Goal: Task Accomplishment & Management: Manage account settings

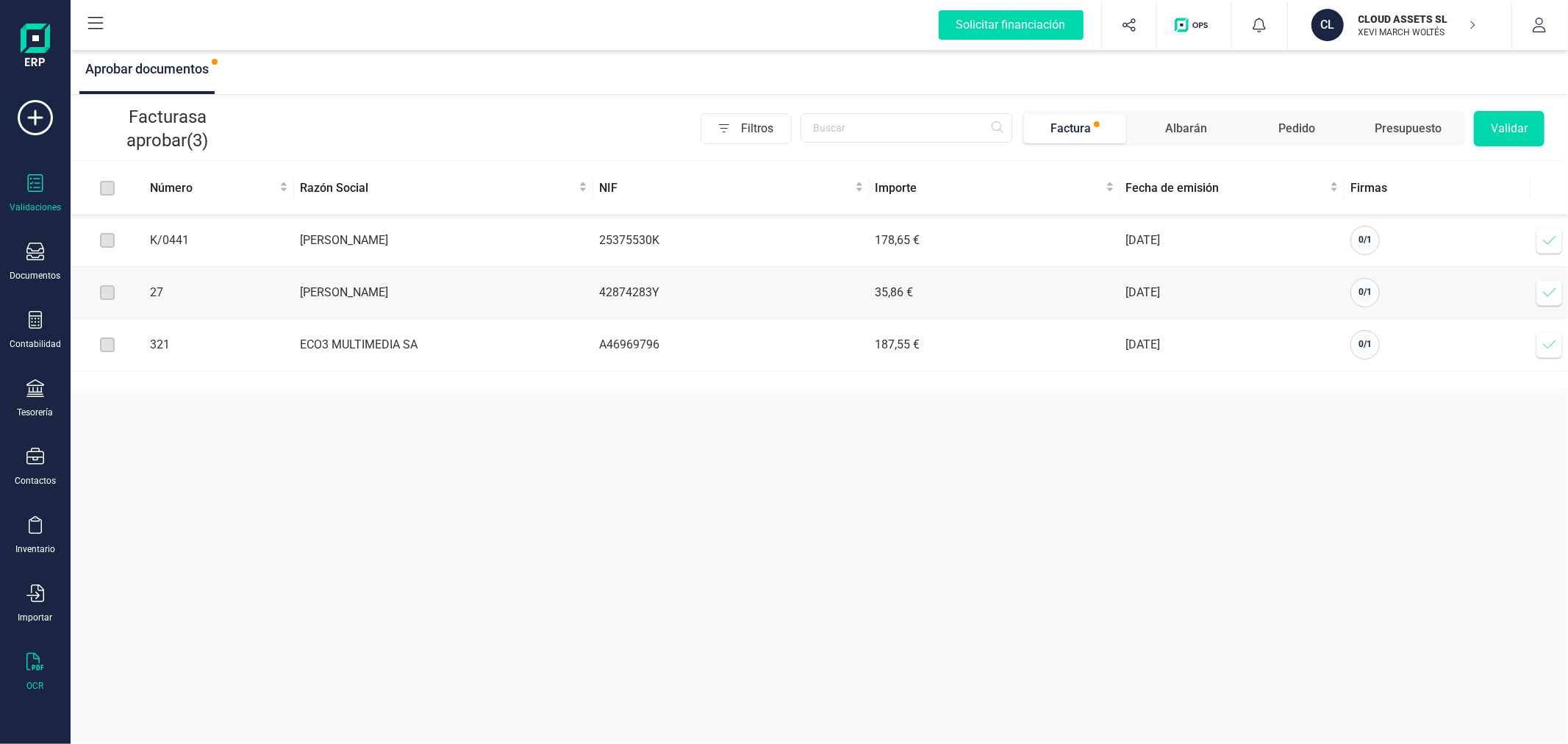
click at [23, 664] on div "OCR" at bounding box center [34, 673] width 58 height 39
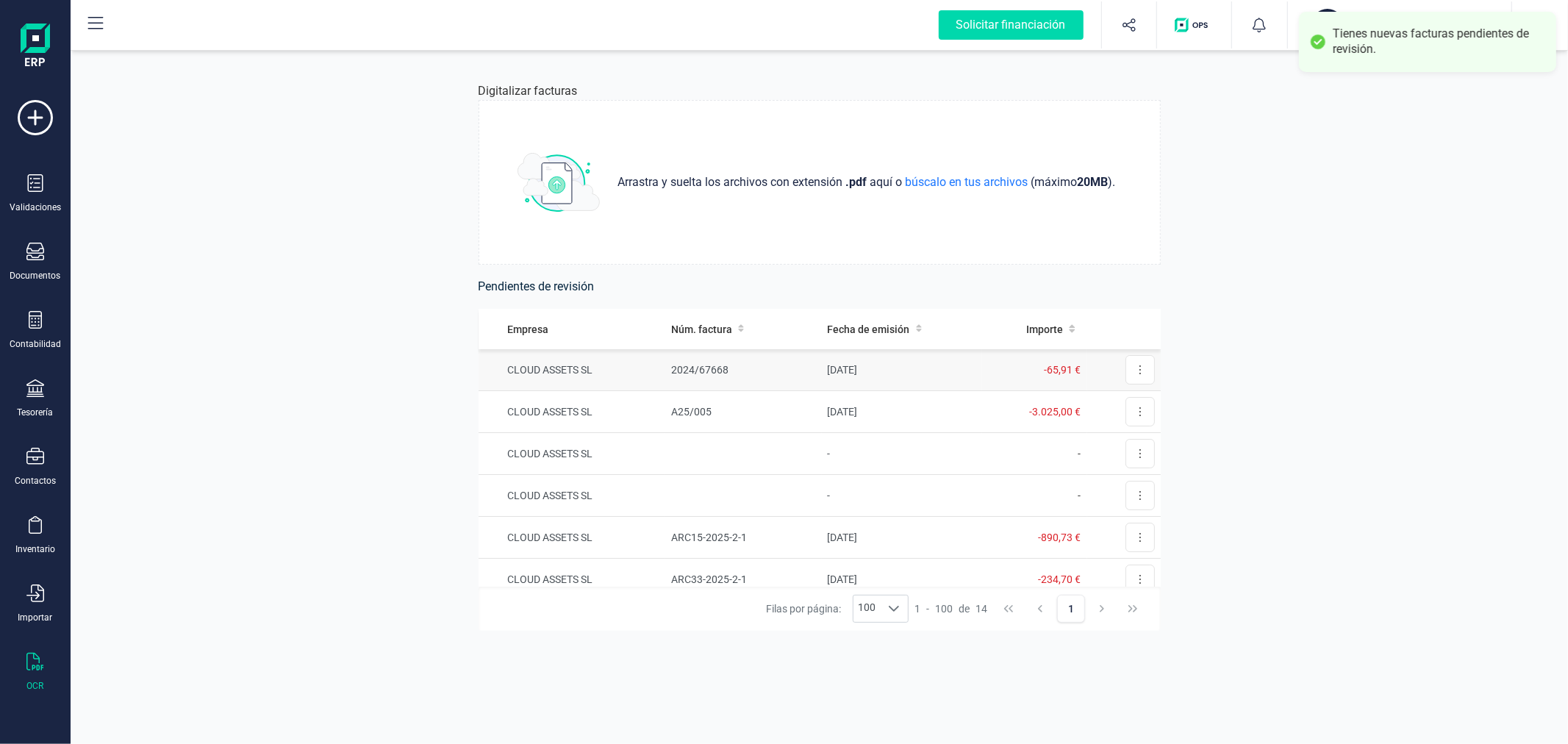
click at [800, 375] on td "2024/67668" at bounding box center [743, 370] width 157 height 42
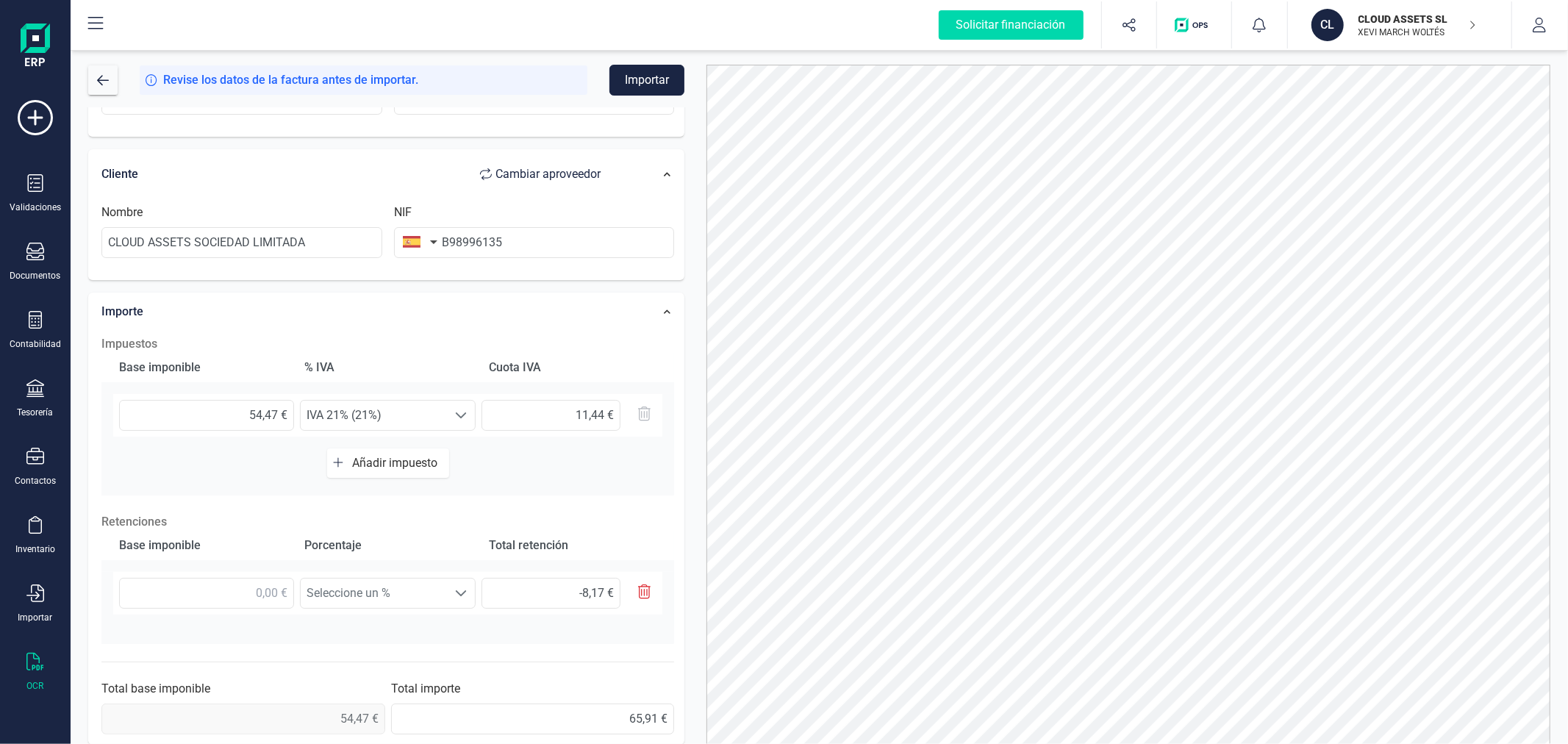
scroll to position [259, 0]
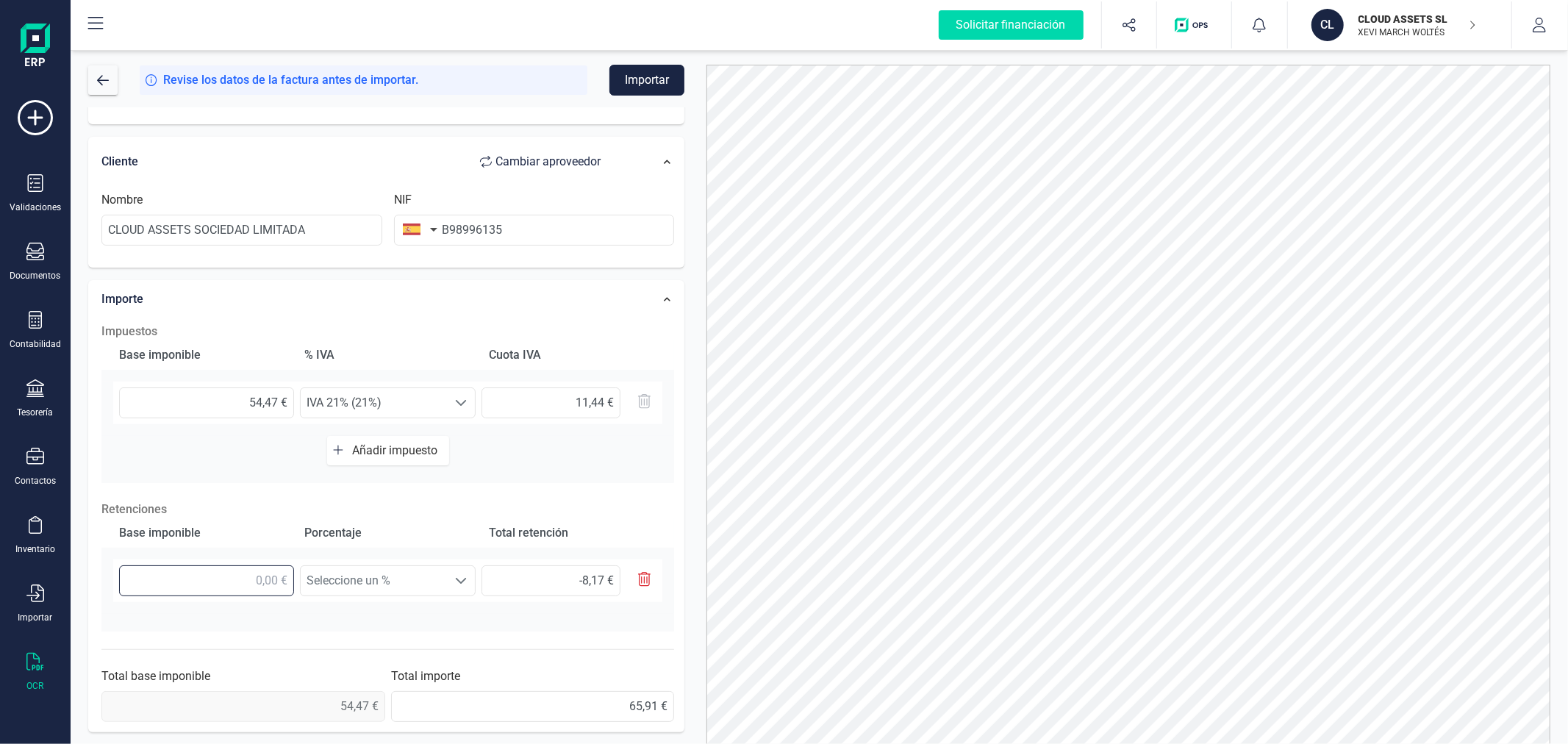
click at [219, 569] on input "text" at bounding box center [207, 580] width 175 height 31
type input "5,00 €"
type input "0,75 €"
type input "57,00 €"
type input "8,55 €"
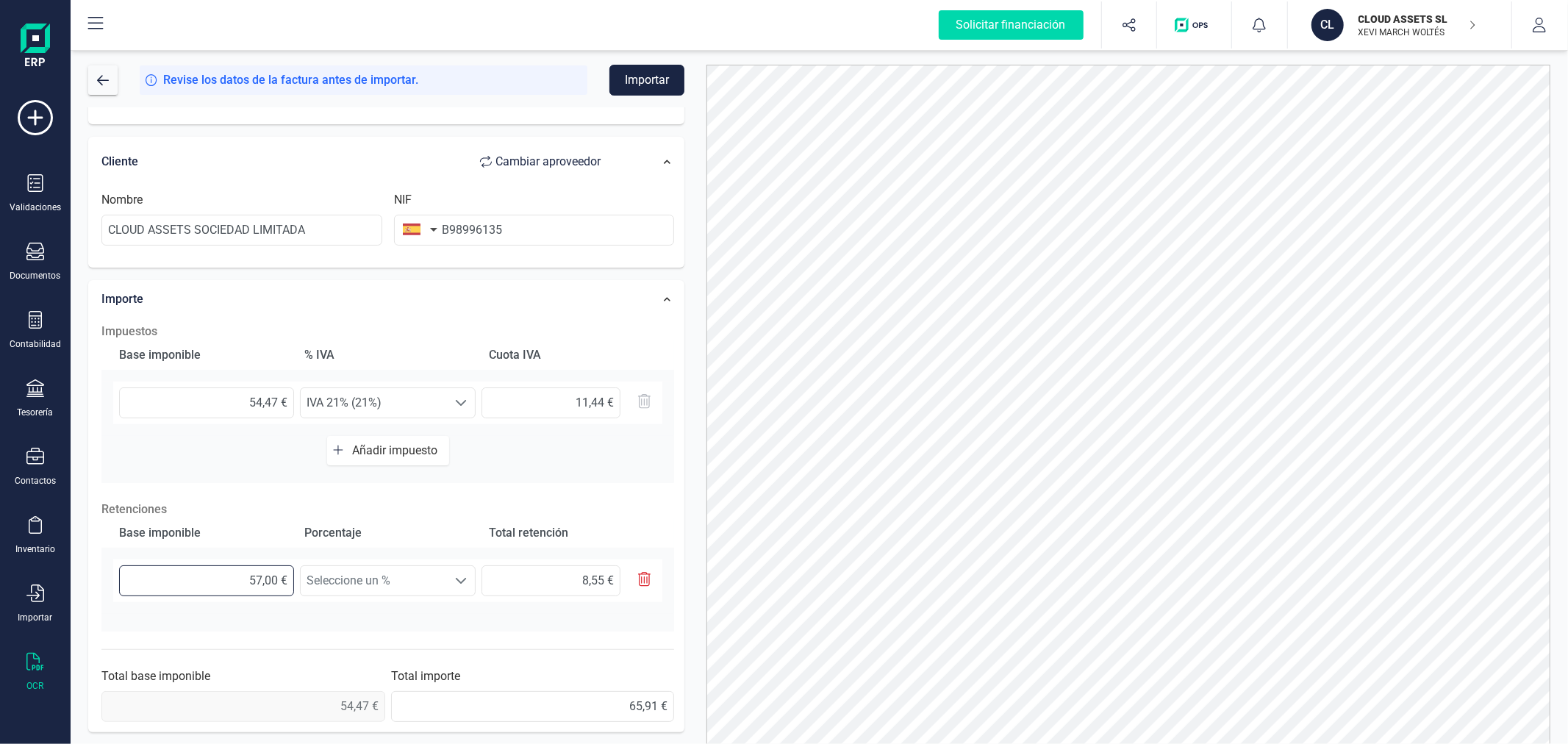
type input "57,40 €"
type input "8,61 €"
type input "57,47 €"
type input "8,62 €"
click at [407, 572] on span "Seleccione un %" at bounding box center [374, 581] width 146 height 30
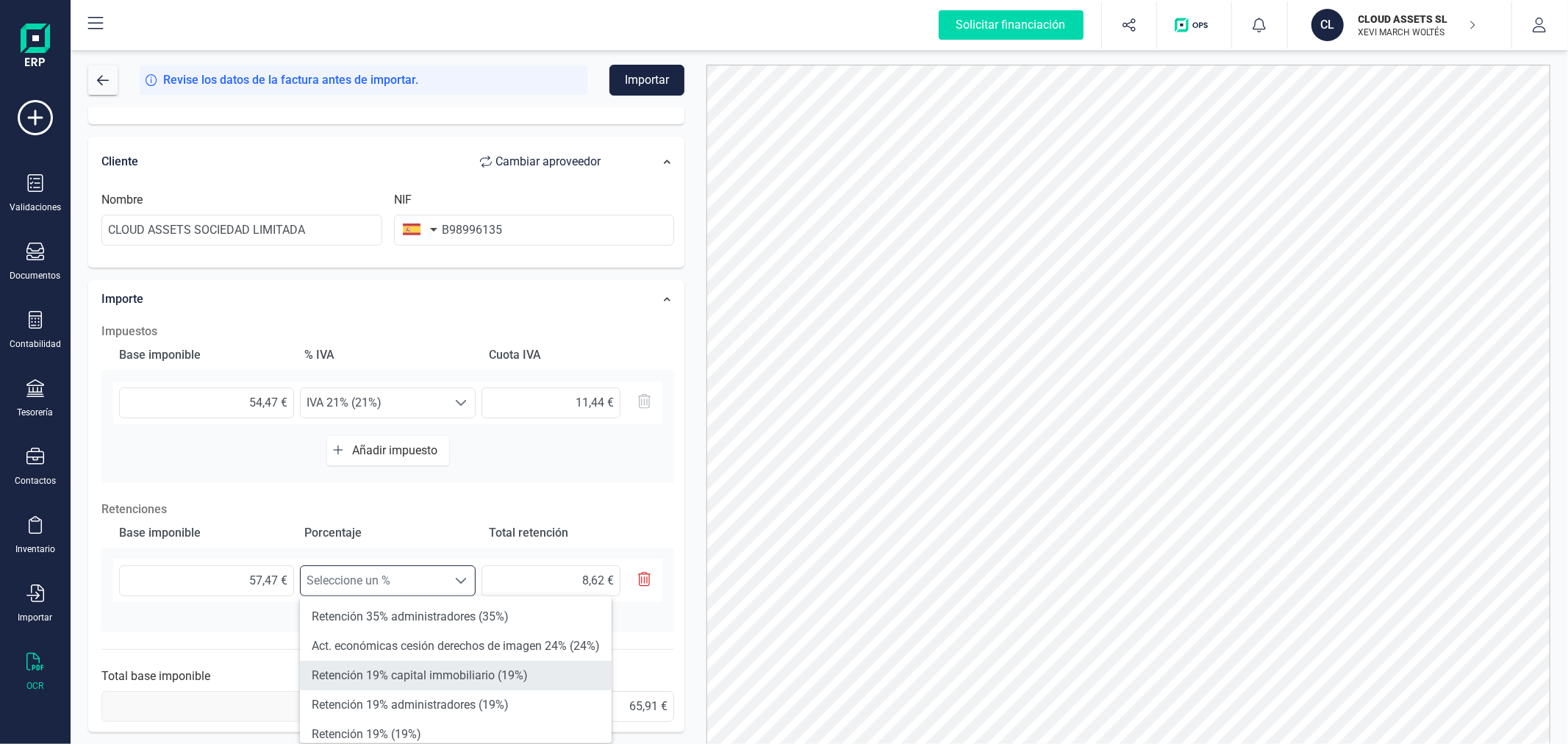
scroll to position [82, 0]
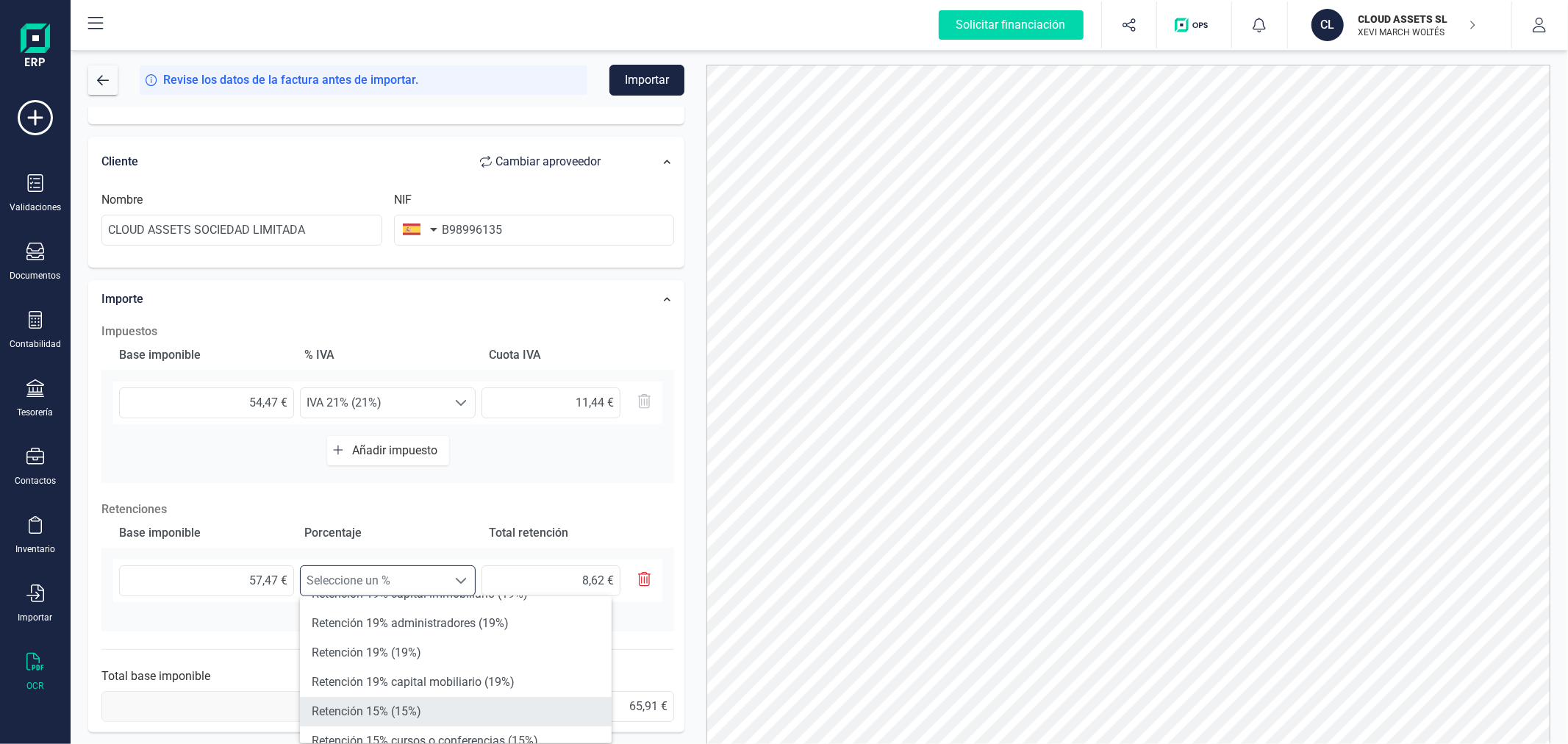
click at [426, 715] on li "Retención 15% (15%)" at bounding box center [456, 712] width 312 height 30
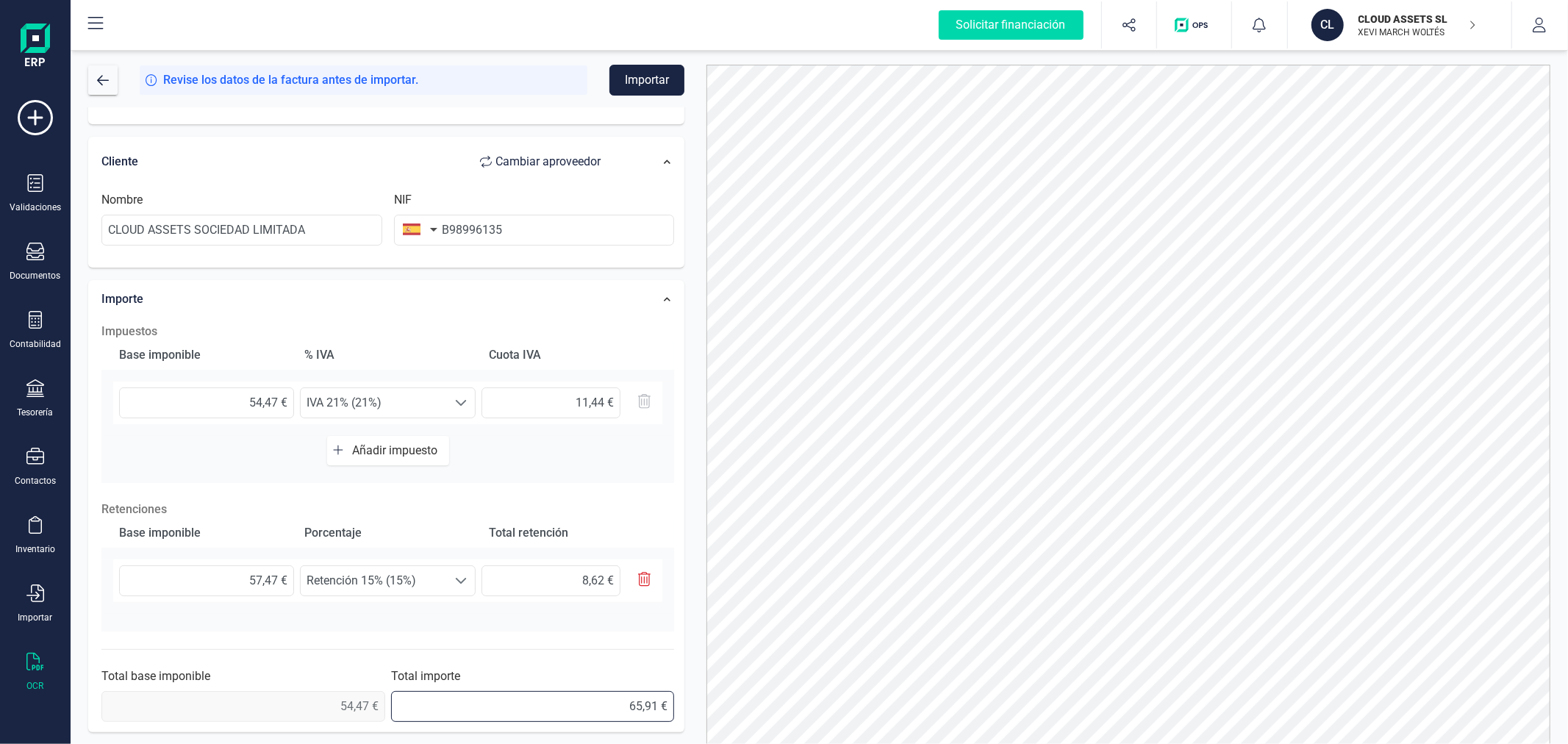
drag, startPoint x: 593, startPoint y: 704, endPoint x: 689, endPoint y: 704, distance: 96.0
click at [689, 704] on div "Datos Factura Número de factura 2024/67668 Fecha de emisión 05/09/2024 Proveedo…" at bounding box center [385, 295] width 618 height 890
type input "57,74 €"
click at [696, 486] on div at bounding box center [1128, 418] width 866 height 707
click at [276, 586] on input "57,47 €" at bounding box center [207, 580] width 175 height 31
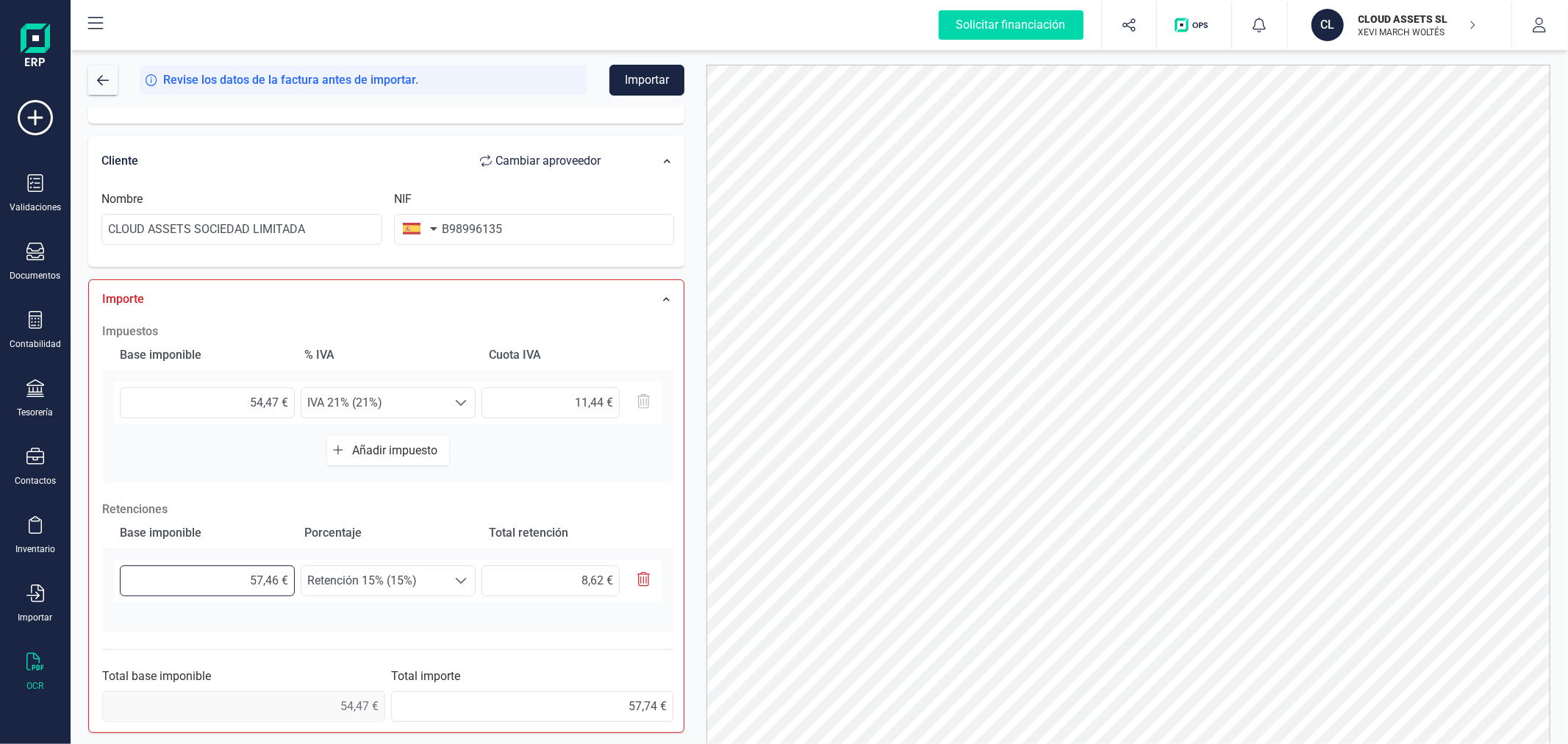
click at [267, 590] on input "57,46 €" at bounding box center [207, 580] width 175 height 31
type input "5,00 €"
type input "0,75 €"
type input "54,00 €"
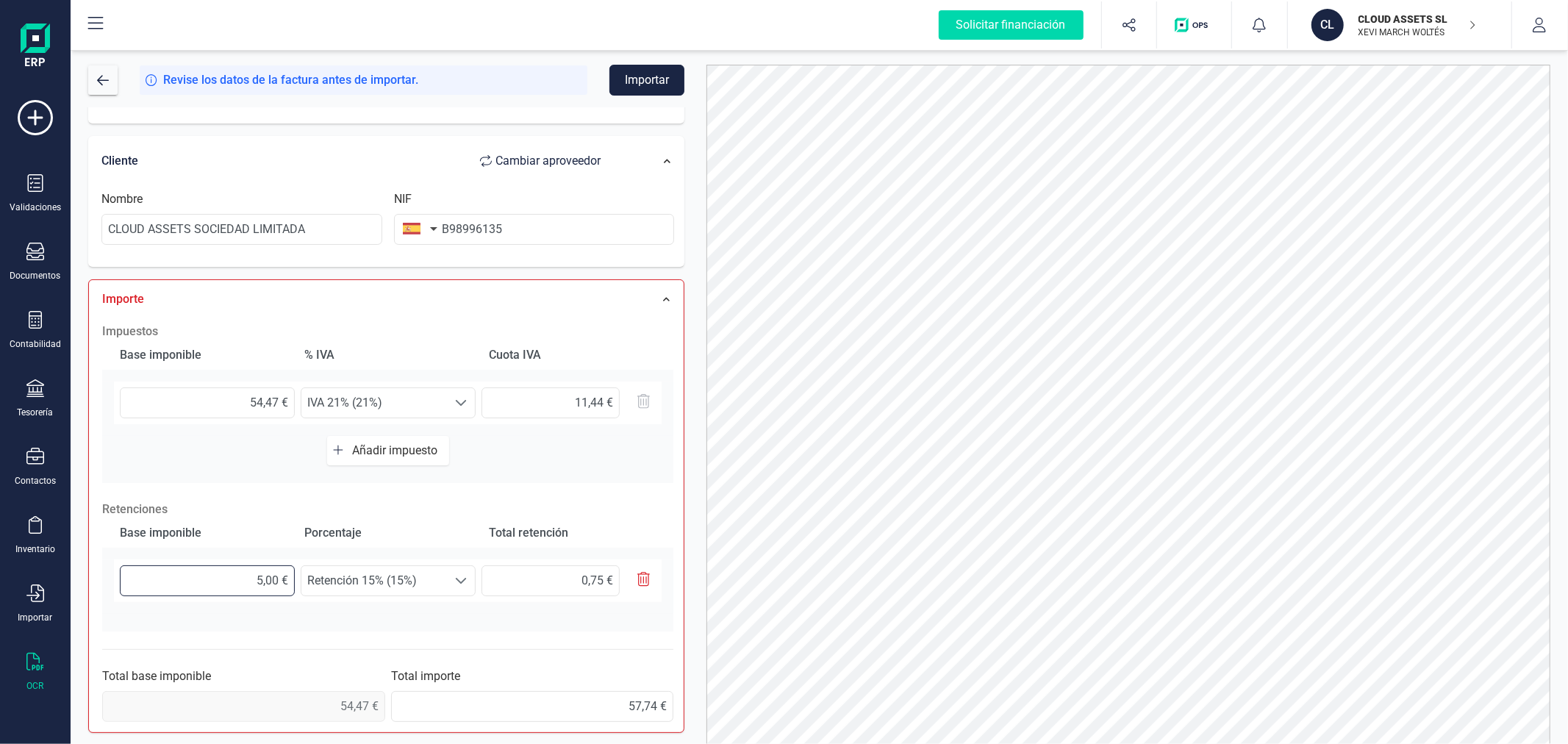
type input "8,10 €"
type input "54,40 €"
type input "8,16 €"
type input "54,47 €"
type input "8,17 €"
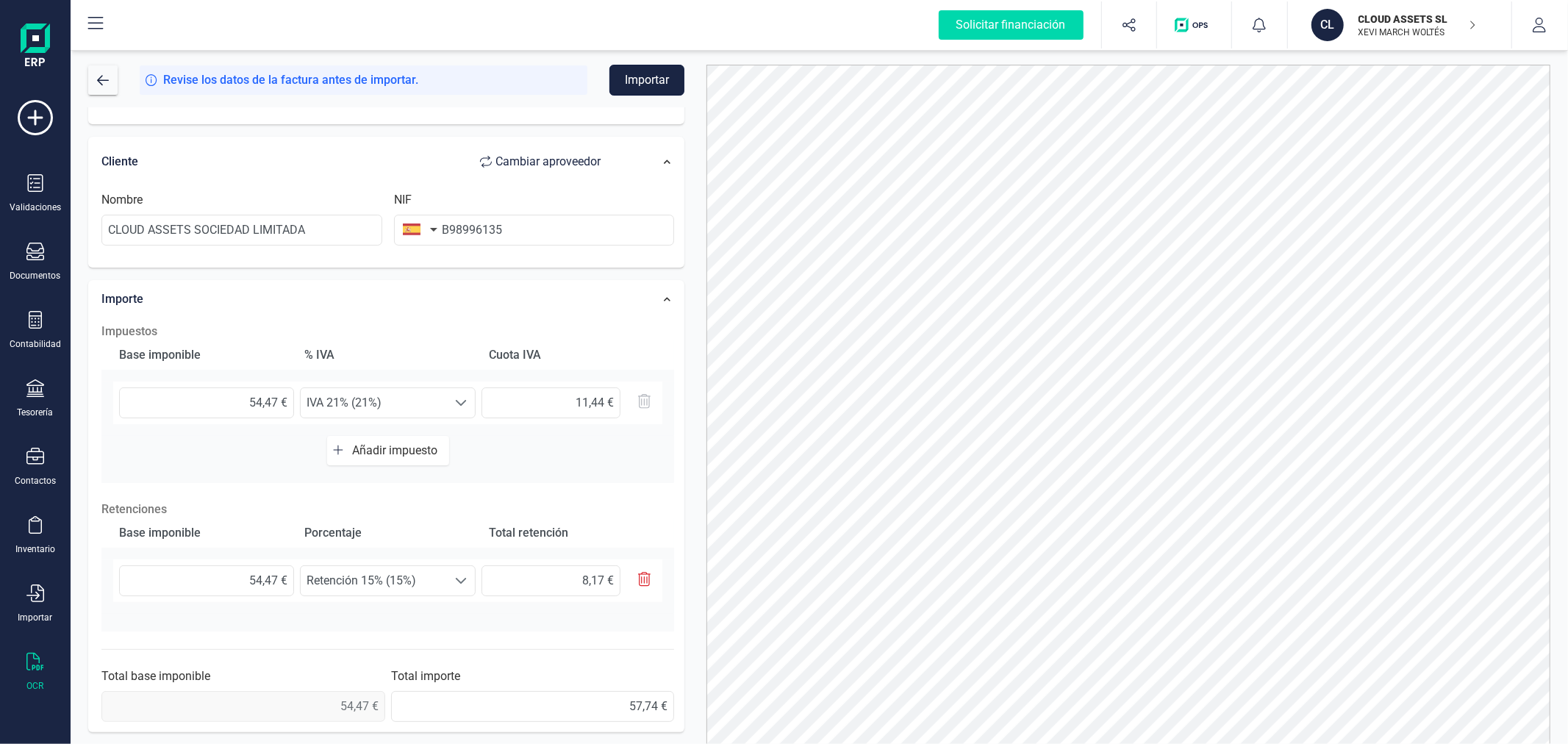
click at [651, 84] on button "Importar" at bounding box center [646, 80] width 75 height 31
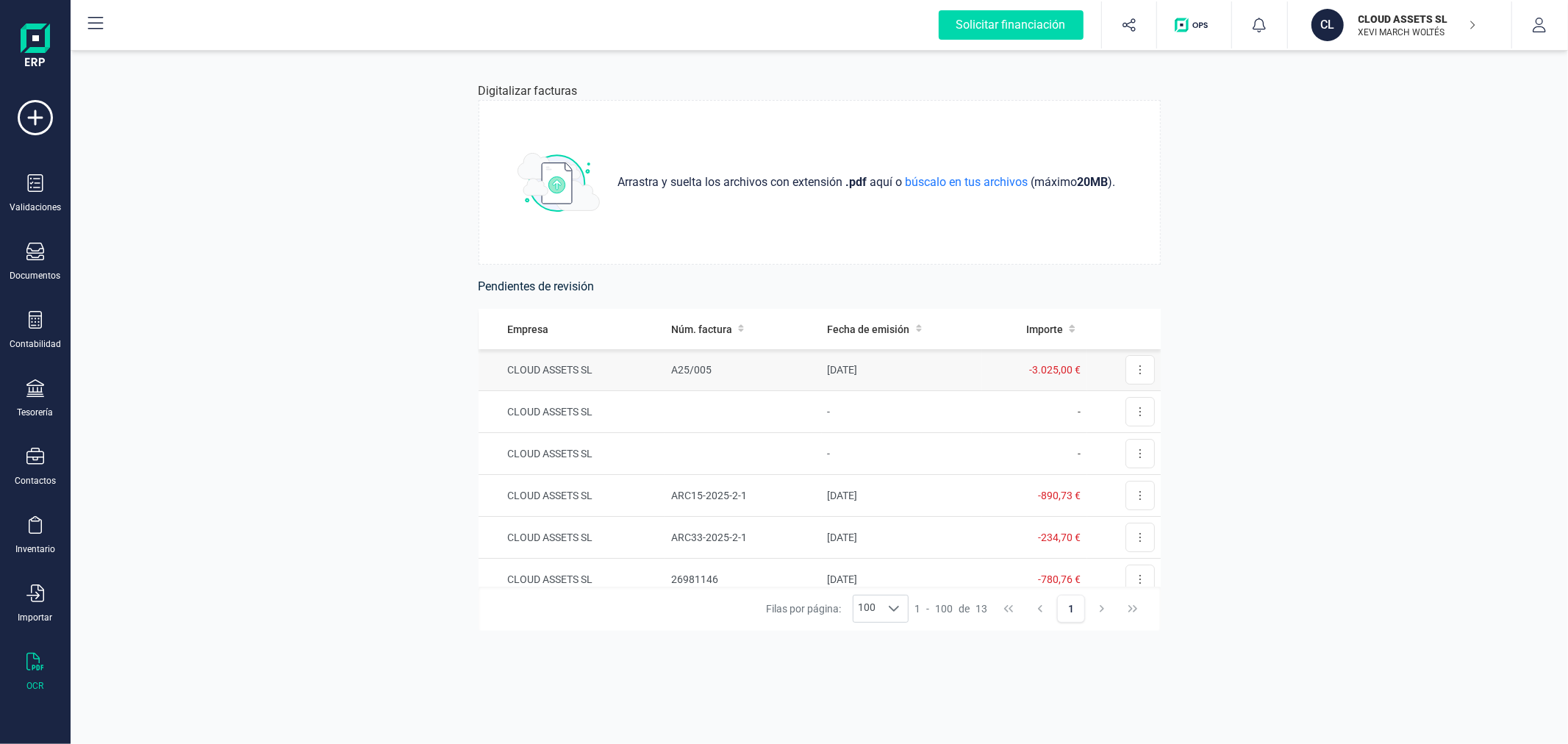
click at [706, 362] on td "A25/005" at bounding box center [743, 370] width 157 height 42
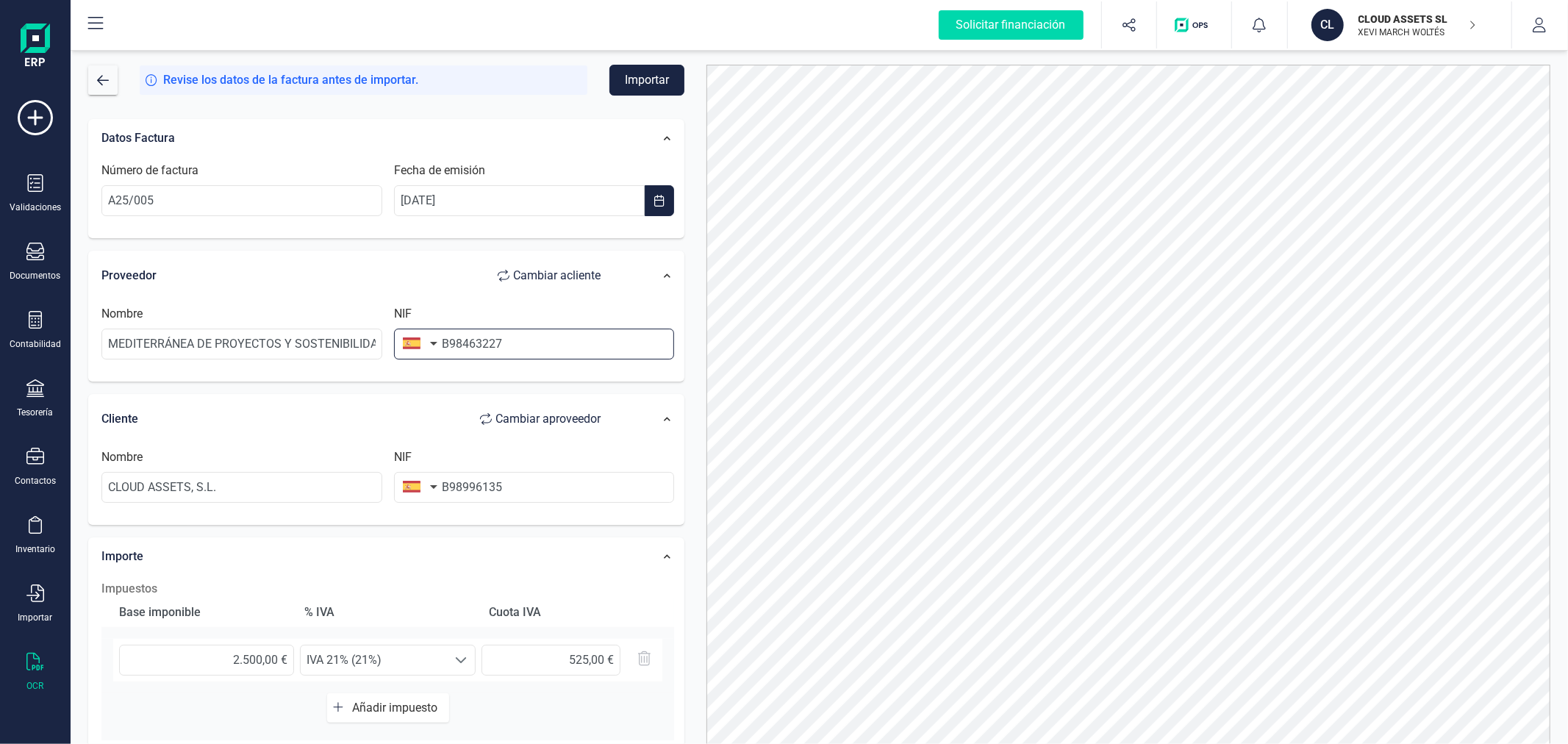
click at [552, 342] on input "B98463227" at bounding box center [533, 344] width 281 height 31
type input "B9846322"
type input "MEDITERRANEA DE PROYECTOS Y SOSTENIBILIDAD SL"
type input "B98463227"
click at [646, 77] on button "Importar" at bounding box center [646, 80] width 75 height 31
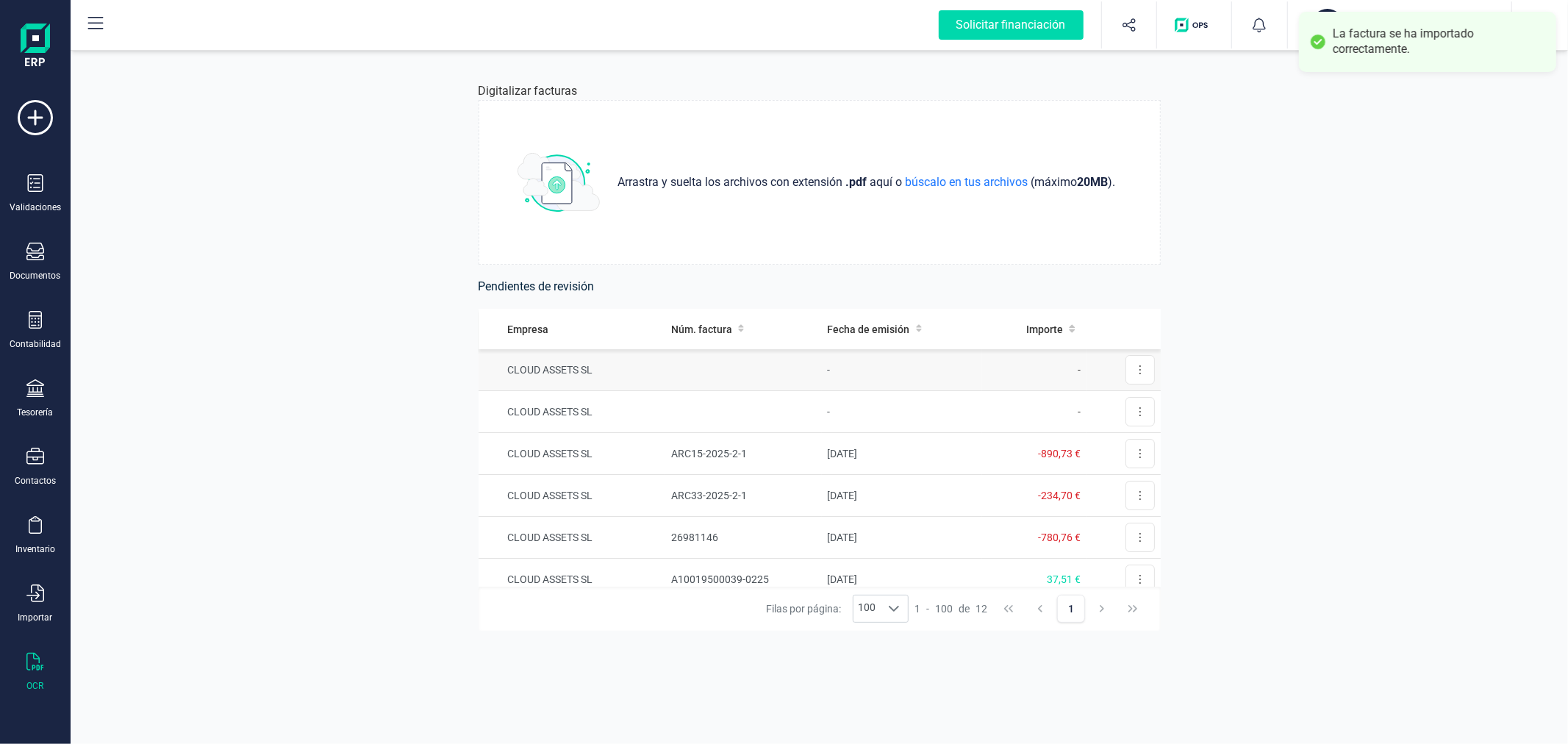
click at [799, 361] on td at bounding box center [743, 370] width 157 height 42
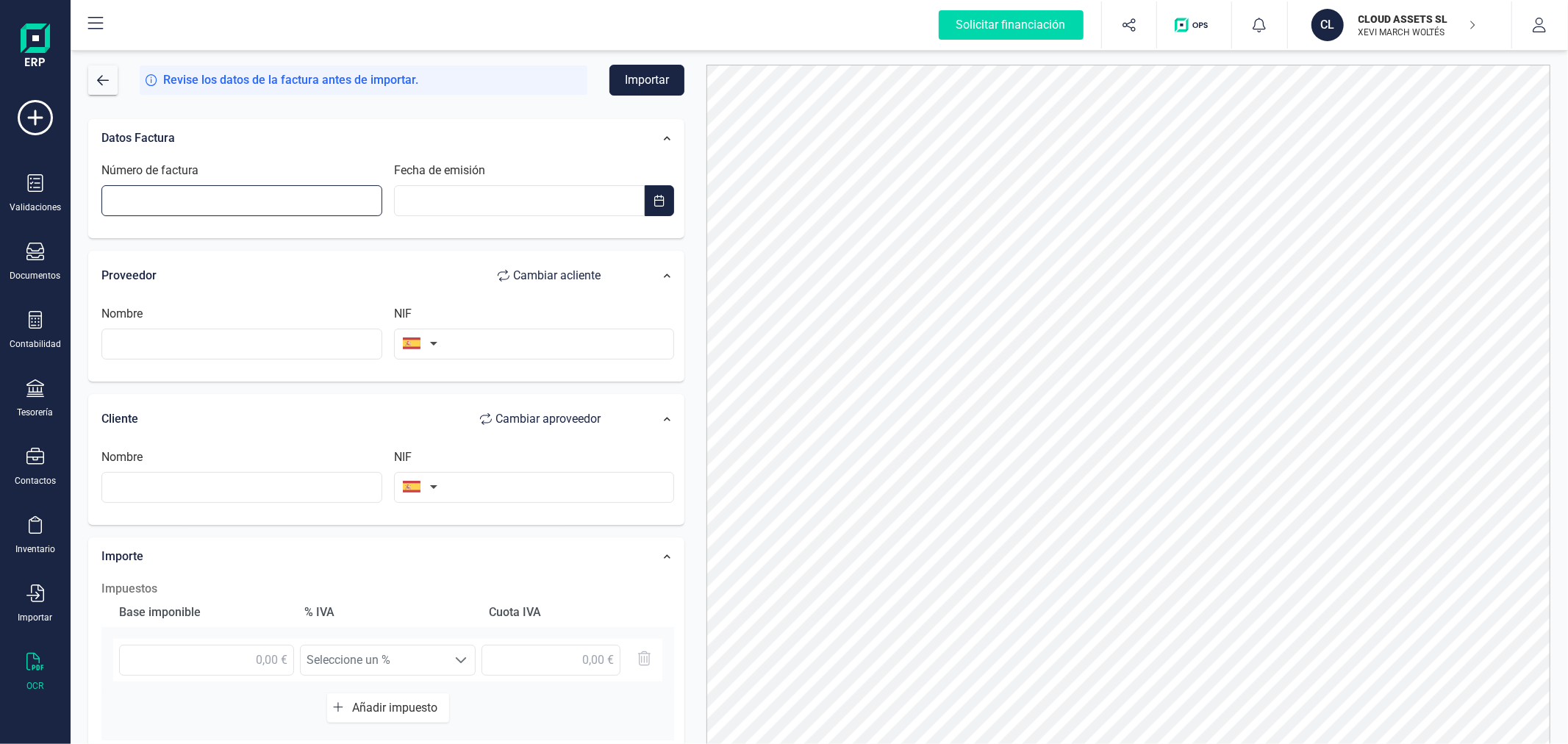
click at [194, 199] on input "Número de factura" at bounding box center [242, 200] width 281 height 31
type input "G074805446"
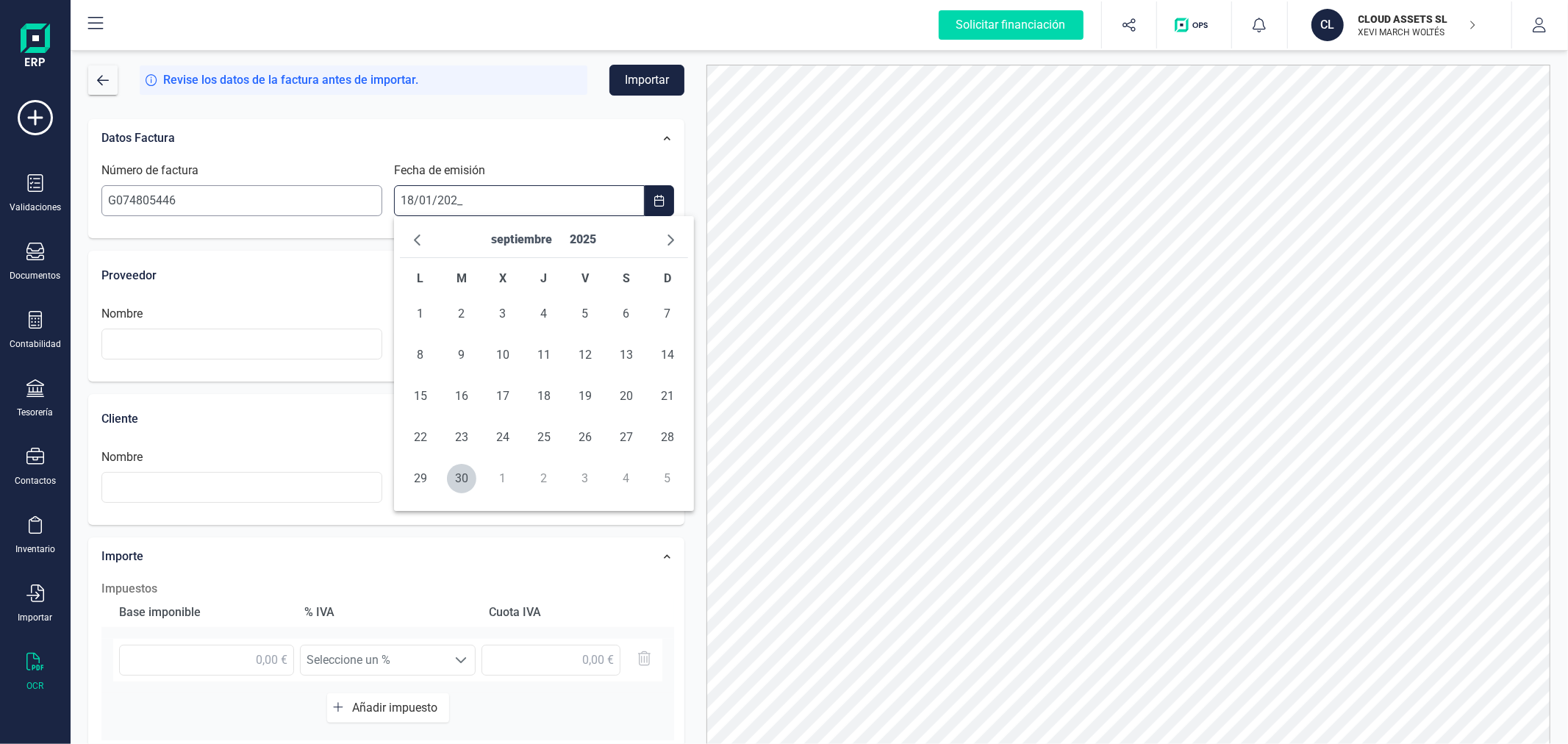
type input "18/01/2025"
click at [634, 386] on span "18" at bounding box center [626, 397] width 30 height 30
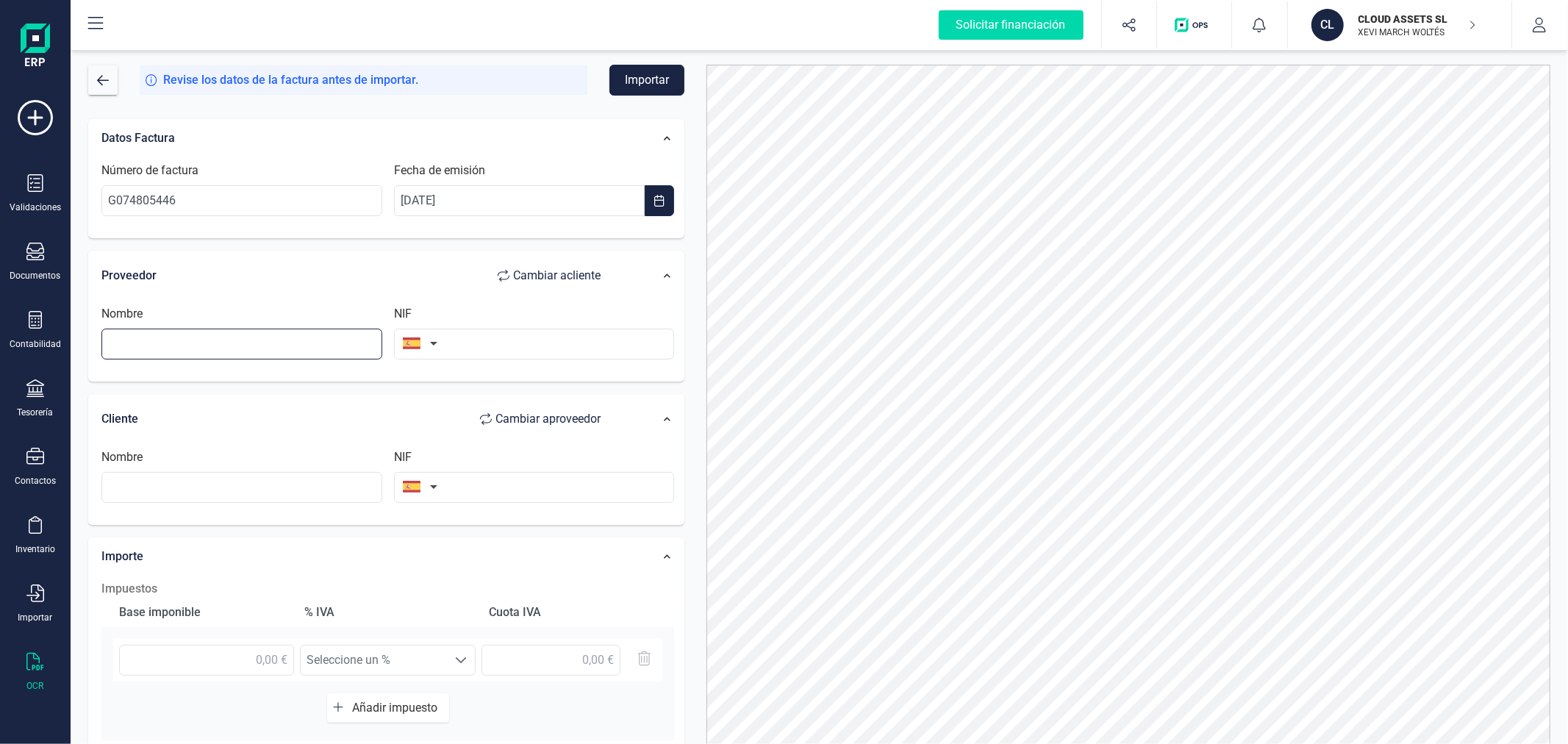
click at [231, 343] on input "text" at bounding box center [242, 344] width 281 height 31
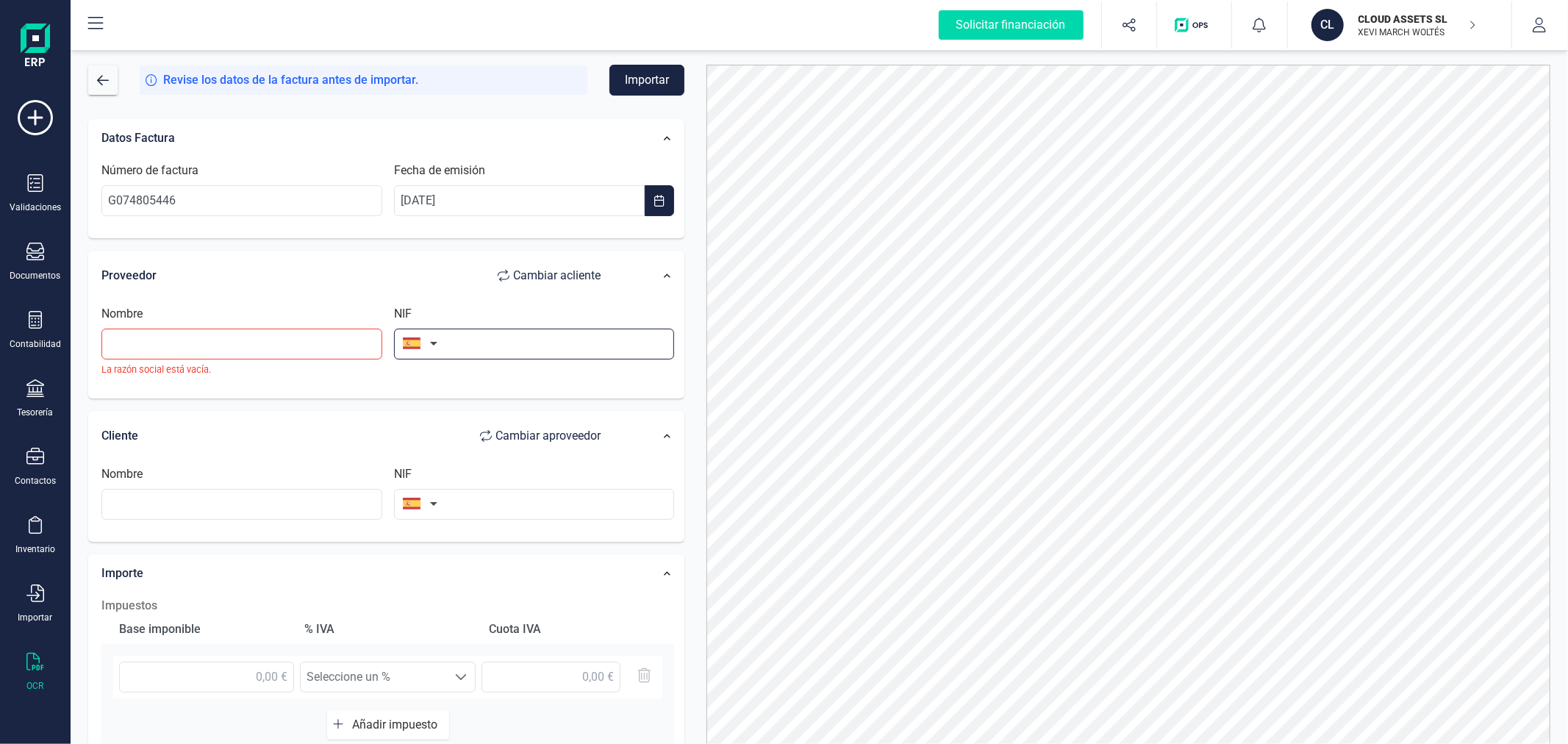
click at [562, 343] on input "text" at bounding box center [533, 344] width 281 height 31
type input "B78603495"
type input "MICROSOFT IBERICA SRL"
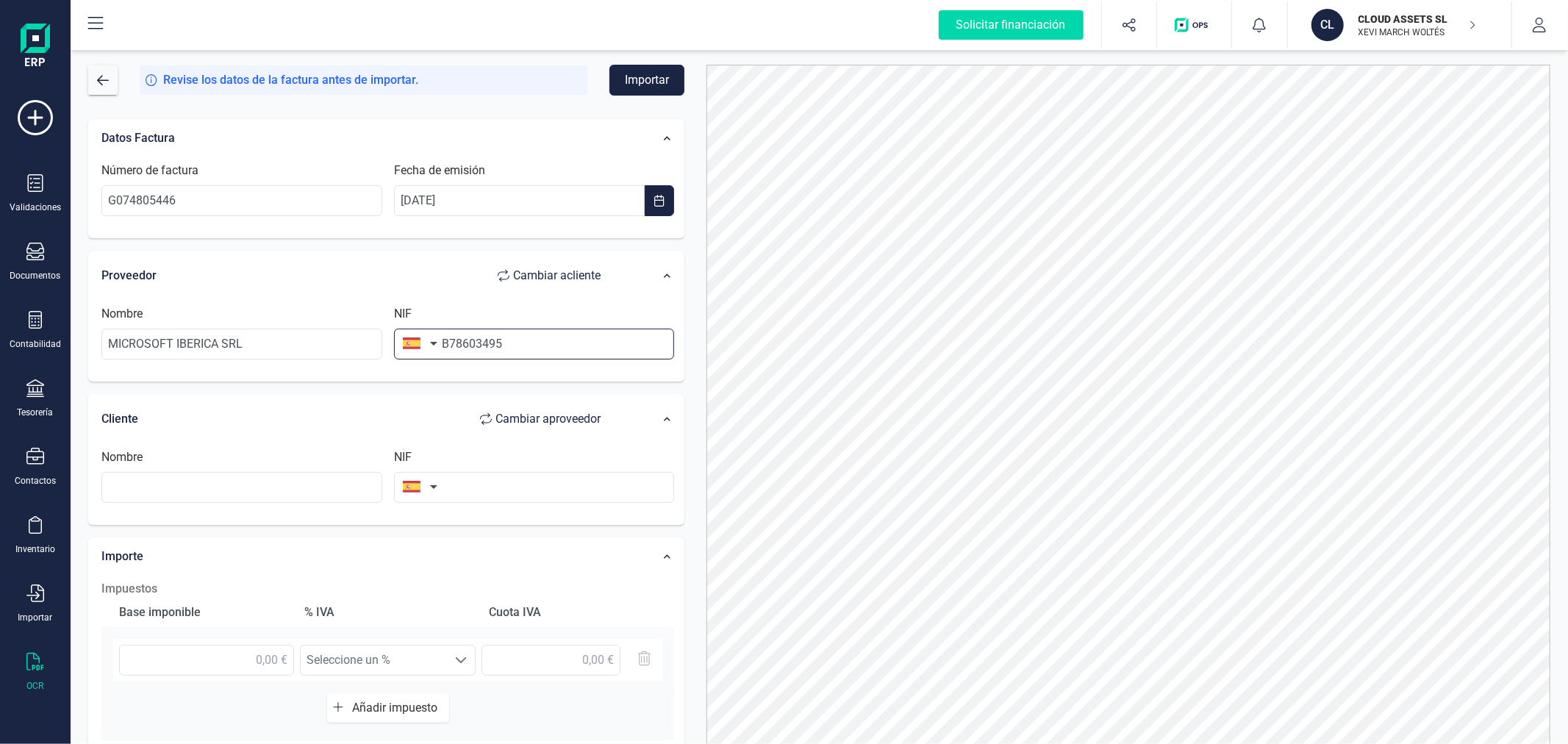
type input "B78603495"
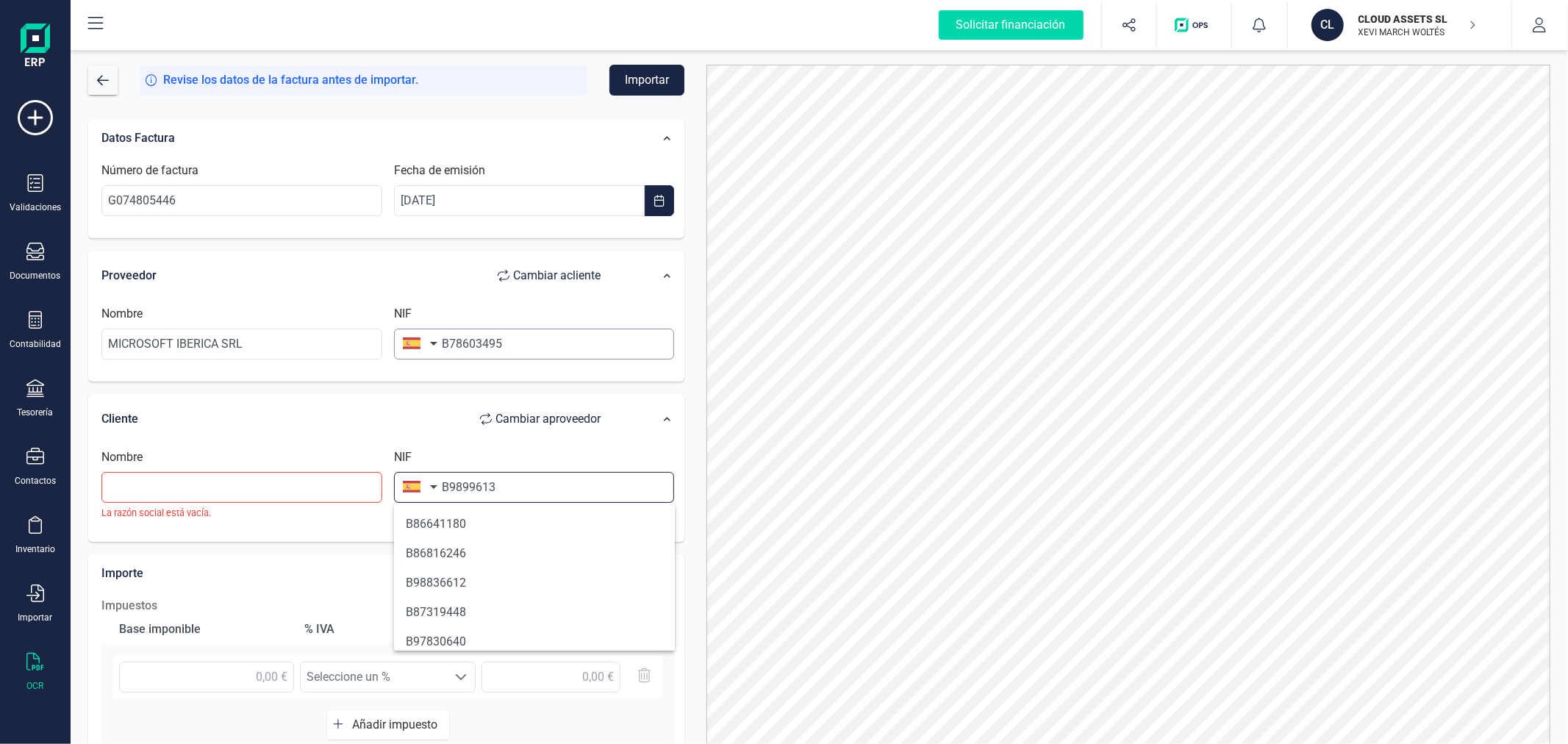
type input "B98996135"
type input "CLOUD ASSETS SL"
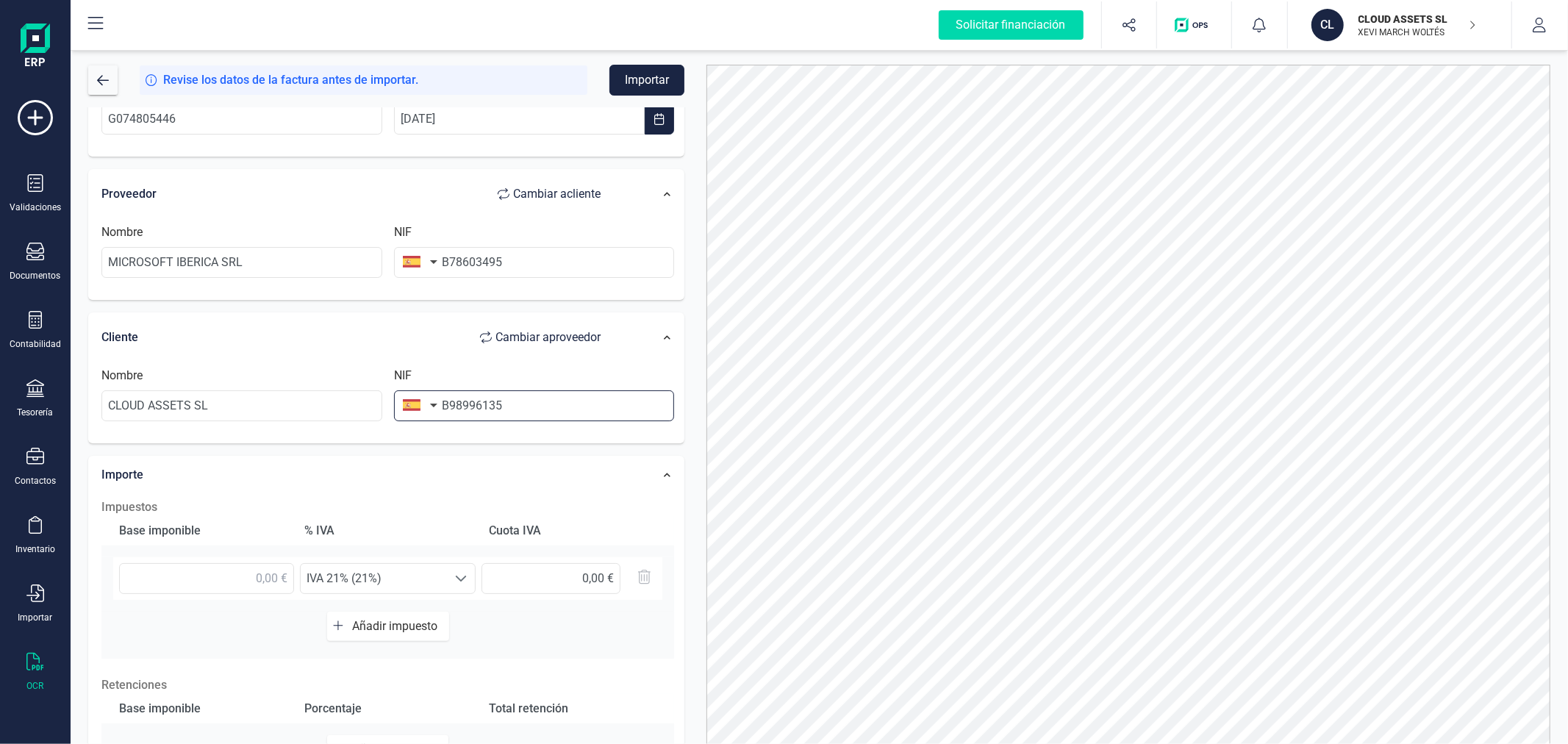
scroll to position [163, 0]
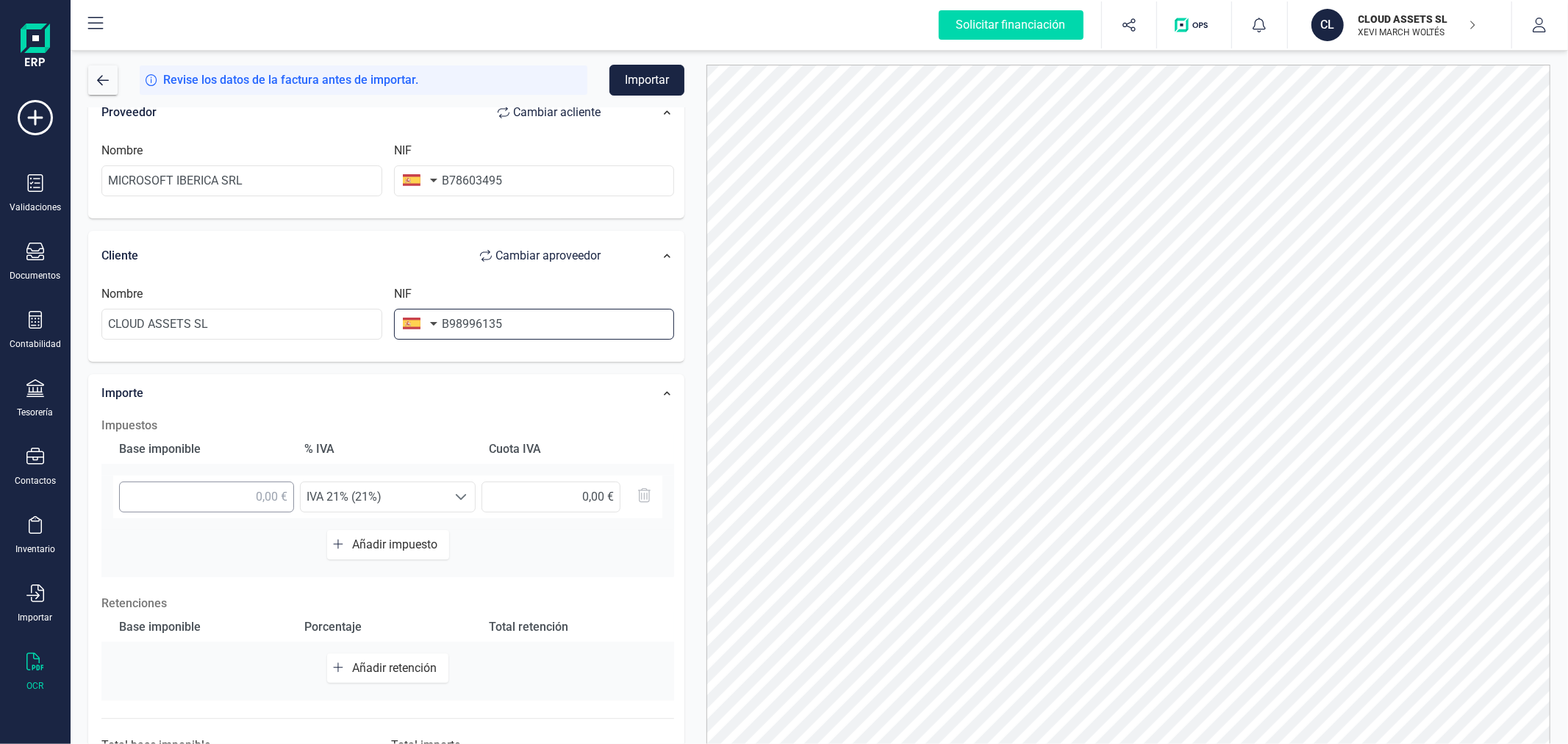
type input "B98996135"
click at [247, 498] on input "text" at bounding box center [207, 497] width 175 height 31
type input "23,40 €"
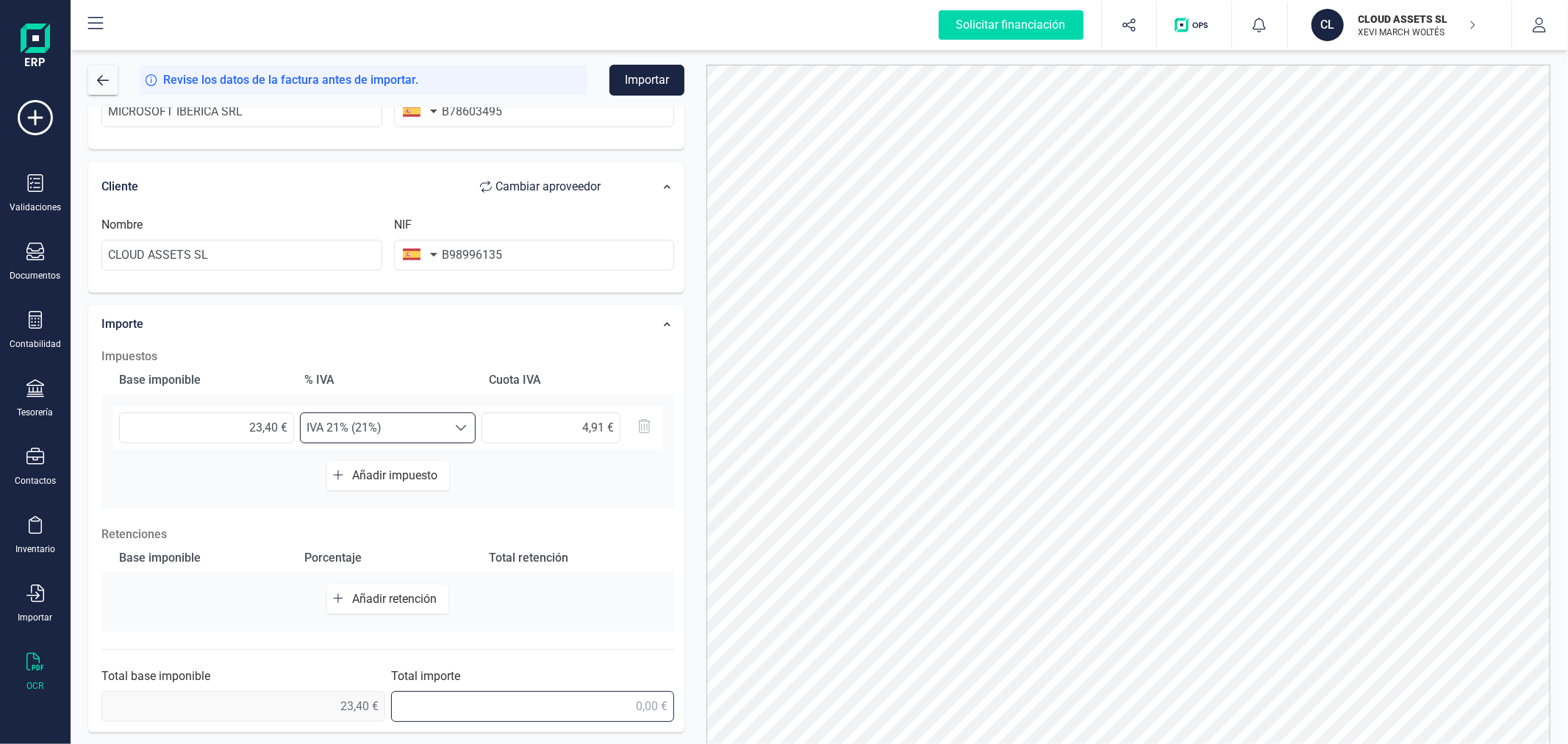
click at [575, 703] on input "text" at bounding box center [533, 706] width 283 height 31
type input "28,31 €"
click at [636, 81] on button "Importar" at bounding box center [646, 80] width 75 height 31
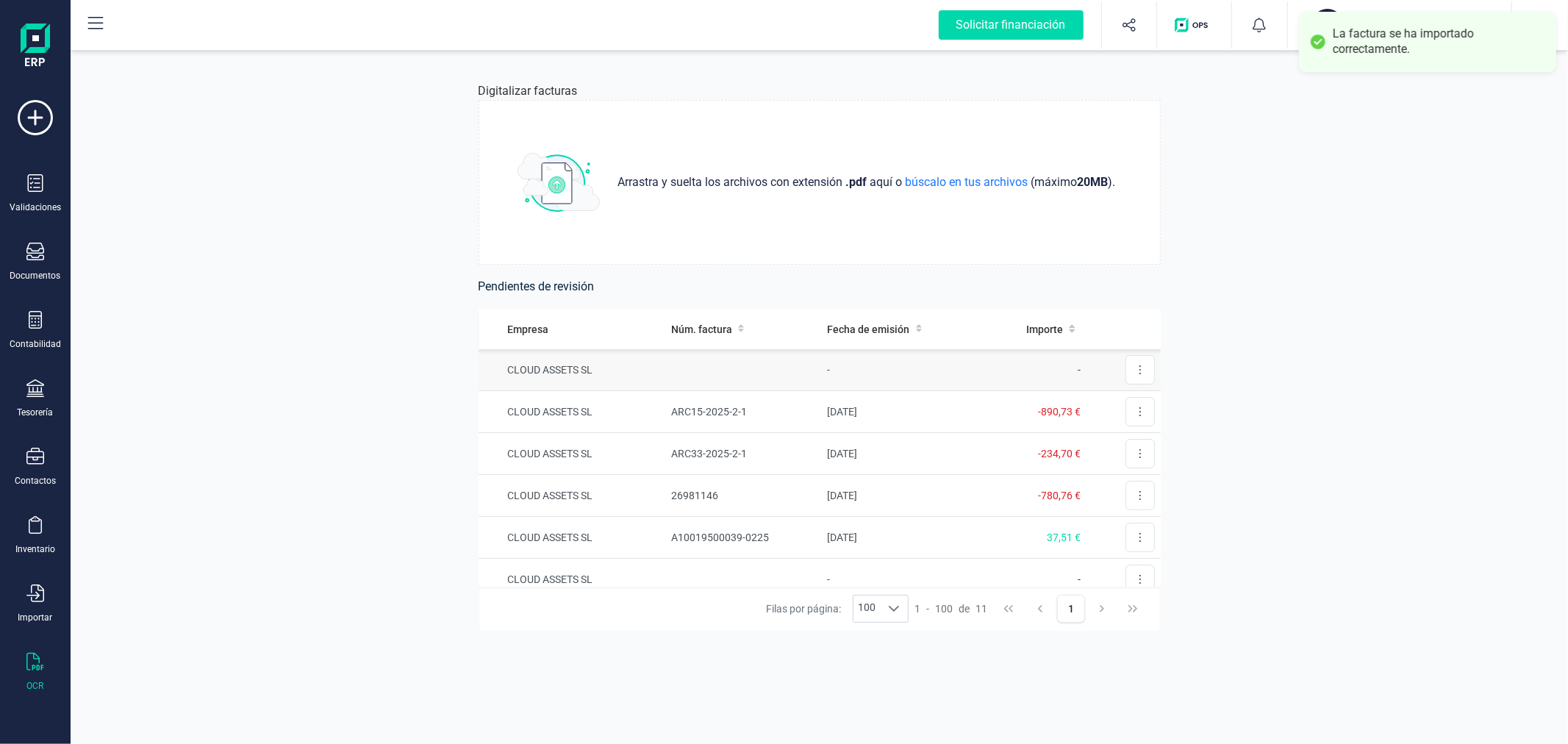
click at [618, 373] on td "CLOUD ASSETS SL" at bounding box center [572, 370] width 187 height 42
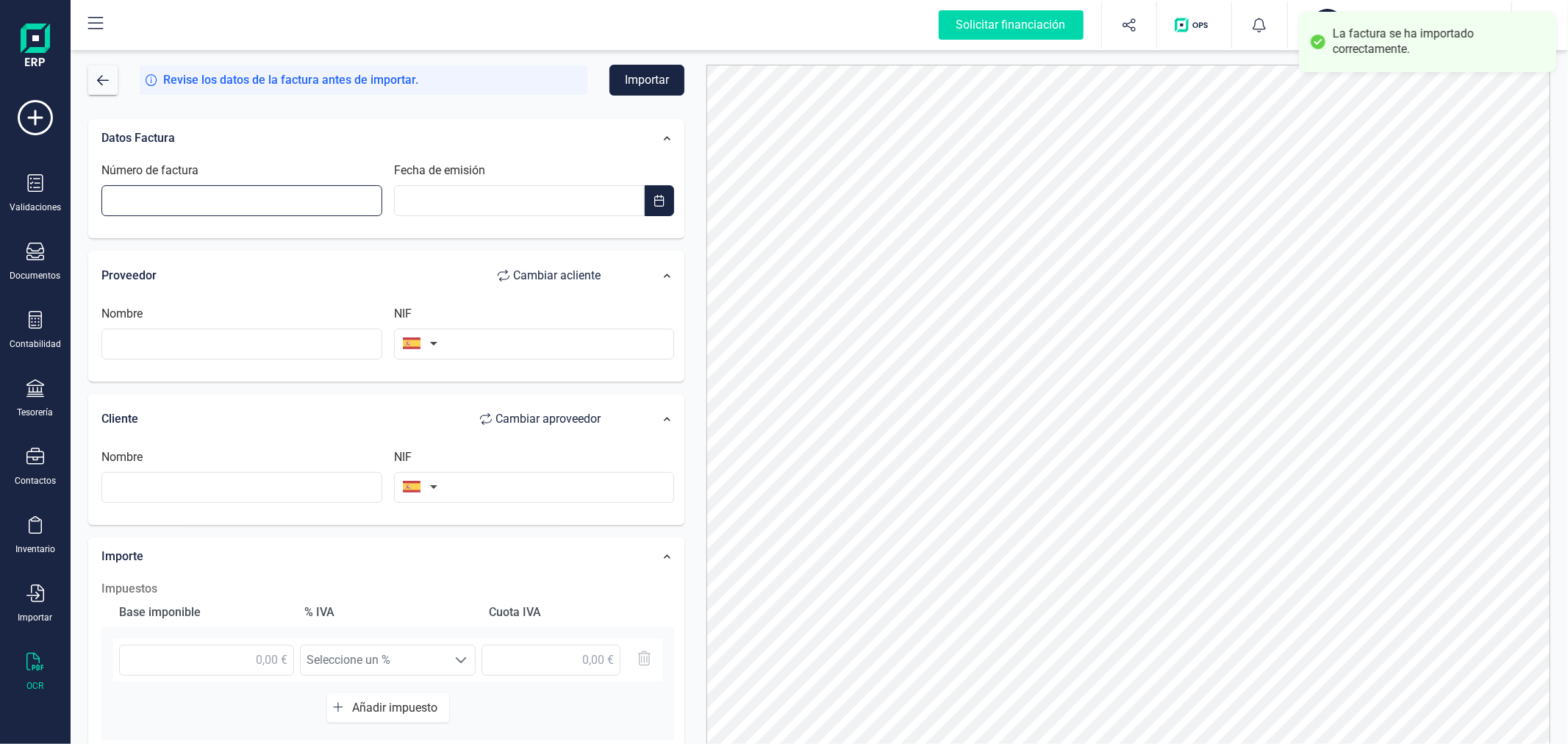
click at [191, 201] on input "Número de factura" at bounding box center [242, 200] width 281 height 31
type input "G079025212"
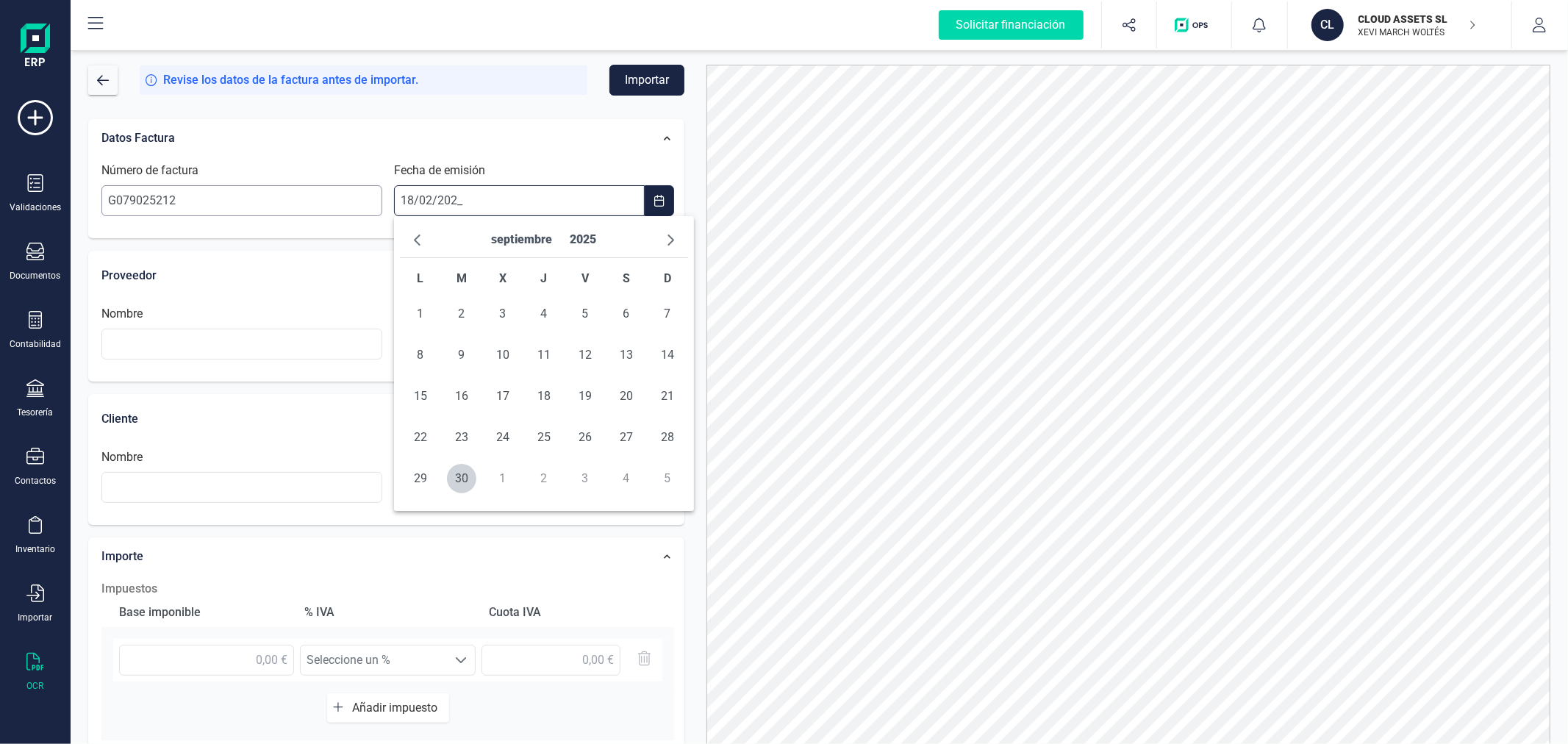
type input "18/02/2025"
click at [461, 425] on span "18" at bounding box center [462, 437] width 30 height 30
click at [480, 342] on input "text" at bounding box center [533, 344] width 281 height 31
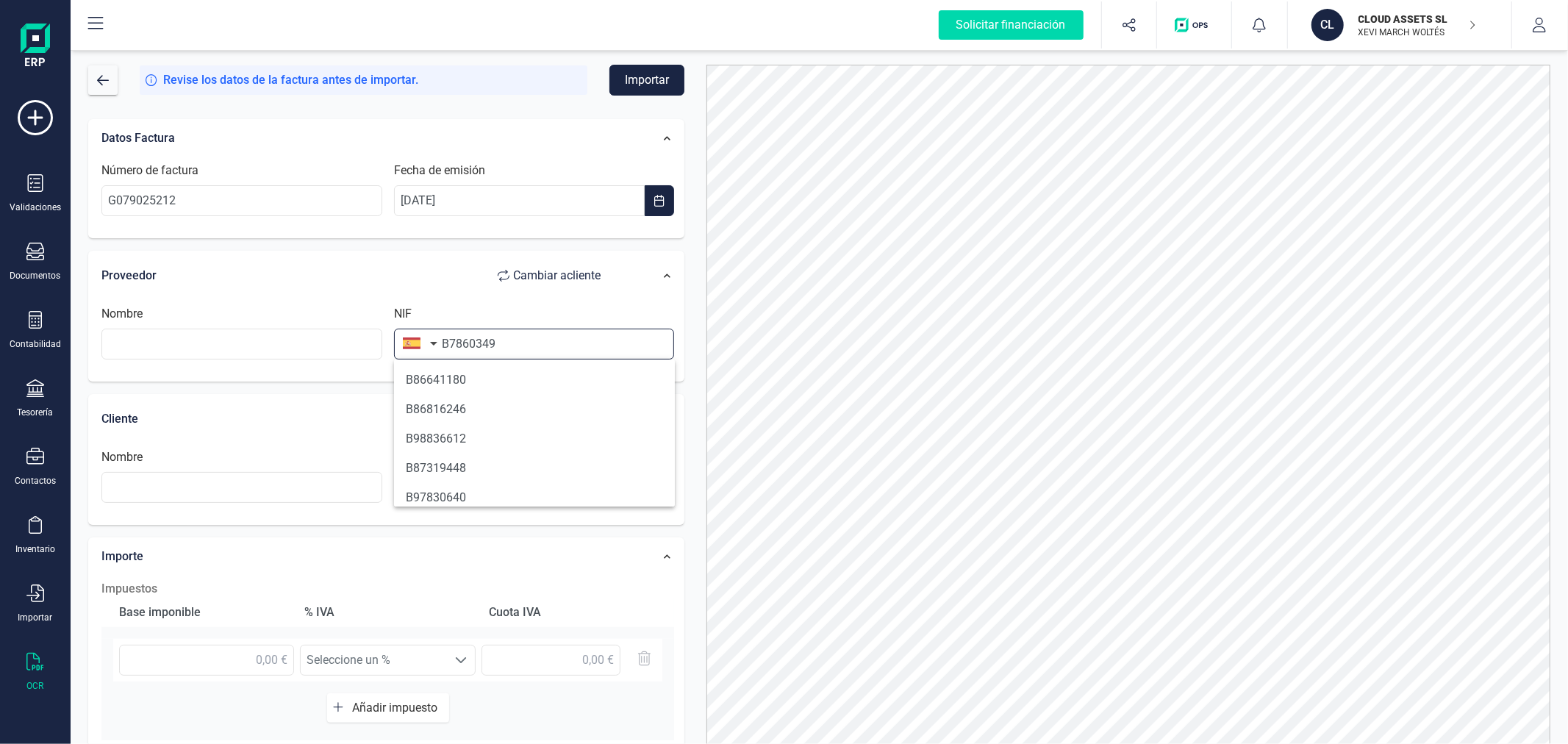
type input "B78603495"
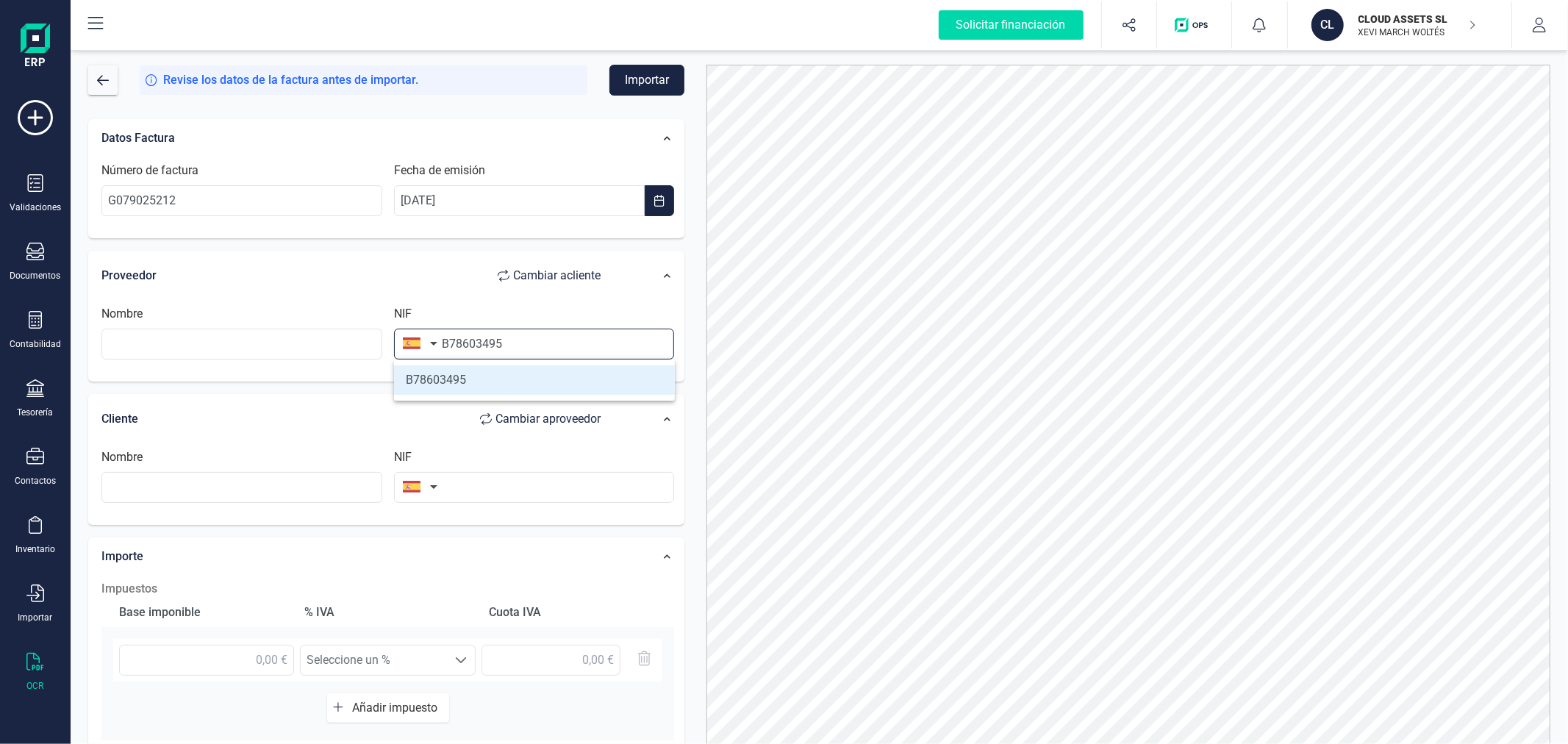
type input "MICROSOFT IBERICA SRL"
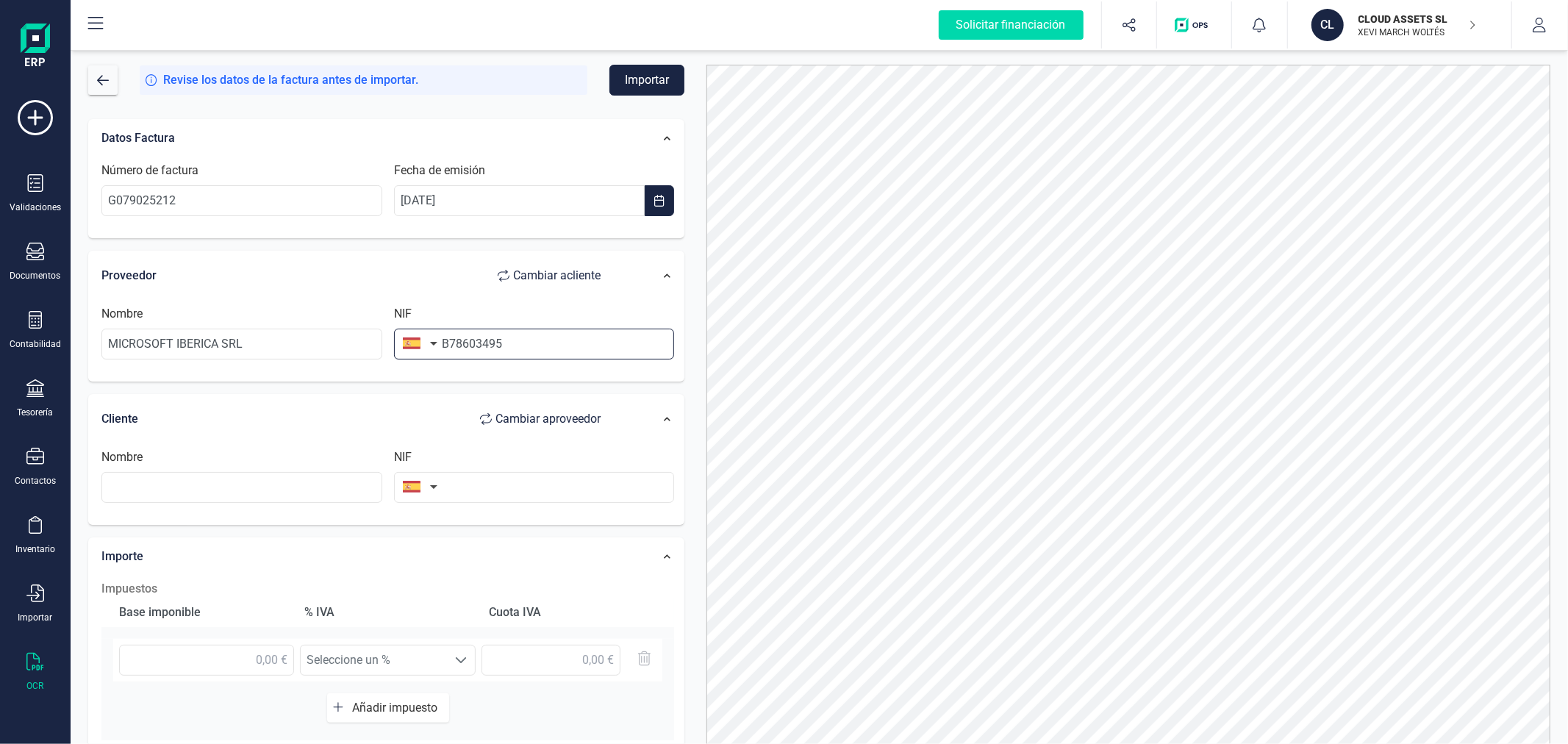
type input "B78603495"
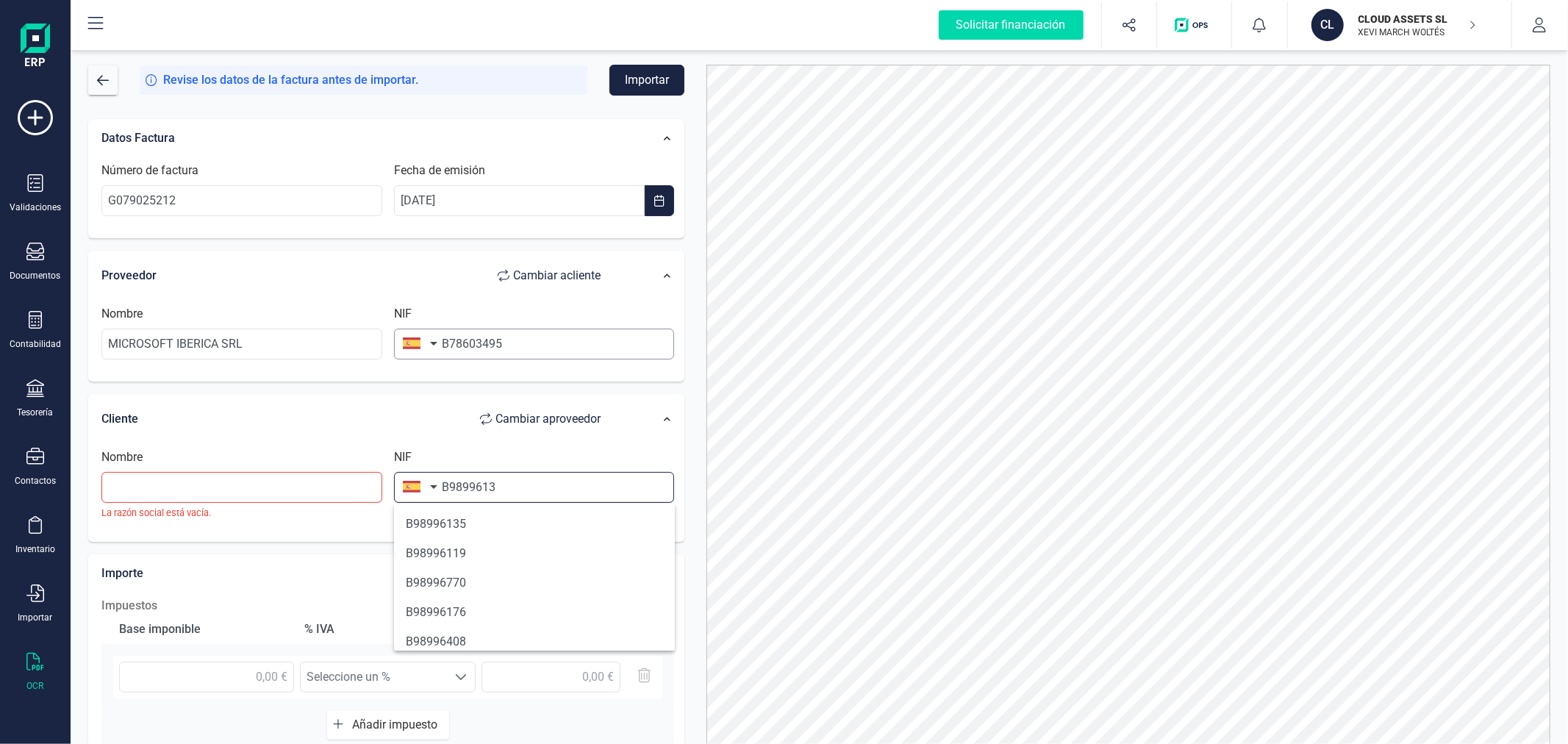
type input "B98996135"
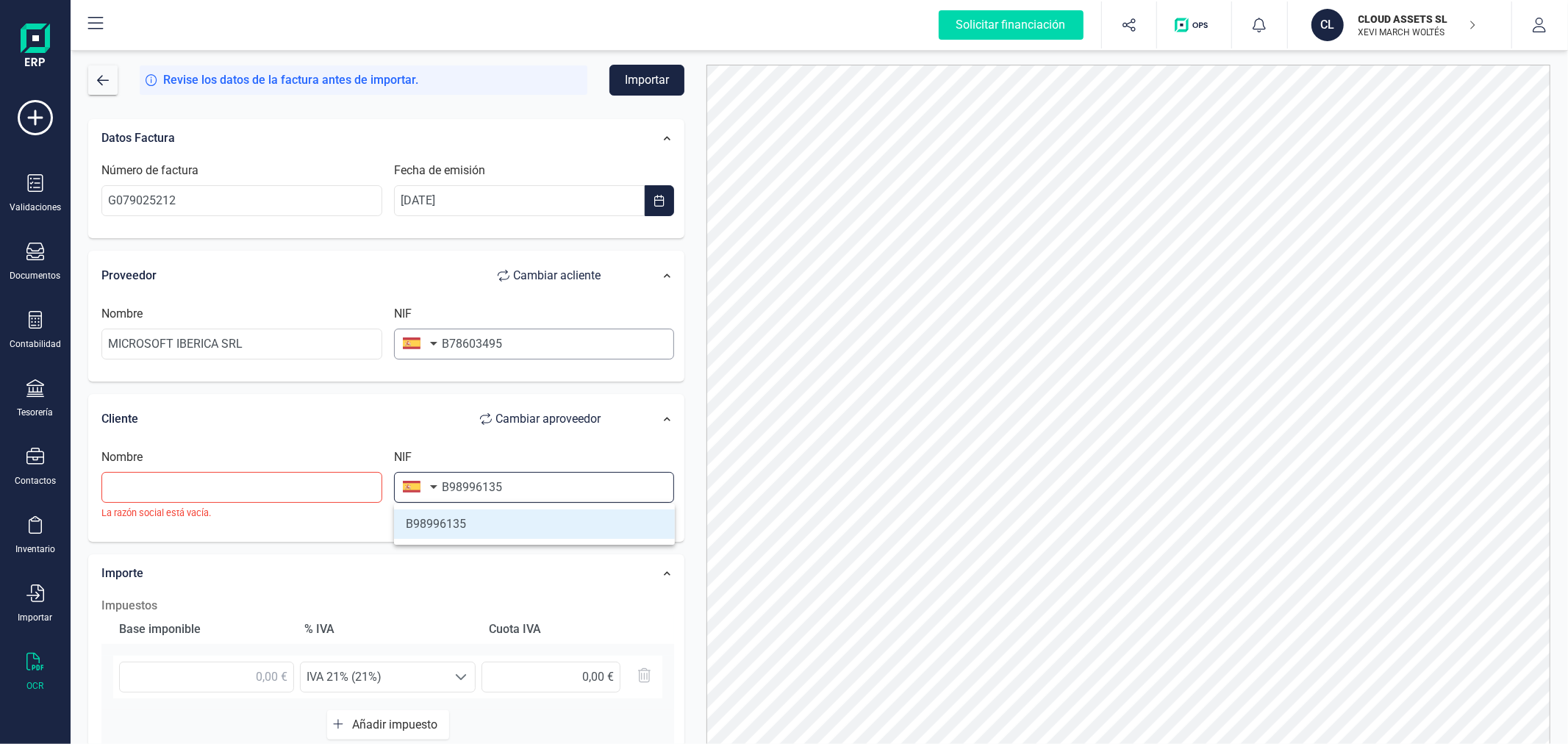
type input "CLOUD ASSETS SL"
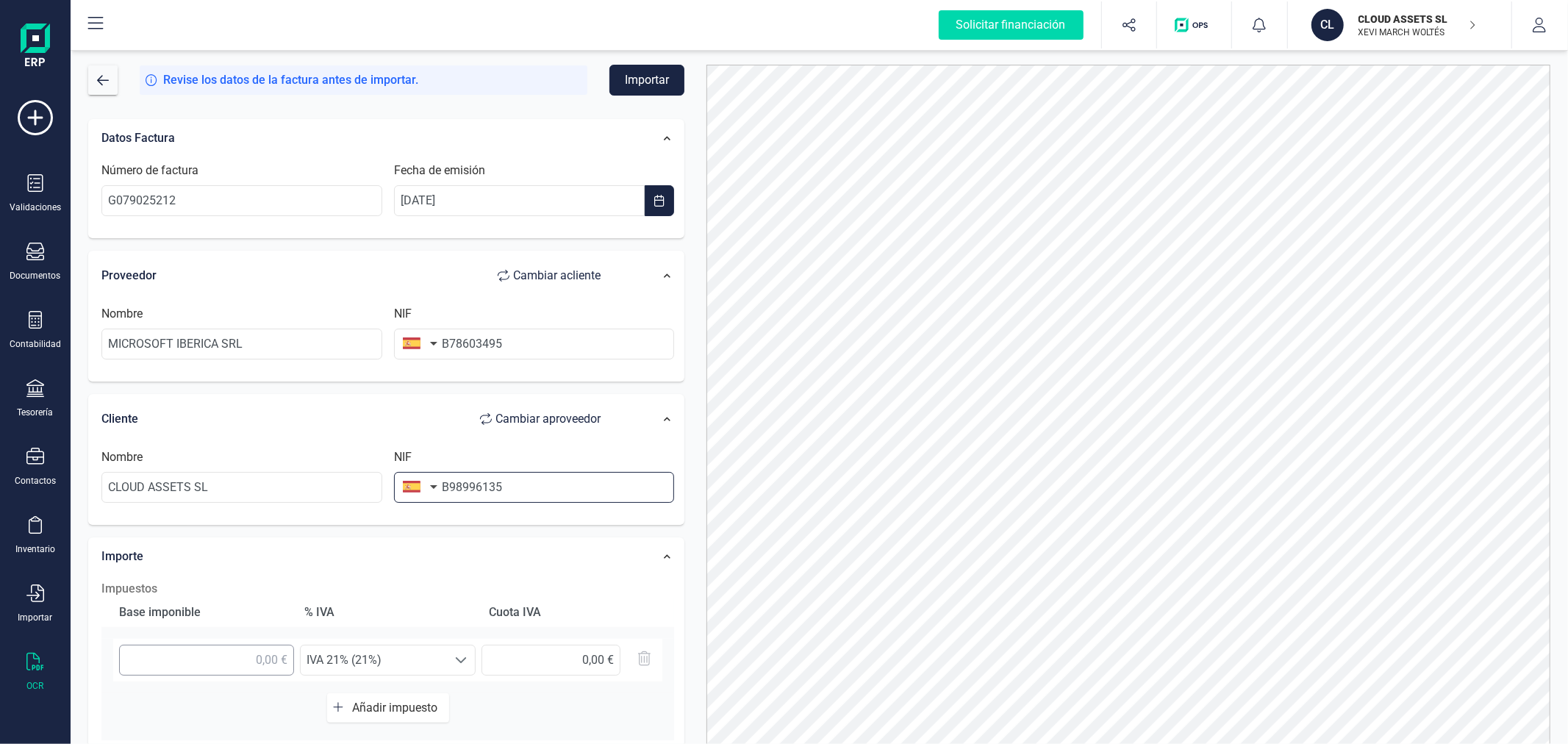
type input "B98996135"
click at [231, 664] on input "text" at bounding box center [207, 660] width 175 height 31
type input "23,40 €"
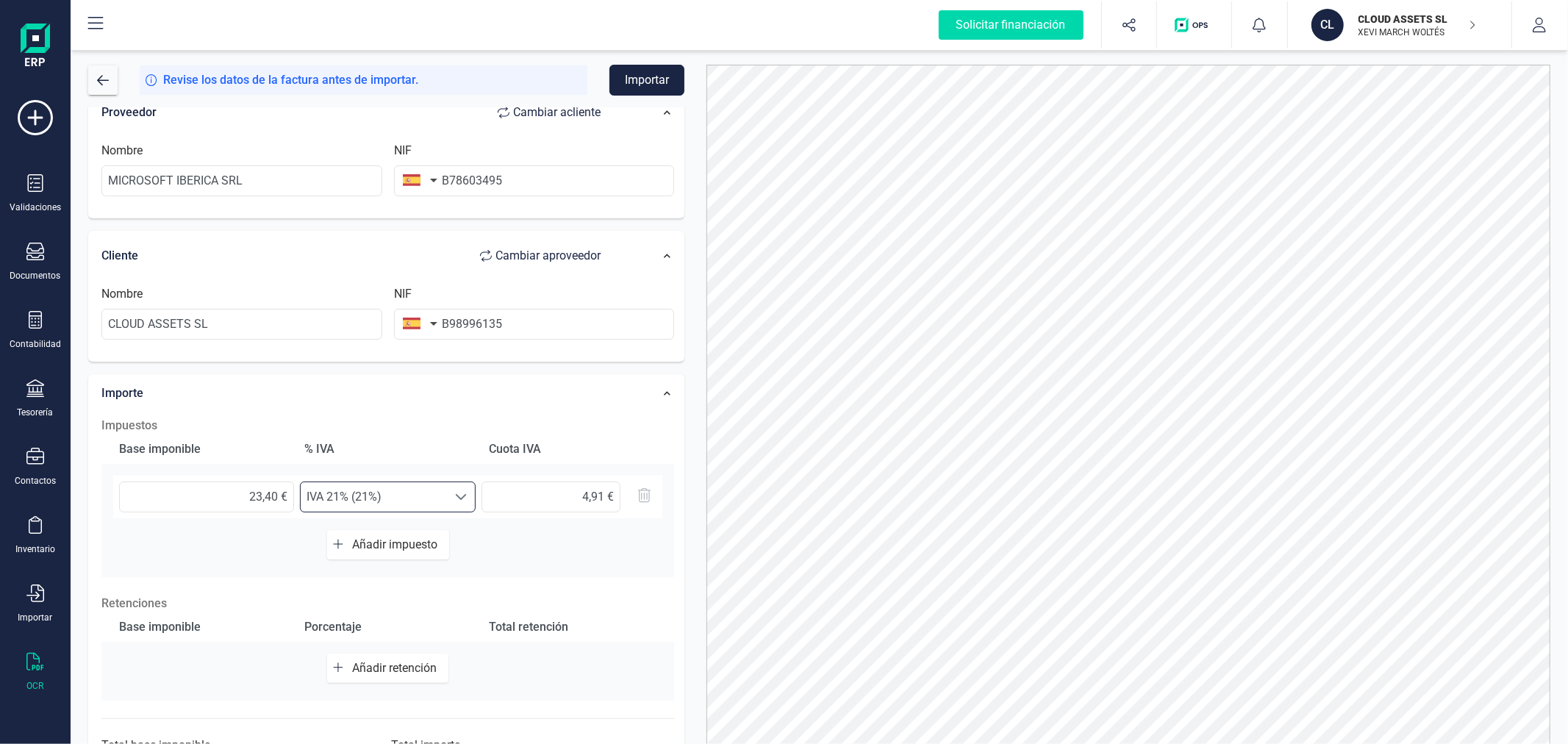
scroll to position [233, 0]
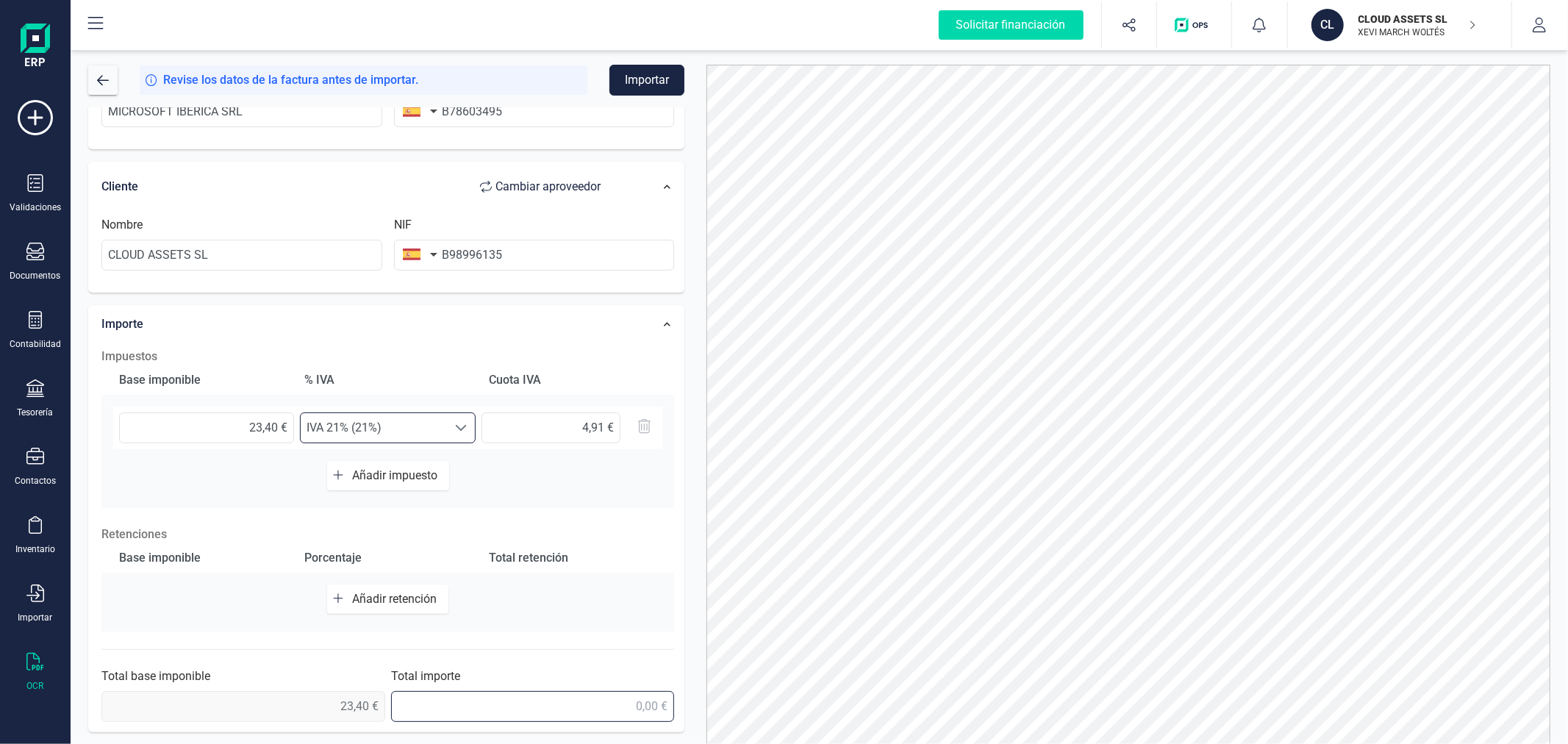
click at [581, 710] on input "text" at bounding box center [533, 706] width 283 height 31
type input "28,31 €"
click at [646, 71] on button "Importar" at bounding box center [646, 80] width 75 height 31
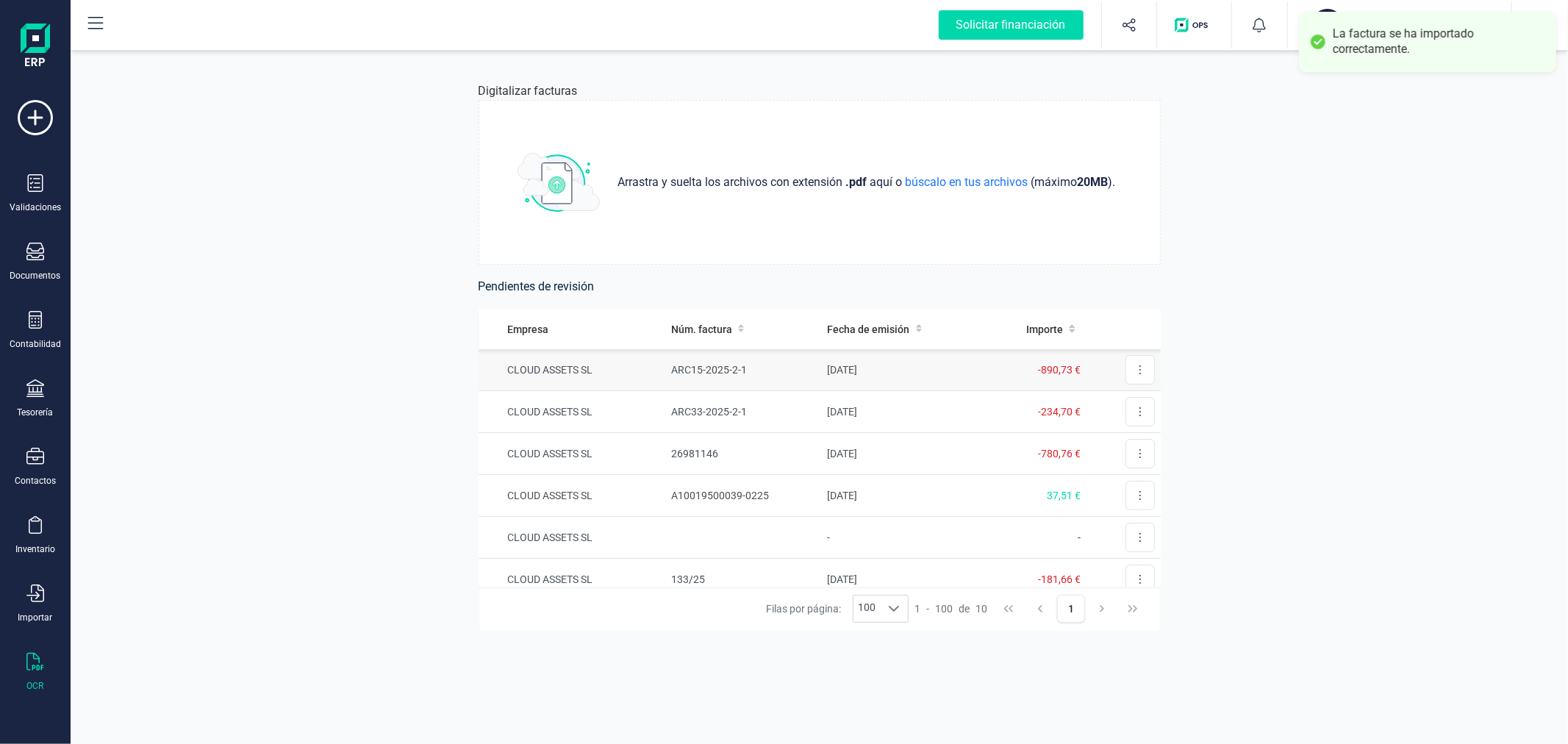
click at [842, 364] on td "[DATE]" at bounding box center [901, 370] width 160 height 42
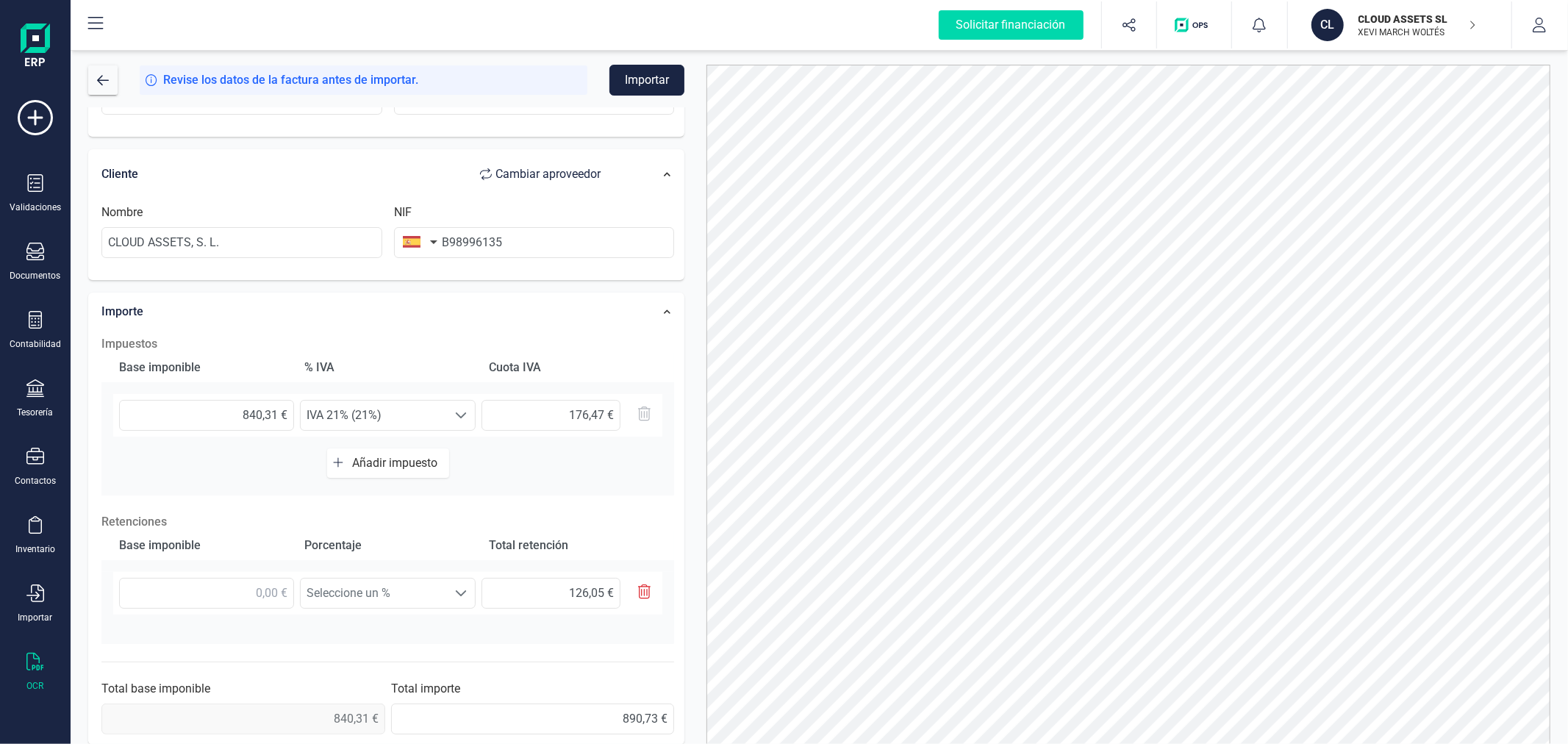
scroll to position [259, 0]
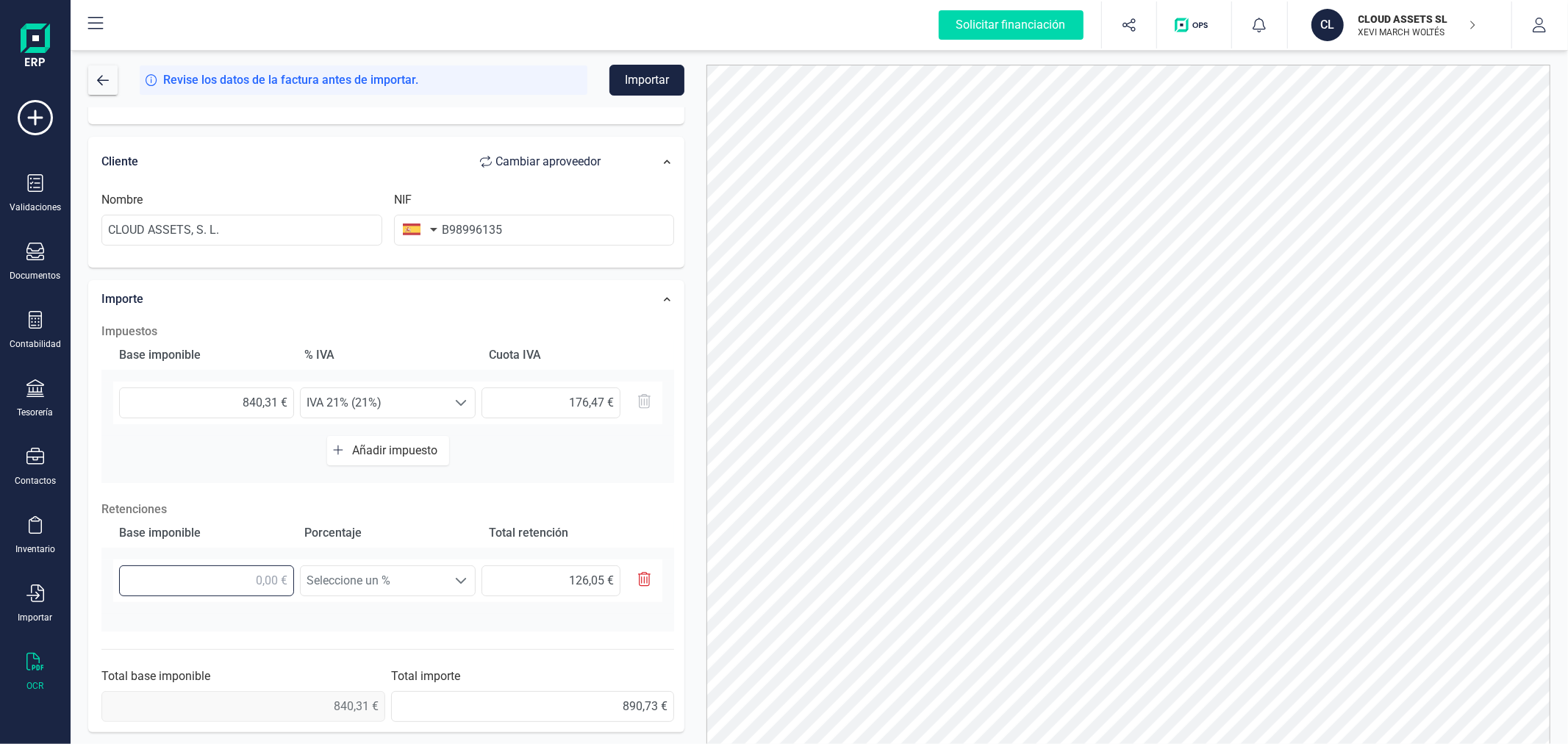
click at [212, 575] on input "text" at bounding box center [207, 580] width 175 height 31
type input "8,00 €"
type input "1,20 €"
type input "84,00 €"
type input "12,60 €"
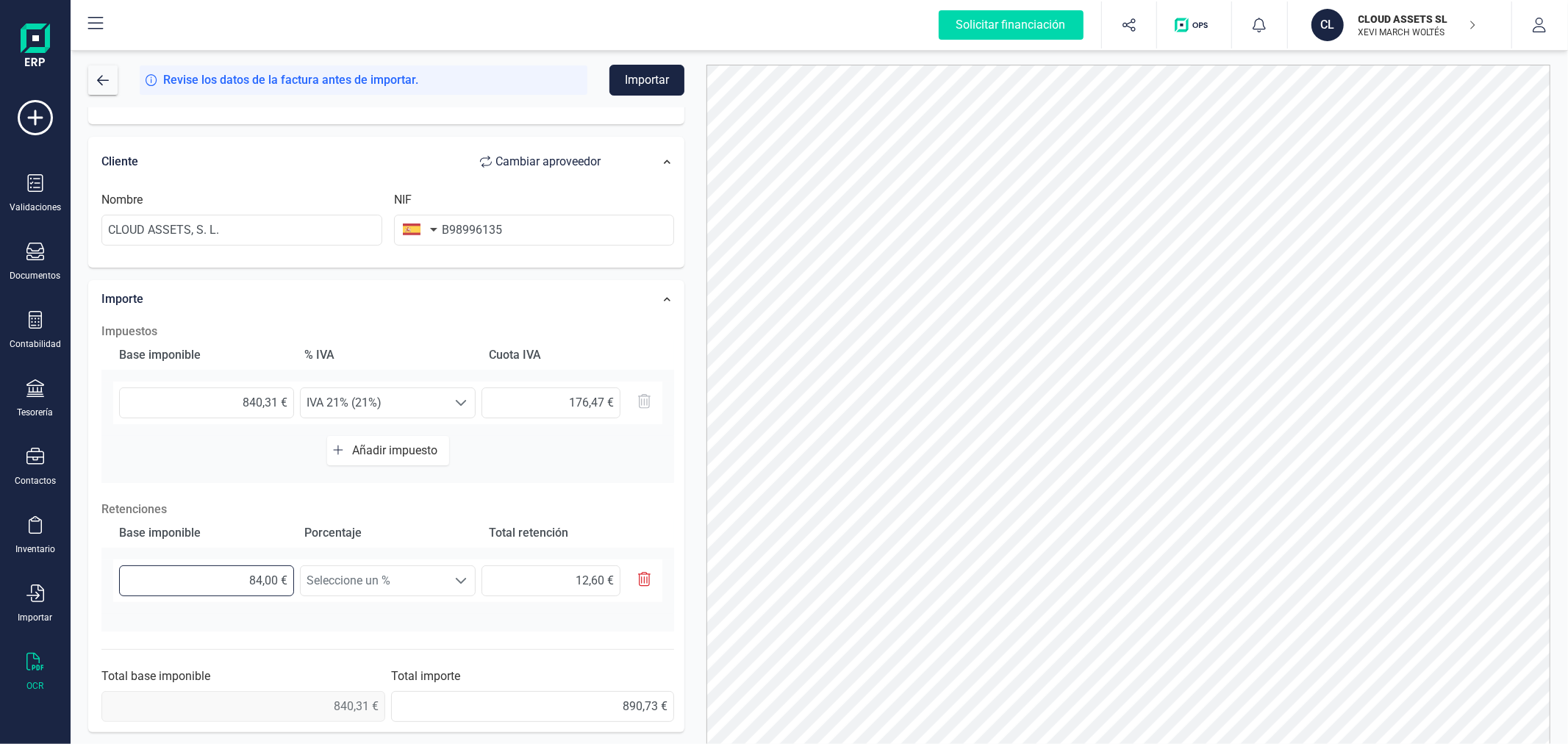
type input "840,00 €"
type input "126,00 €"
type input "840,30 €"
type input "126,05 €"
type input "840,31 €"
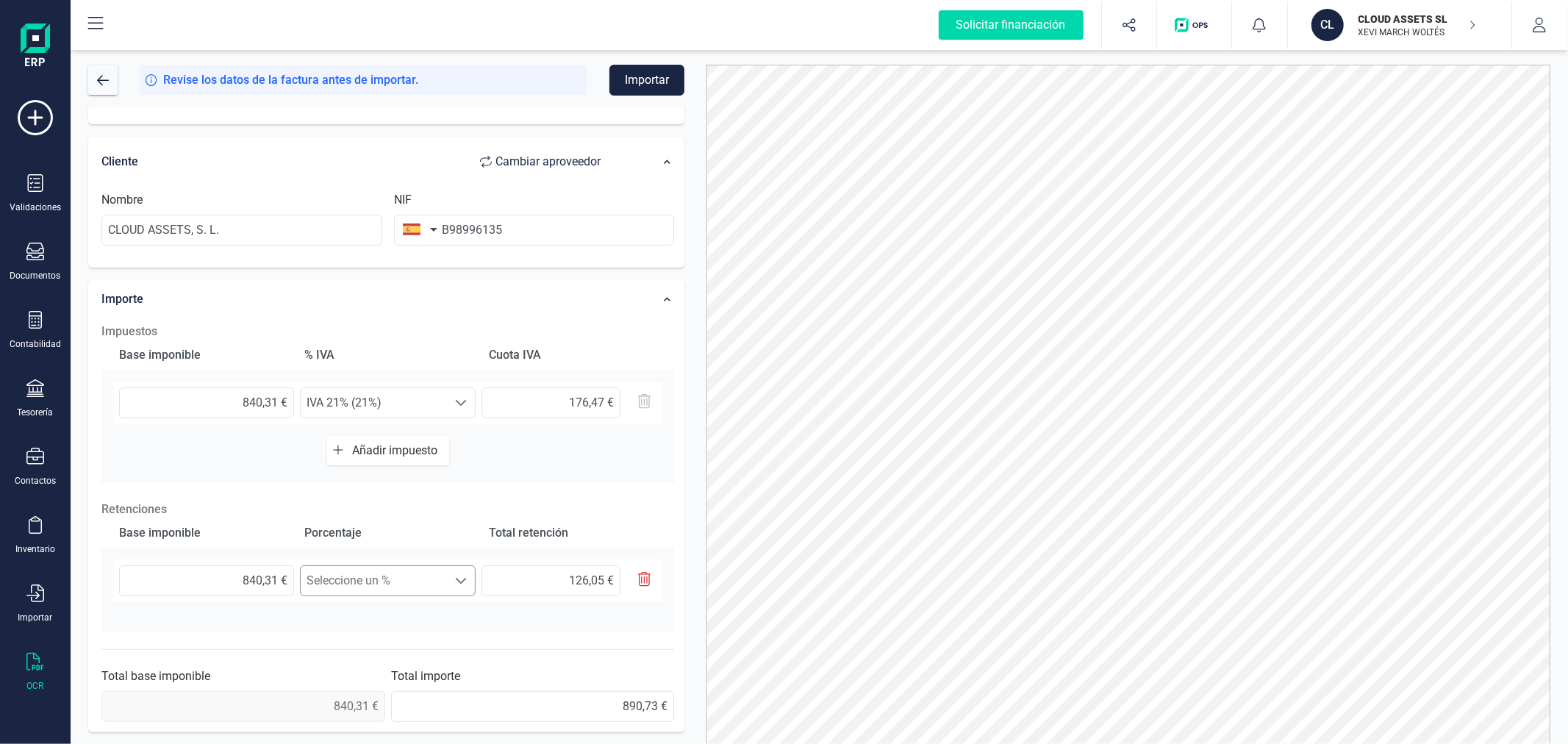
click at [384, 574] on span "Seleccione un %" at bounding box center [374, 581] width 146 height 30
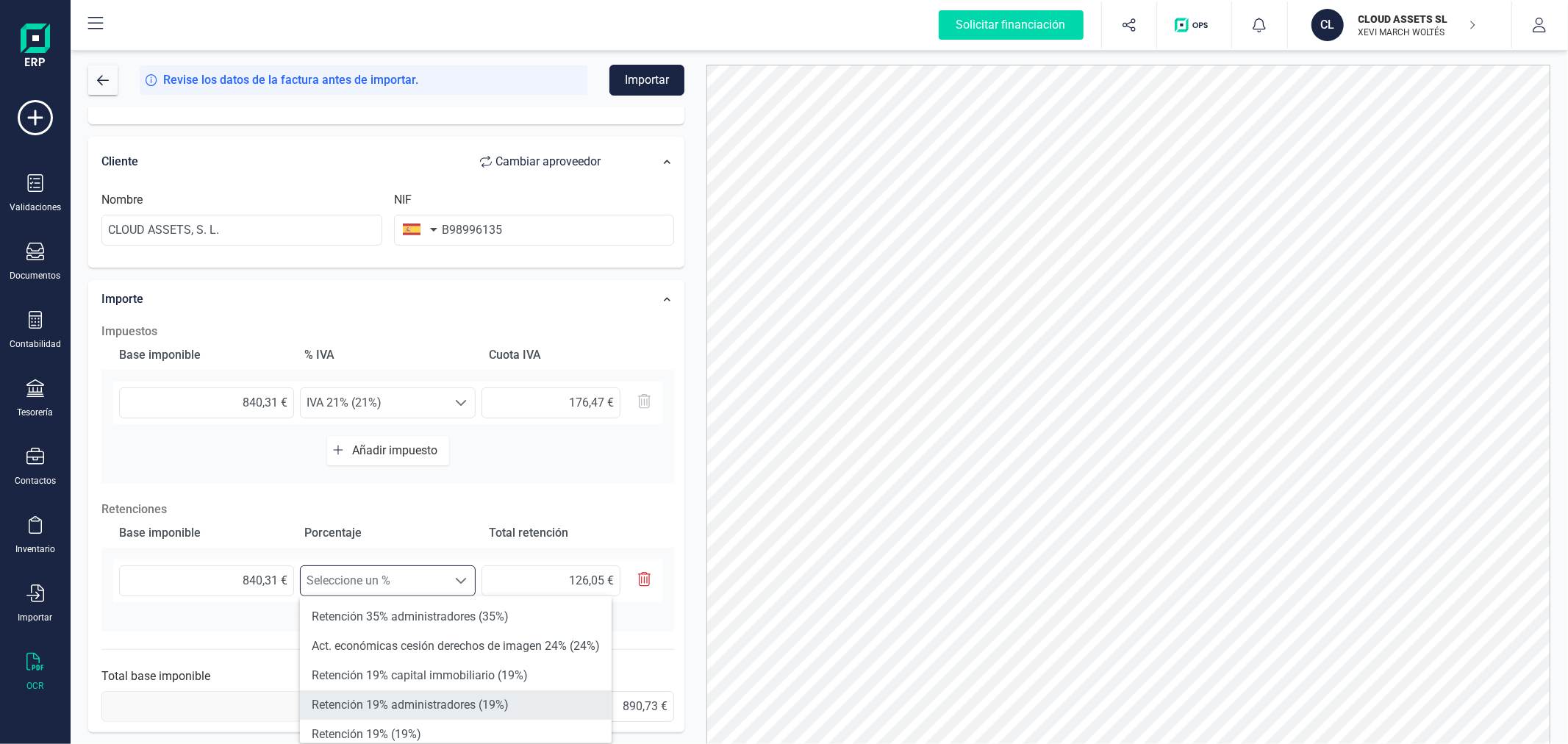
scroll to position [82, 0]
click at [386, 702] on li "Retención 15% (15%)" at bounding box center [456, 712] width 312 height 30
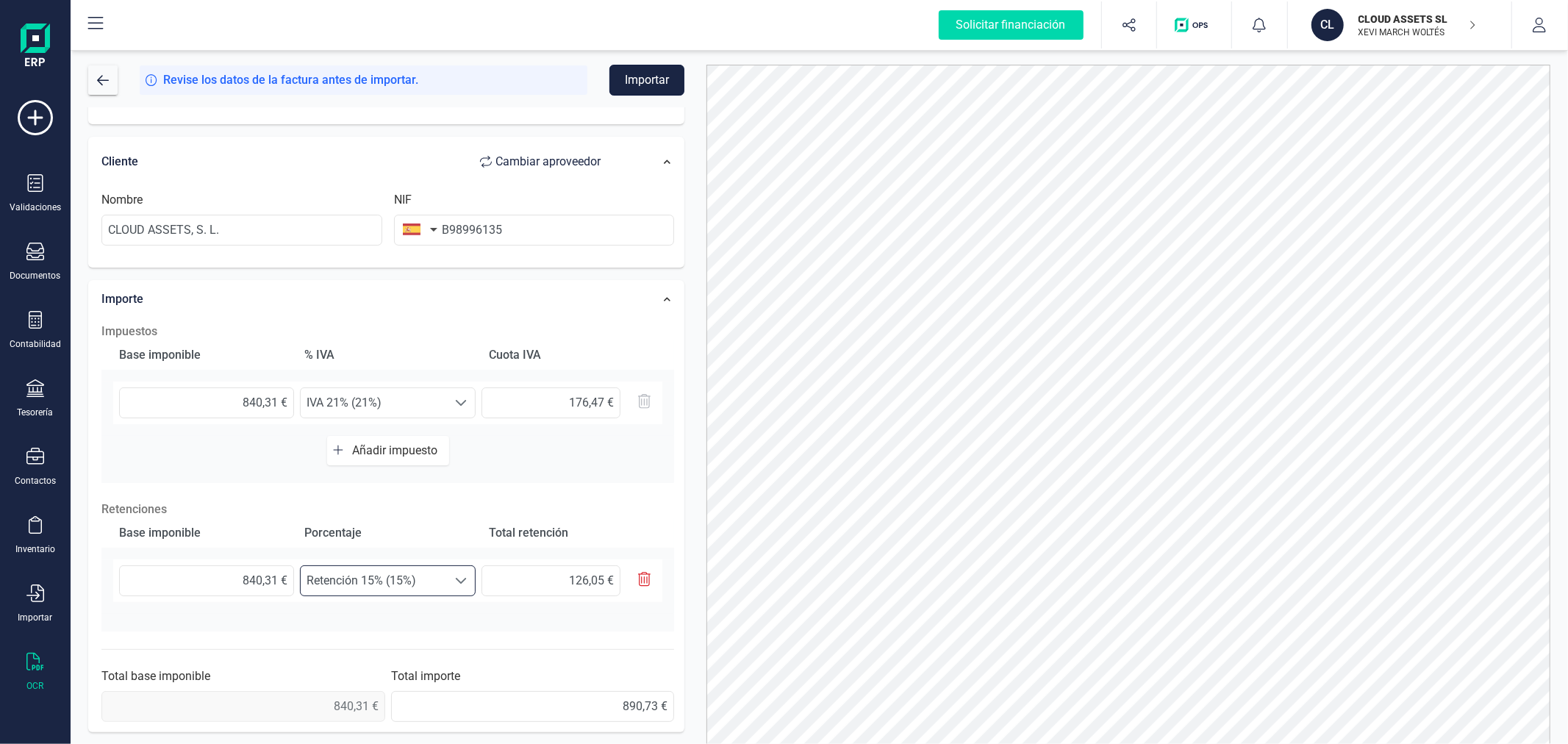
click at [634, 71] on button "Importar" at bounding box center [646, 80] width 75 height 31
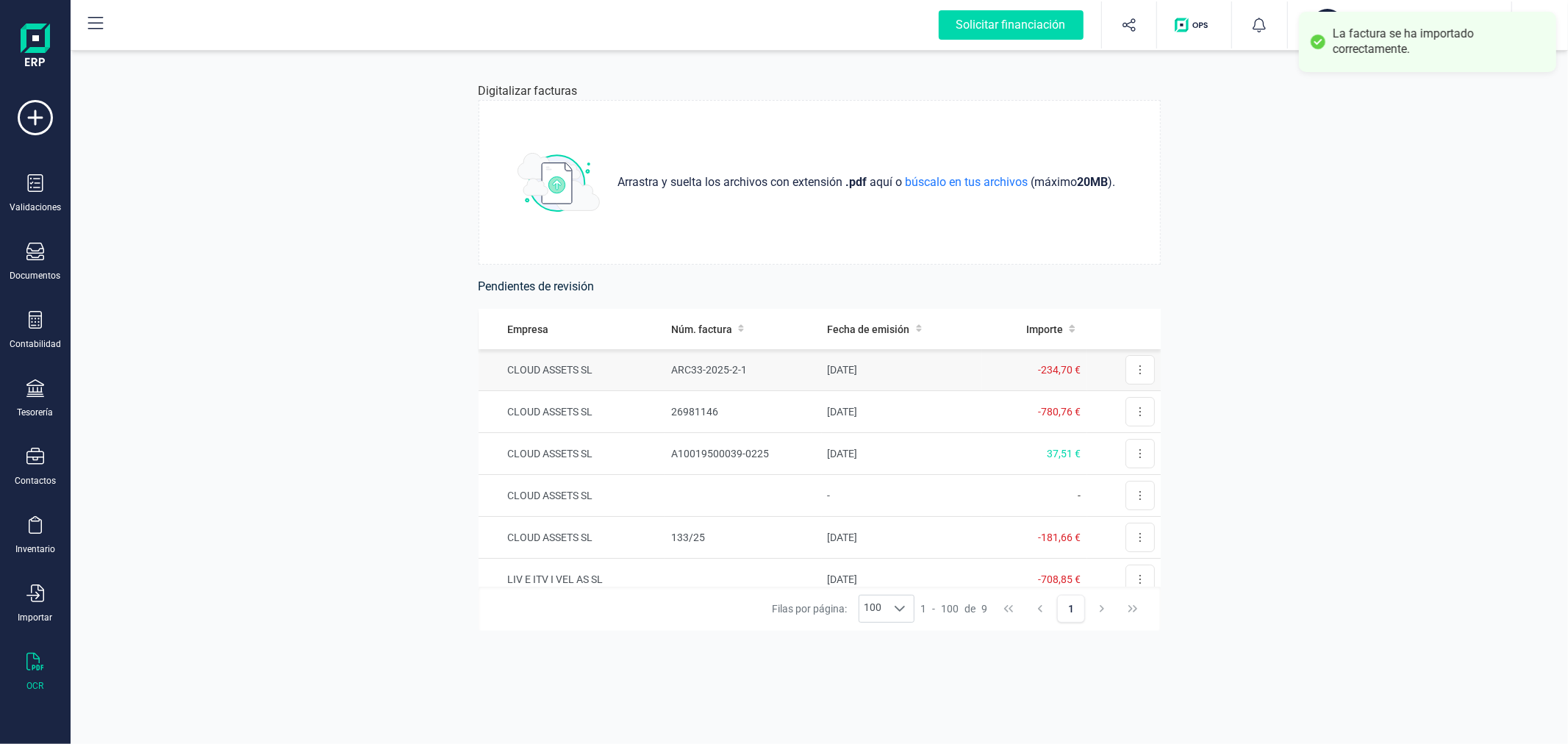
click at [748, 366] on td "ARC33-2025-2-1" at bounding box center [743, 370] width 157 height 42
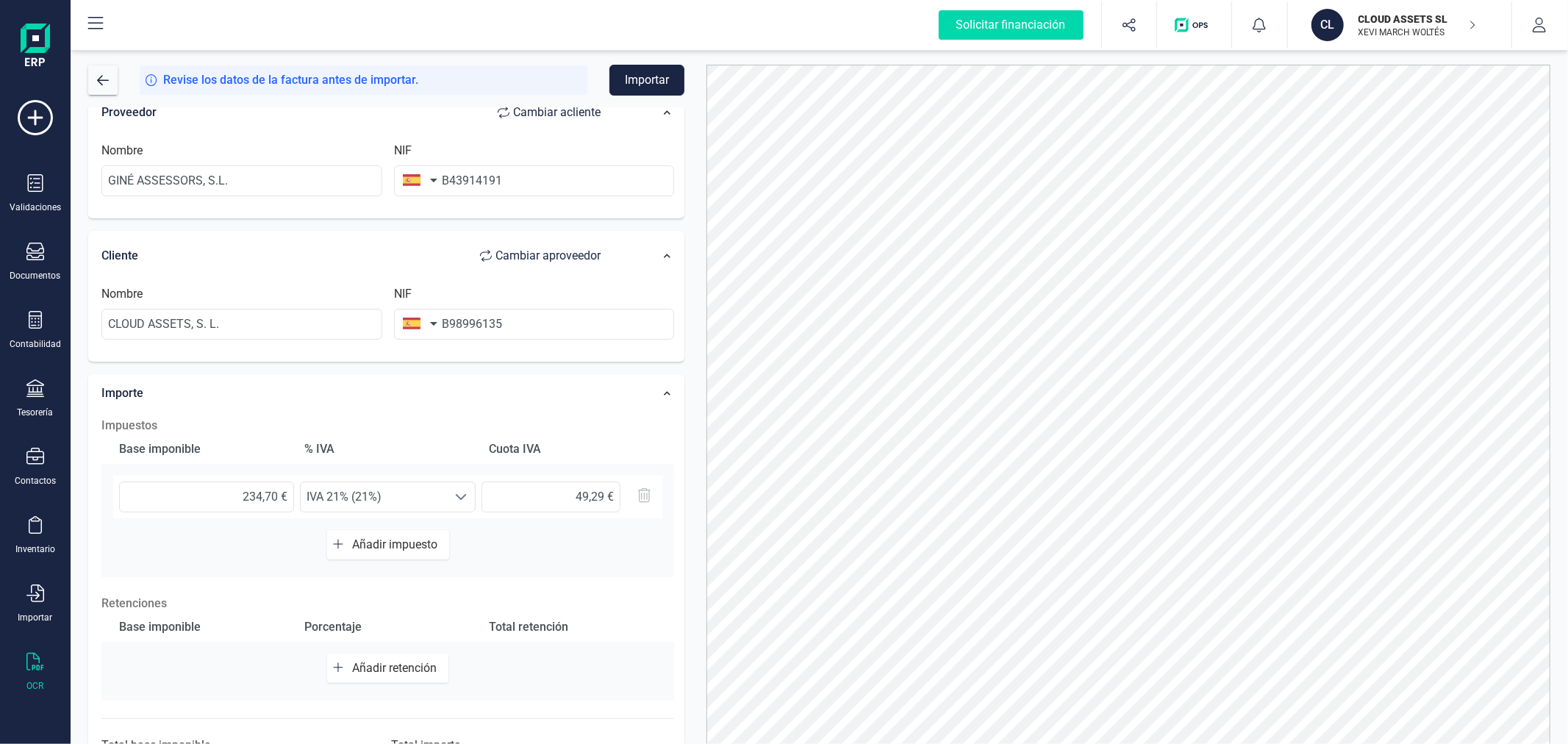
scroll to position [233, 0]
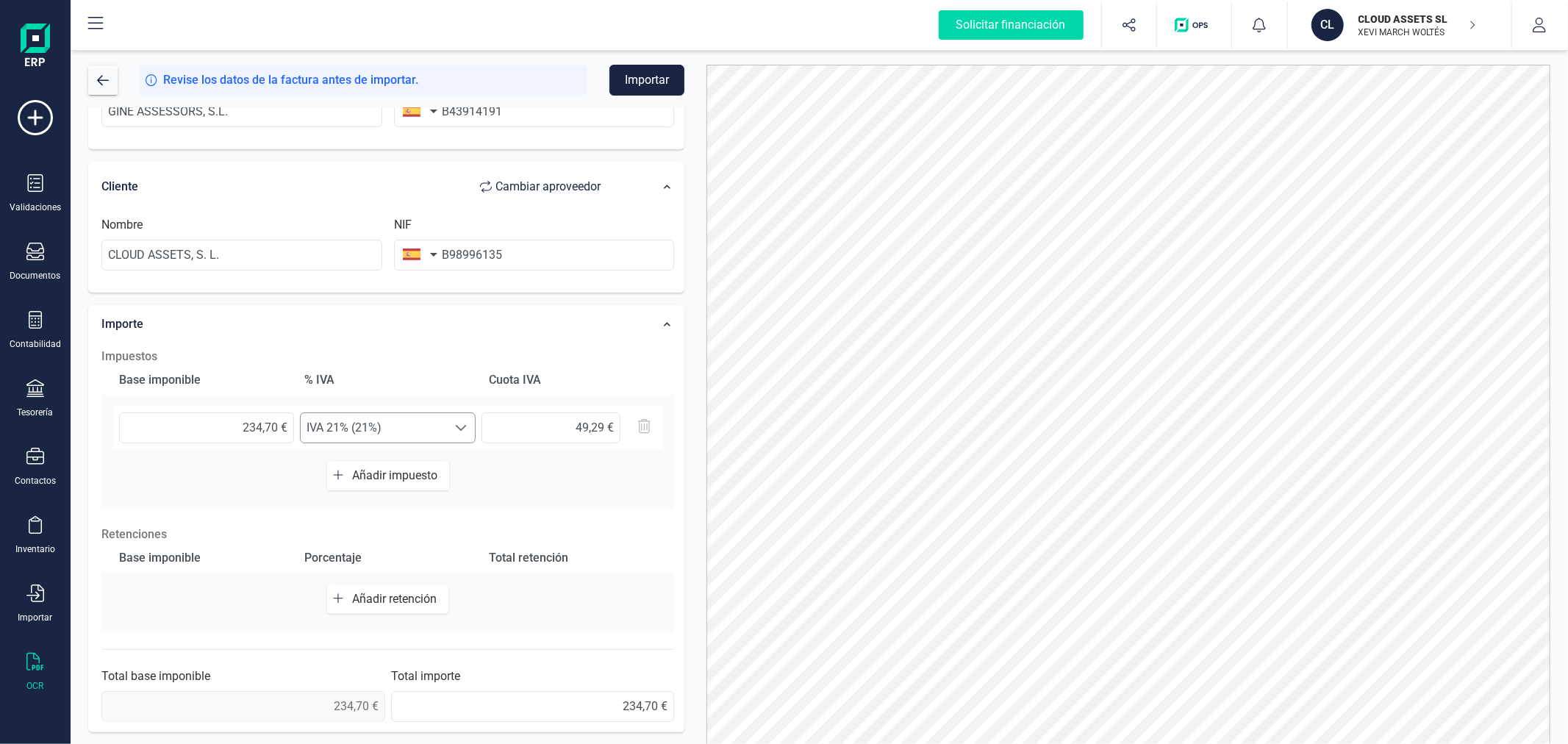
click at [408, 425] on span "IVA 21% (21%)" at bounding box center [374, 428] width 146 height 30
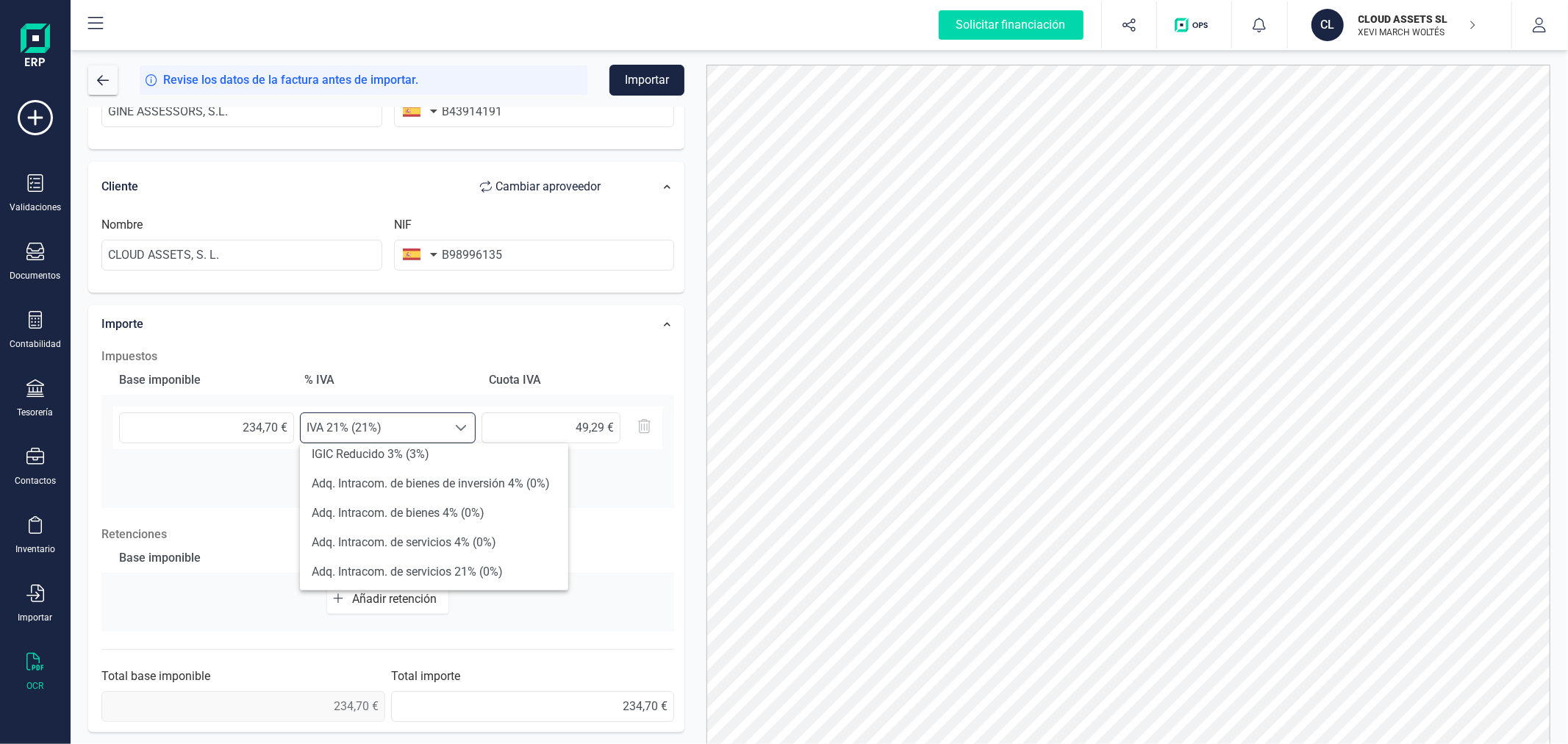
scroll to position [326, 0]
click at [357, 584] on li "Exento (0%)" at bounding box center [434, 579] width 269 height 30
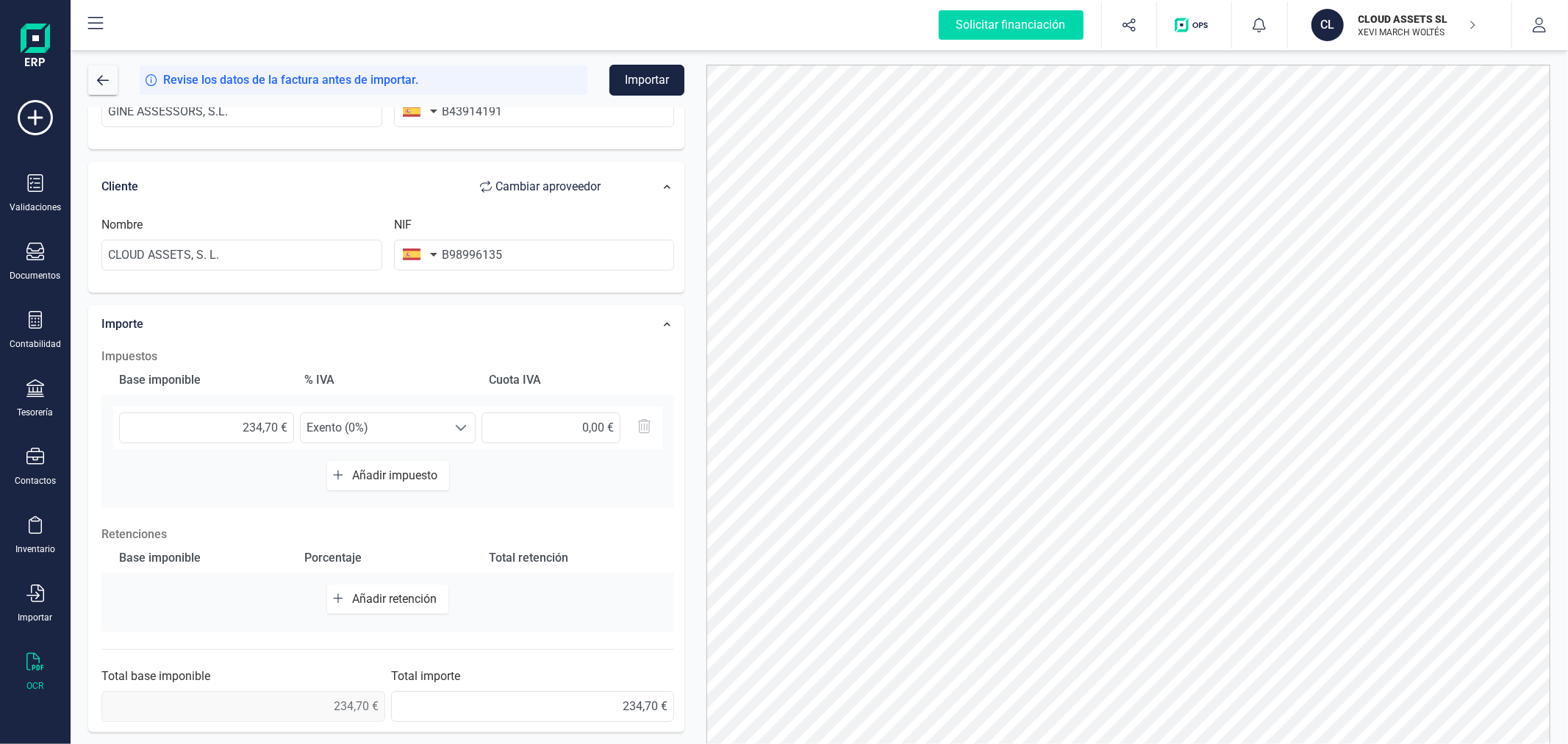
click at [640, 82] on button "Importar" at bounding box center [646, 80] width 75 height 31
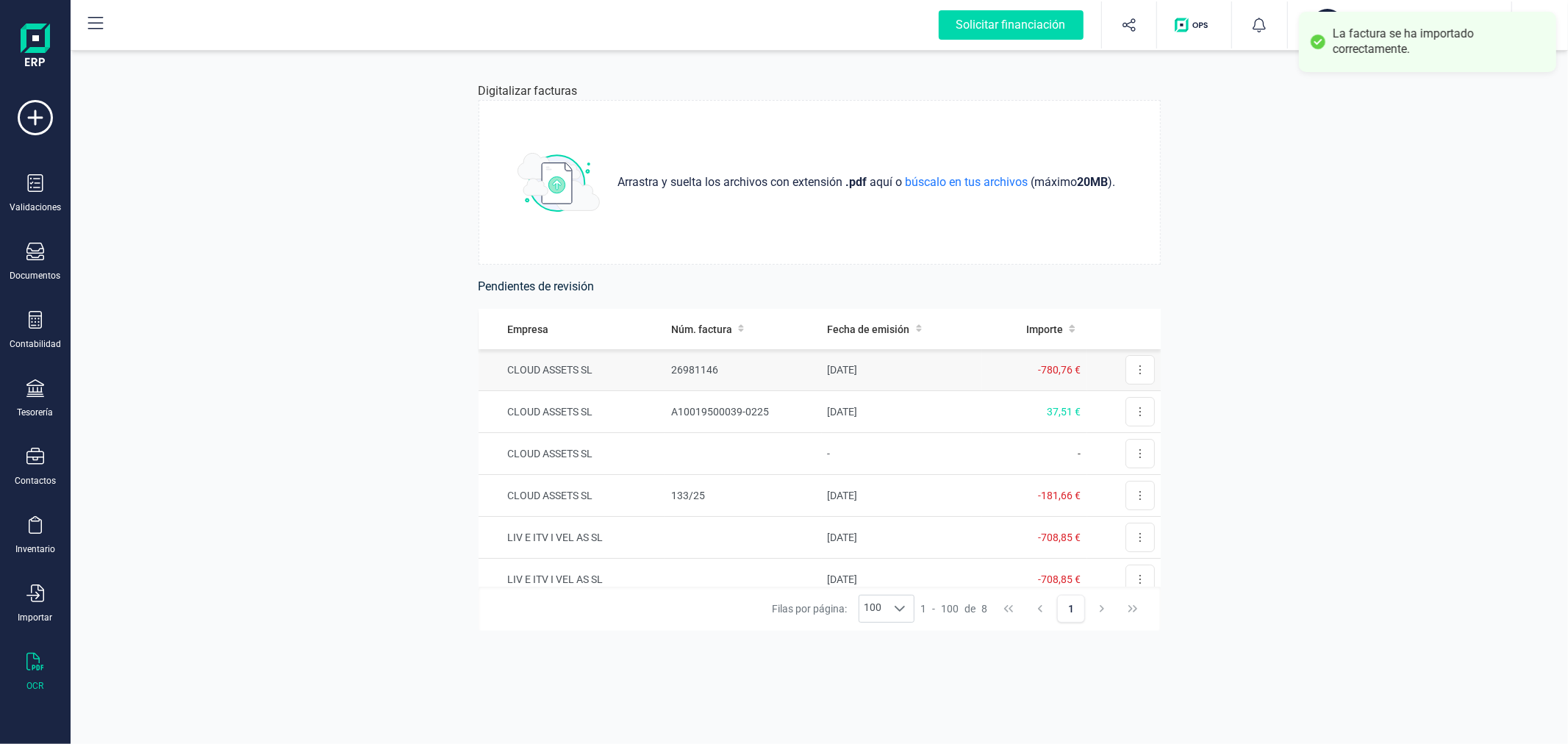
click at [702, 371] on td "26981146" at bounding box center [743, 370] width 157 height 42
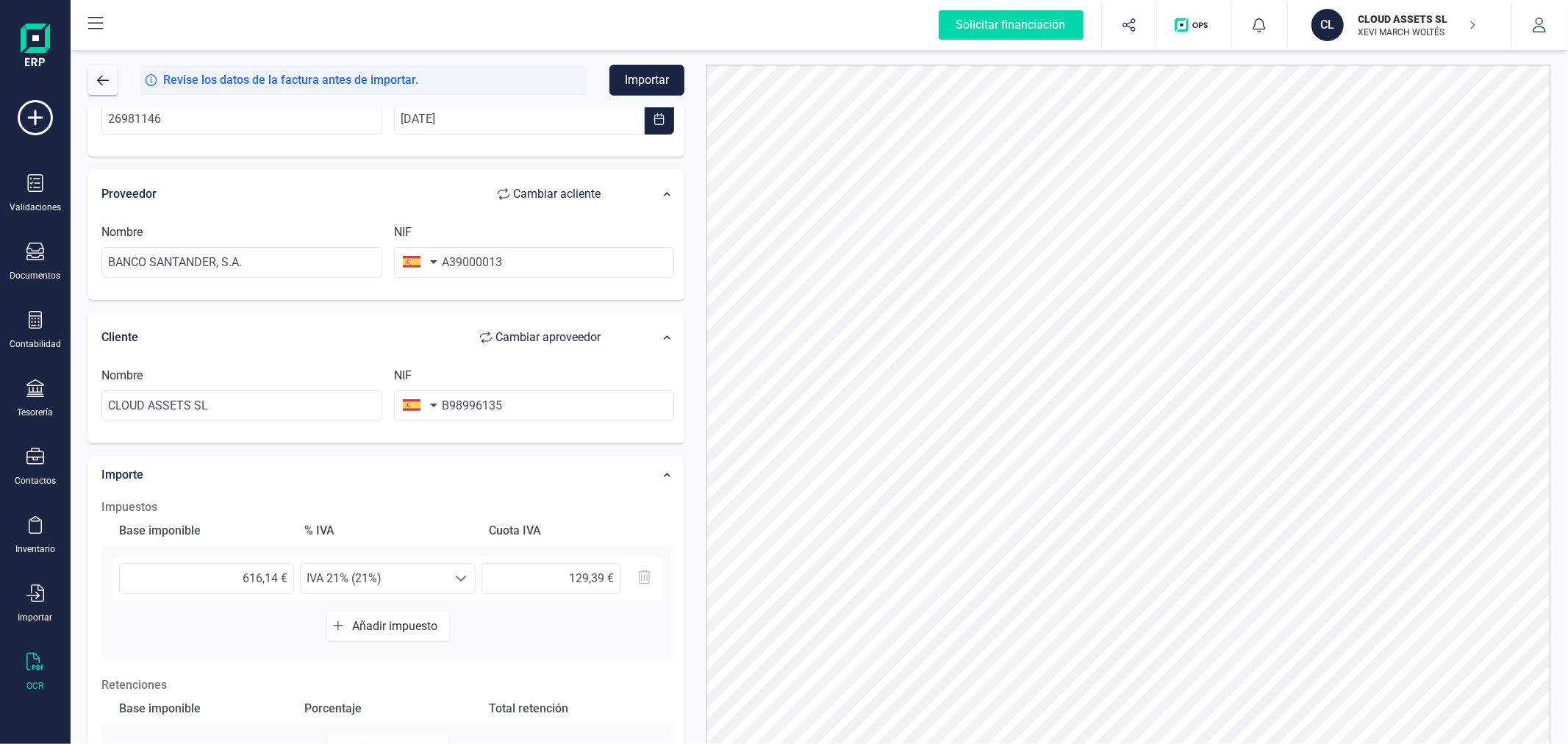
scroll to position [233, 0]
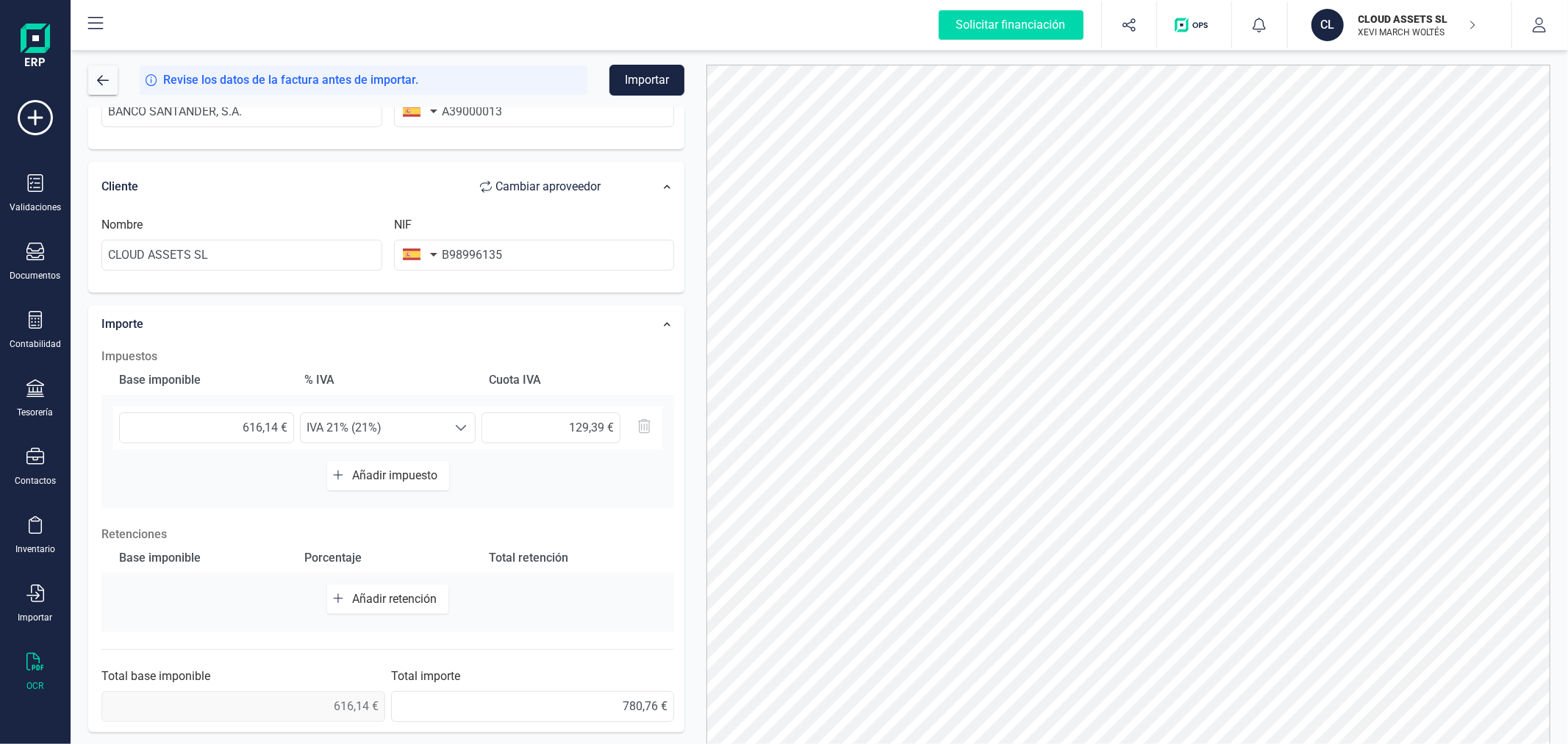
click at [376, 472] on span "Añadir impuesto" at bounding box center [397, 475] width 91 height 14
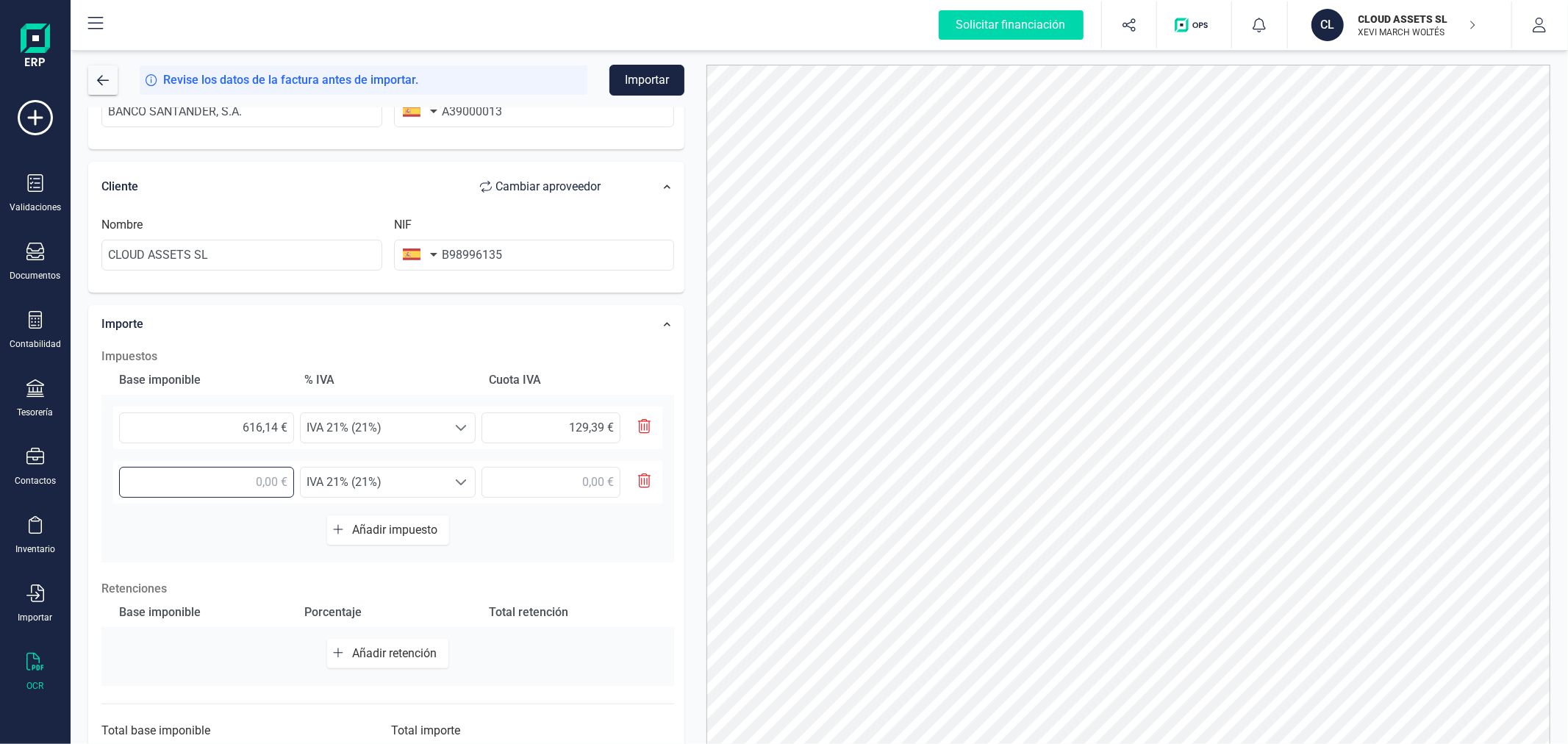
click at [180, 479] on input "text" at bounding box center [207, 482] width 175 height 31
click at [399, 476] on span "IVA 21% (21%)" at bounding box center [374, 483] width 146 height 30
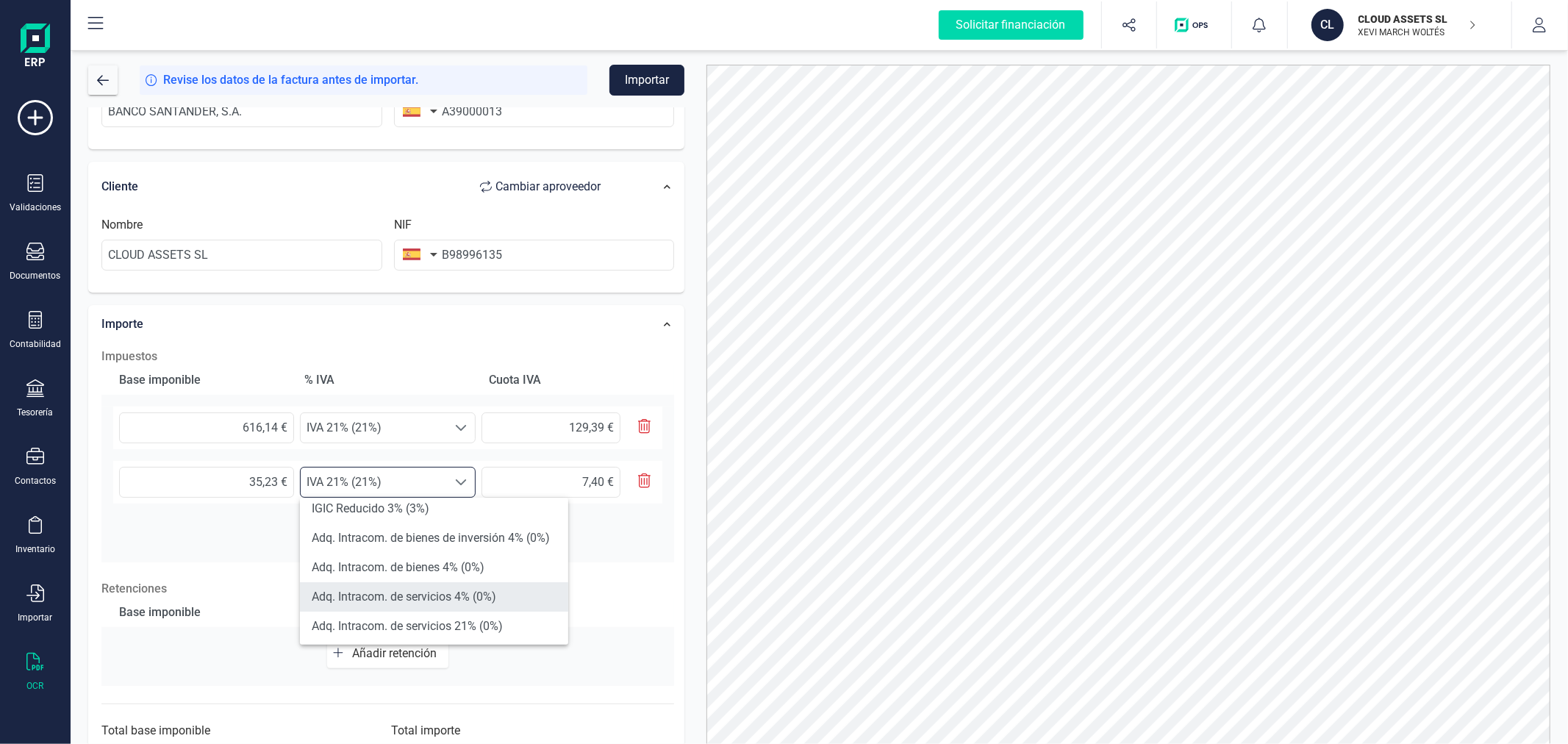
scroll to position [326, 0]
click at [345, 629] on li "Exento (0%)" at bounding box center [434, 633] width 269 height 30
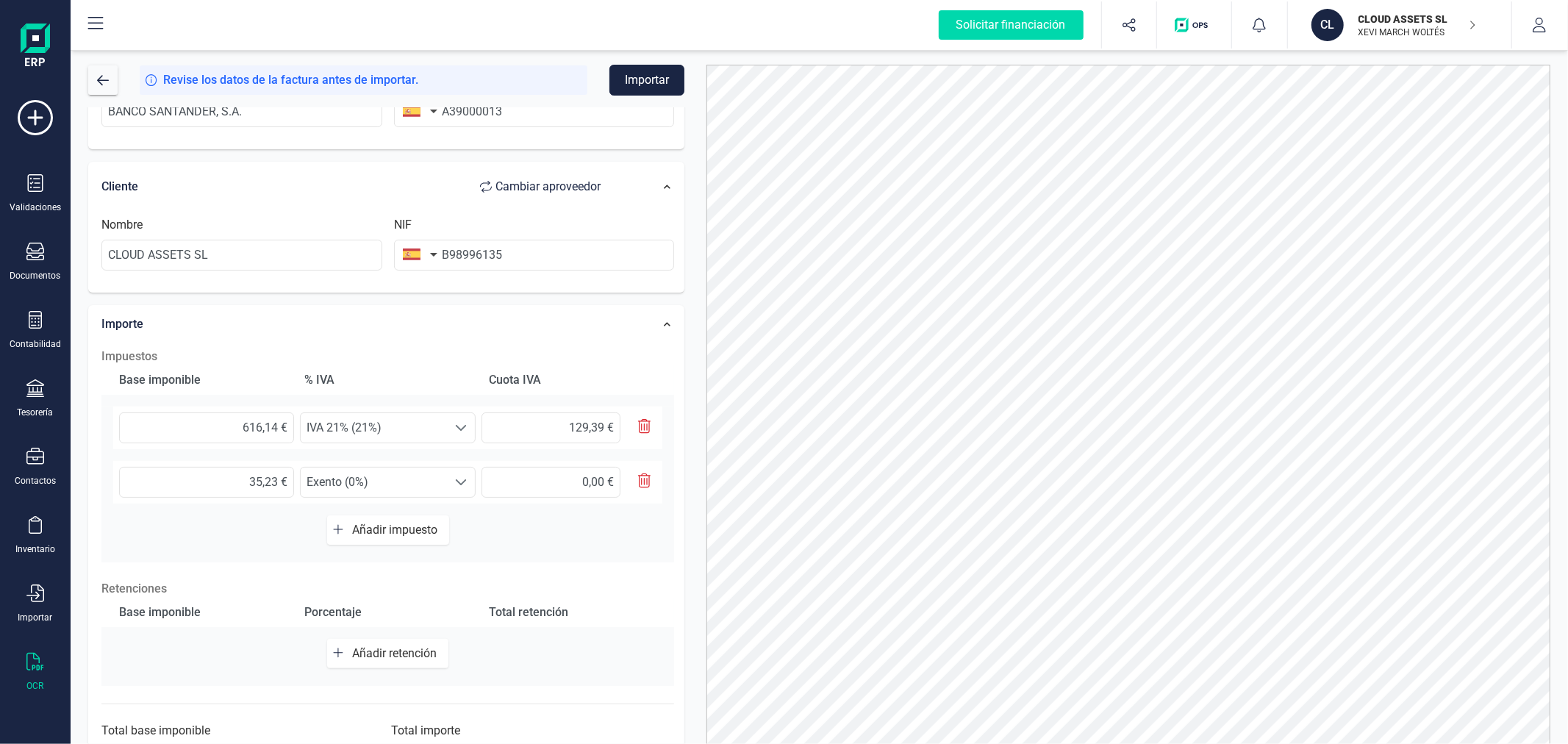
click at [358, 533] on span "Añadir impuesto" at bounding box center [397, 529] width 91 height 14
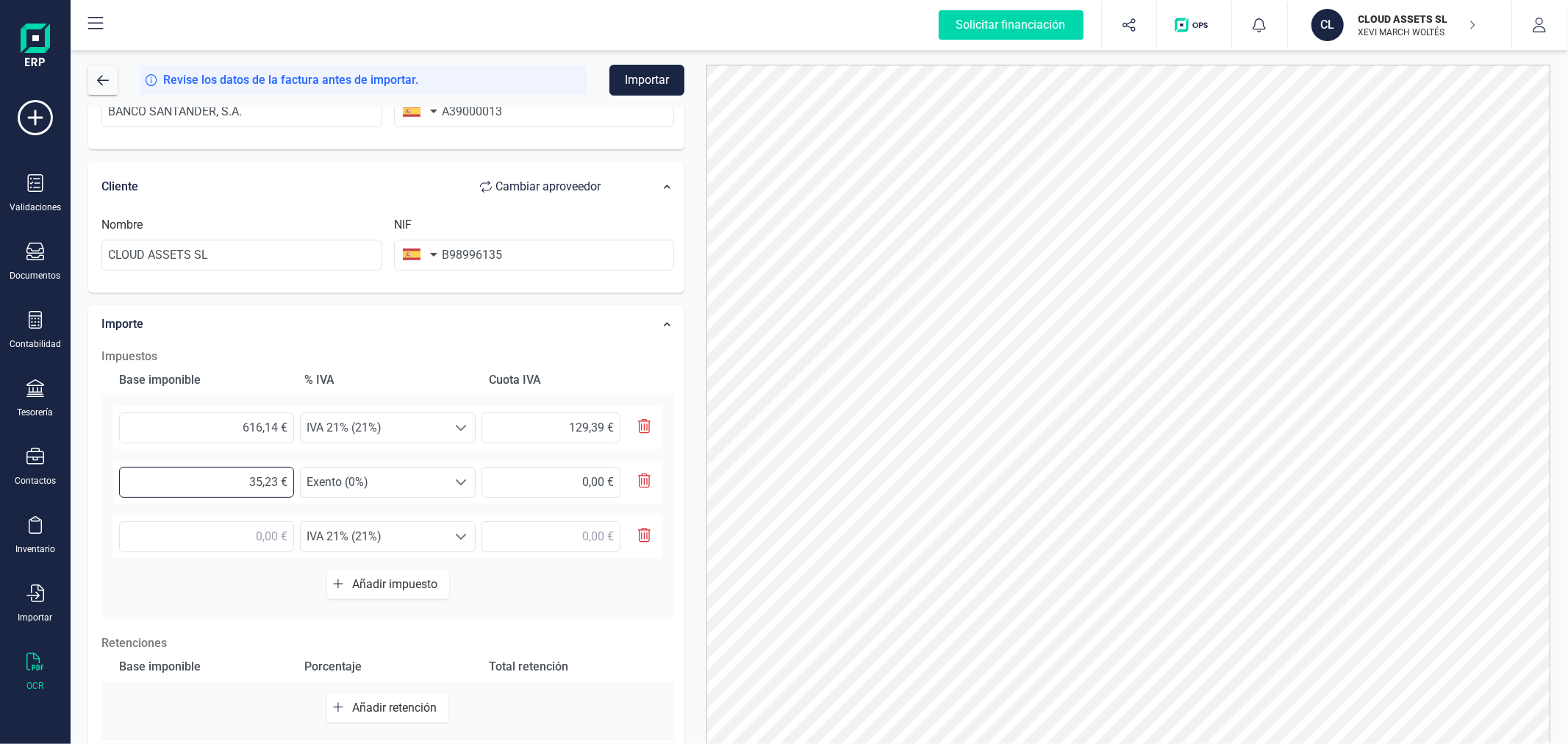
click at [233, 481] on input "35,23 €" at bounding box center [207, 482] width 175 height 31
type input "33,89 €"
click at [241, 540] on input "text" at bounding box center [207, 536] width 175 height 31
type input "1,34 €"
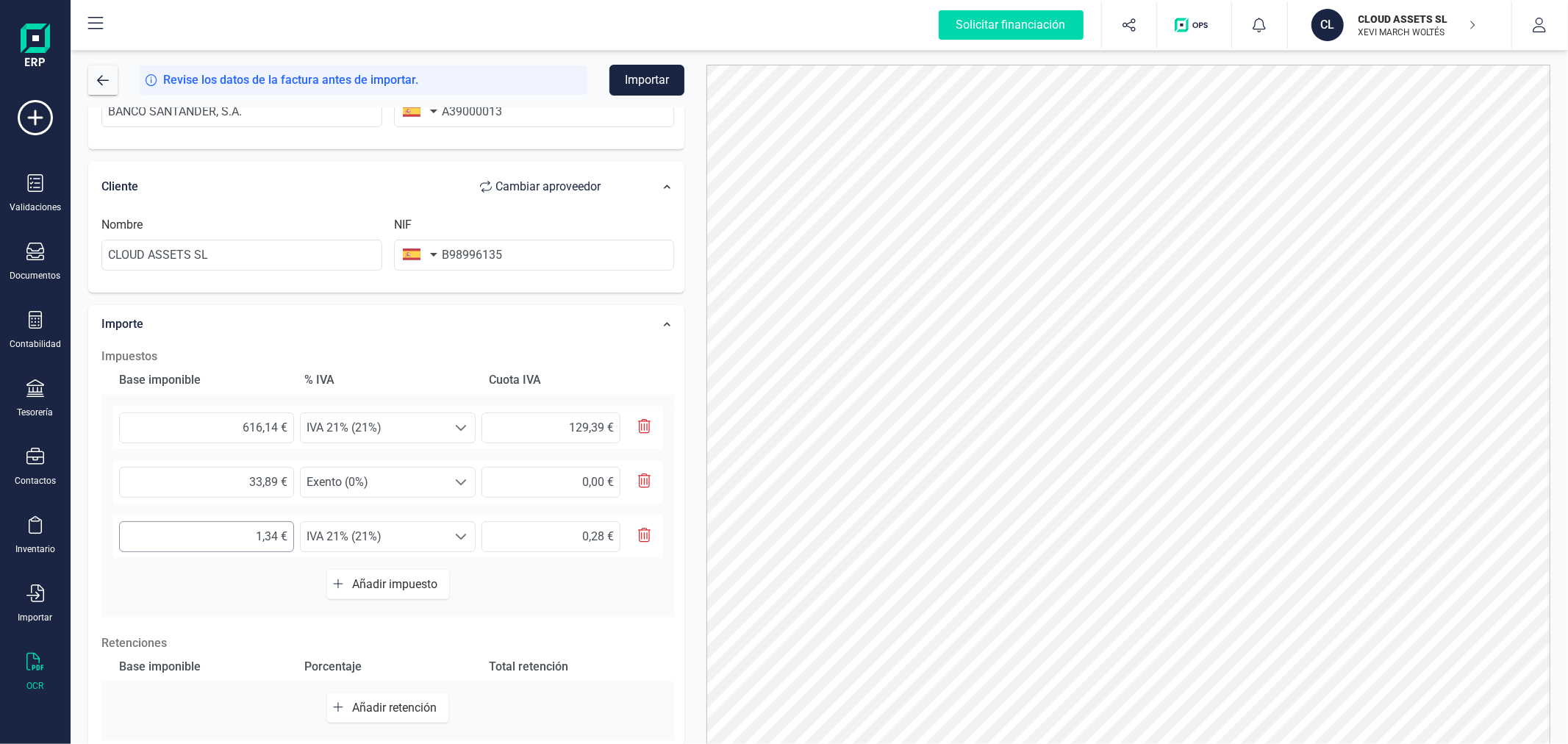
scroll to position [8, 63]
click at [348, 526] on span "IVA 21% (21%)" at bounding box center [374, 537] width 146 height 30
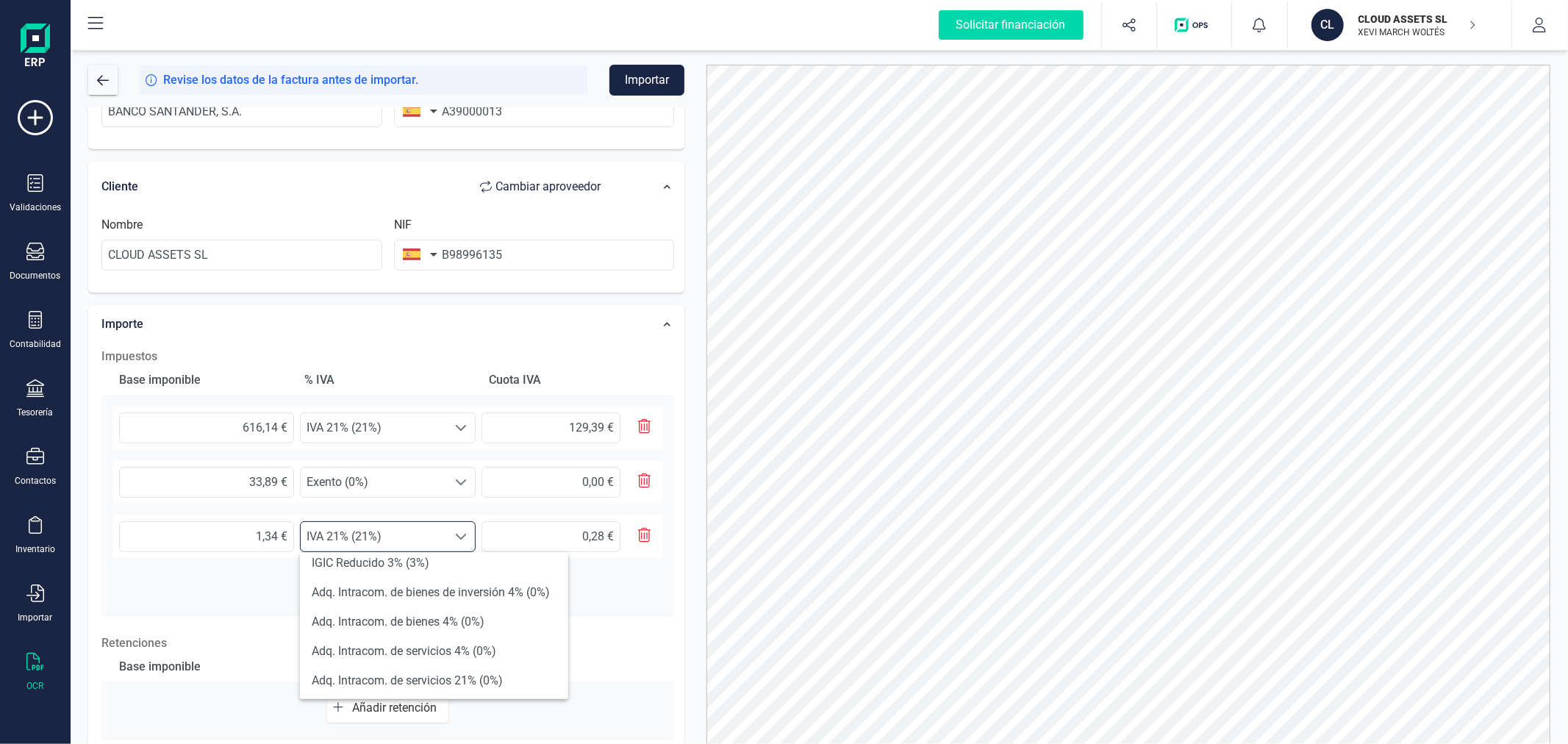
scroll to position [326, 0]
click at [377, 689] on li "Exento (0%)" at bounding box center [434, 687] width 269 height 30
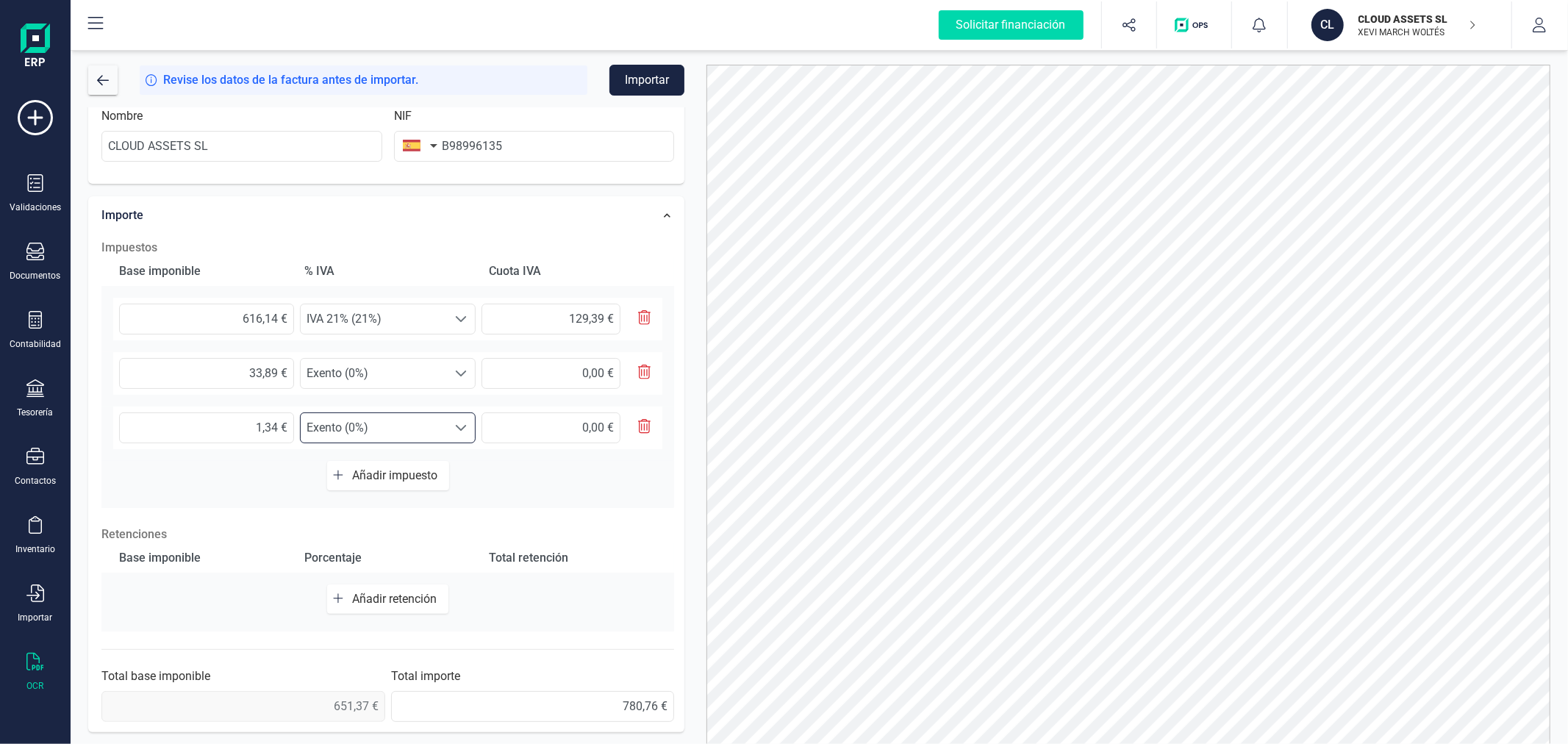
scroll to position [0, 0]
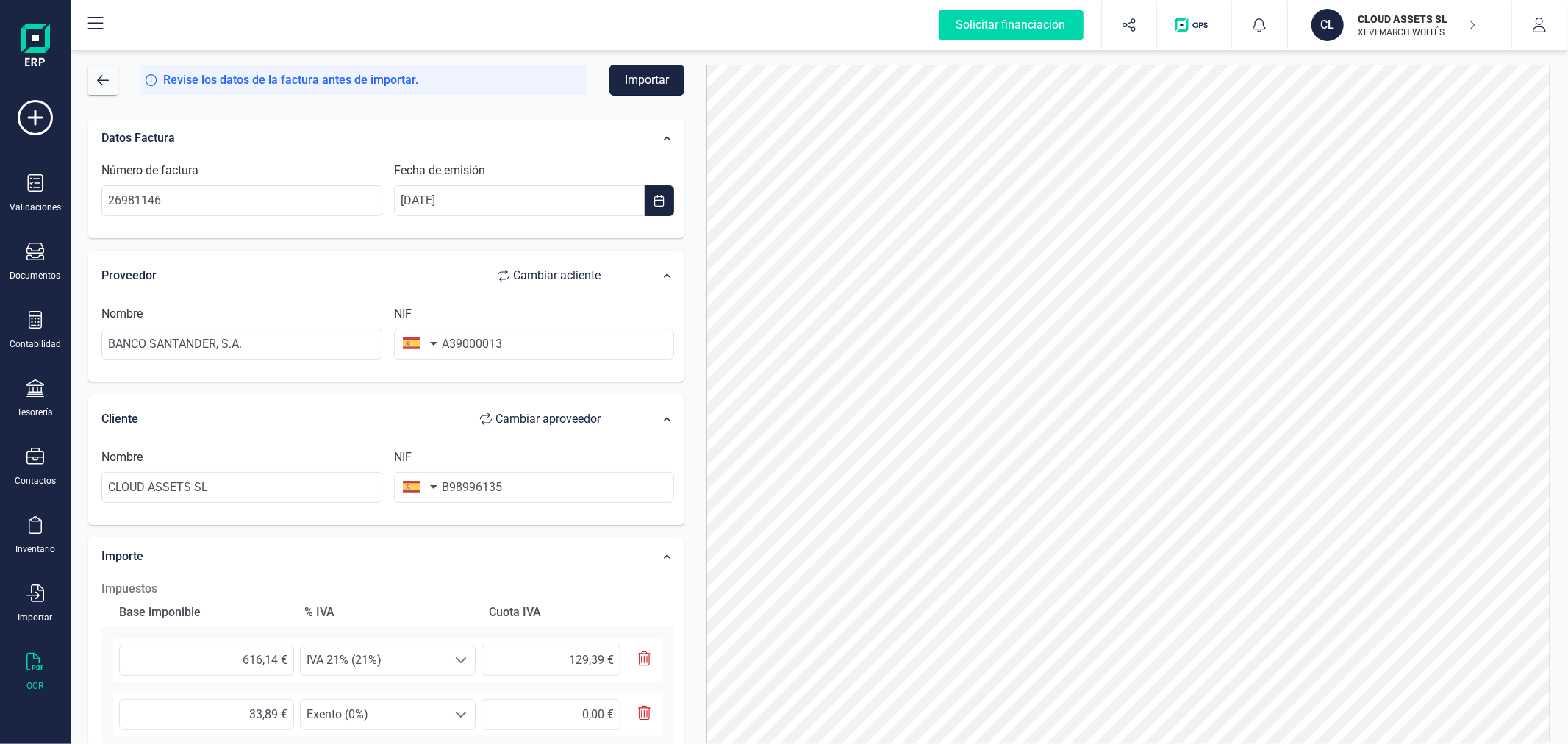
click at [645, 77] on button "Importar" at bounding box center [646, 80] width 75 height 31
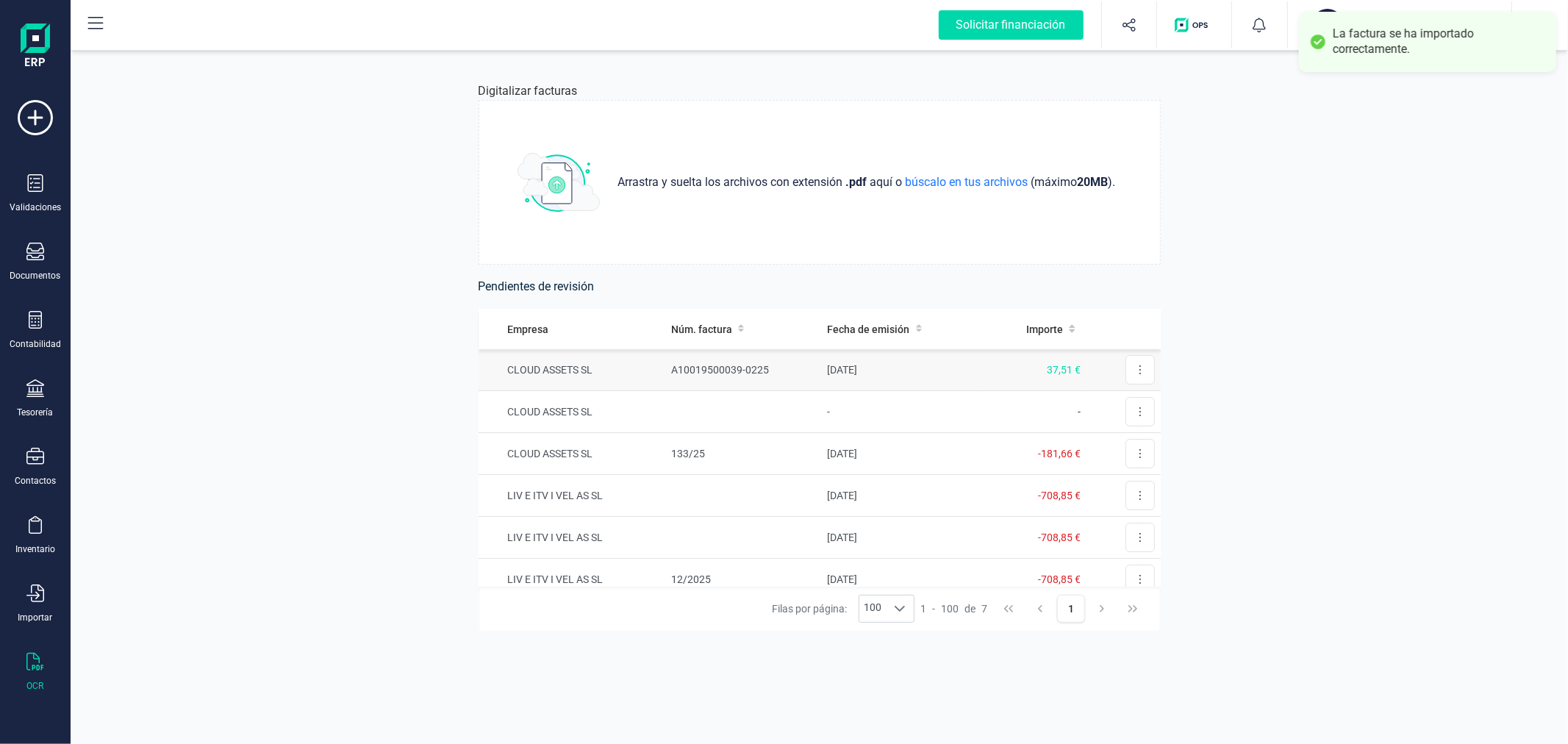
click at [786, 365] on td "A10019500039-0225" at bounding box center [743, 370] width 157 height 42
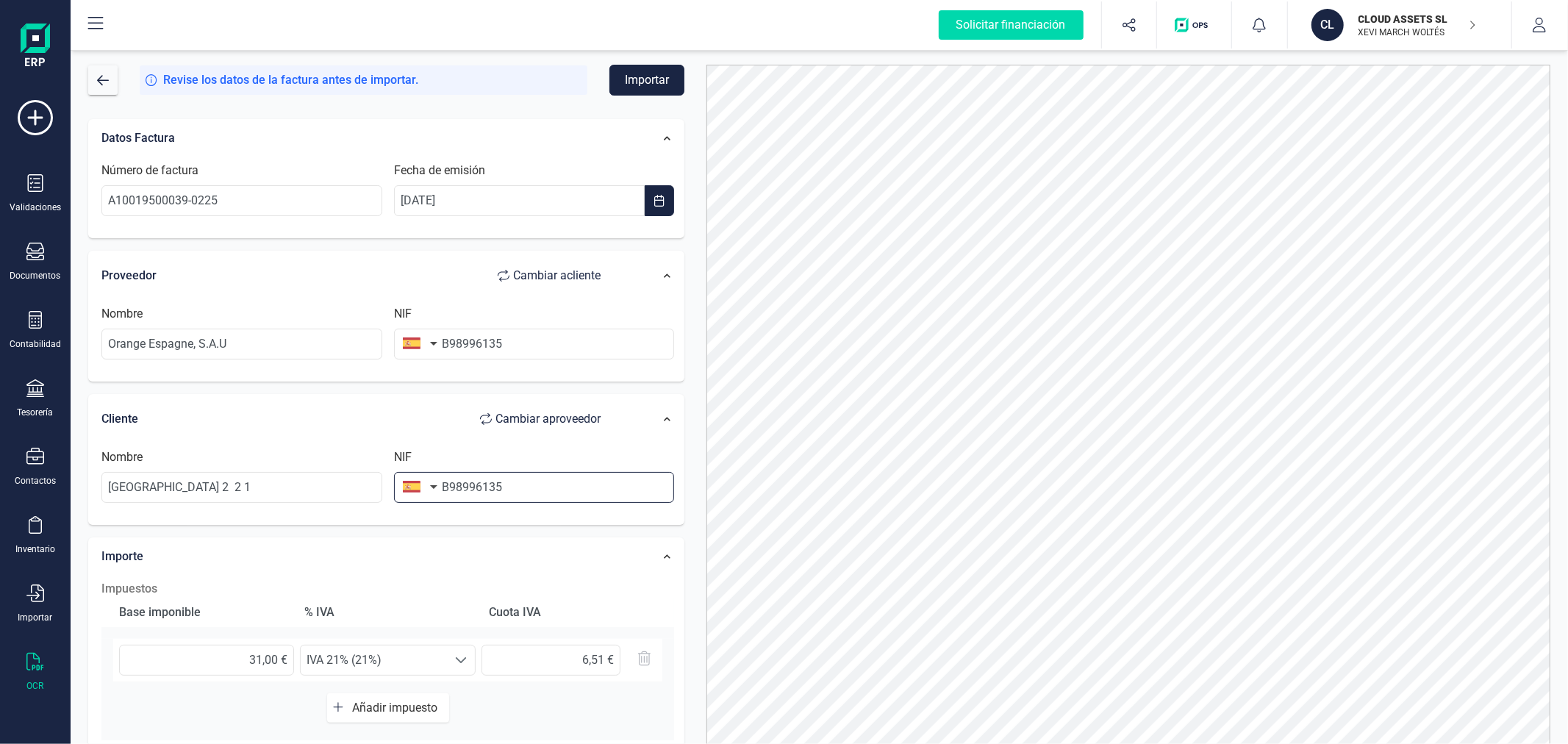
click at [527, 479] on input "B98996135" at bounding box center [533, 487] width 281 height 31
type input "B9899613"
type input "CLOUD ASSETS SL"
type input "B98996135"
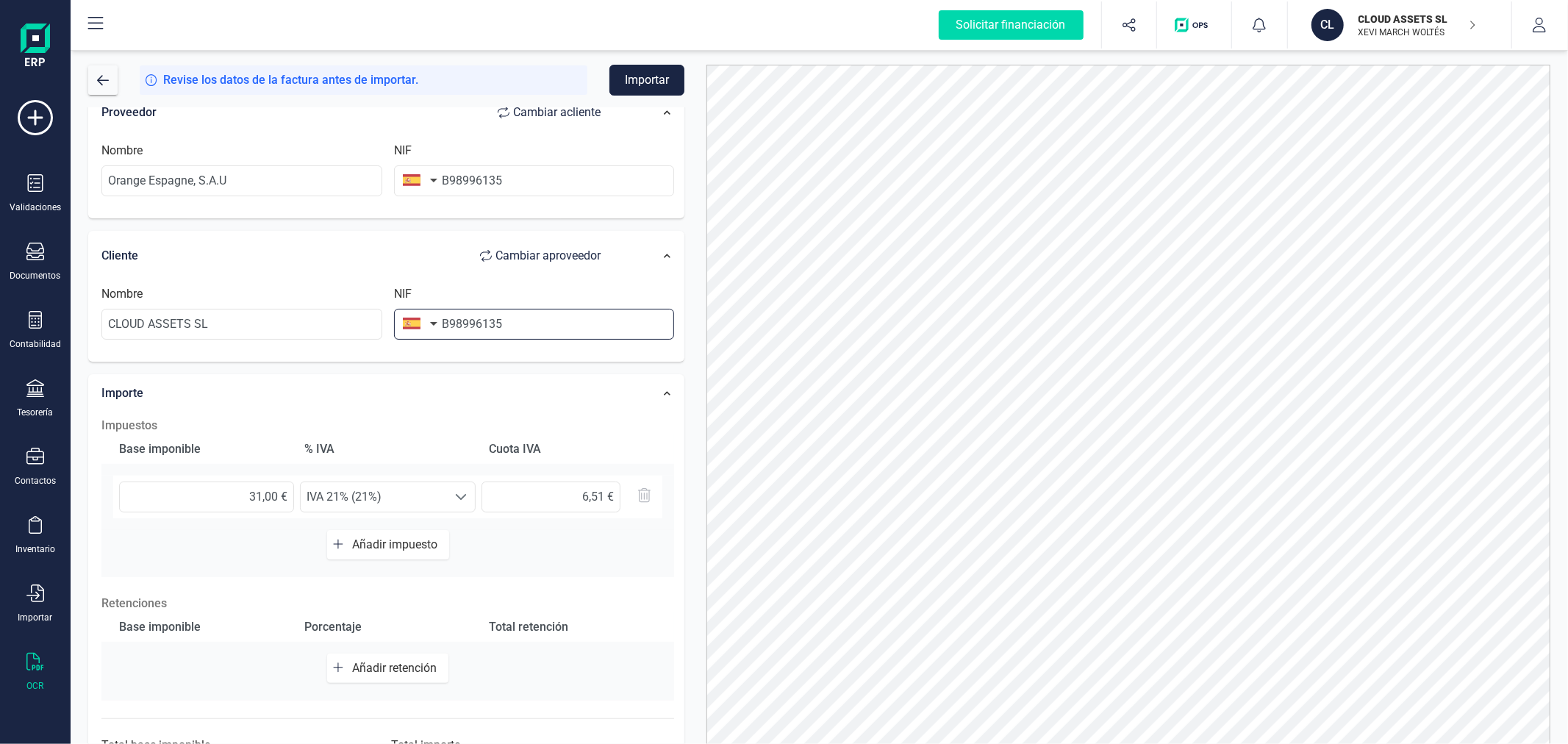
scroll to position [233, 0]
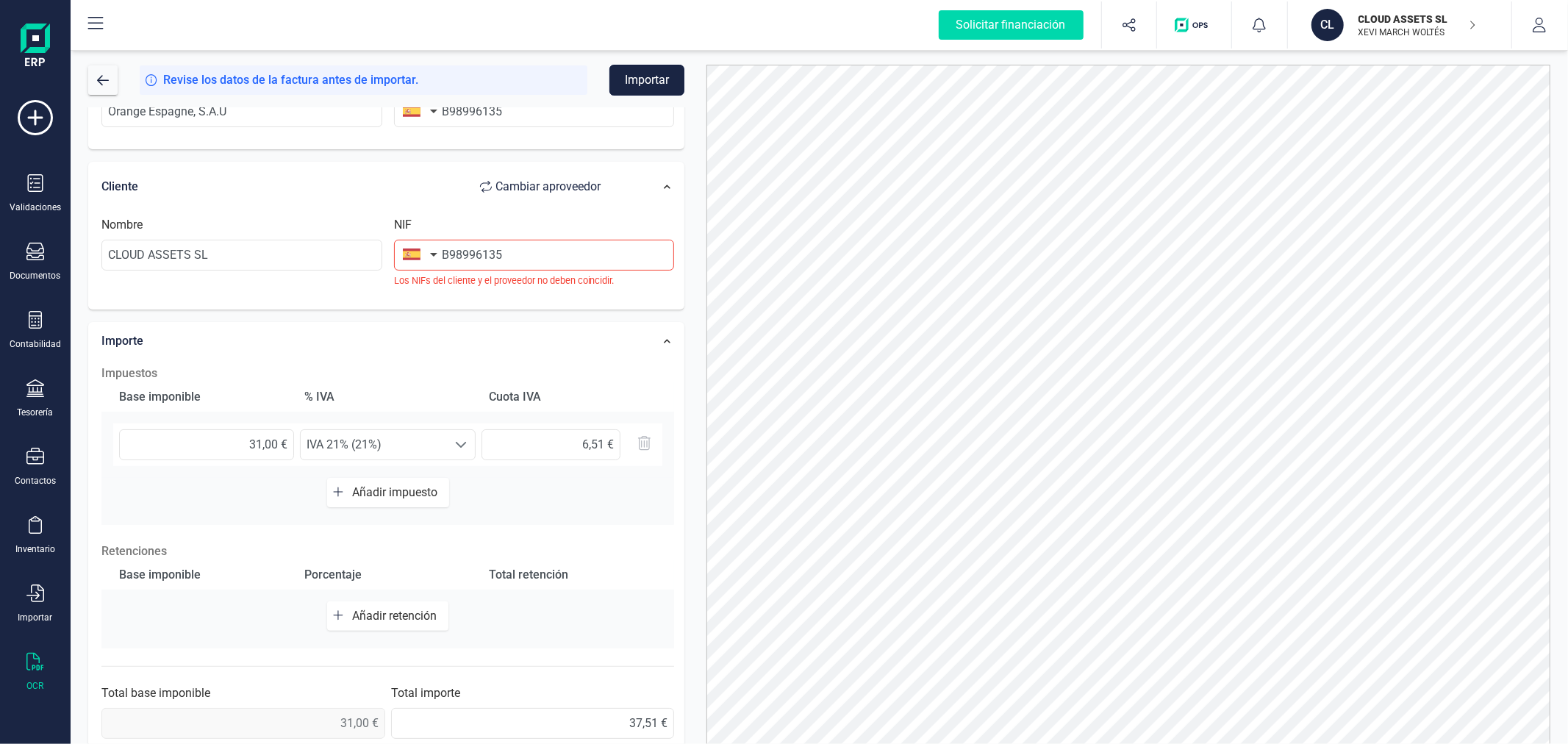
click at [649, 75] on button "Importar" at bounding box center [646, 80] width 75 height 31
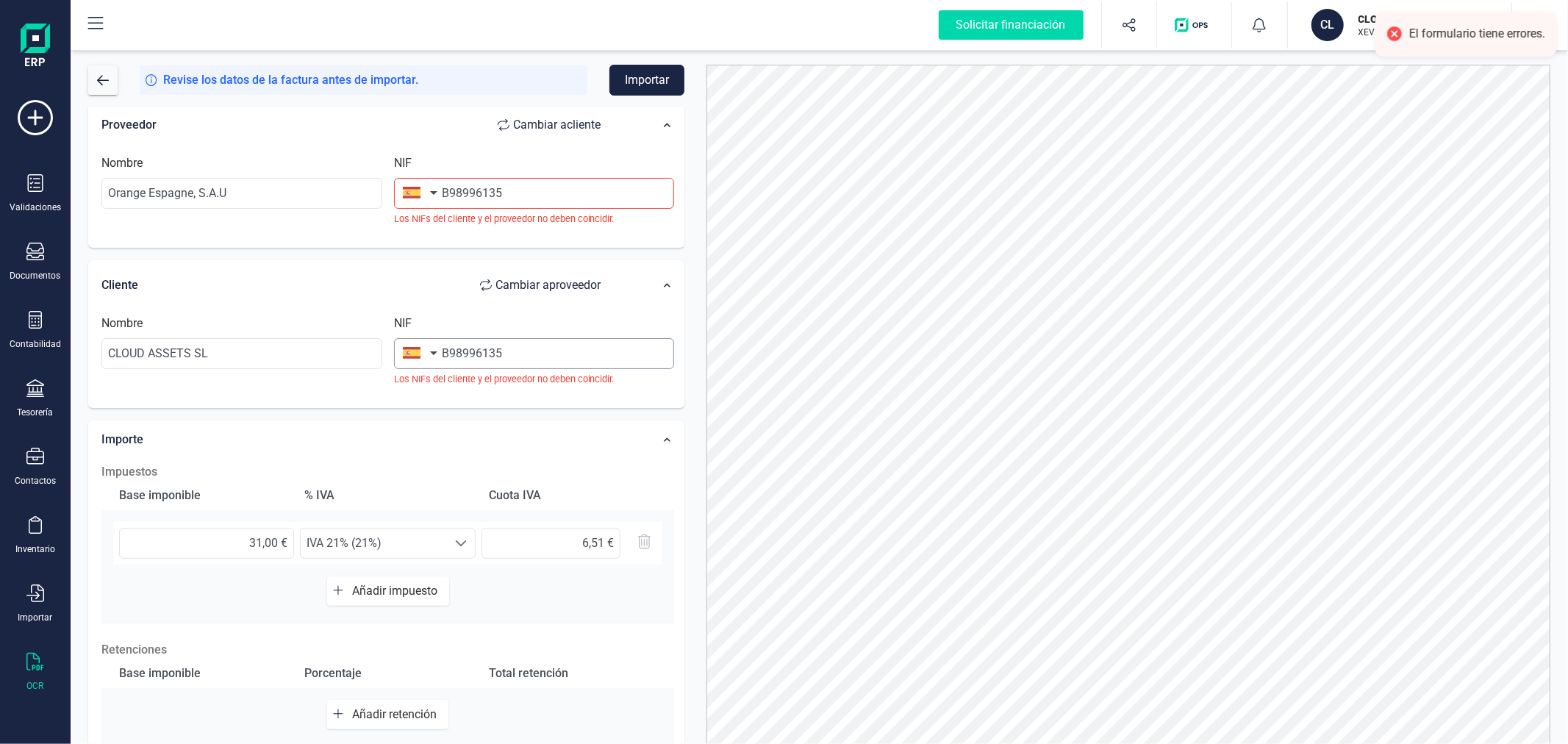
scroll to position [69, 0]
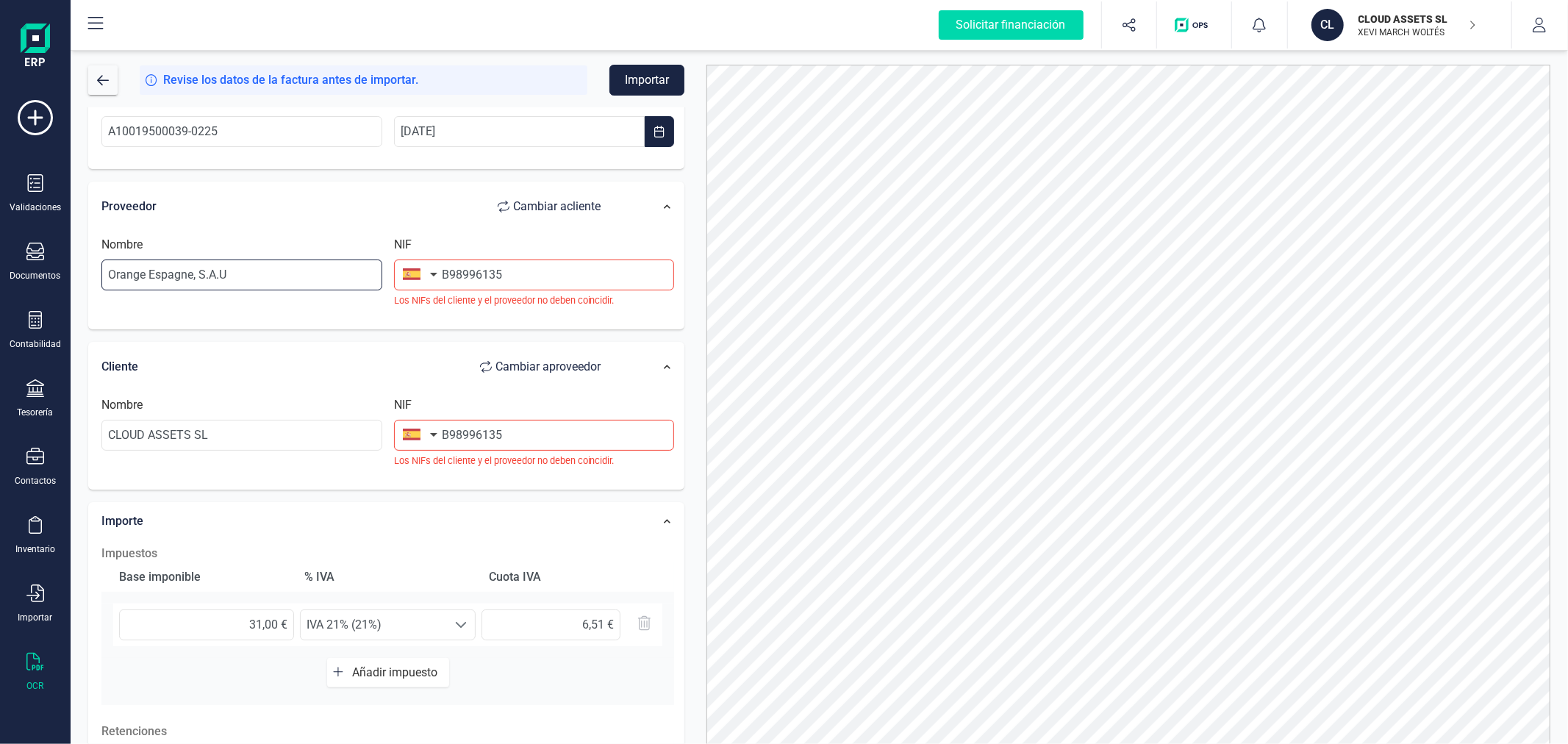
drag, startPoint x: 237, startPoint y: 273, endPoint x: 187, endPoint y: 272, distance: 50.0
click at [187, 272] on input "Orange Espagne, S.A.U" at bounding box center [242, 274] width 281 height 31
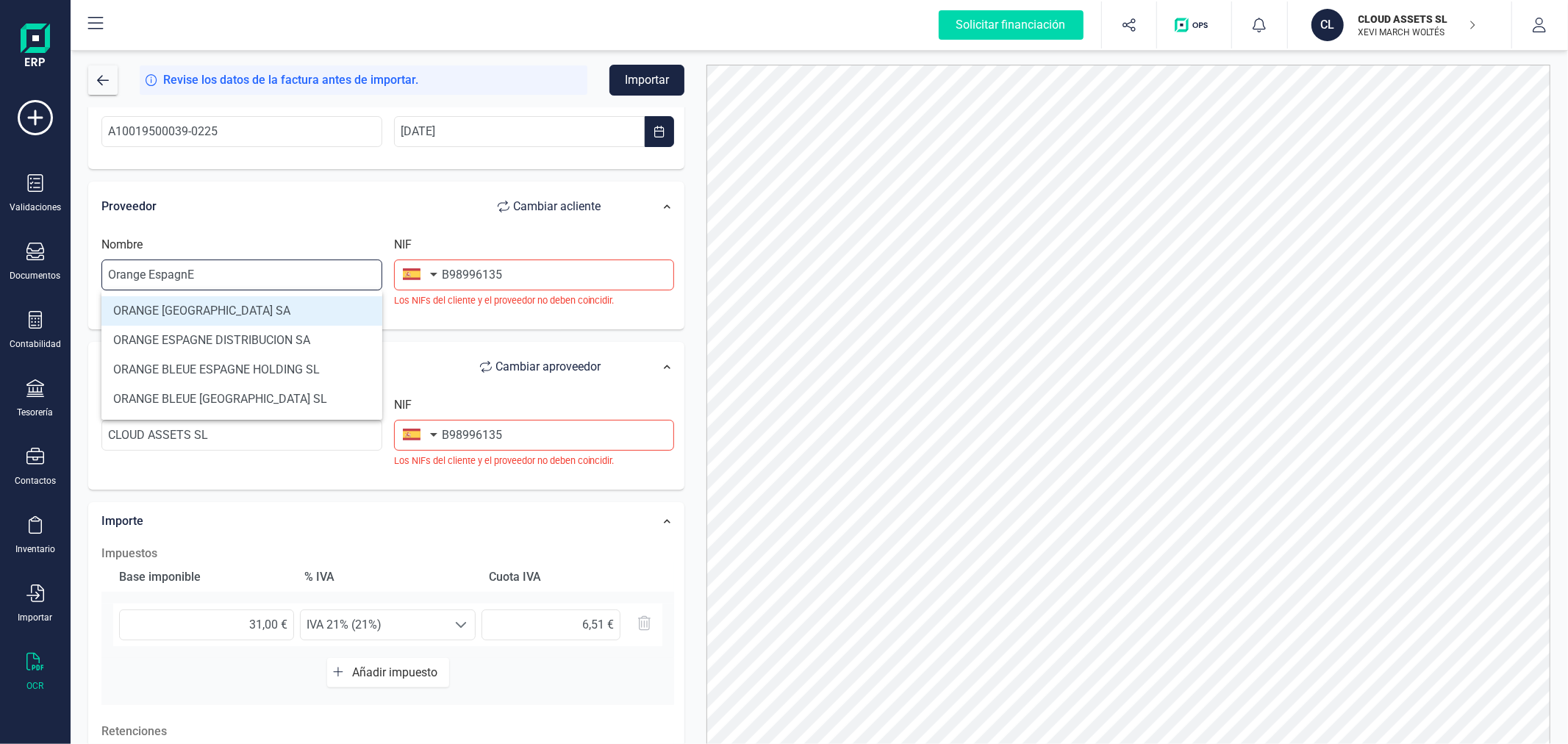
type input "ORANGE ESPAGNE SA"
type input "A82009812"
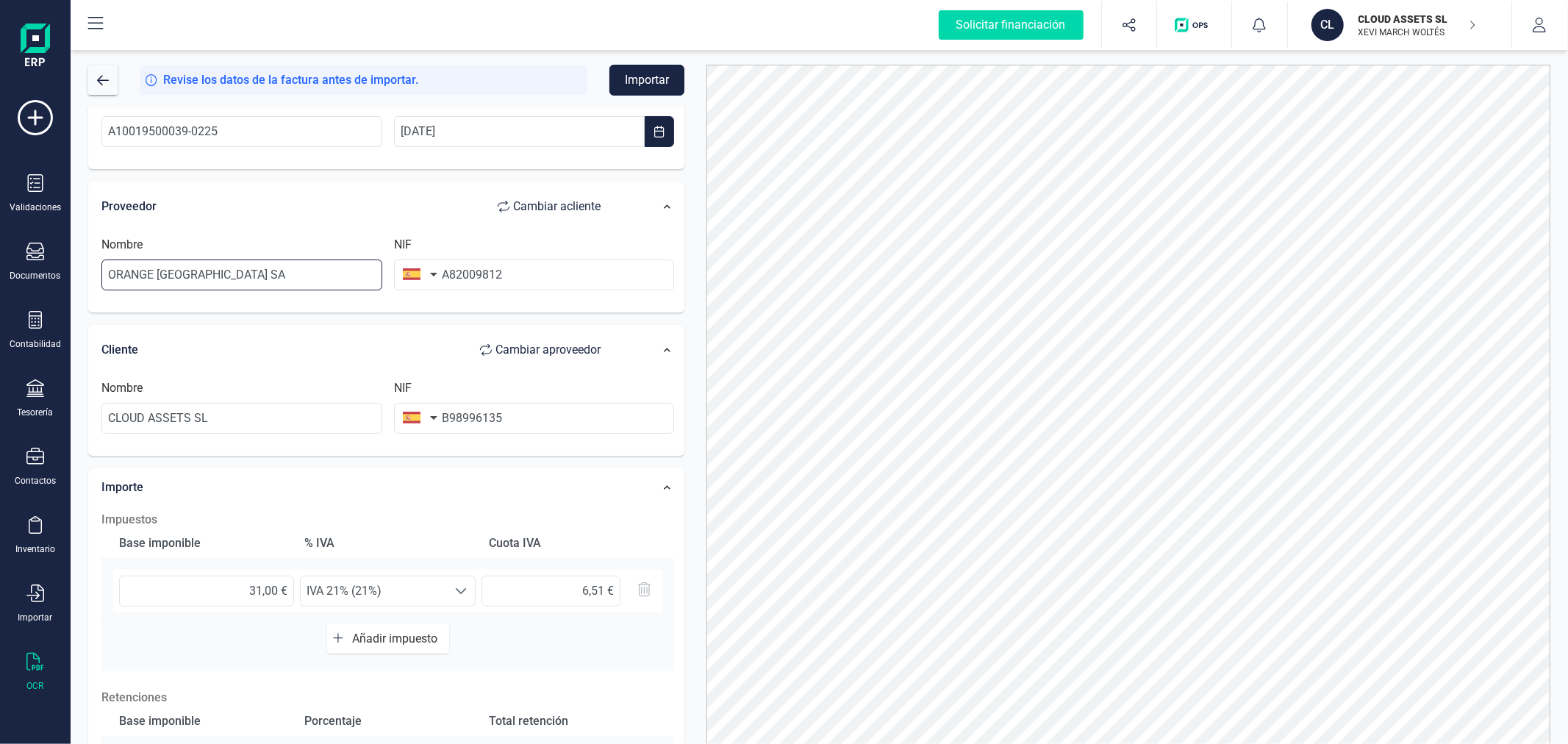
type input "ORANGE ESPAGNE SA"
click at [646, 78] on button "Importar" at bounding box center [646, 80] width 75 height 31
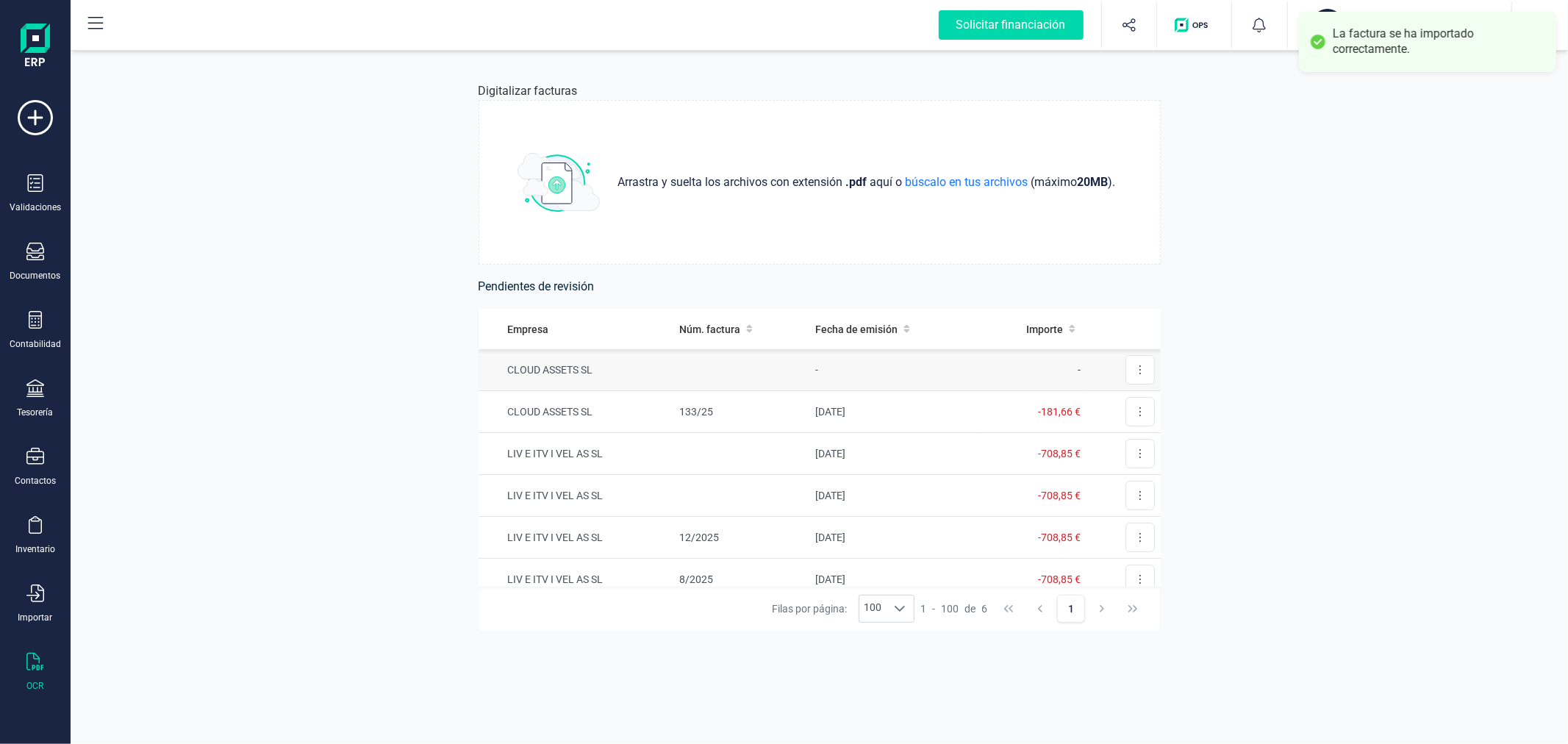
click at [738, 359] on td at bounding box center [741, 370] width 136 height 42
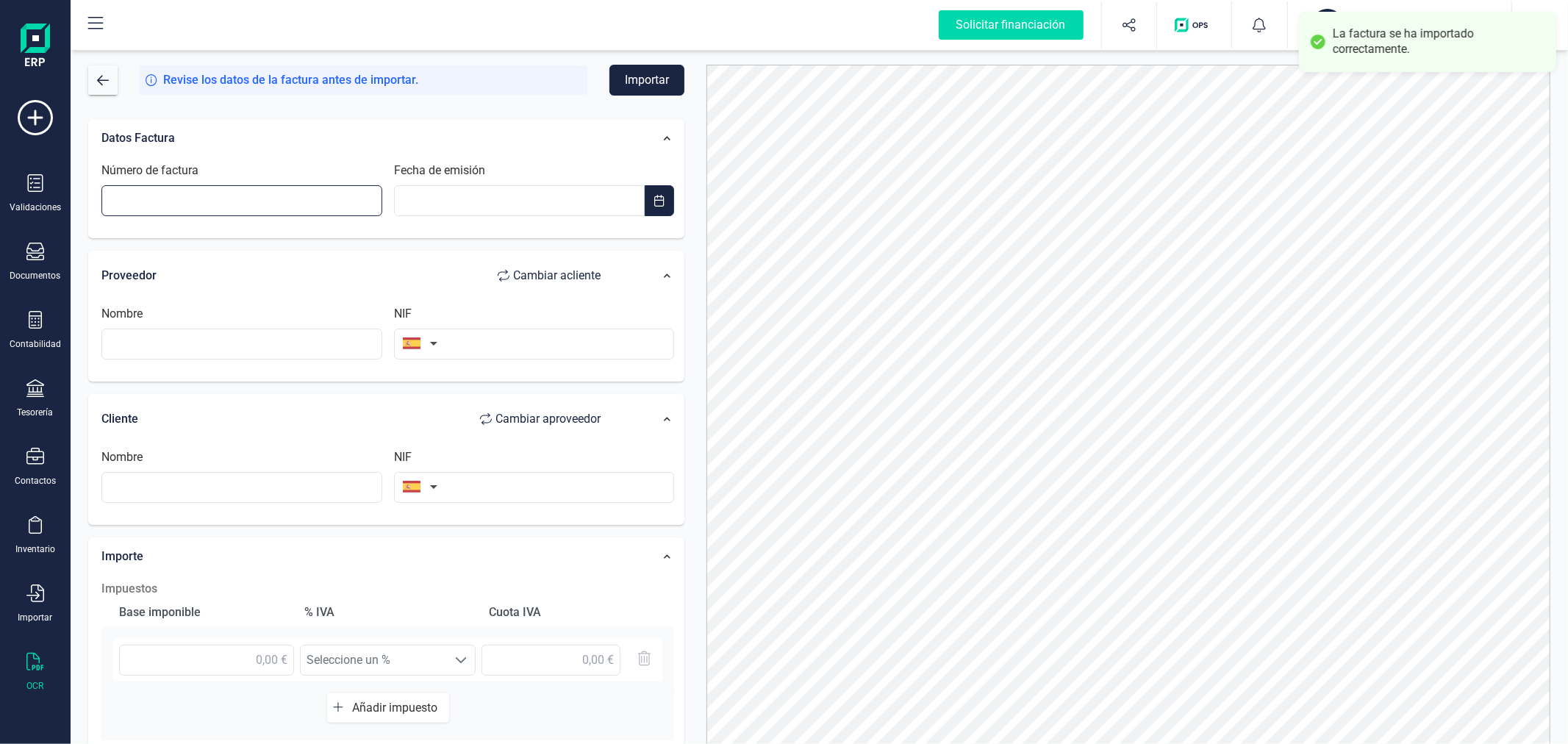
click at [281, 199] on input "Número de factura" at bounding box center [242, 200] width 281 height 31
type input "5010FR10162621"
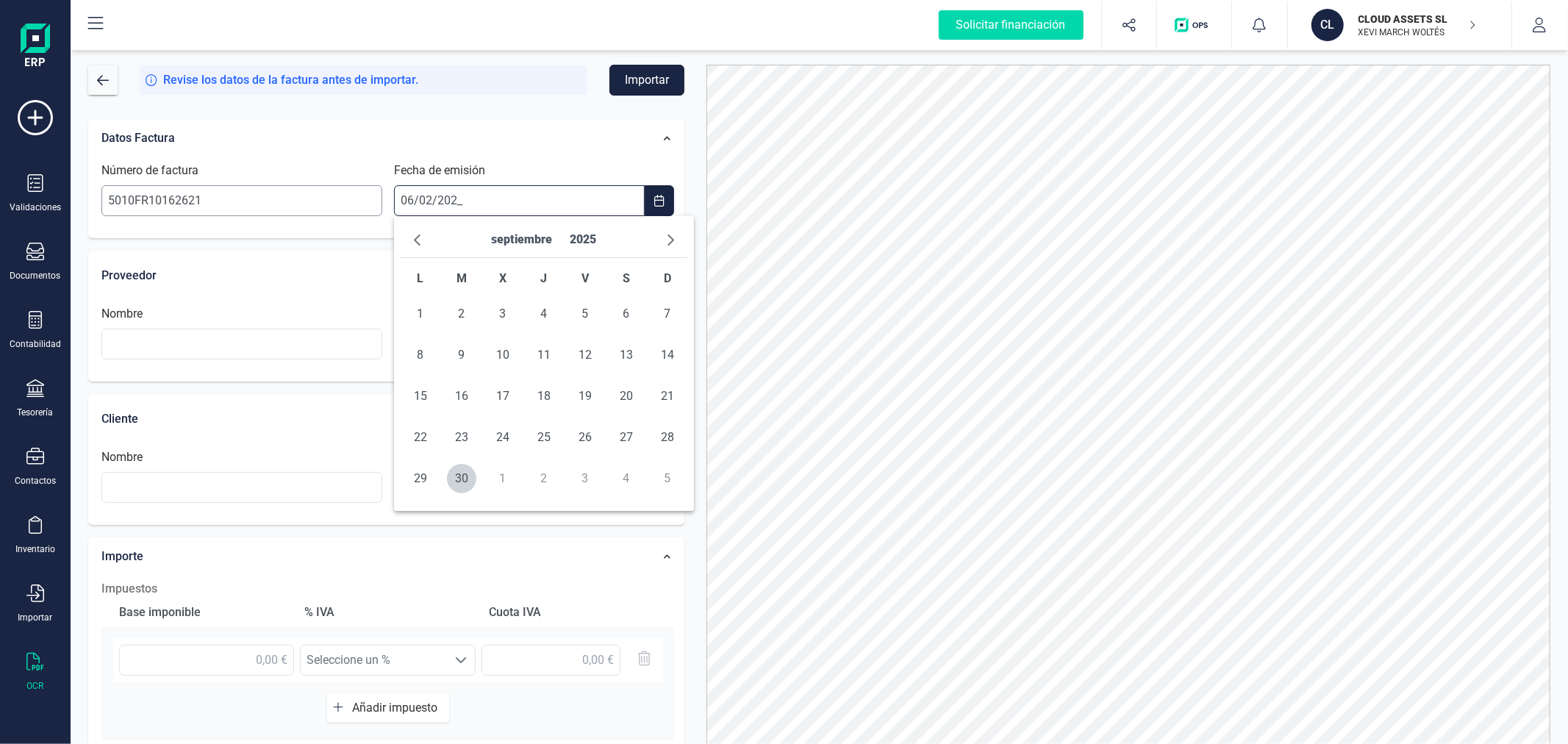
type input "06/02/2025"
click at [539, 350] on span "6" at bounding box center [544, 355] width 30 height 30
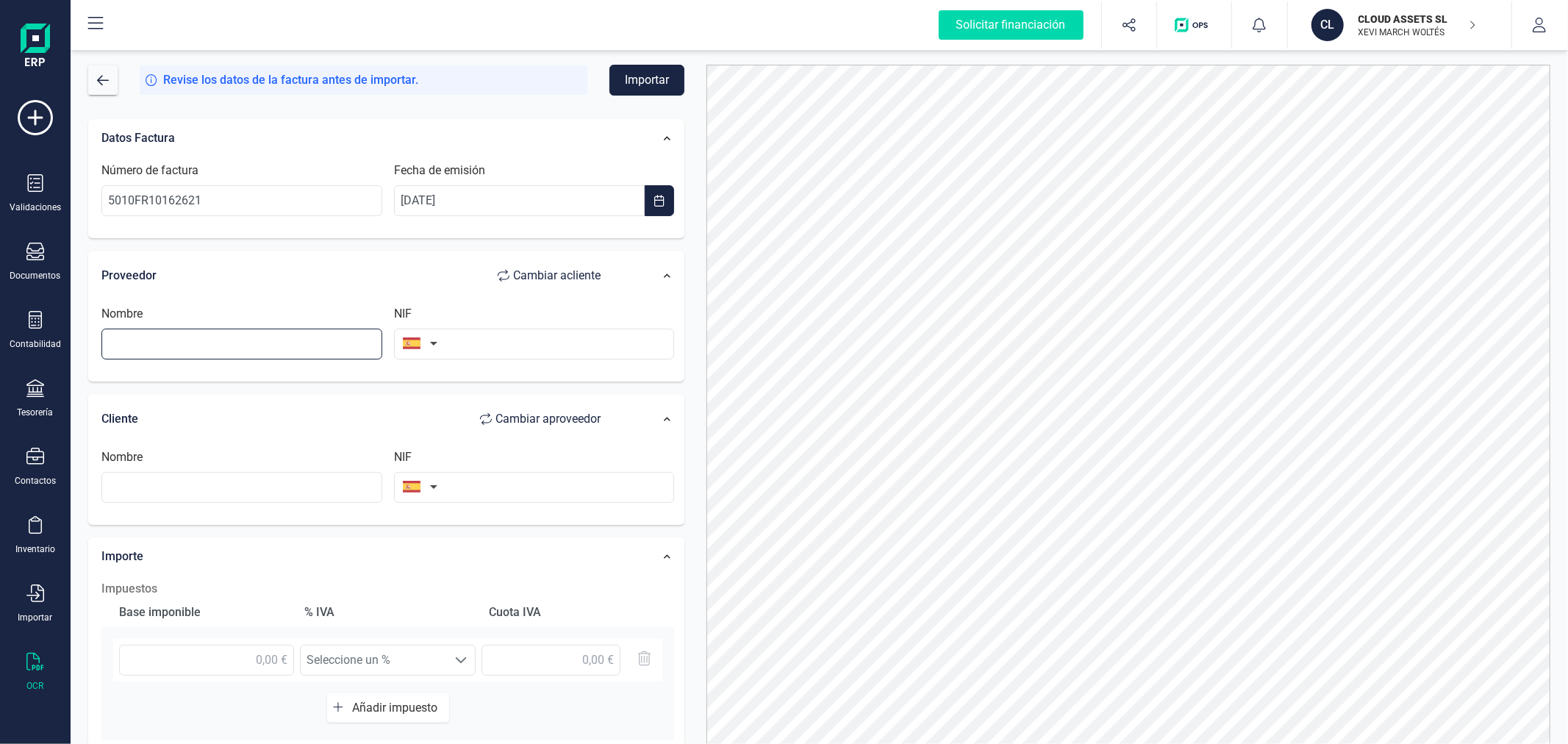
click at [222, 344] on input "text" at bounding box center [242, 344] width 281 height 31
click at [293, 372] on li "EQUIFAX IBERICA SL" at bounding box center [242, 380] width 281 height 30
type input "EQUIFAX IBERICA SL"
type input "B80855398"
click at [553, 484] on input "text" at bounding box center [533, 487] width 281 height 31
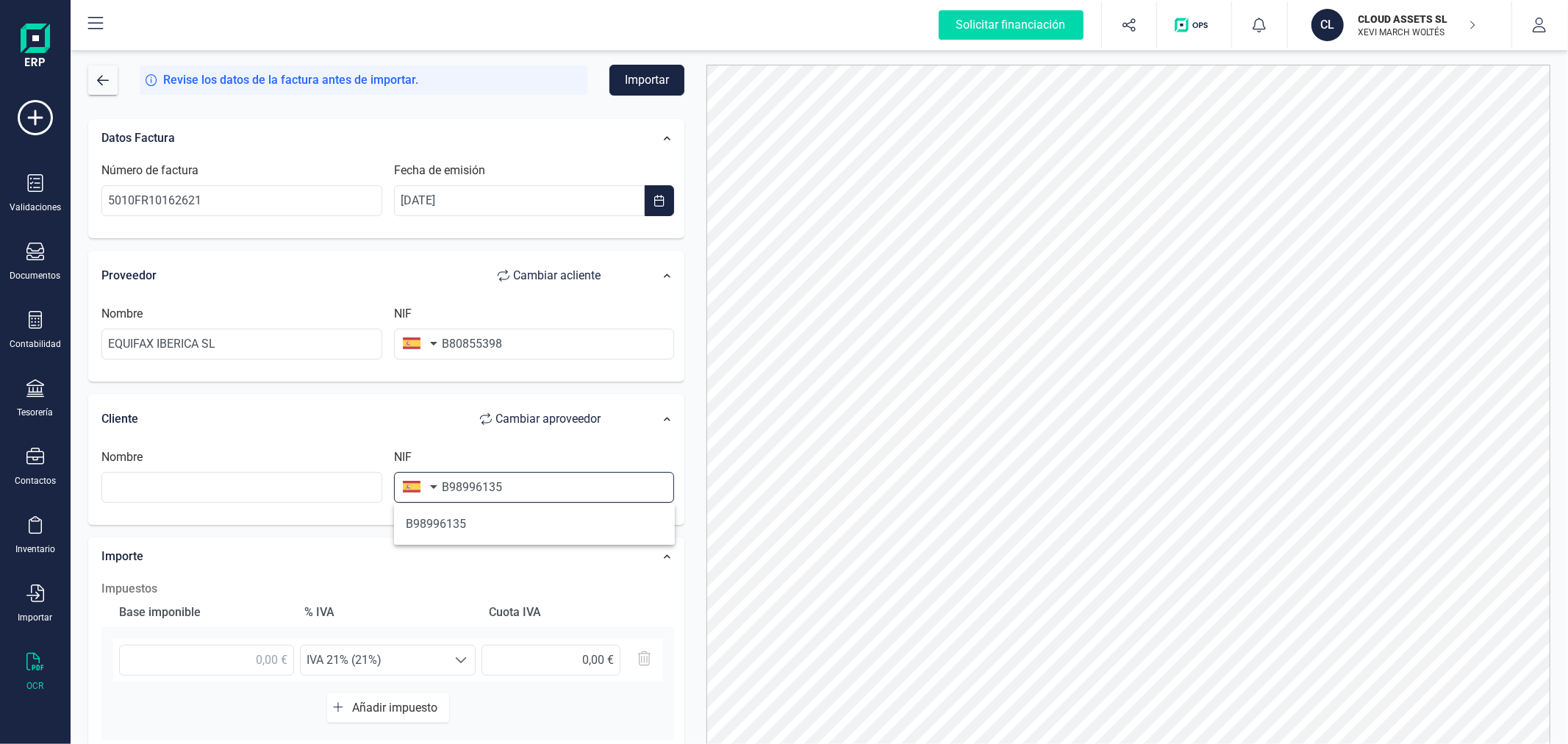
type input "B98996135"
click at [586, 540] on ul "B98996135" at bounding box center [533, 524] width 281 height 41
click at [588, 526] on li "B98996135" at bounding box center [533, 524] width 281 height 30
type input "CLOUD ASSETS SL"
click at [272, 668] on input "text" at bounding box center [207, 660] width 175 height 31
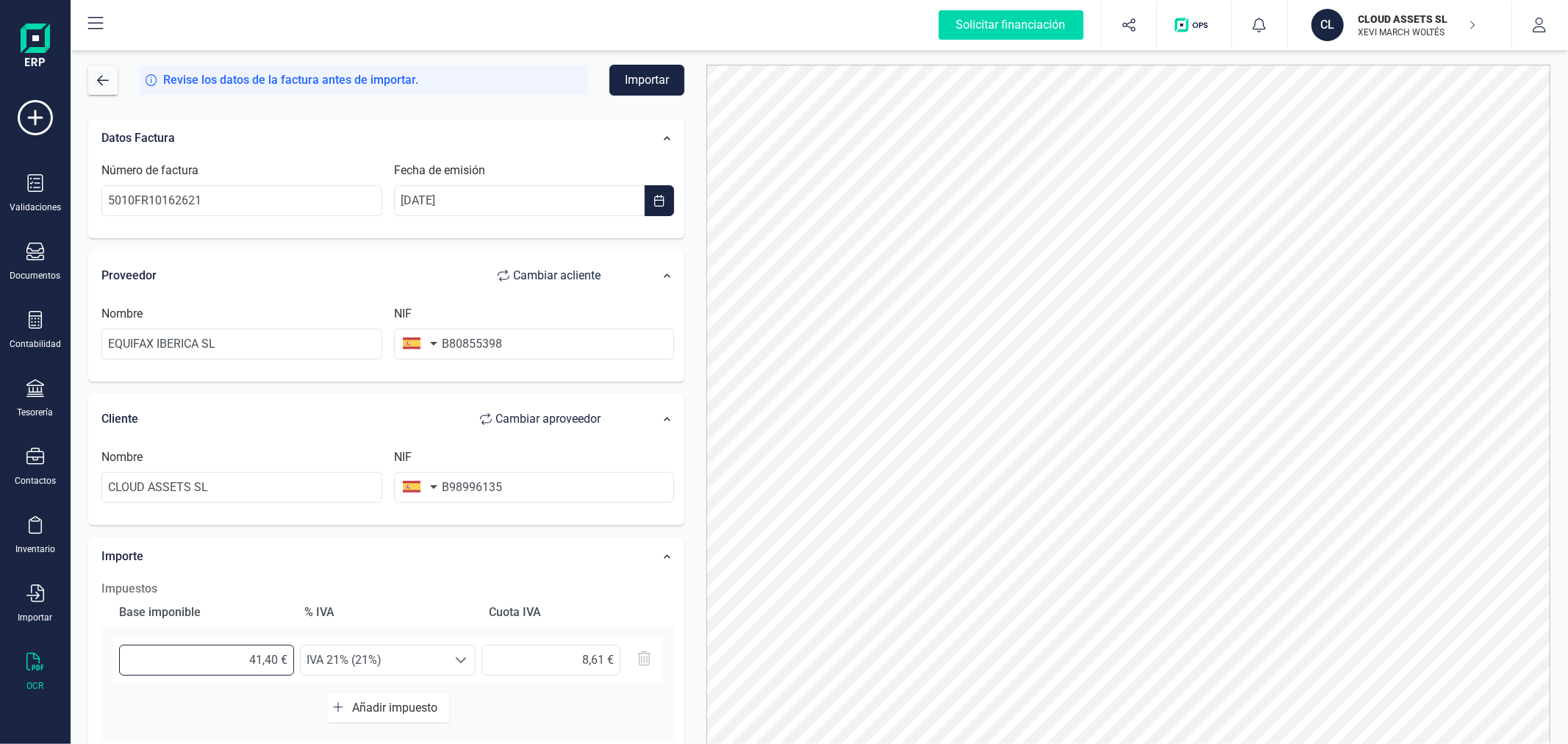
type input "41,41 €"
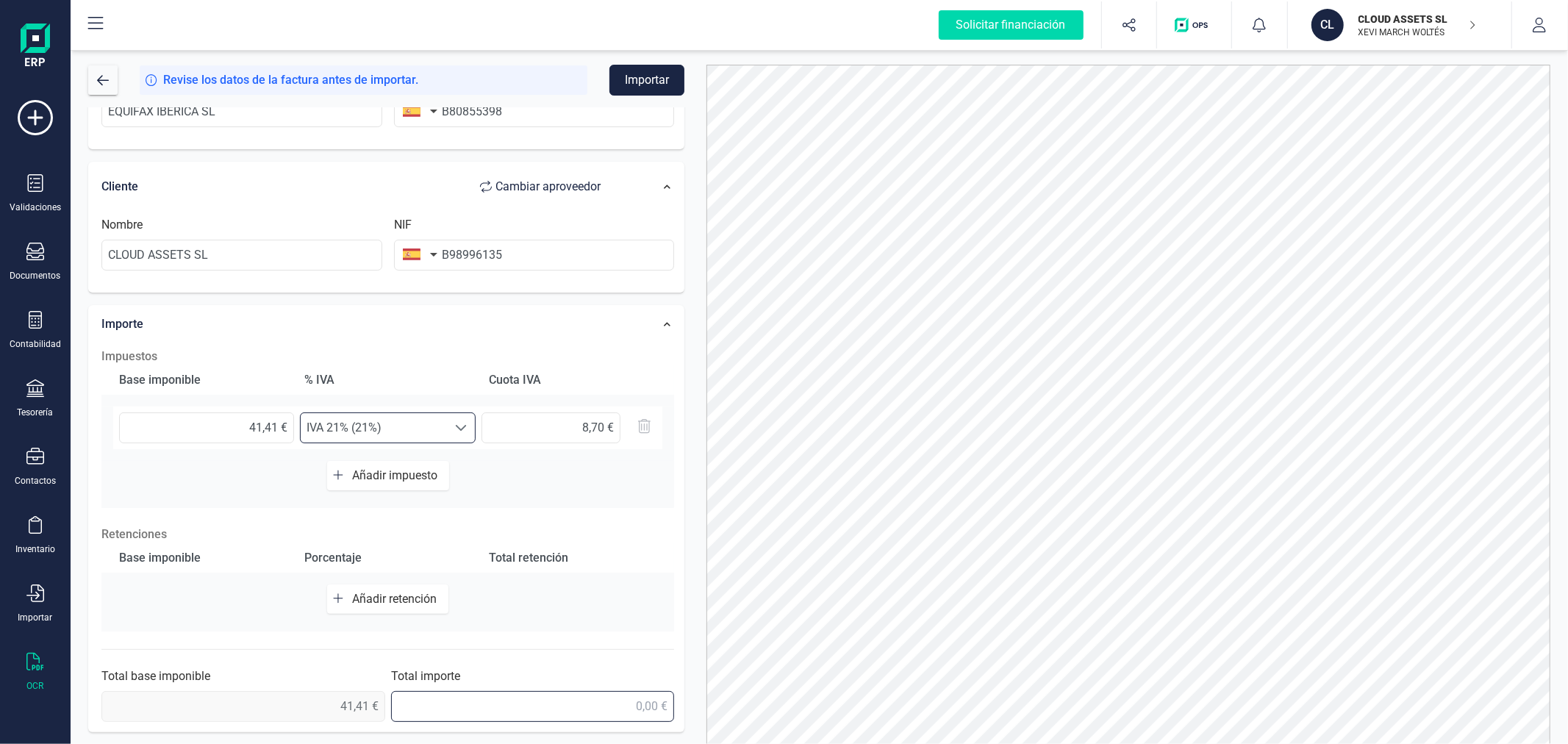
click at [591, 696] on input "text" at bounding box center [533, 706] width 283 height 31
type input "50,11 €"
click at [672, 85] on button "Importar" at bounding box center [646, 80] width 75 height 31
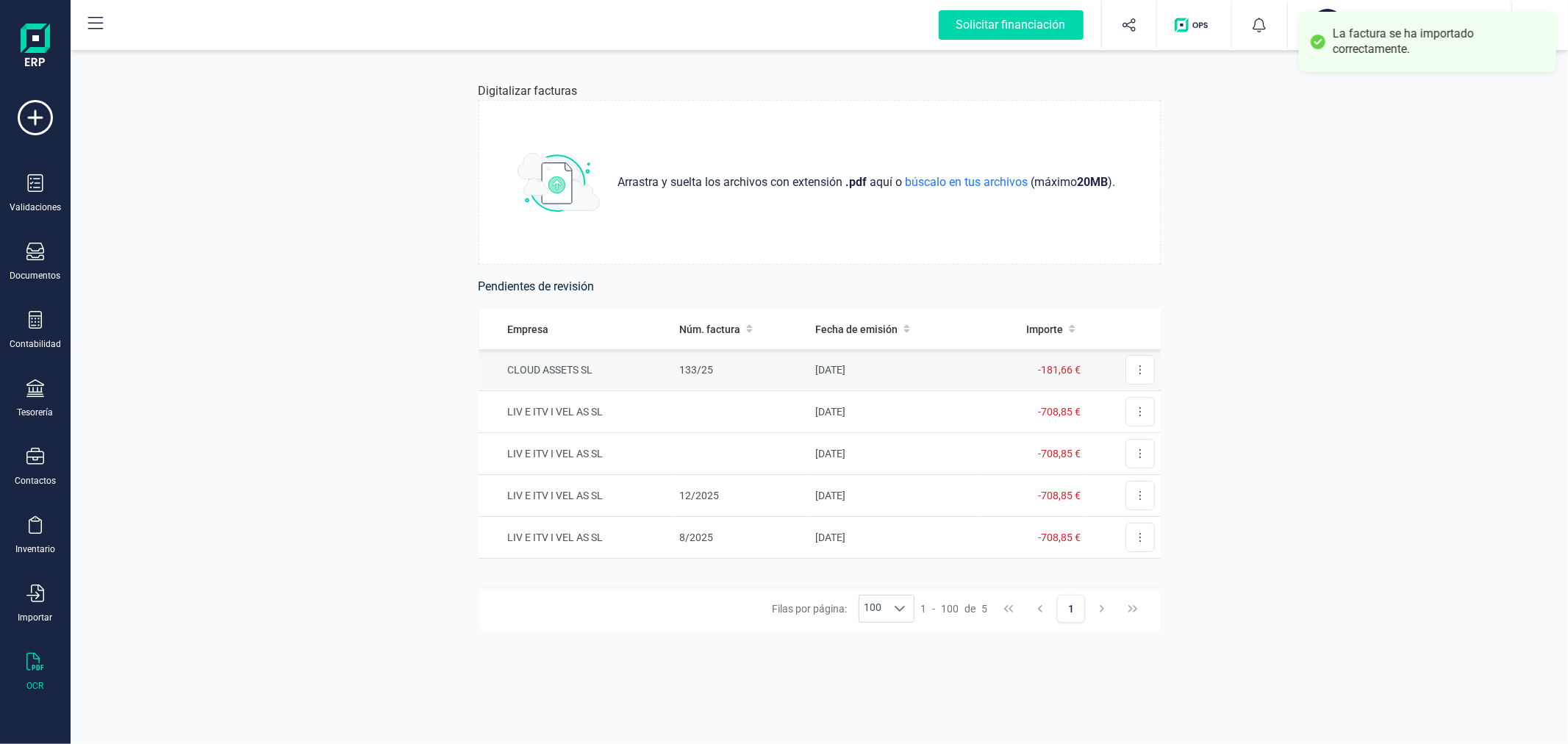
click at [762, 365] on td "133/25" at bounding box center [741, 370] width 136 height 42
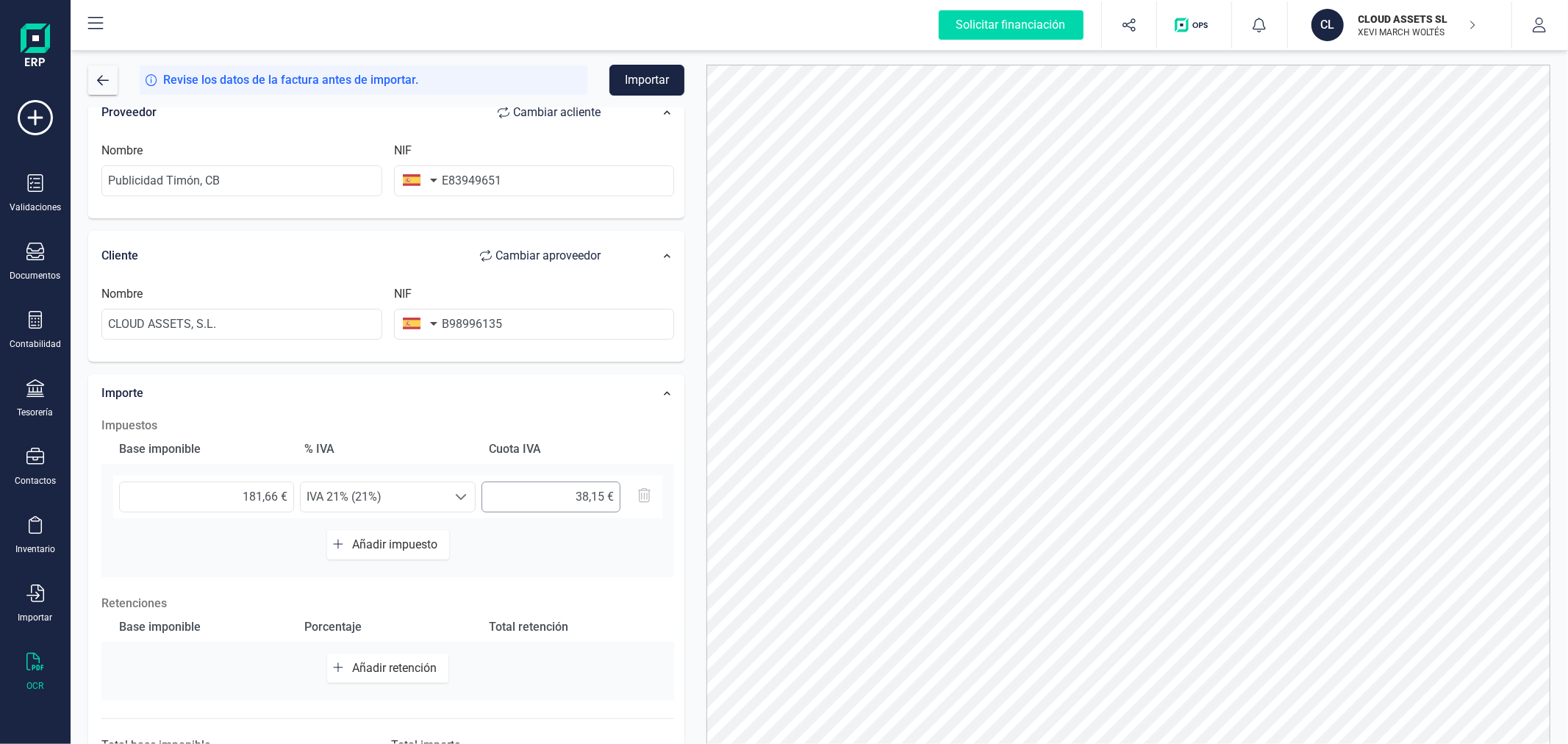
scroll to position [233, 0]
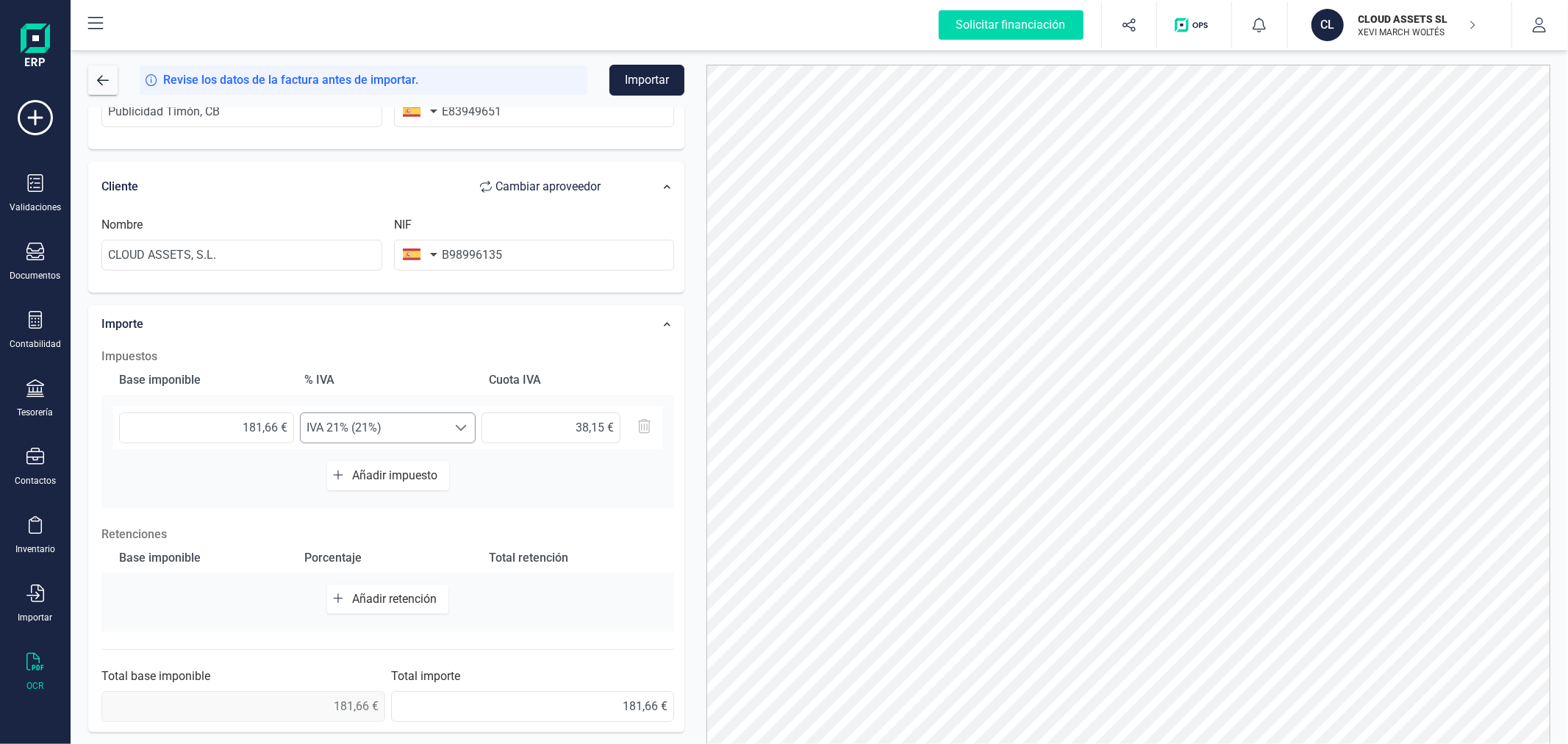
click at [421, 435] on span "IVA 21% (21%)" at bounding box center [374, 428] width 146 height 30
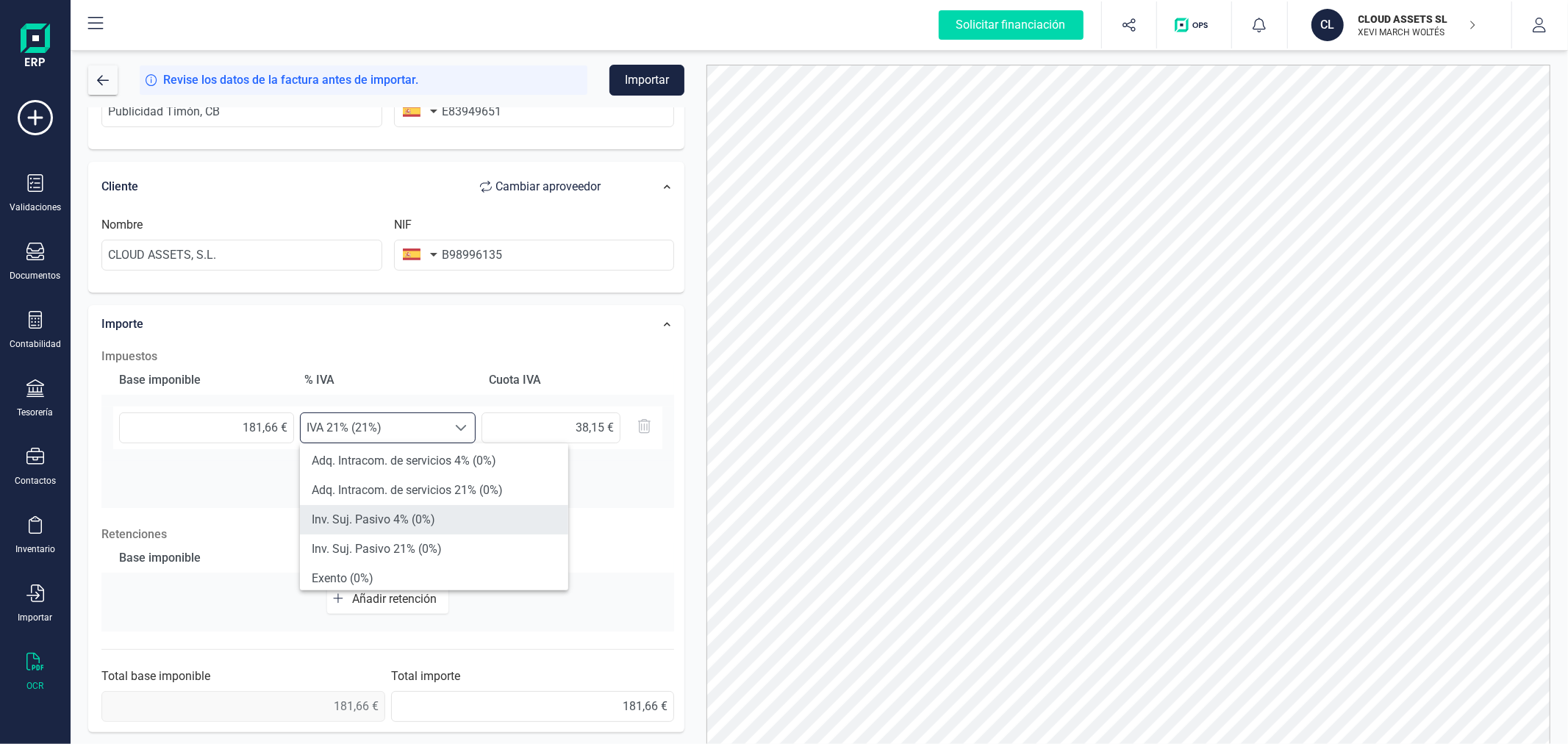
scroll to position [408, 0]
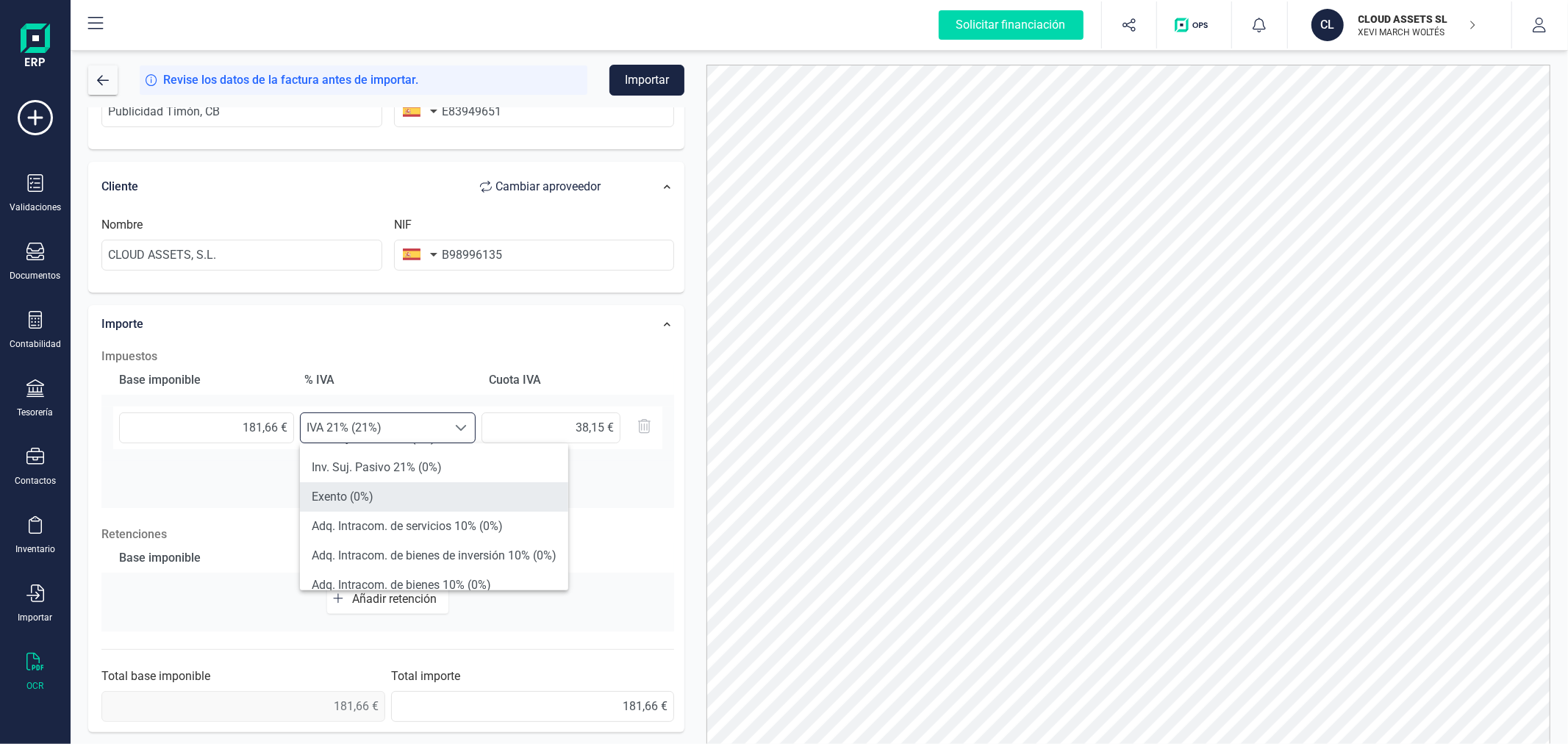
click at [421, 485] on li "Exento (0%)" at bounding box center [434, 498] width 269 height 30
type input "0,00 €"
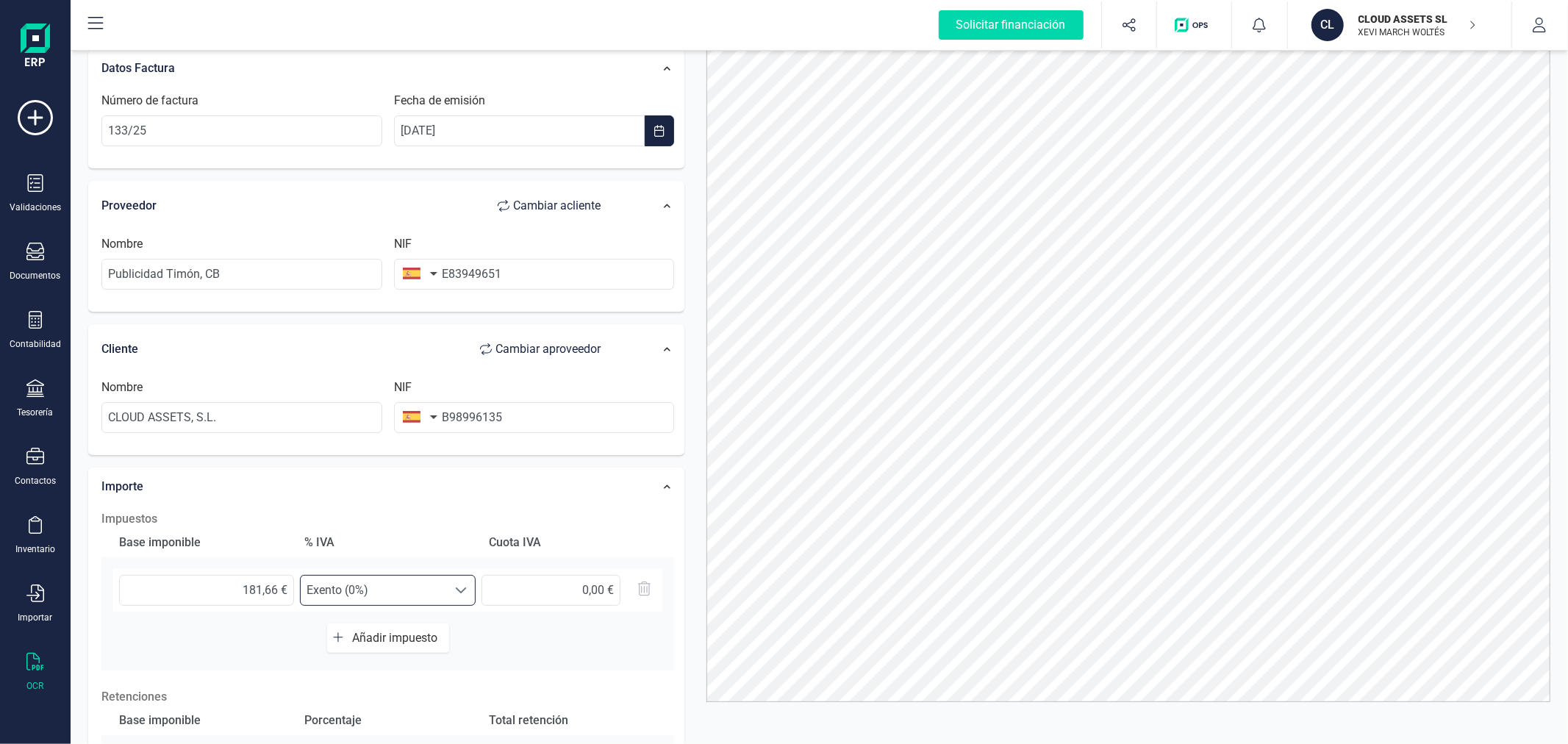
scroll to position [0, 0]
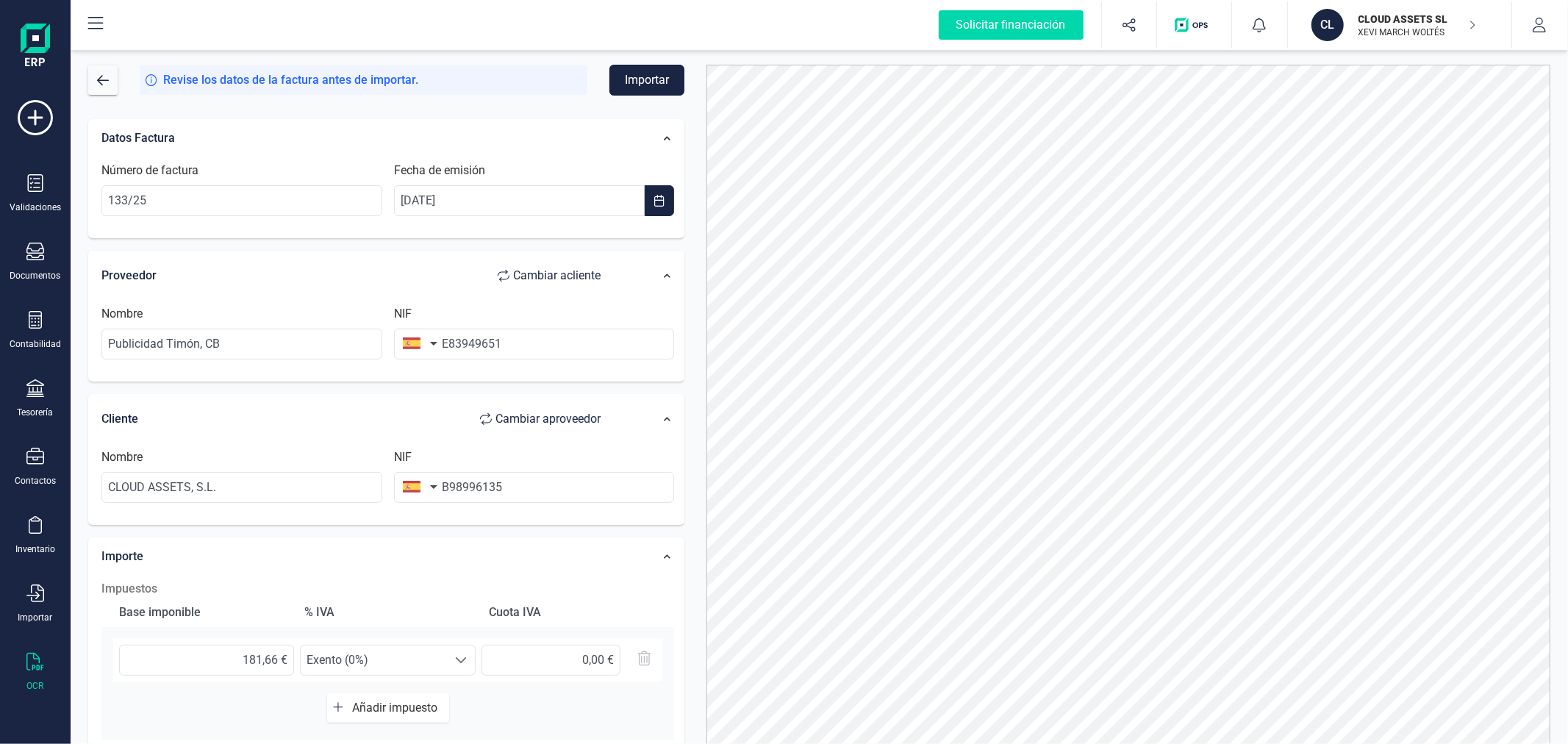
click at [635, 82] on button "Importar" at bounding box center [646, 80] width 75 height 31
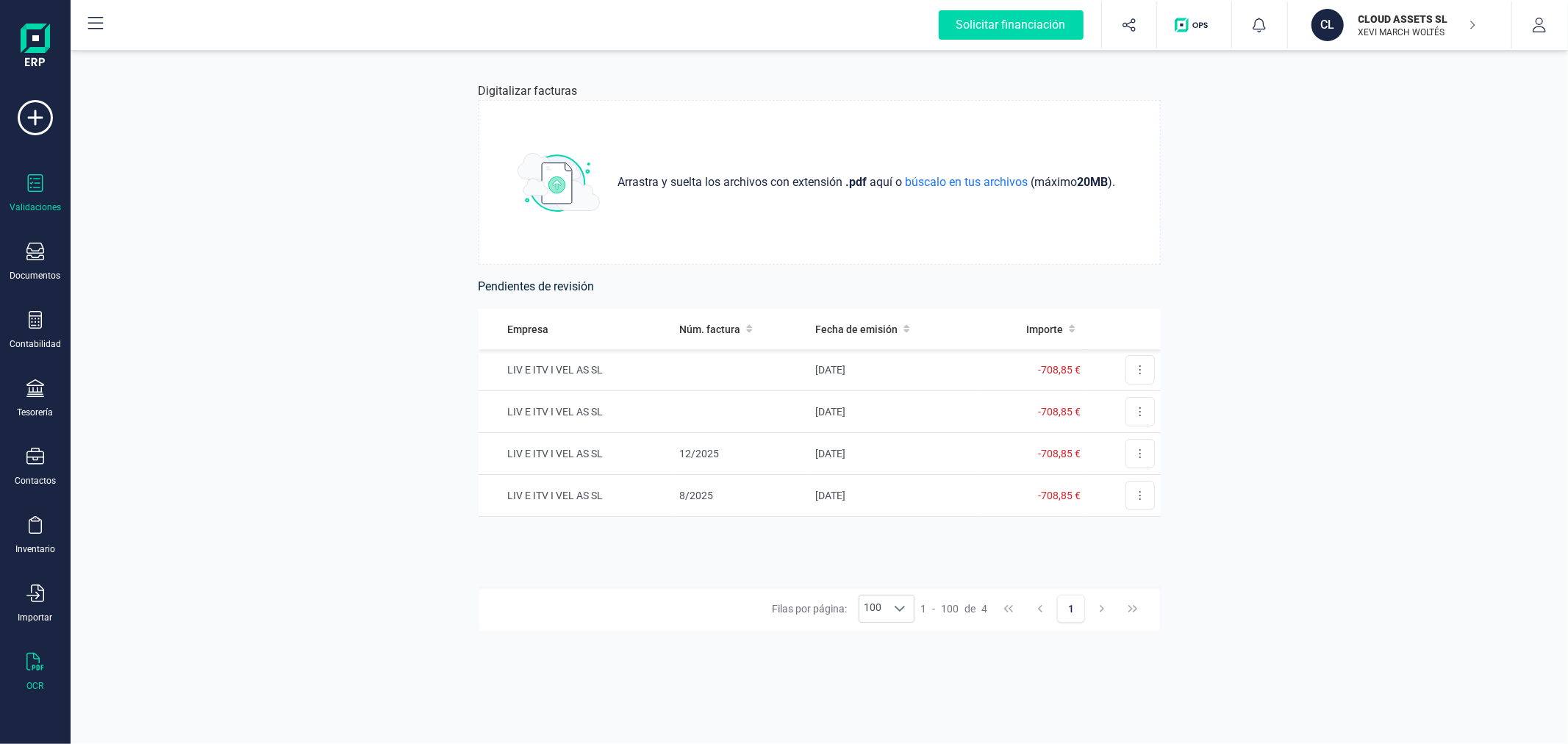
click at [37, 188] on icon at bounding box center [35, 183] width 18 height 18
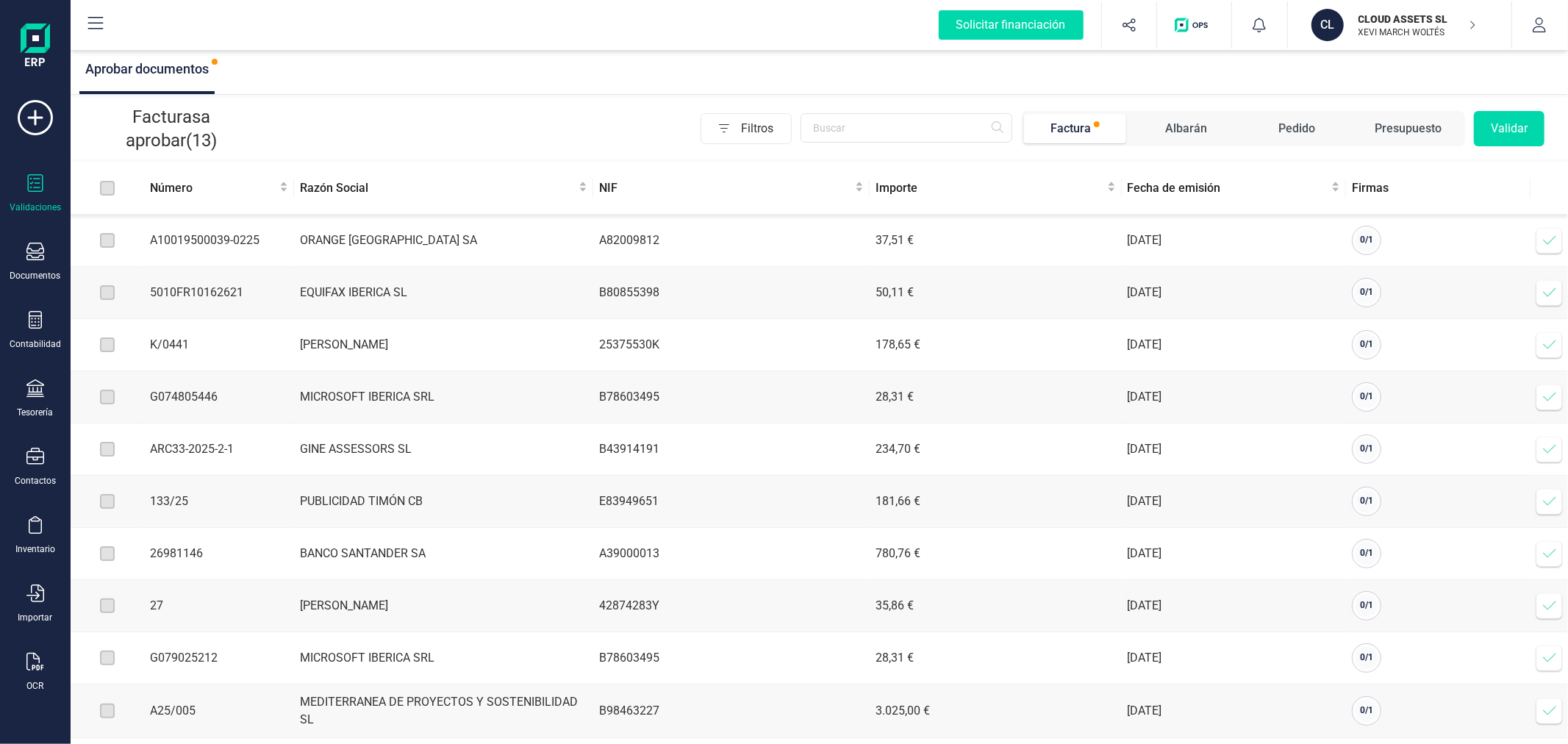
click at [1547, 251] on span at bounding box center [1549, 241] width 30 height 30
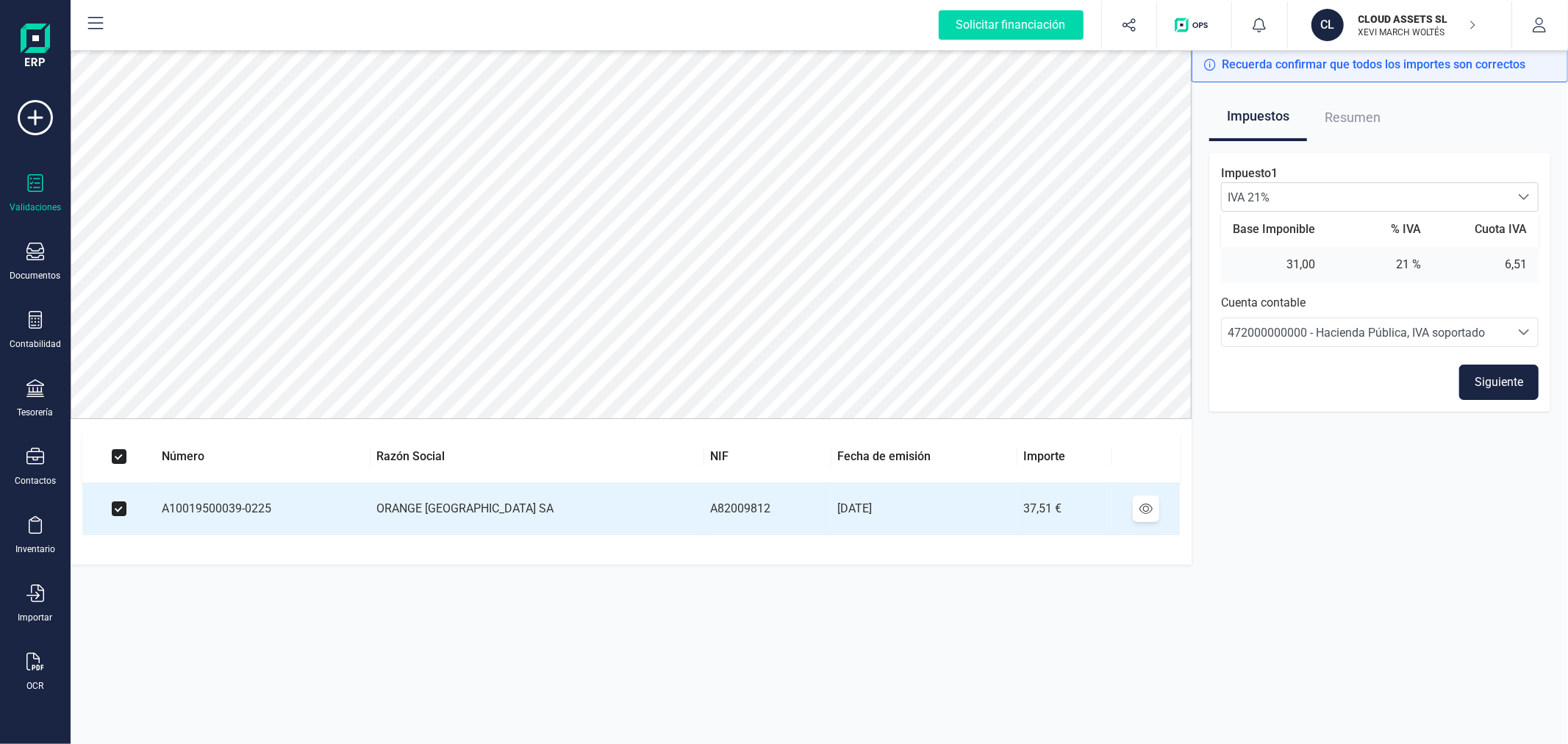
click at [1495, 380] on button "Siguiente" at bounding box center [1499, 383] width 80 height 35
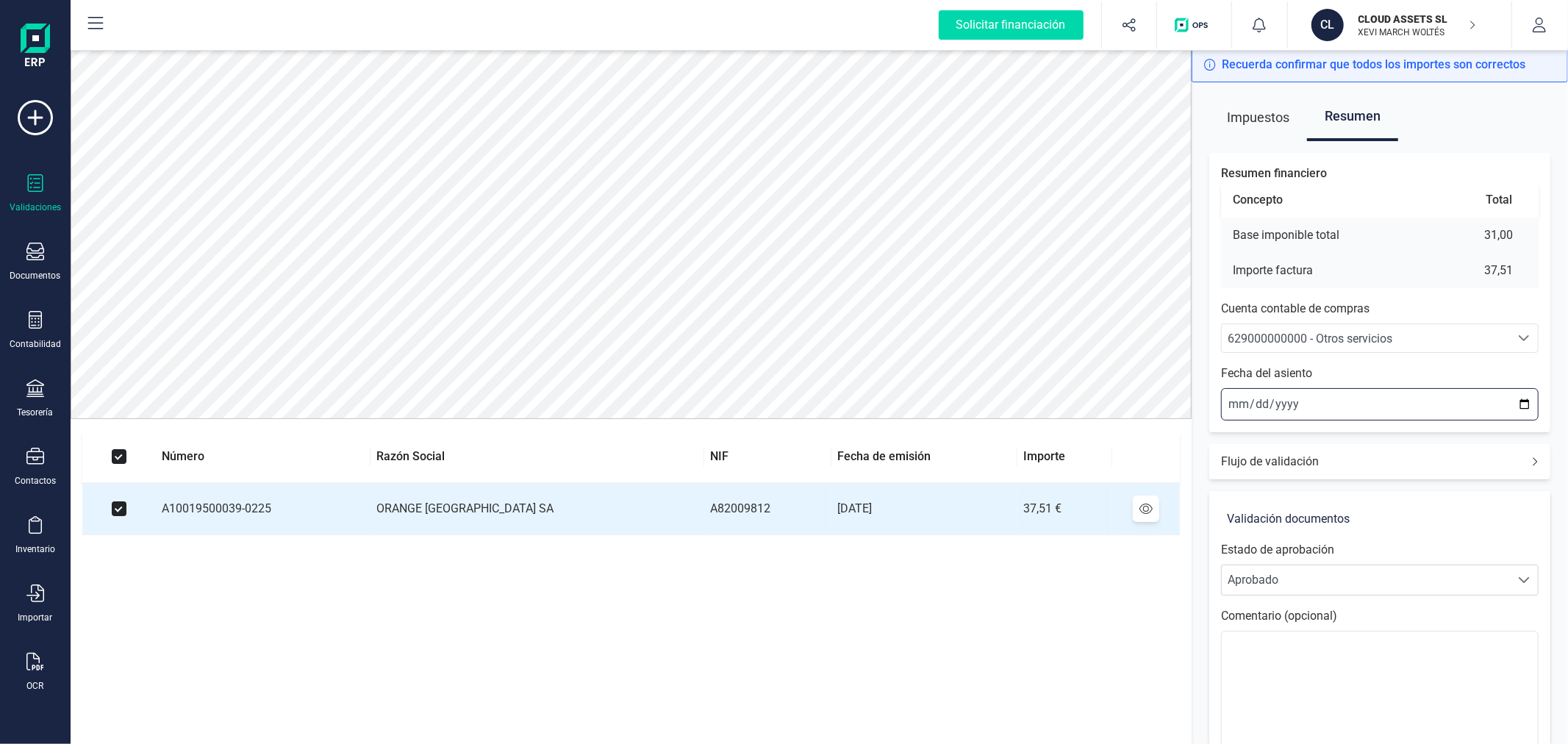
click at [1231, 398] on input "2025-09-30" at bounding box center [1379, 404] width 318 height 32
type input "2025-09-05"
type input "2025-02-05"
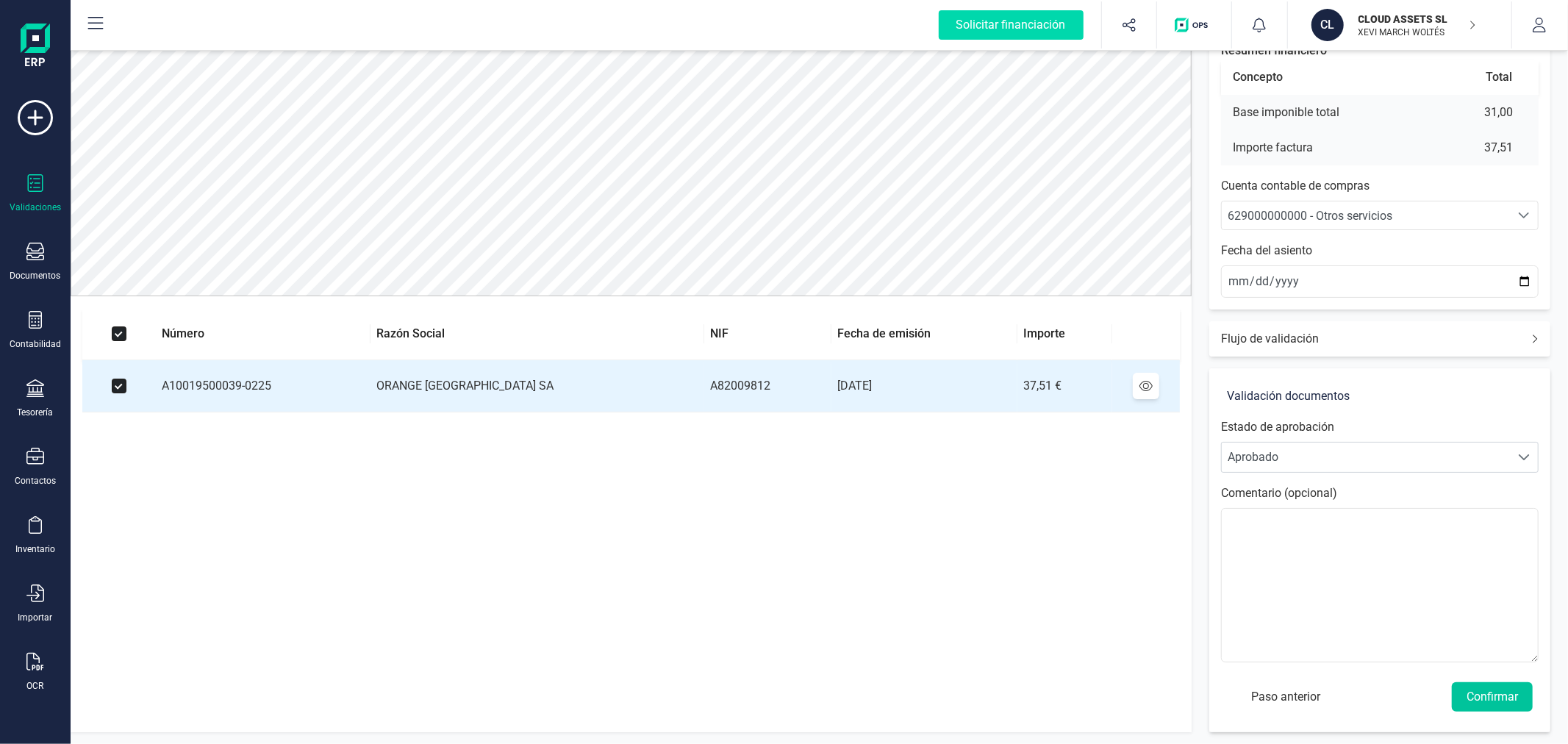
click at [1501, 694] on button "Confirmar" at bounding box center [1491, 698] width 81 height 30
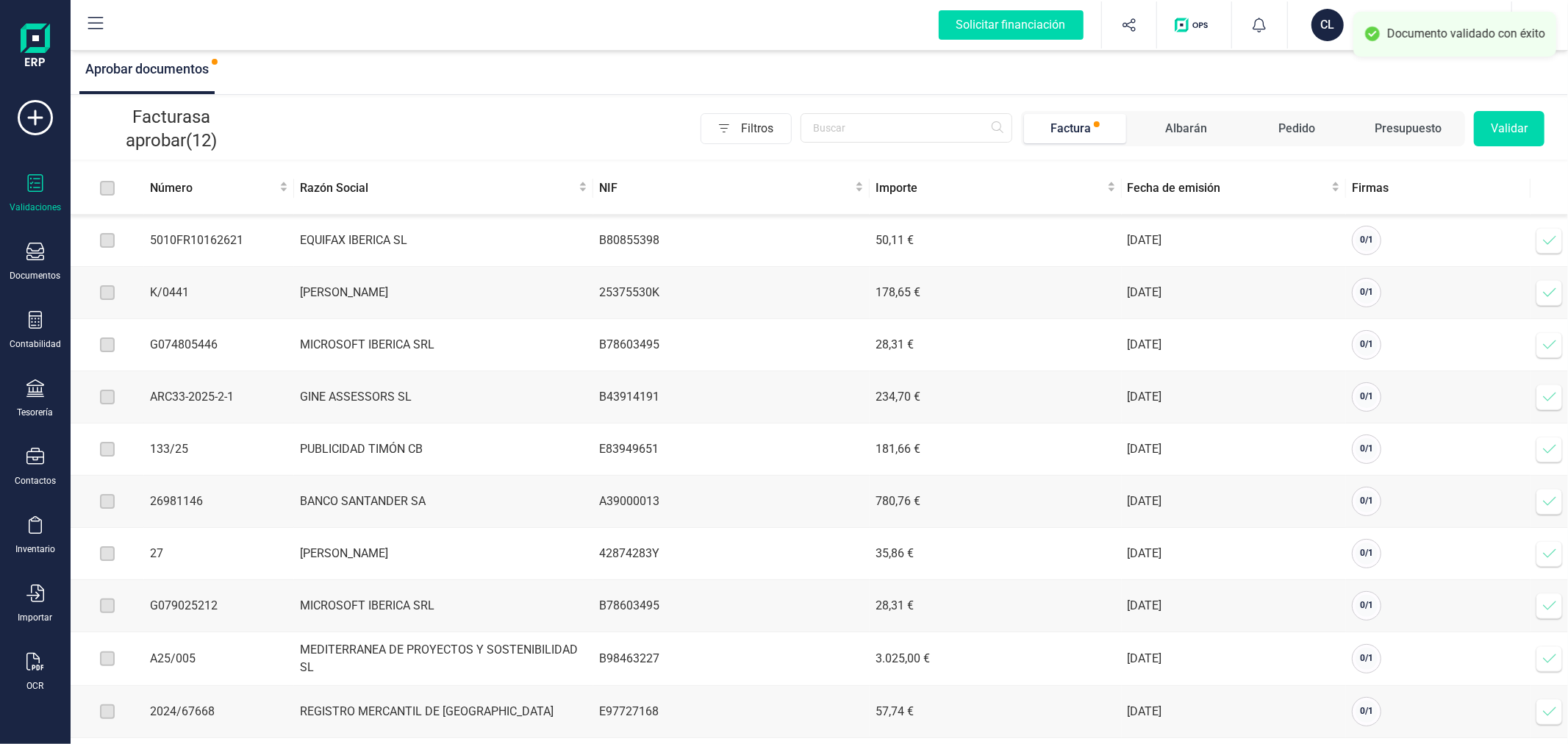
click at [1557, 238] on span at bounding box center [1549, 241] width 30 height 30
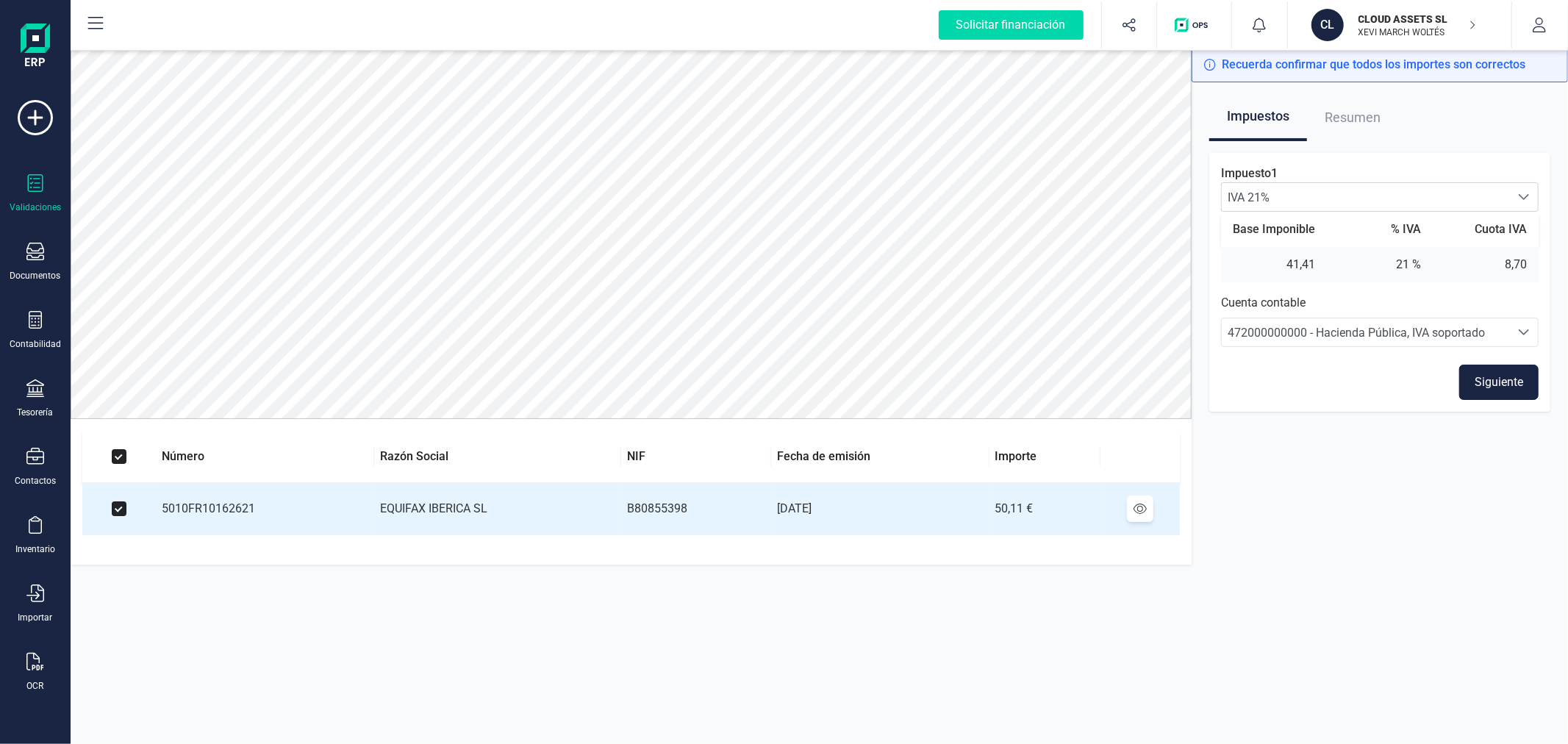
click at [1483, 380] on button "Siguiente" at bounding box center [1499, 383] width 80 height 35
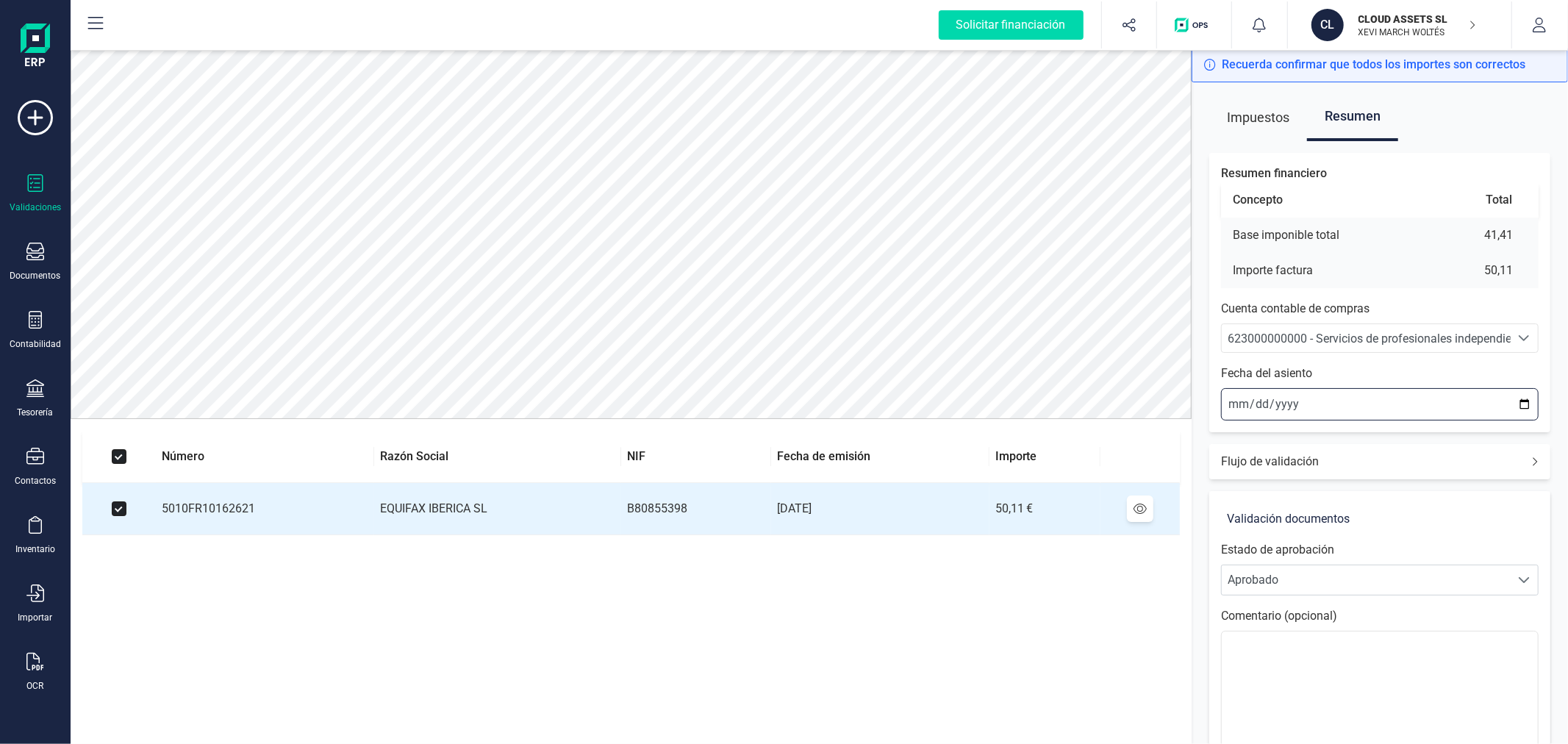
click at [1229, 403] on input "2025-09-30" at bounding box center [1379, 404] width 318 height 32
type input "2025-09-06"
type input "2025-02-06"
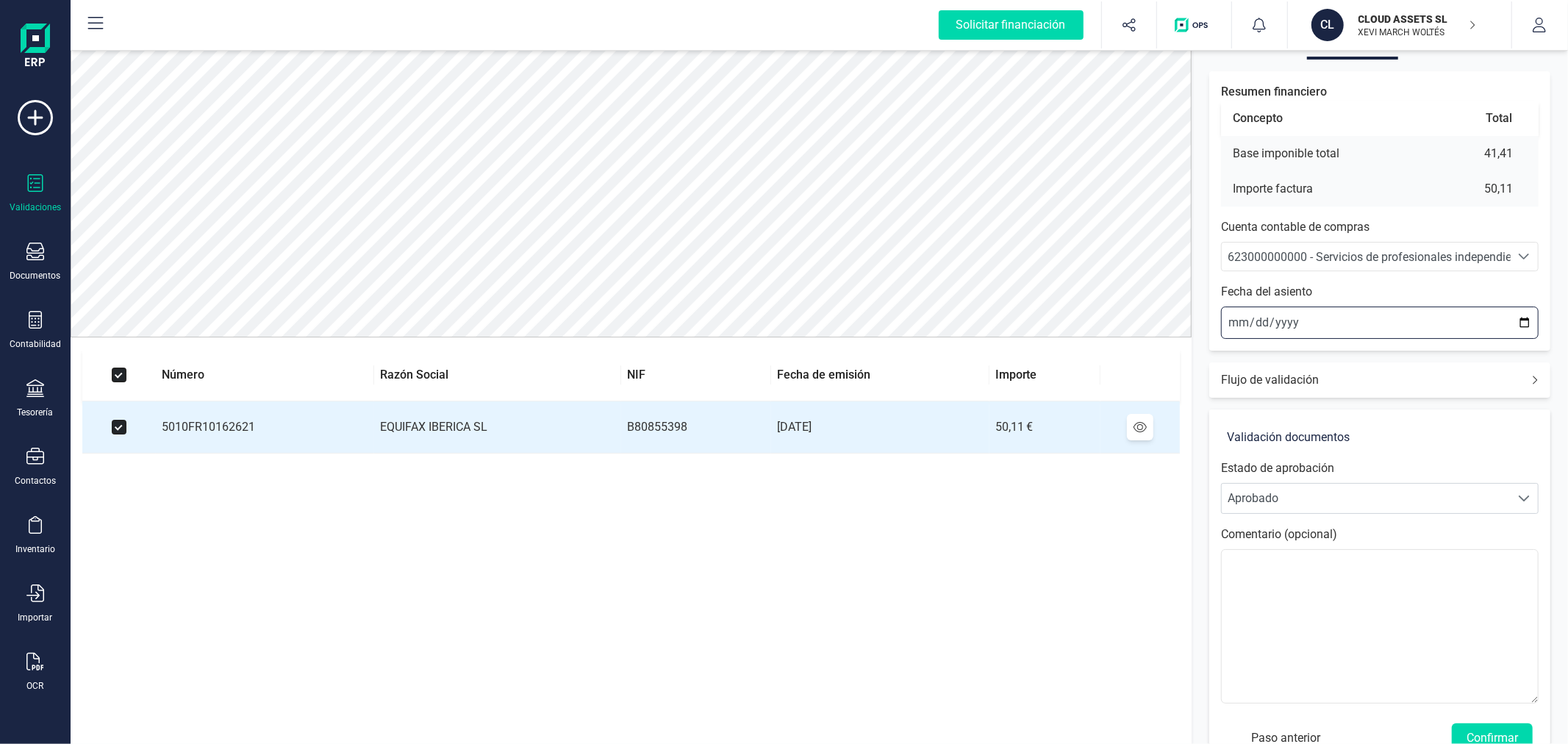
scroll to position [123, 0]
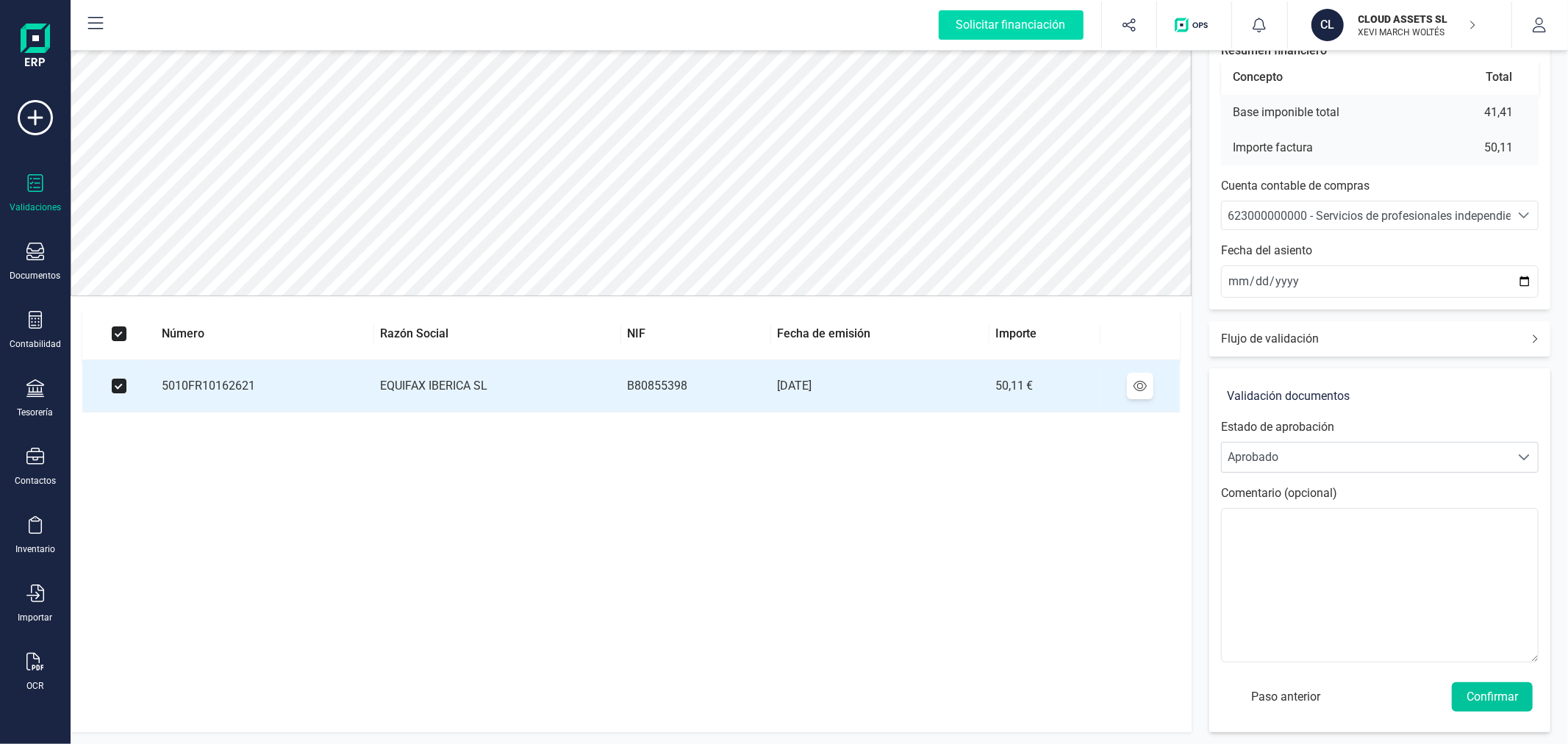
click at [1472, 699] on button "Confirmar" at bounding box center [1491, 698] width 81 height 30
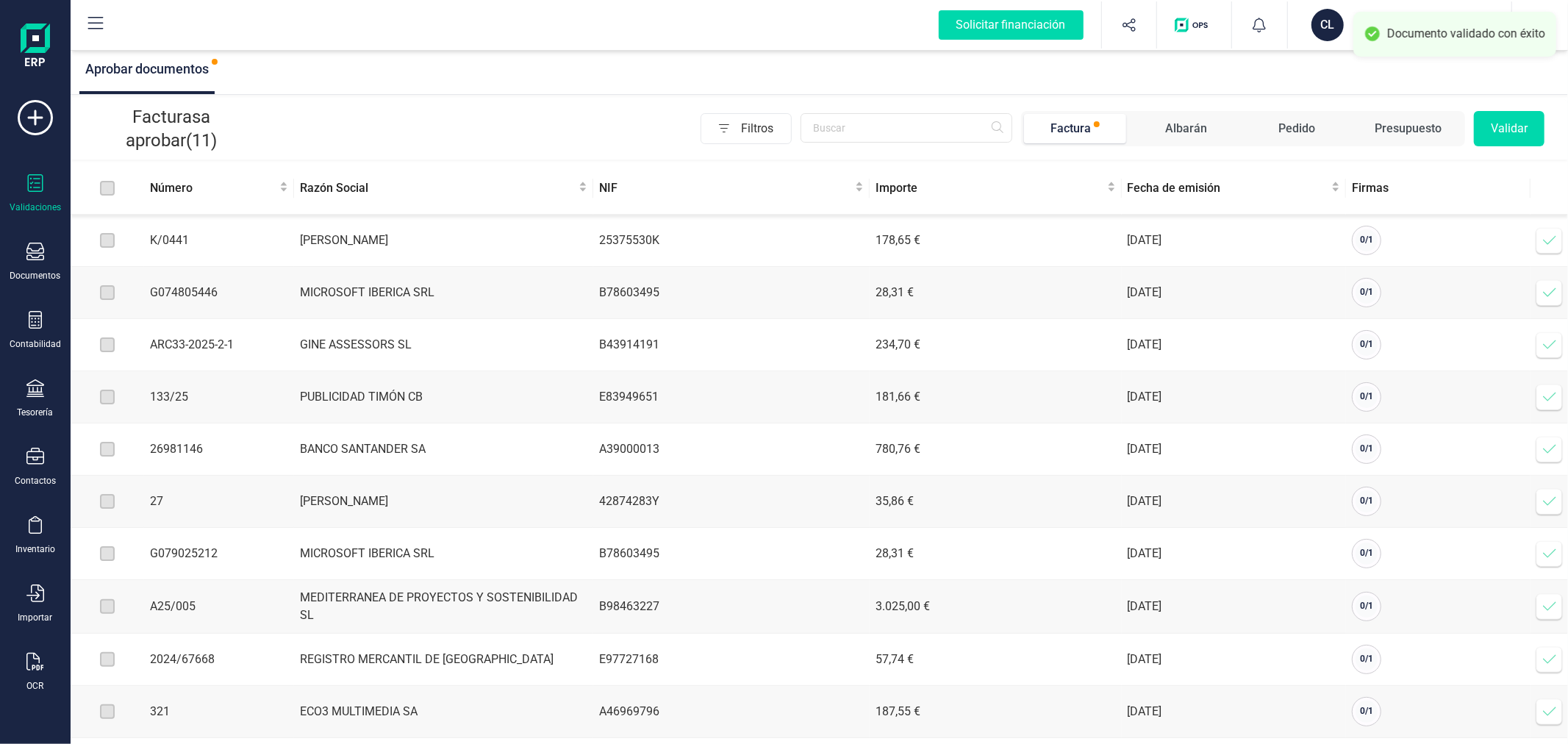
click at [1548, 233] on icon at bounding box center [1549, 241] width 15 height 15
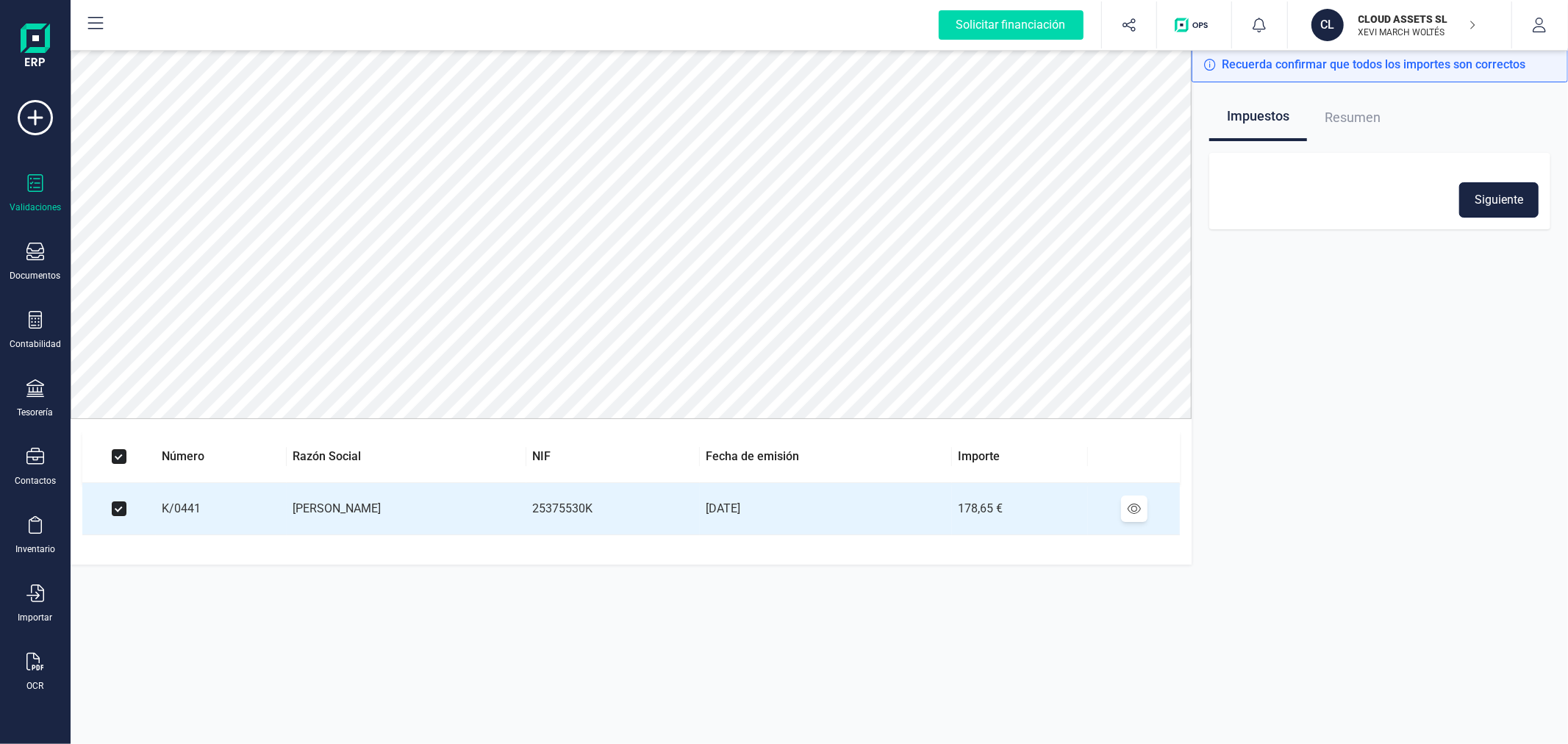
click at [1505, 196] on button "Siguiente" at bounding box center [1499, 200] width 80 height 35
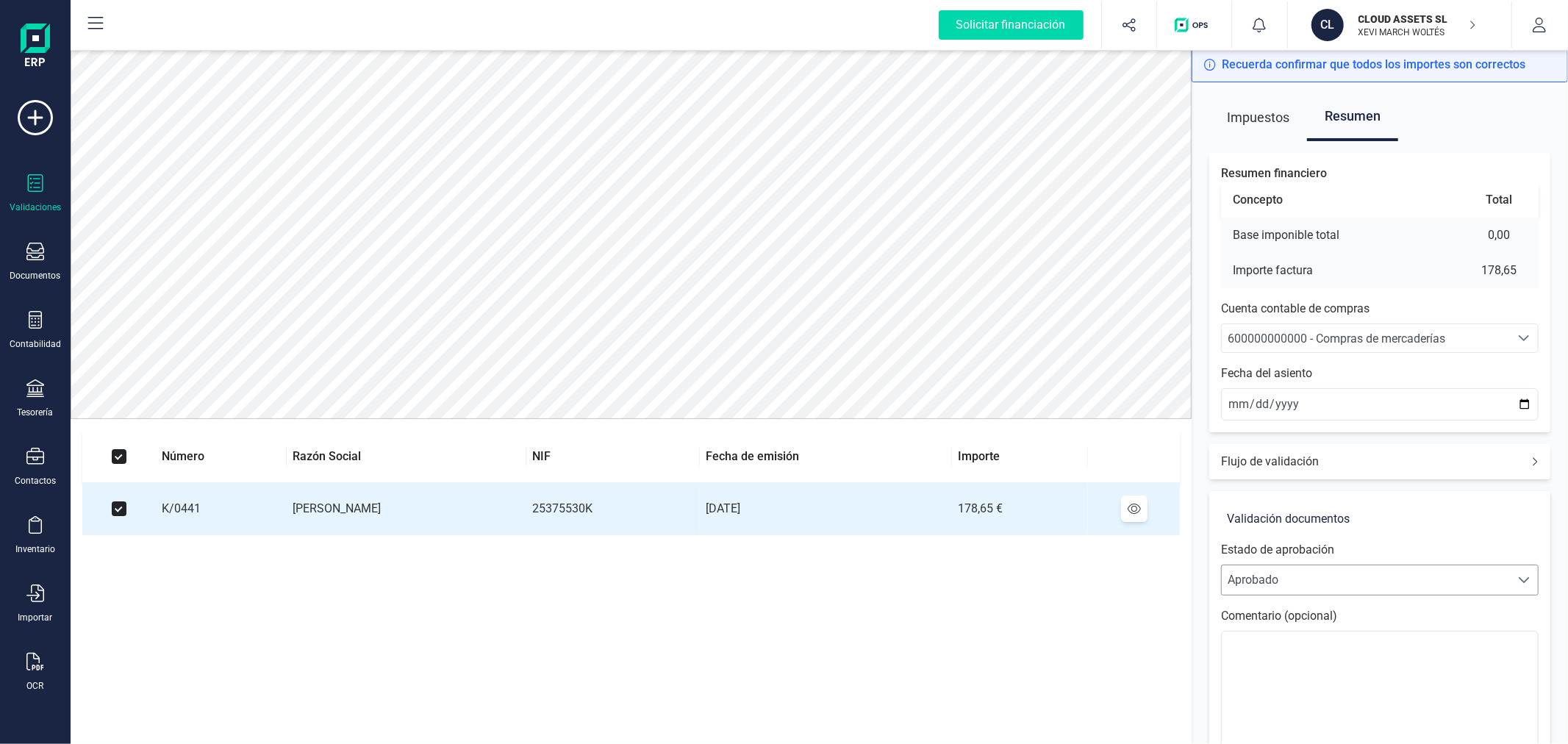
click at [1339, 582] on span "Aprobado" at bounding box center [1365, 580] width 288 height 30
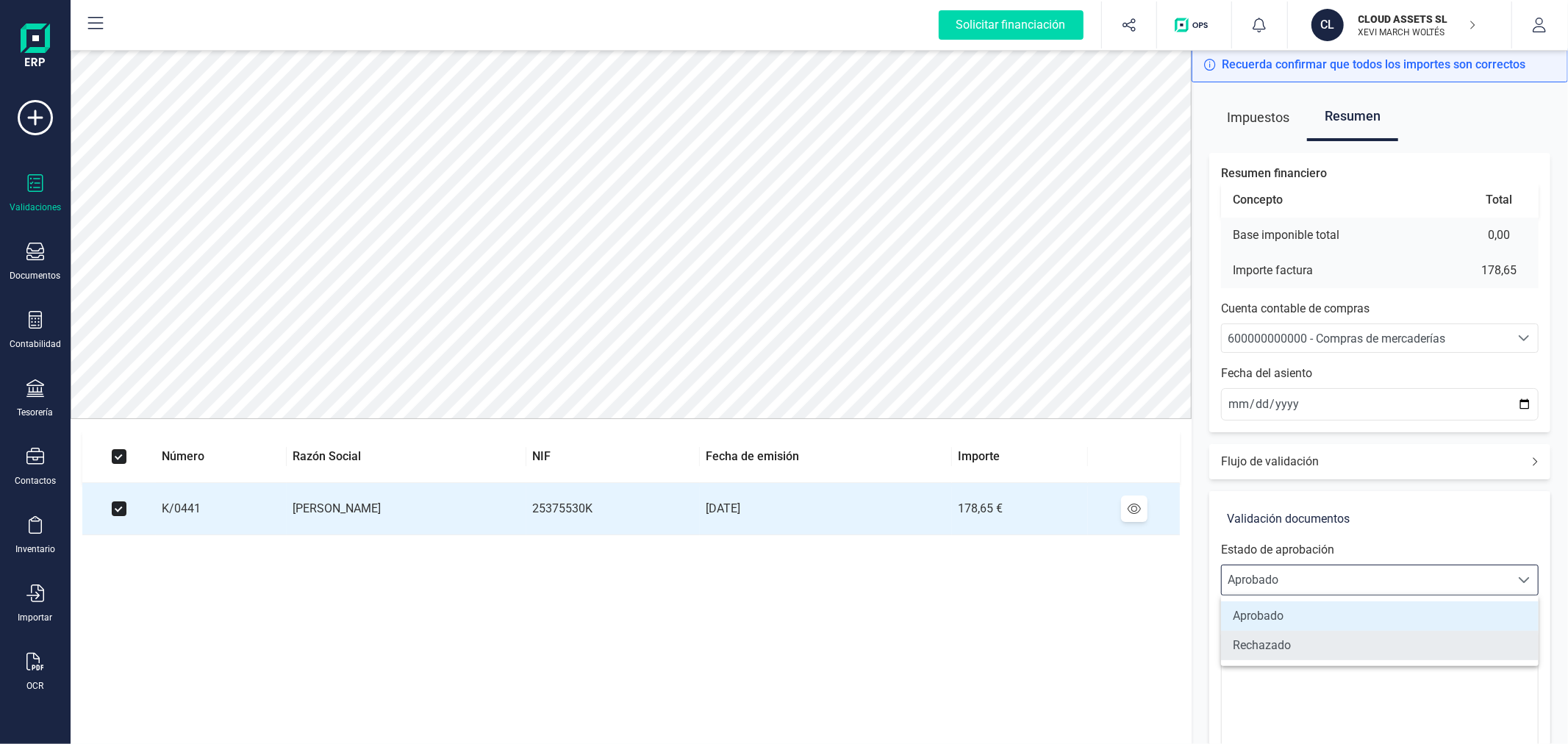
click at [1310, 642] on li "Rechazado" at bounding box center [1379, 646] width 318 height 30
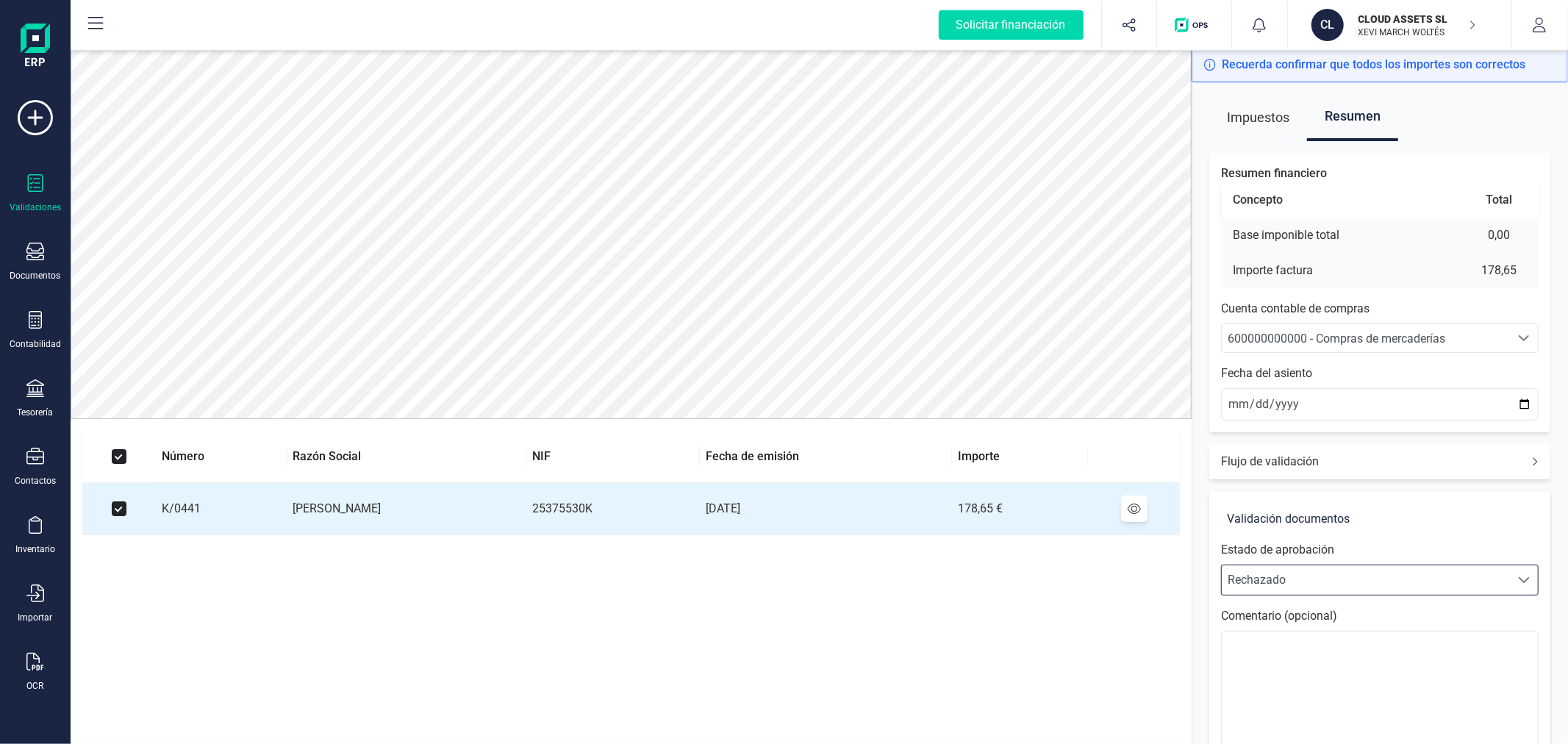
scroll to position [123, 0]
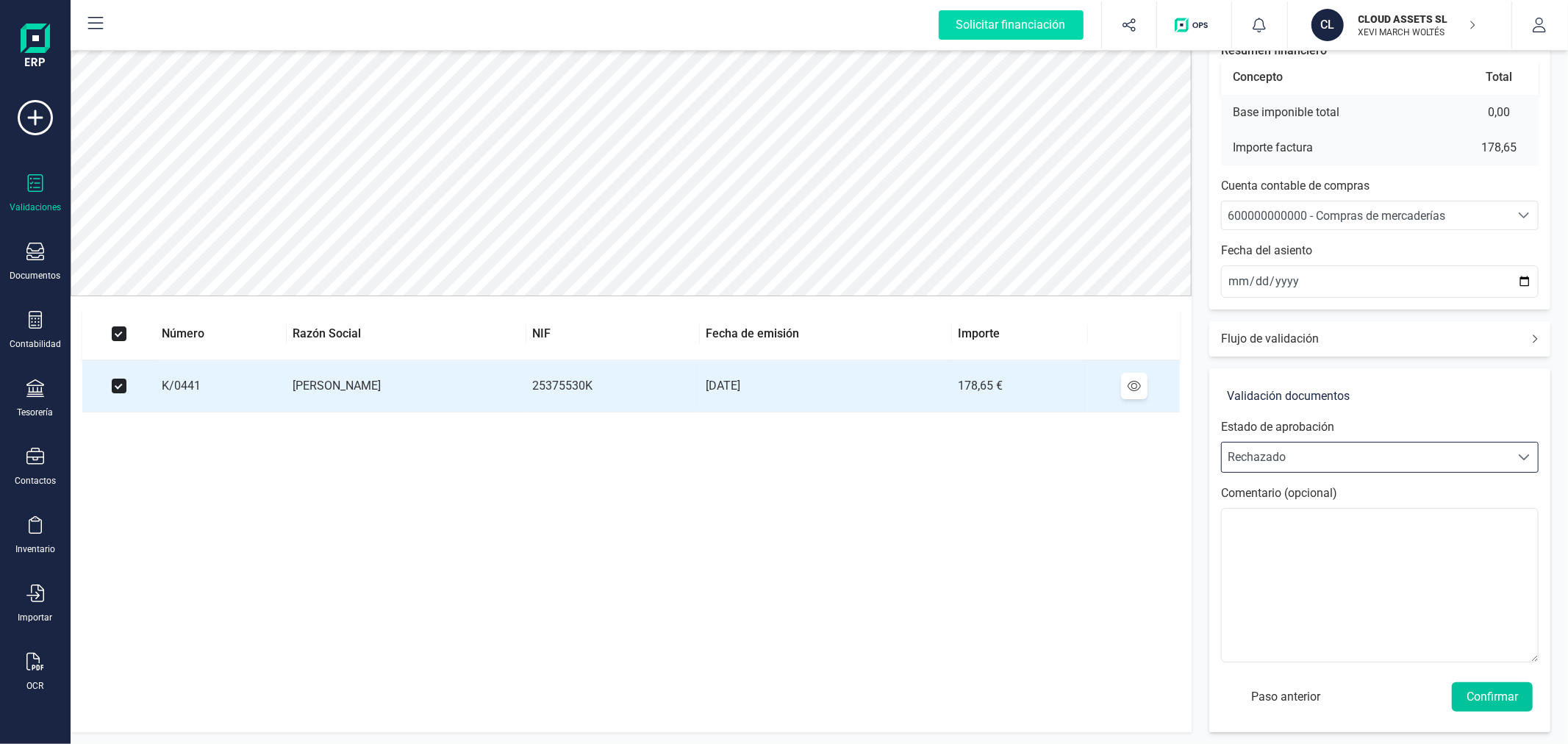
click at [1517, 686] on button "Confirmar" at bounding box center [1491, 698] width 81 height 30
drag, startPoint x: 458, startPoint y: 316, endPoint x: 445, endPoint y: 319, distance: 13.3
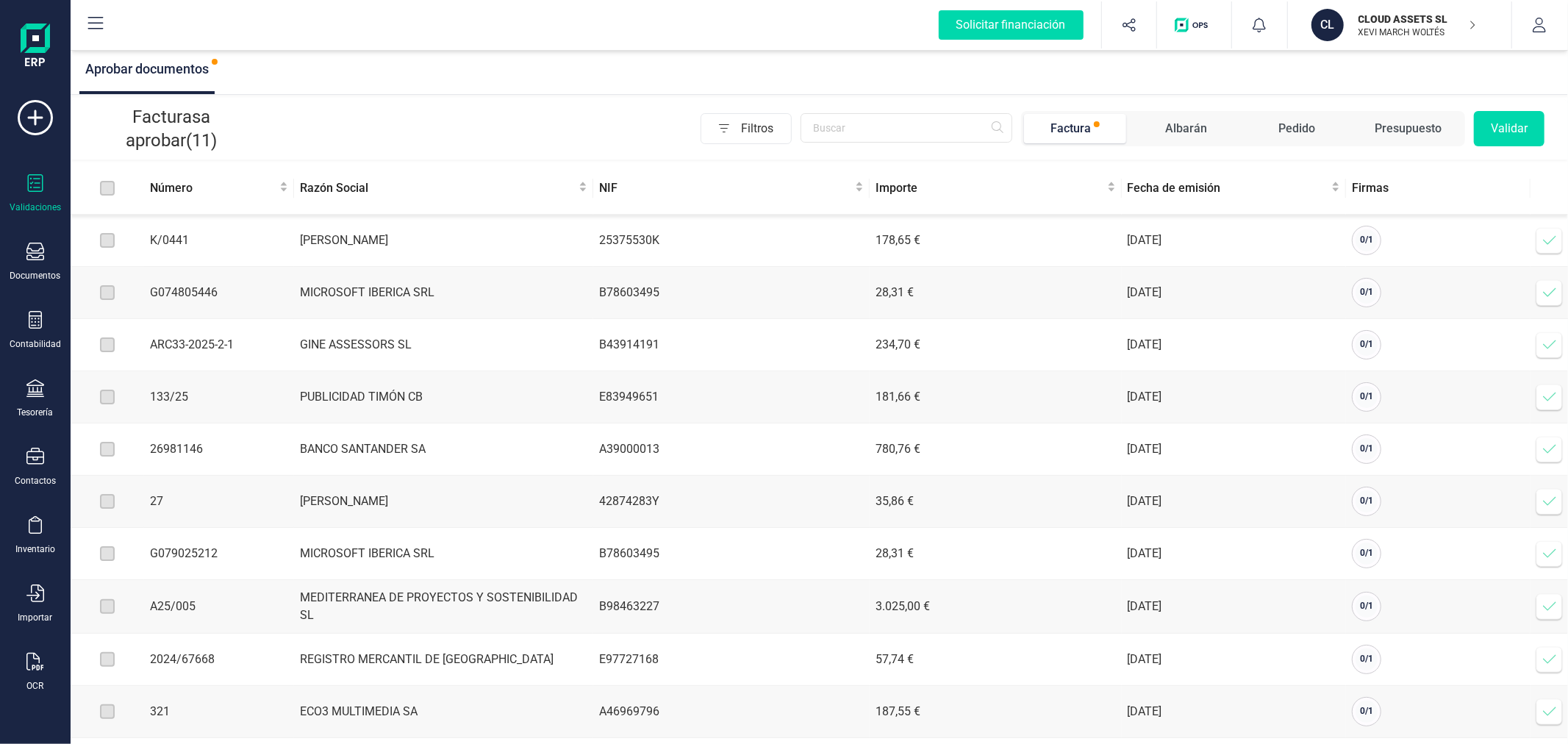
click at [1551, 293] on icon at bounding box center [1549, 293] width 15 height 15
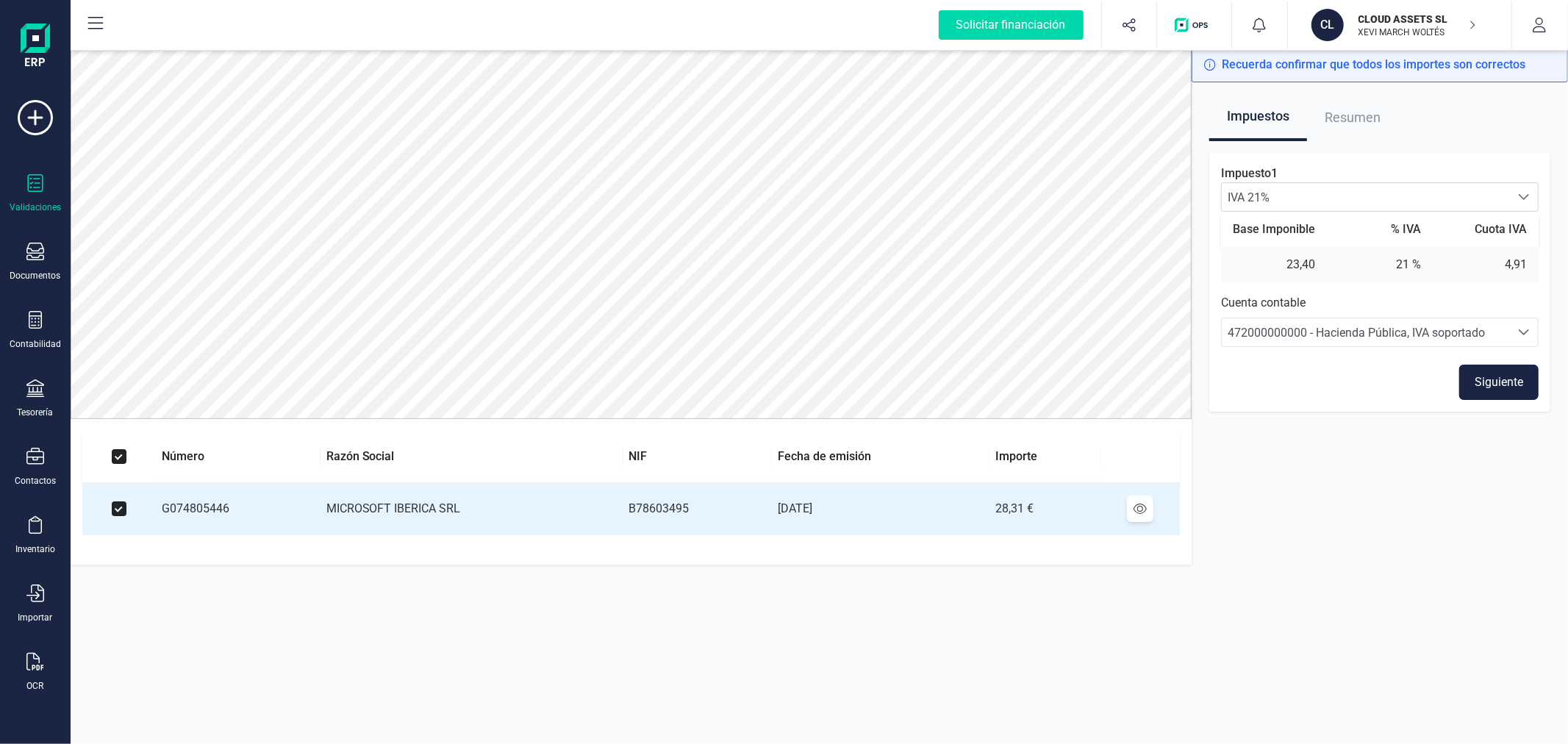
click at [1502, 376] on button "Siguiente" at bounding box center [1499, 383] width 80 height 35
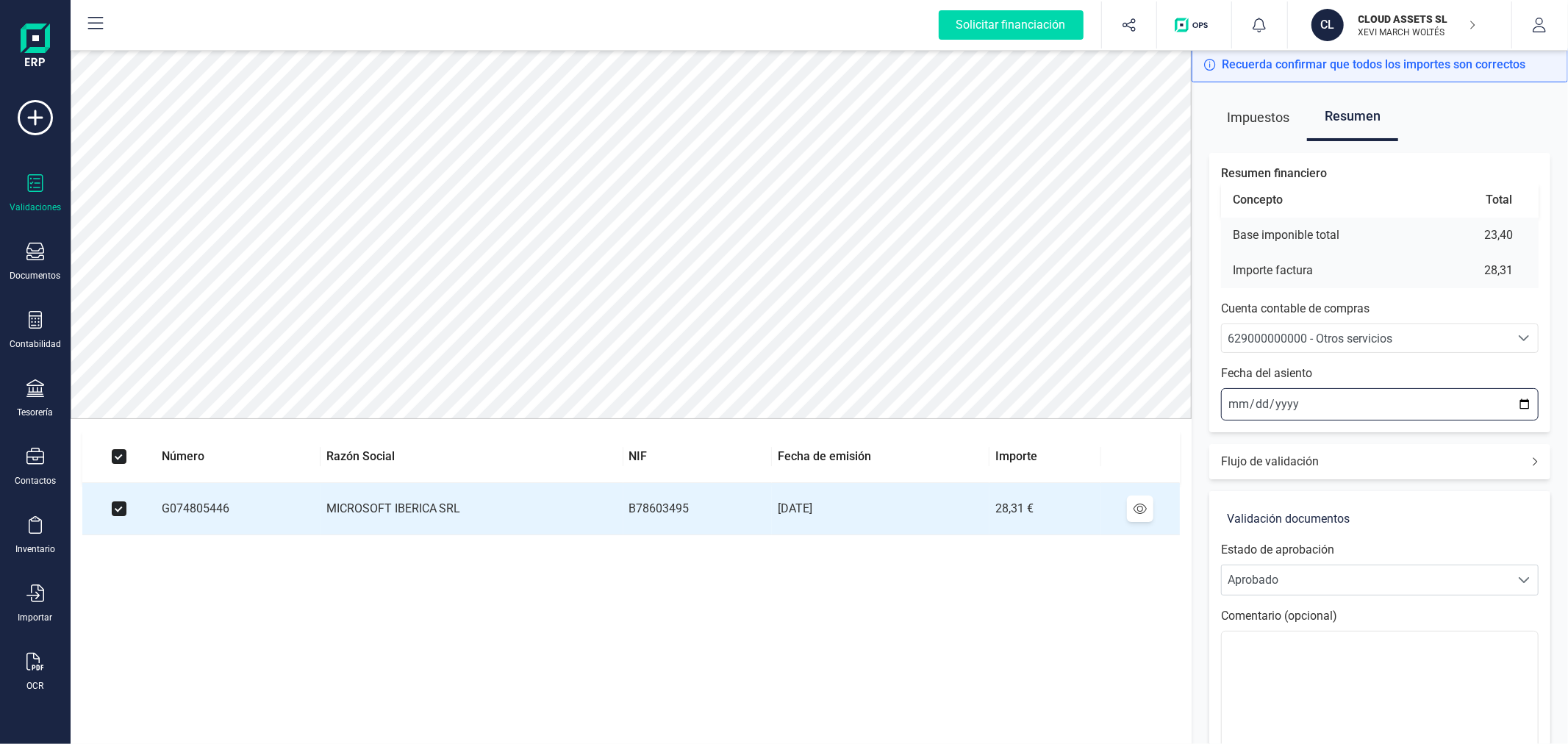
click at [1238, 410] on input "2025-09-30" at bounding box center [1379, 404] width 318 height 32
type input "2025-09-01"
type input "2025-02-01"
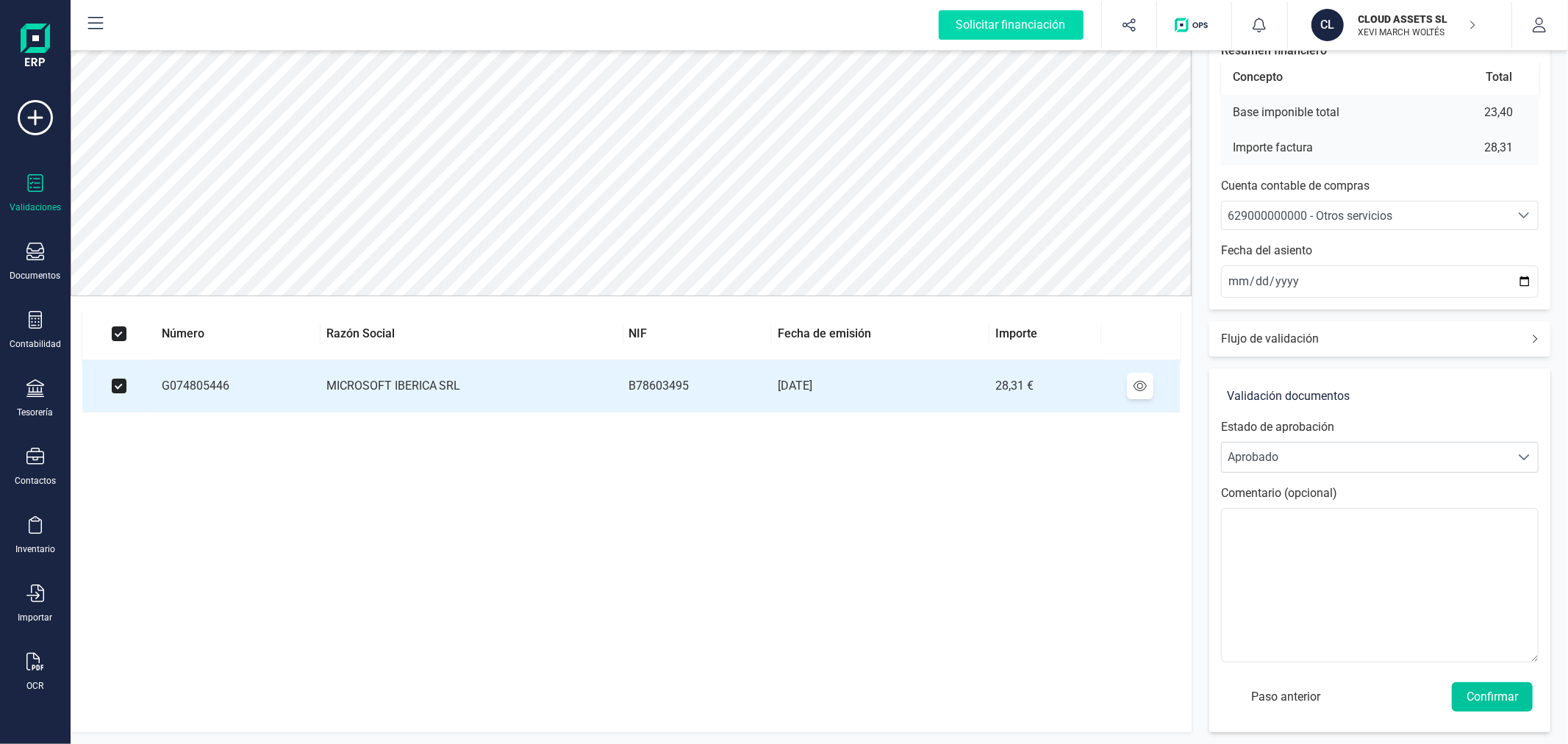
click at [1487, 688] on button "Confirmar" at bounding box center [1491, 698] width 81 height 30
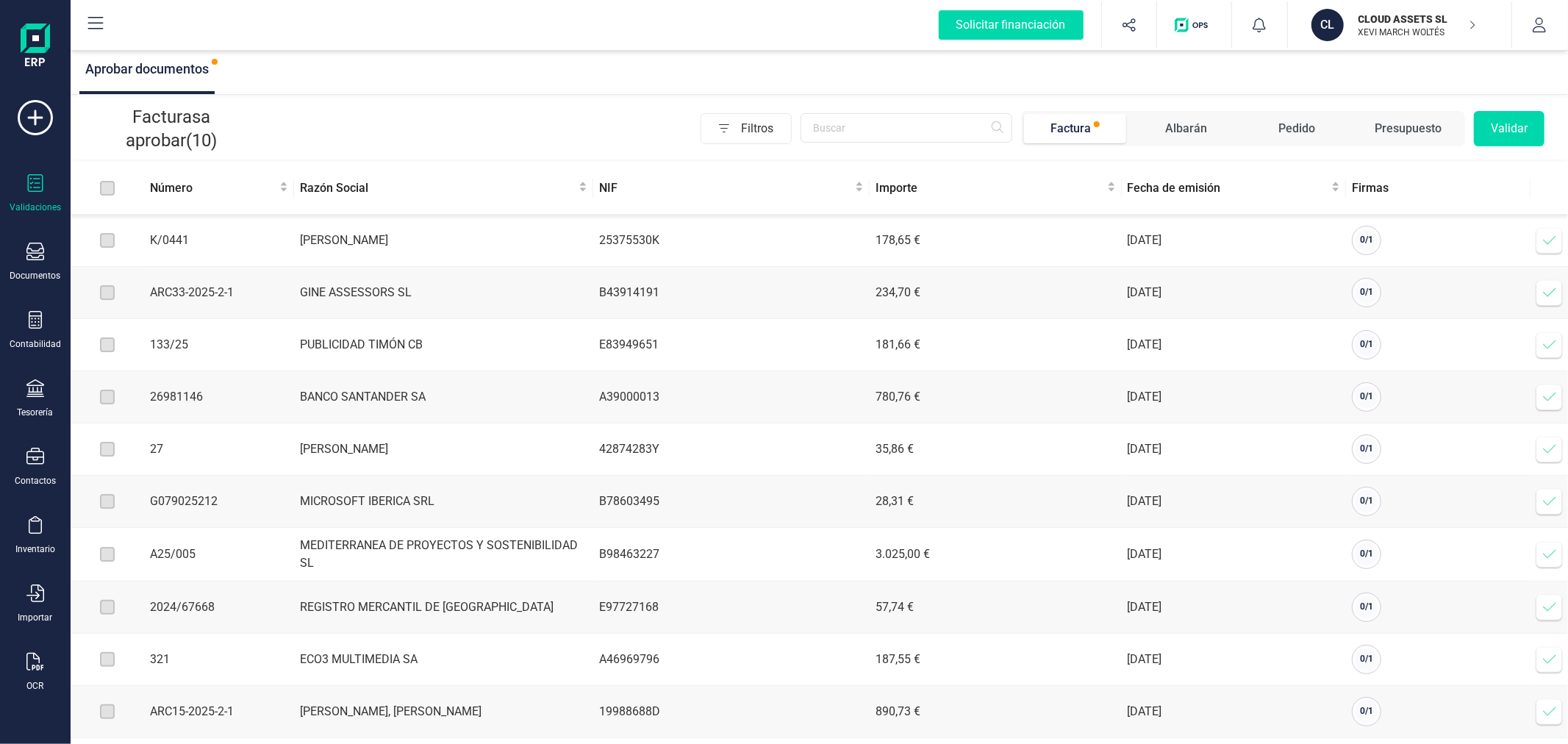
click at [1552, 287] on icon at bounding box center [1549, 293] width 15 height 15
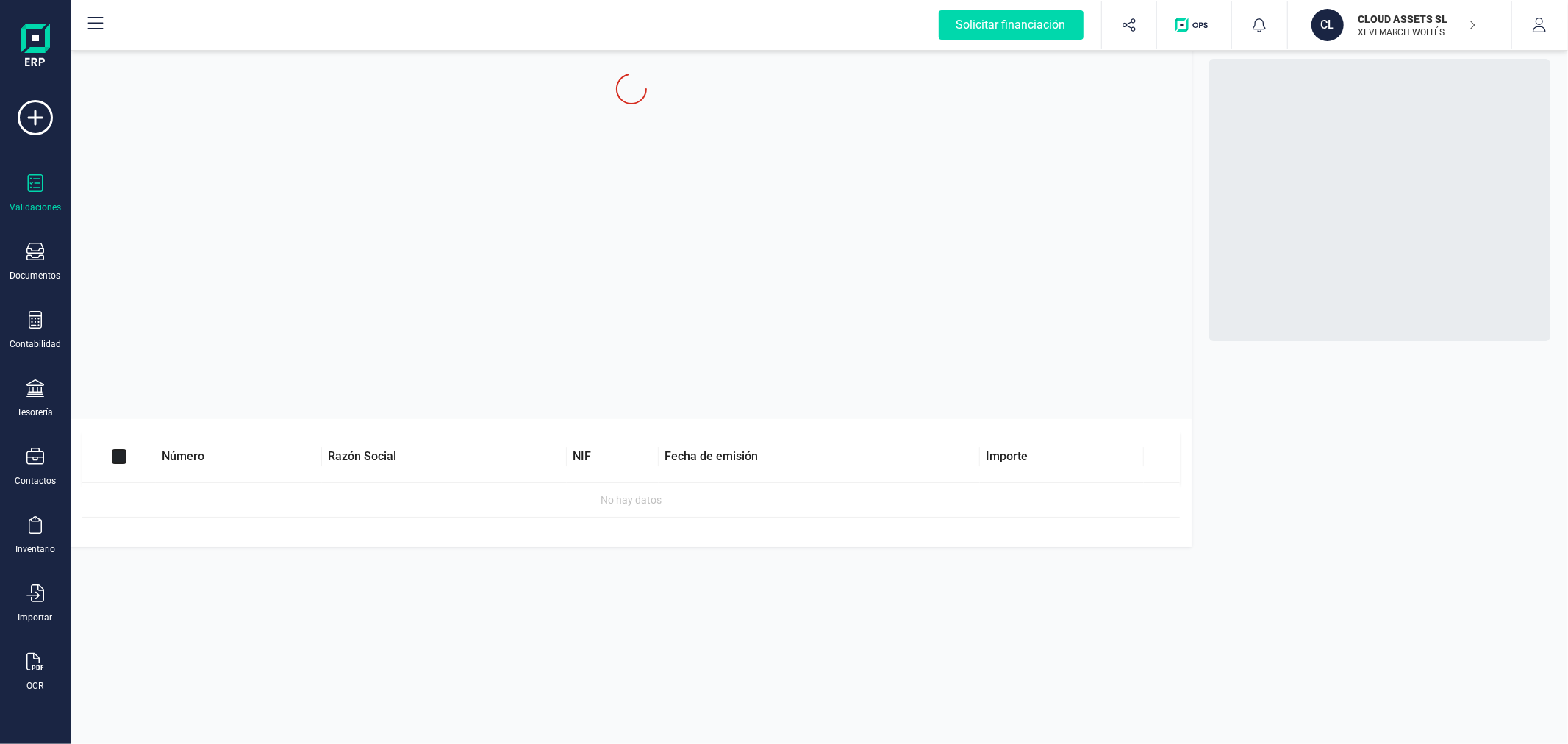
checkbox input "true"
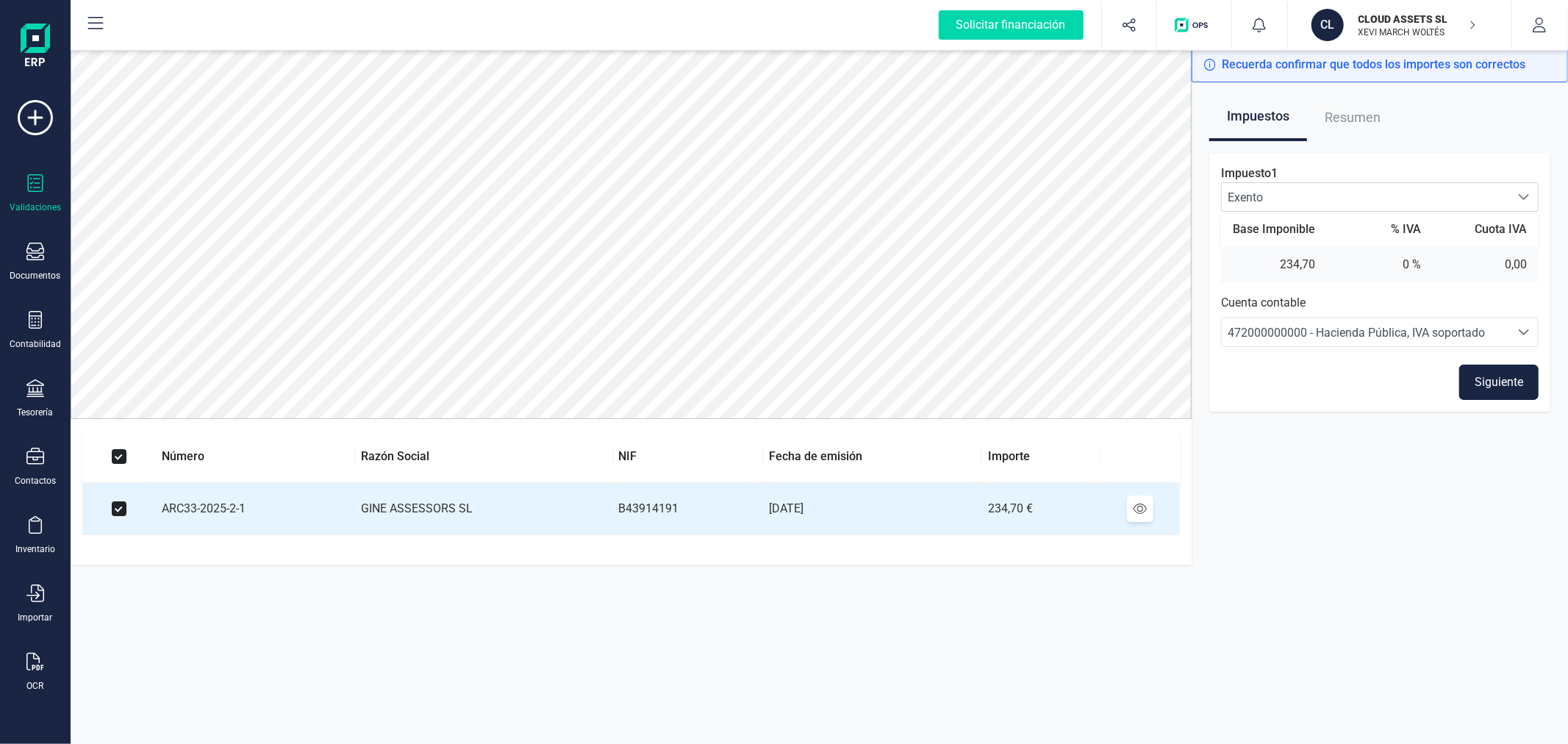
click at [1481, 383] on button "Siguiente" at bounding box center [1499, 383] width 80 height 35
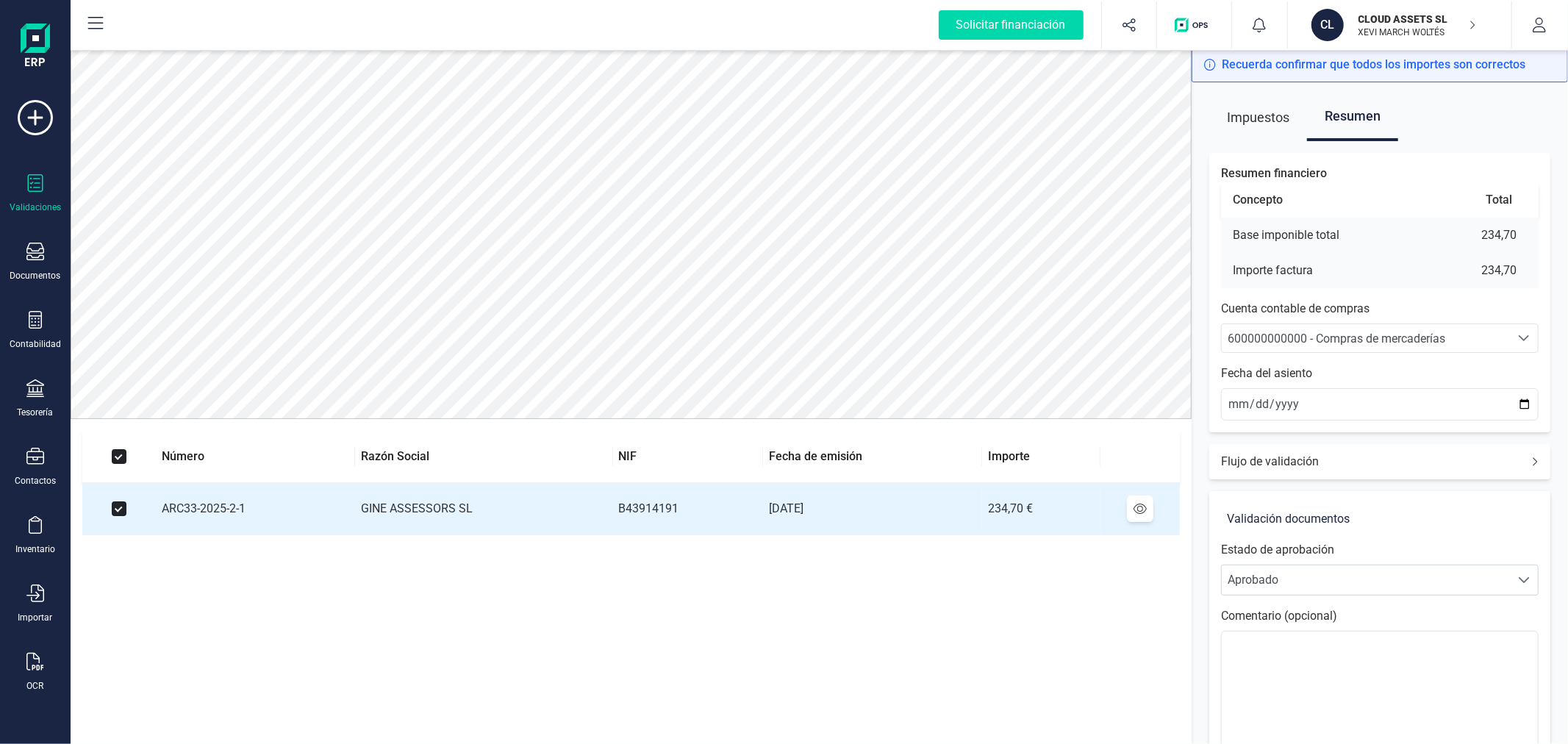
click at [1303, 347] on div "600000000000 - Compras de mercaderías" at bounding box center [1365, 338] width 276 height 18
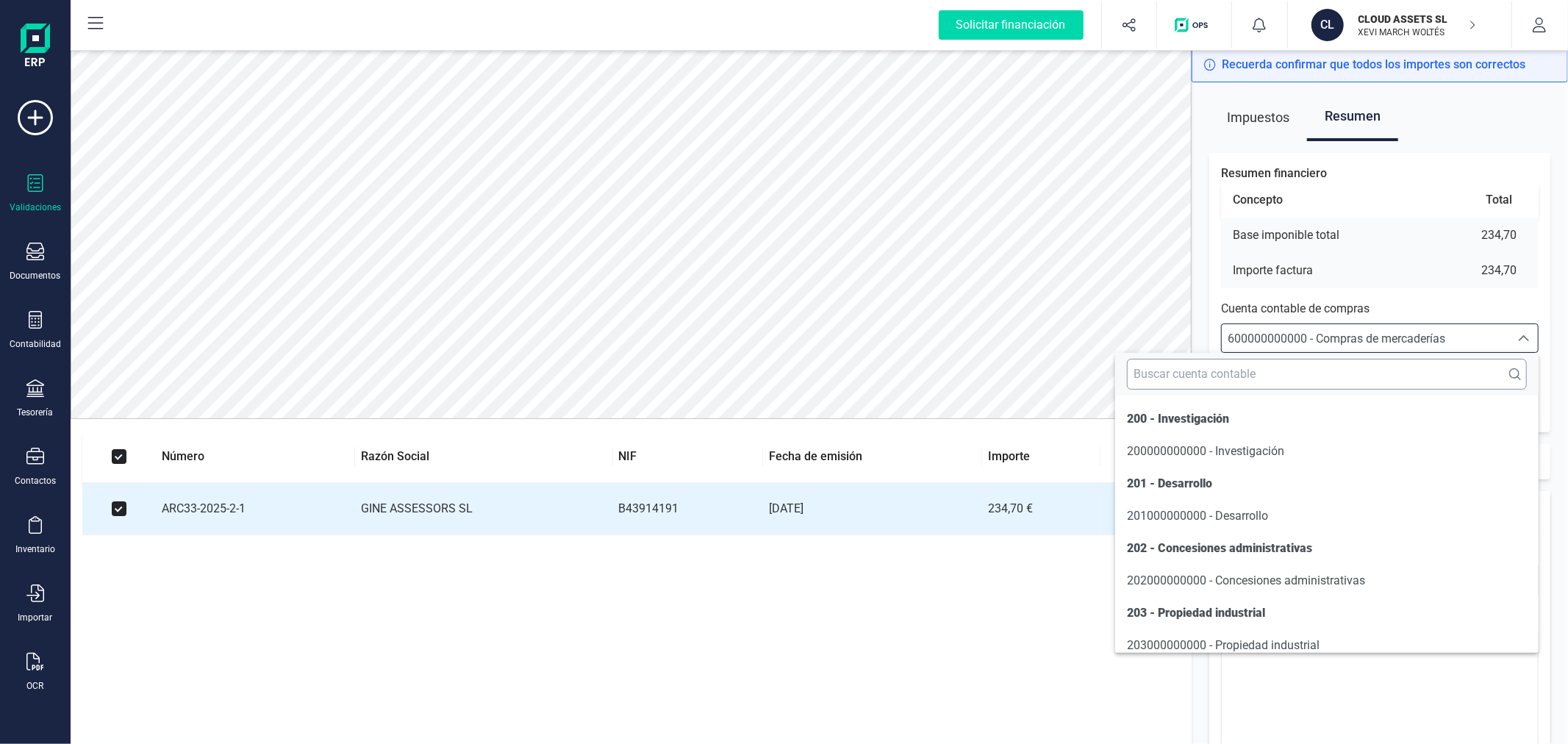
scroll to position [7147, 0]
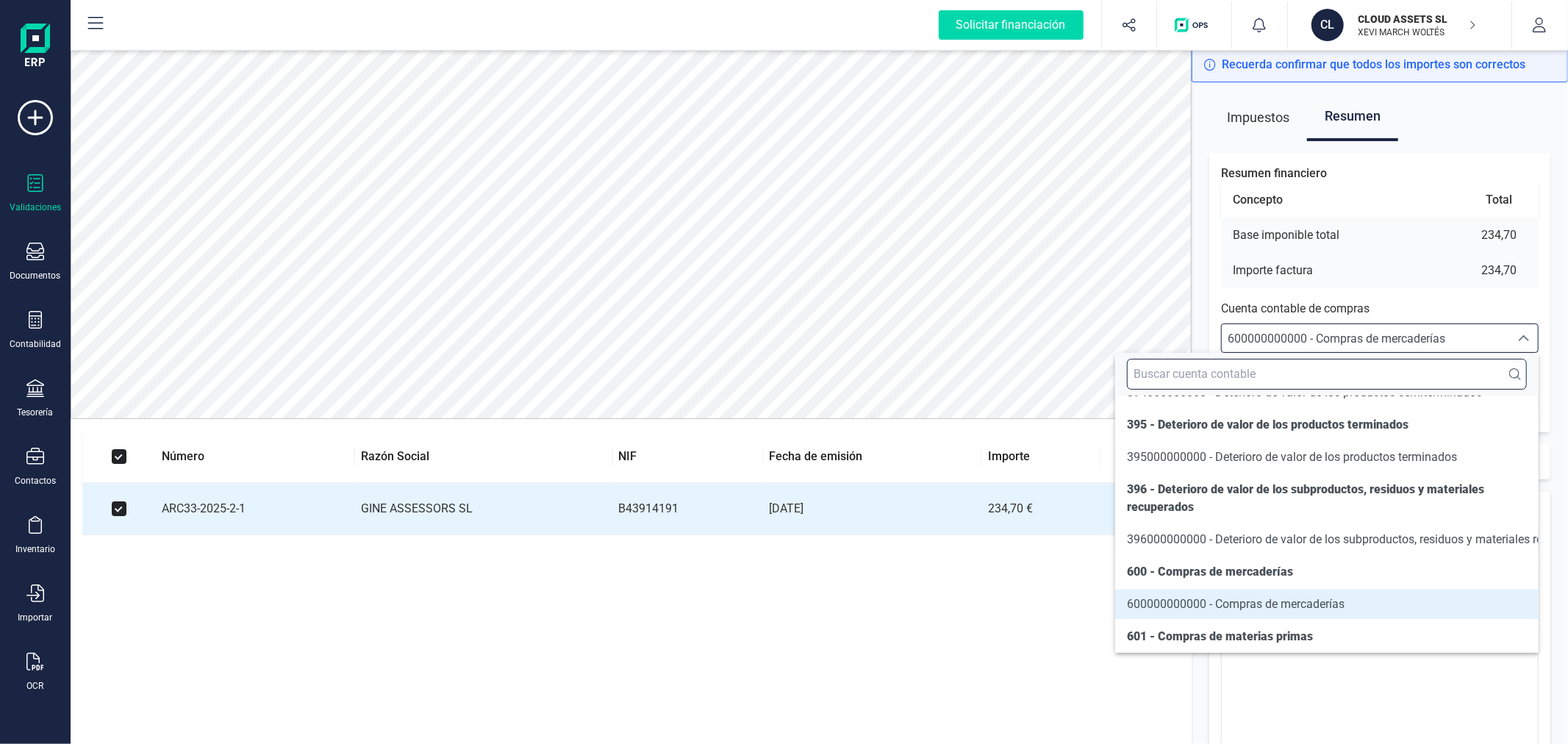
click at [1283, 372] on input "text" at bounding box center [1327, 373] width 400 height 31
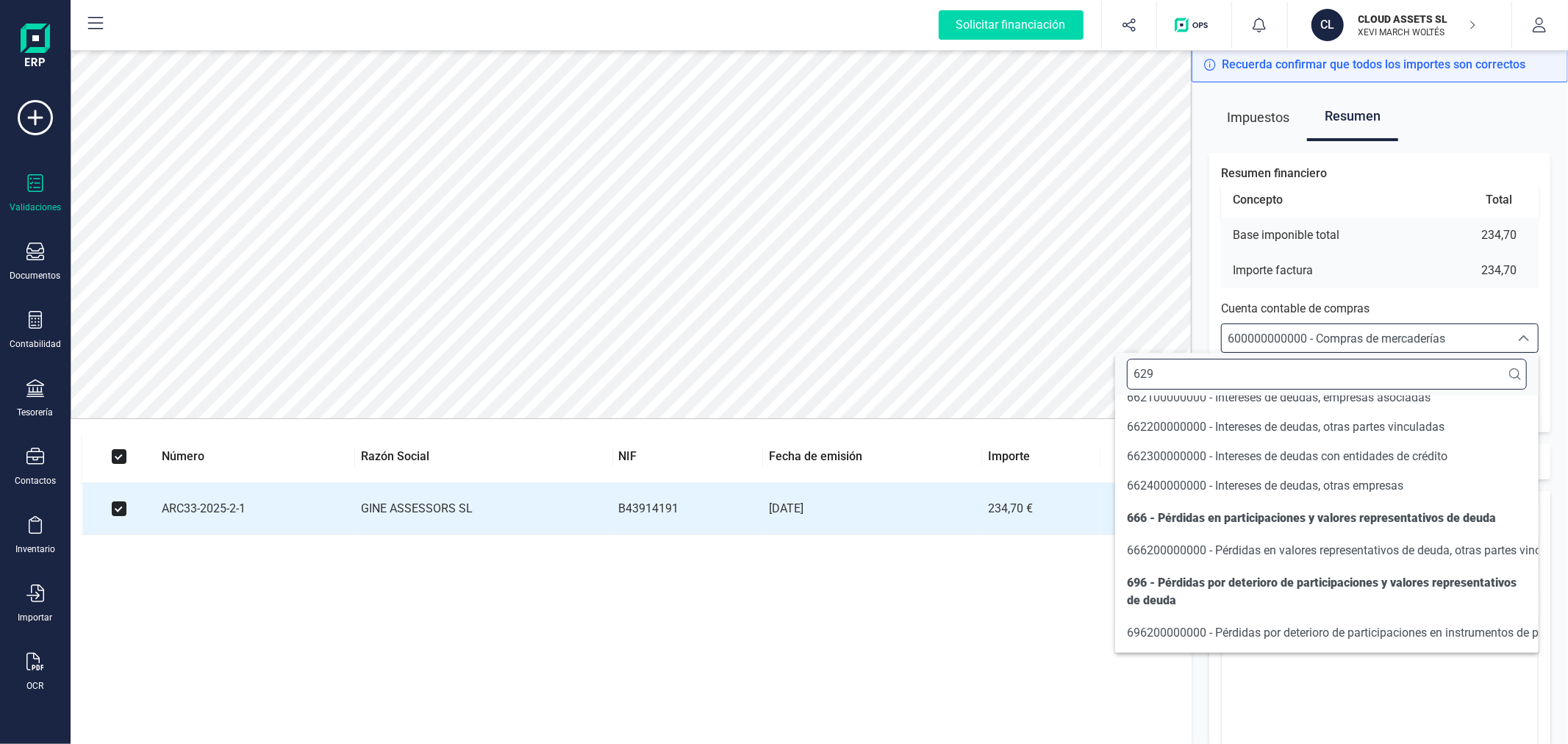
scroll to position [0, 0]
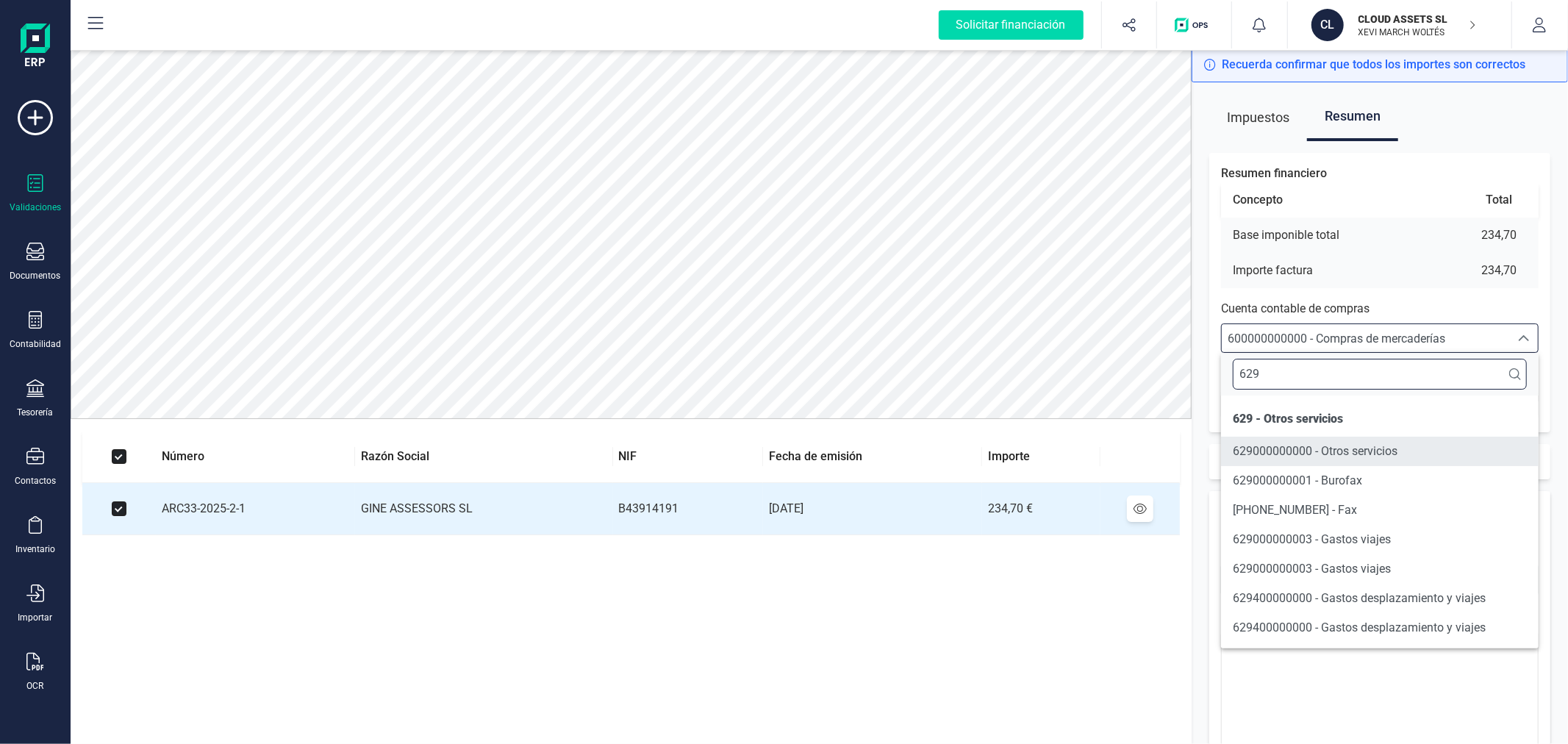
type input "629"
click at [1328, 456] on span "629000000000 - Otros servicios" at bounding box center [1315, 450] width 165 height 14
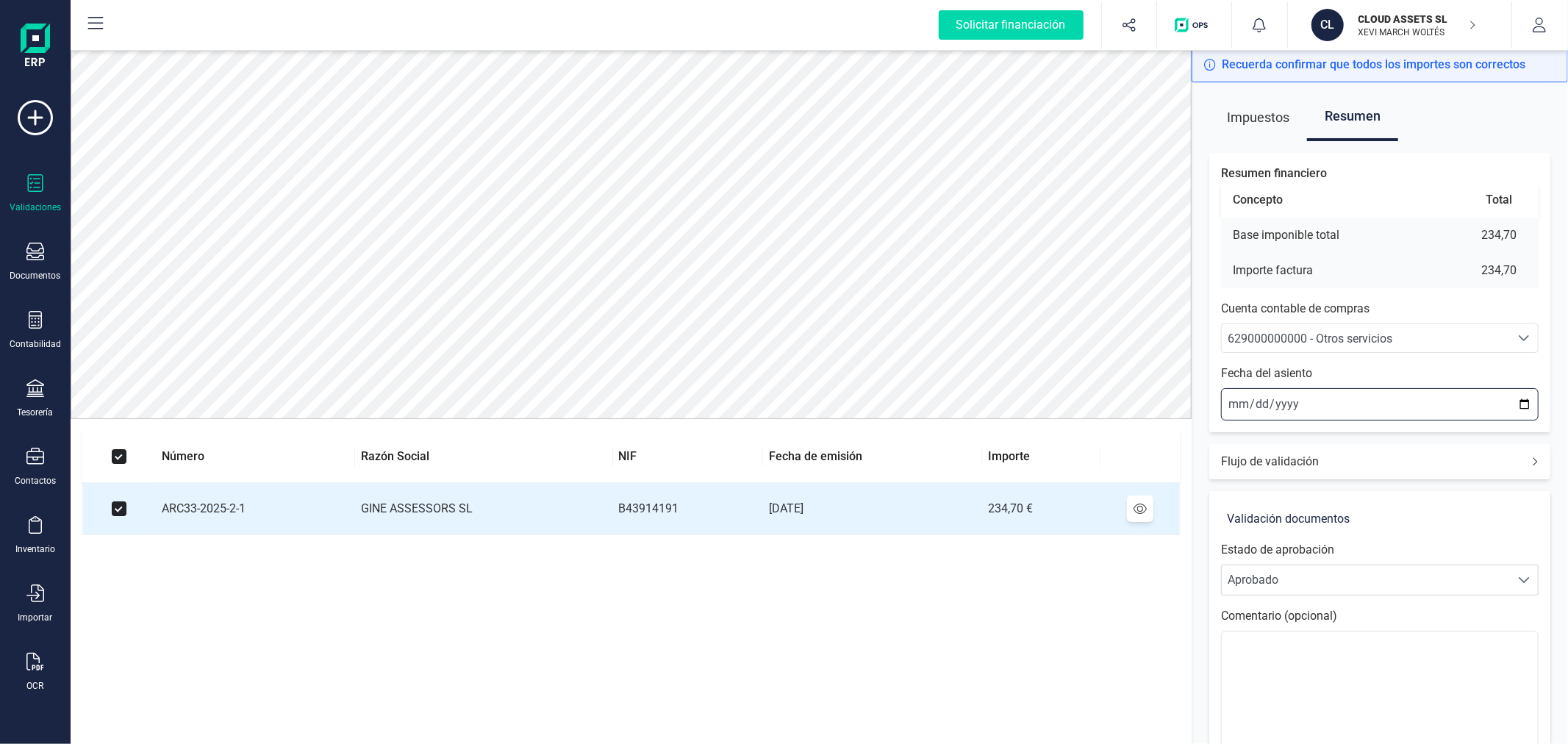
click at [1234, 405] on input "2025-09-30" at bounding box center [1379, 404] width 318 height 32
type input "2025-09-04"
type input "2025-02-04"
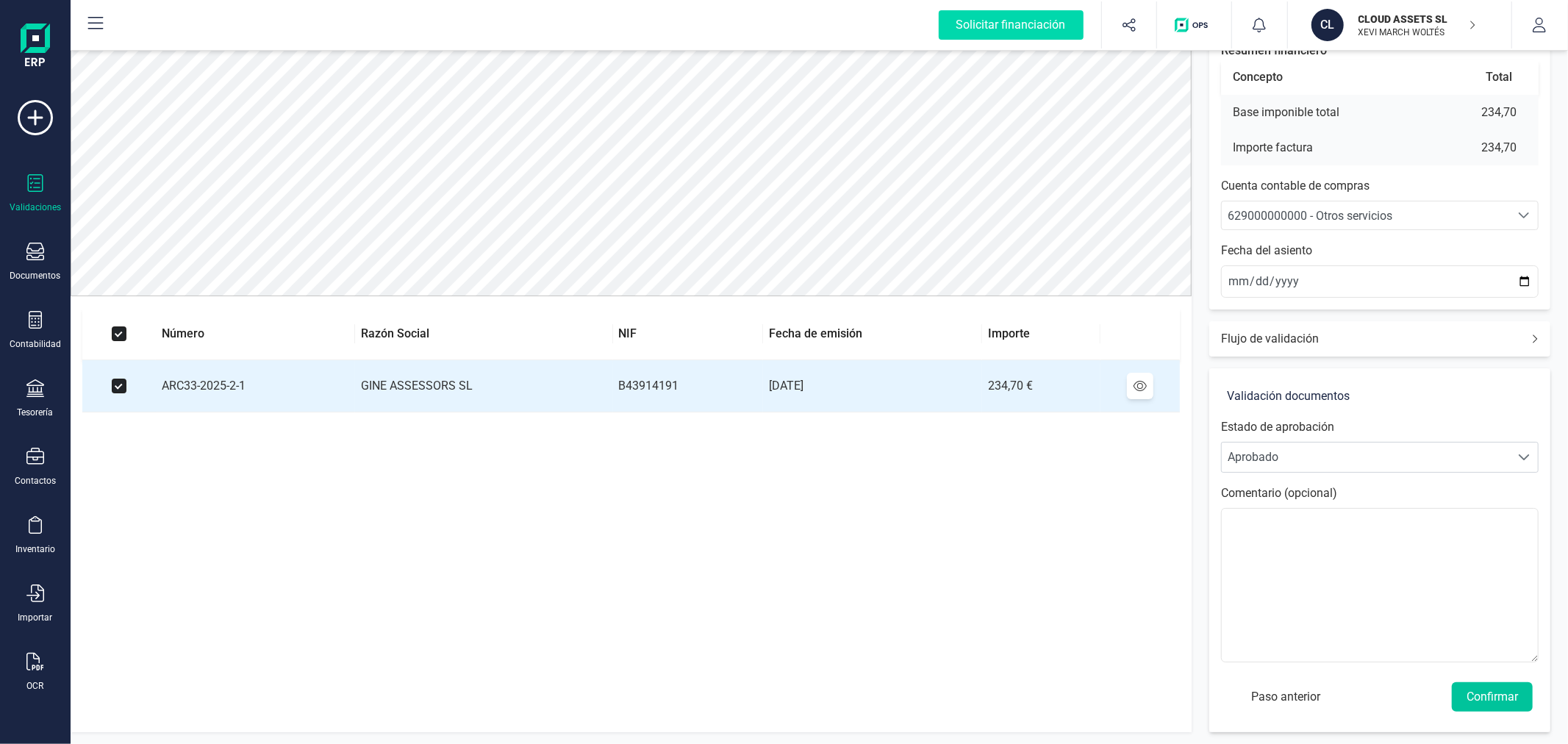
click at [1484, 700] on button "Confirmar" at bounding box center [1491, 698] width 81 height 30
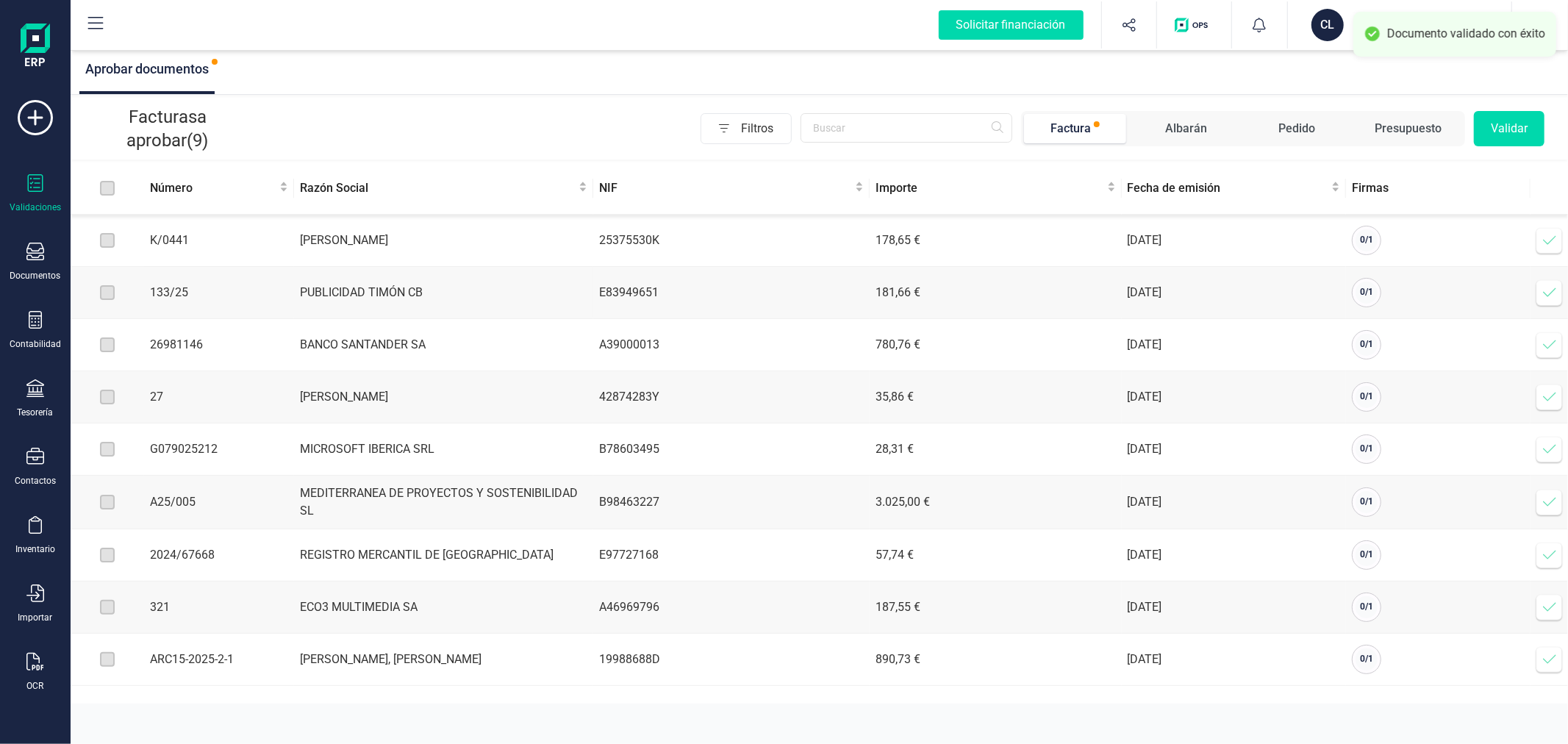
click at [1547, 291] on icon at bounding box center [1549, 293] width 15 height 15
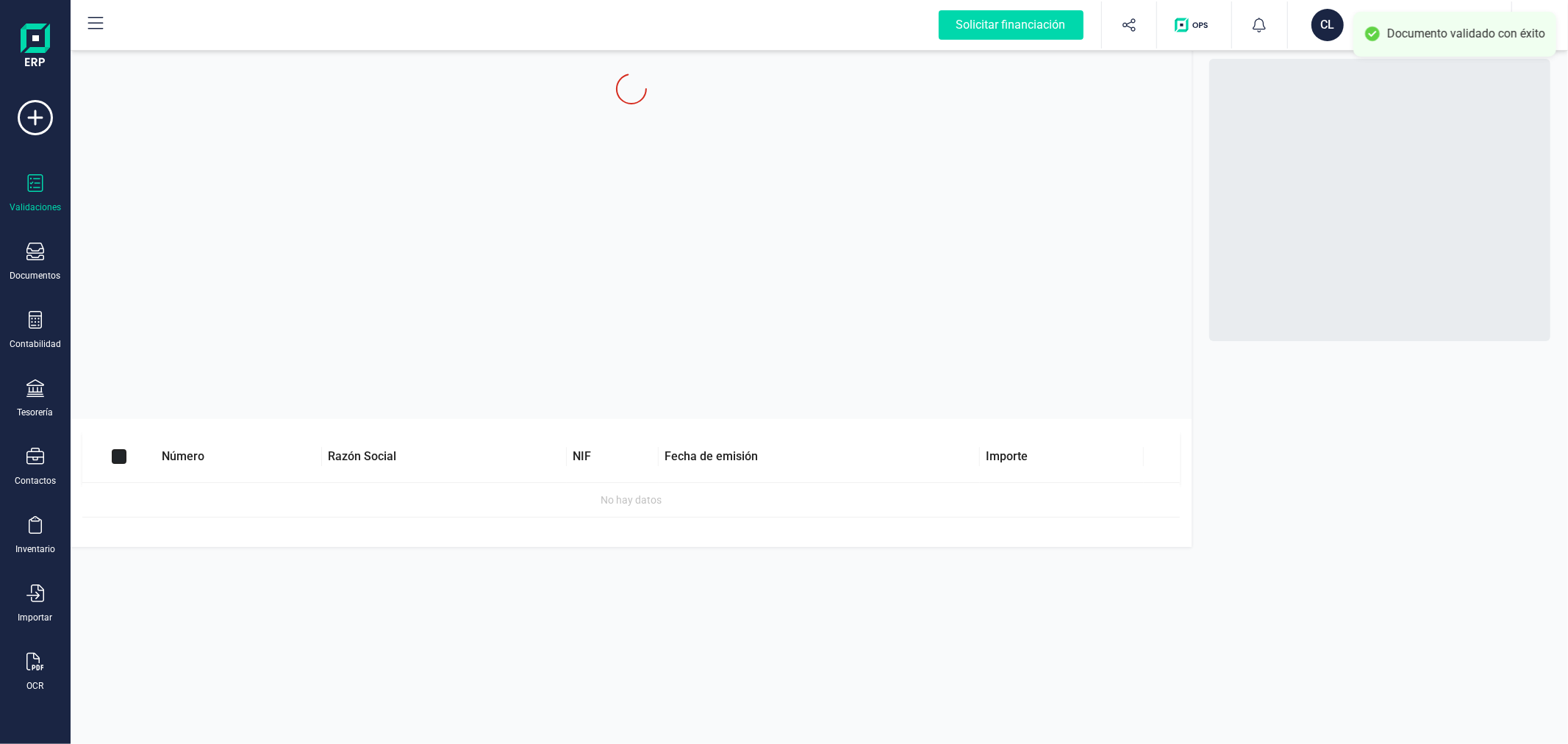
checkbox input "true"
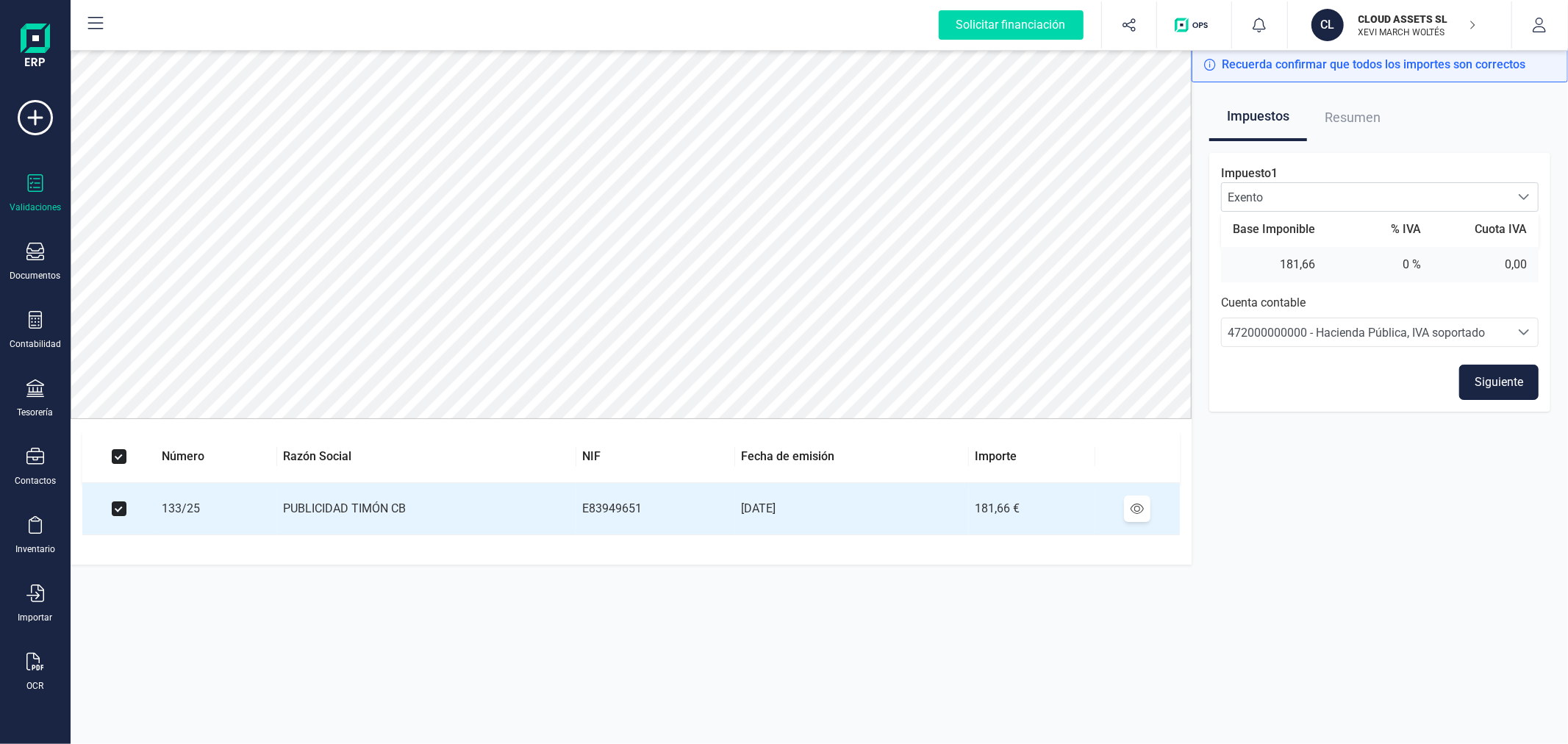
click at [1524, 380] on button "Siguiente" at bounding box center [1499, 383] width 80 height 35
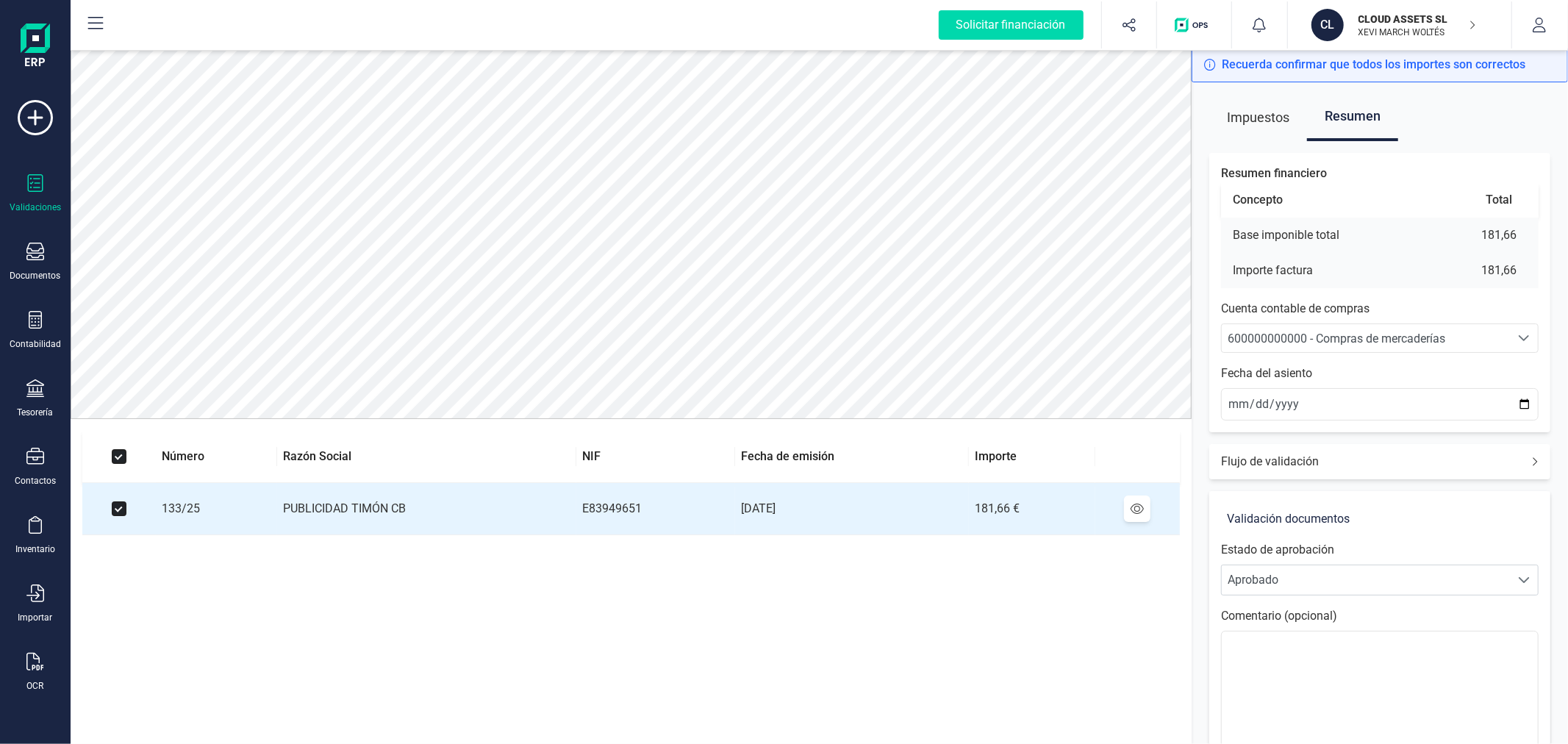
click at [1312, 347] on div "600000000000 - Compras de mercaderías" at bounding box center [1365, 338] width 276 height 18
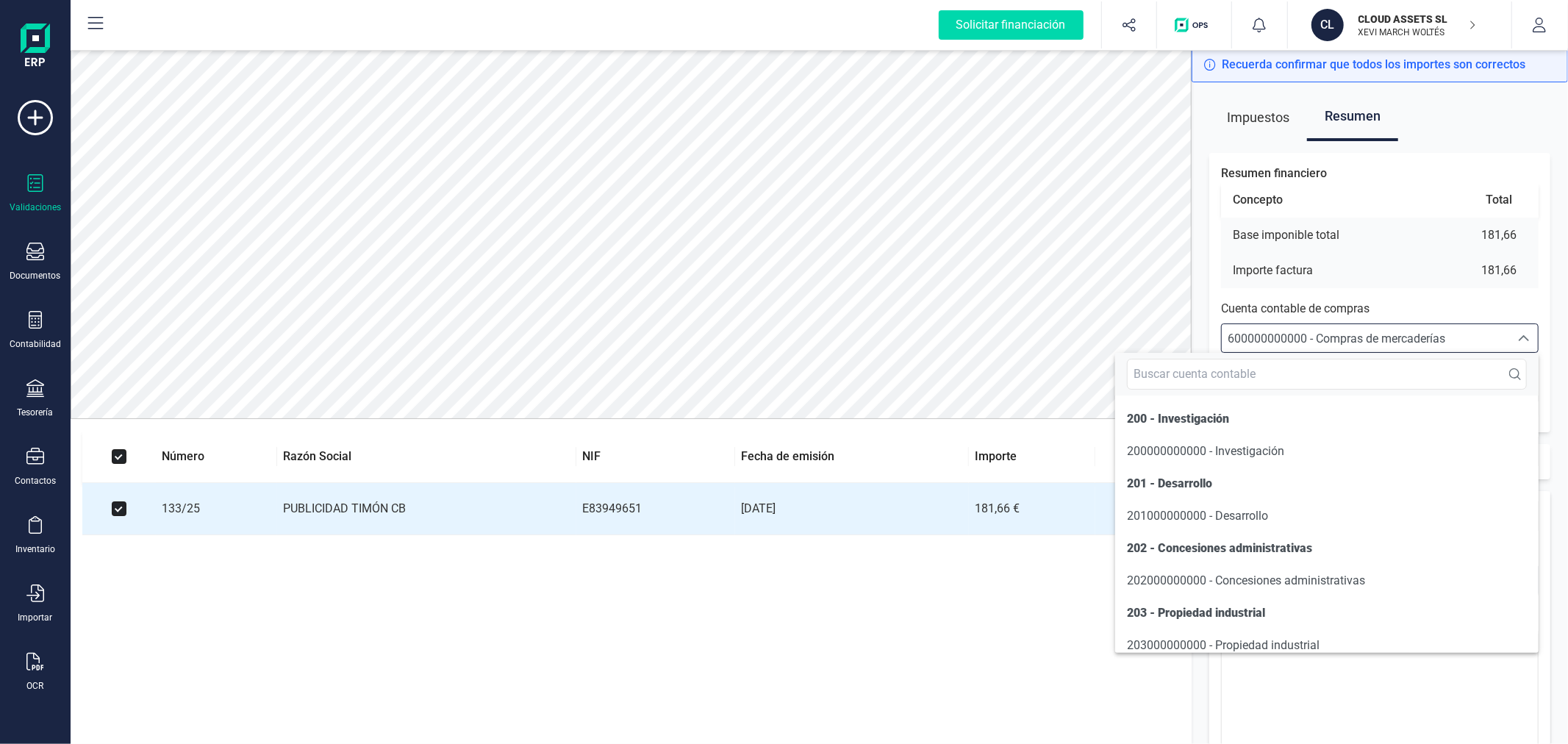
scroll to position [7147, 0]
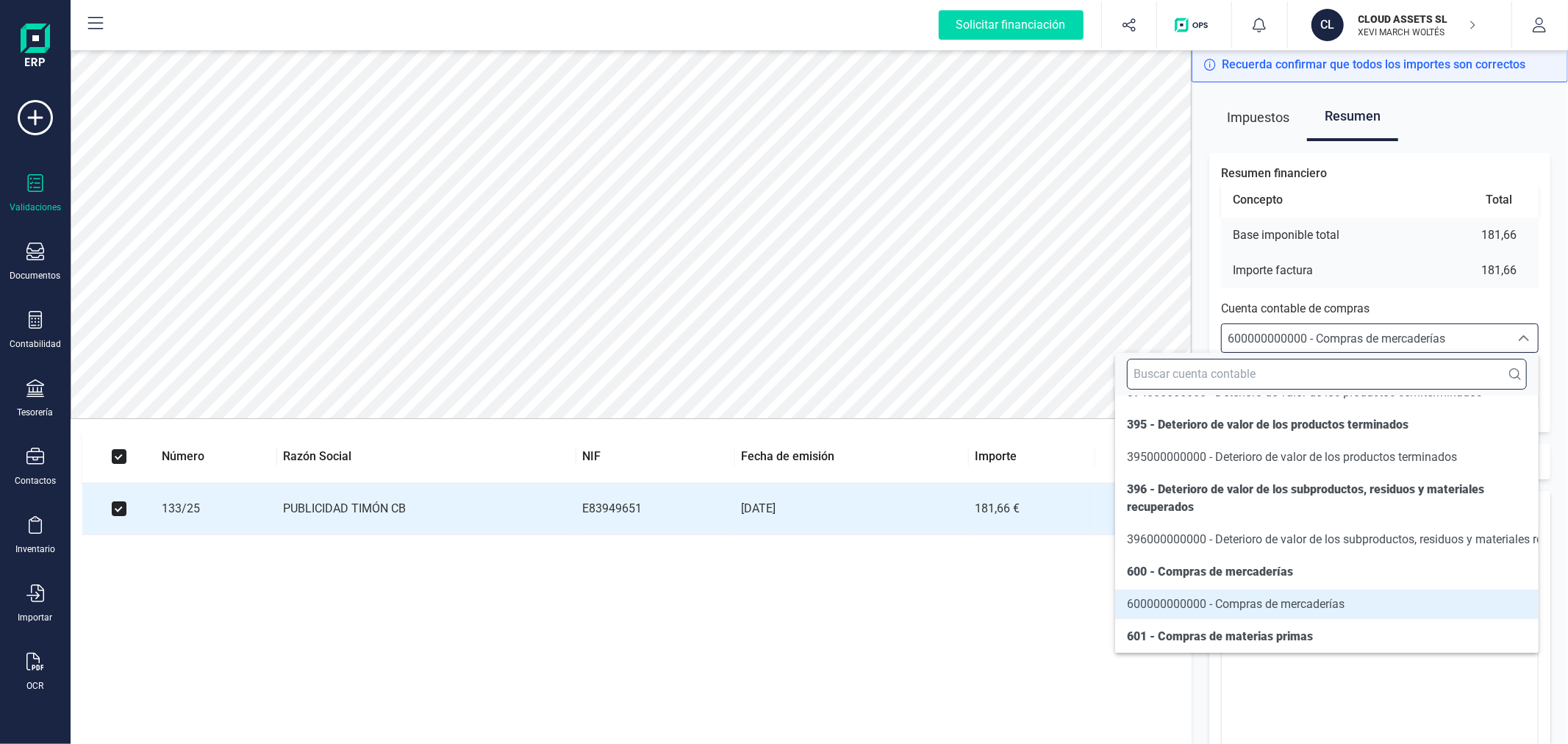
click at [1261, 376] on input "text" at bounding box center [1327, 373] width 400 height 31
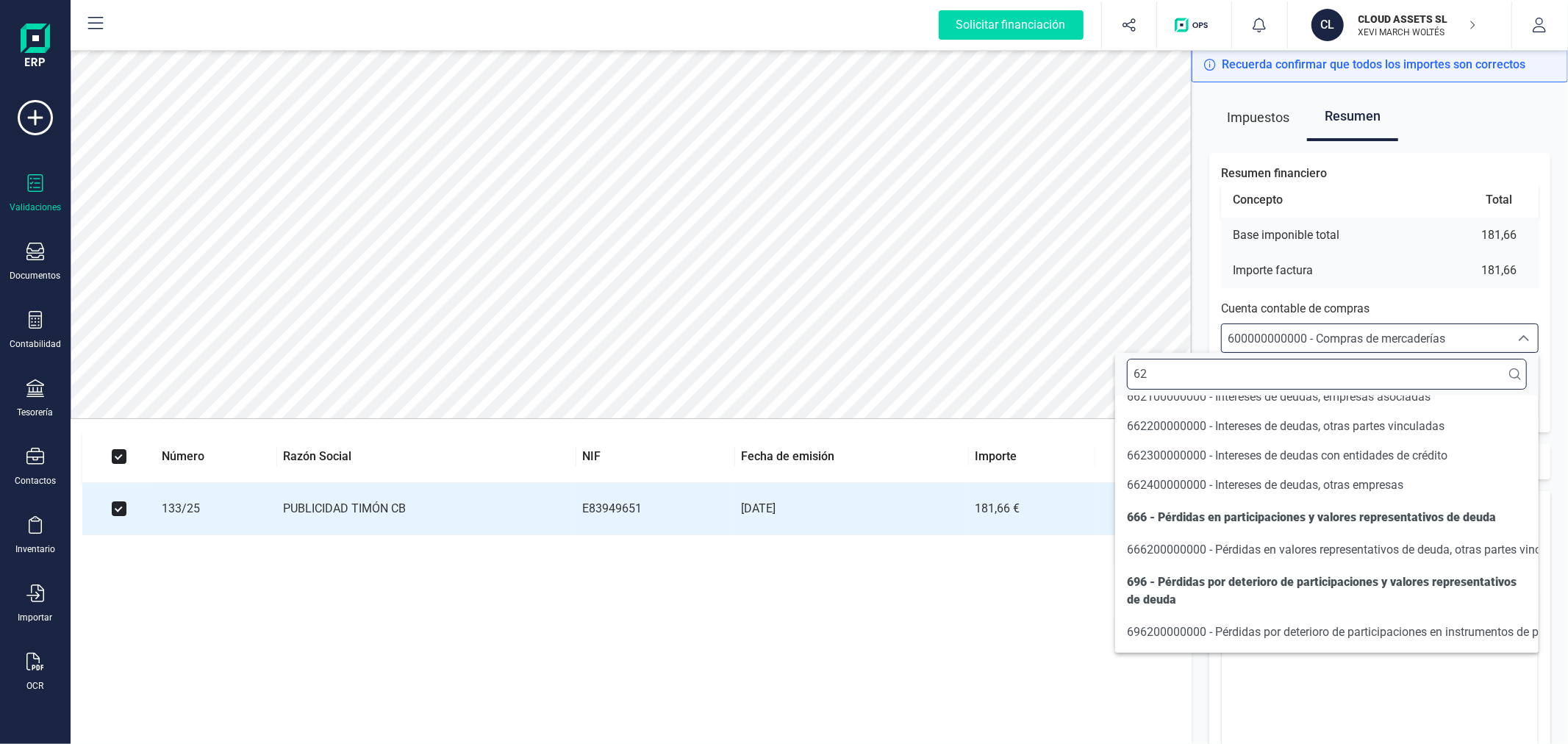
scroll to position [0, 0]
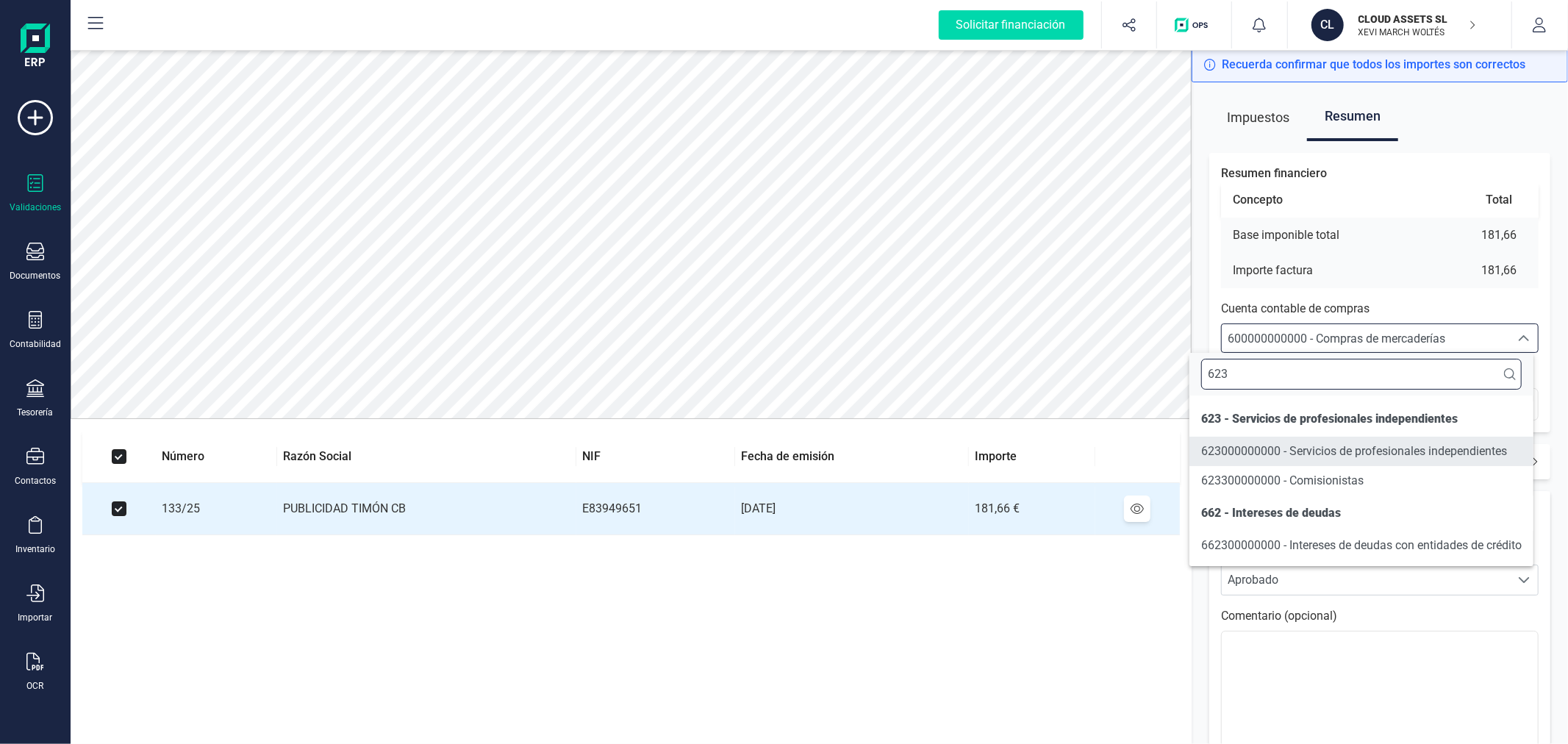
type input "623"
click at [1313, 438] on li "623000000000 - Servicios de profesionales independientes" at bounding box center [1361, 451] width 344 height 30
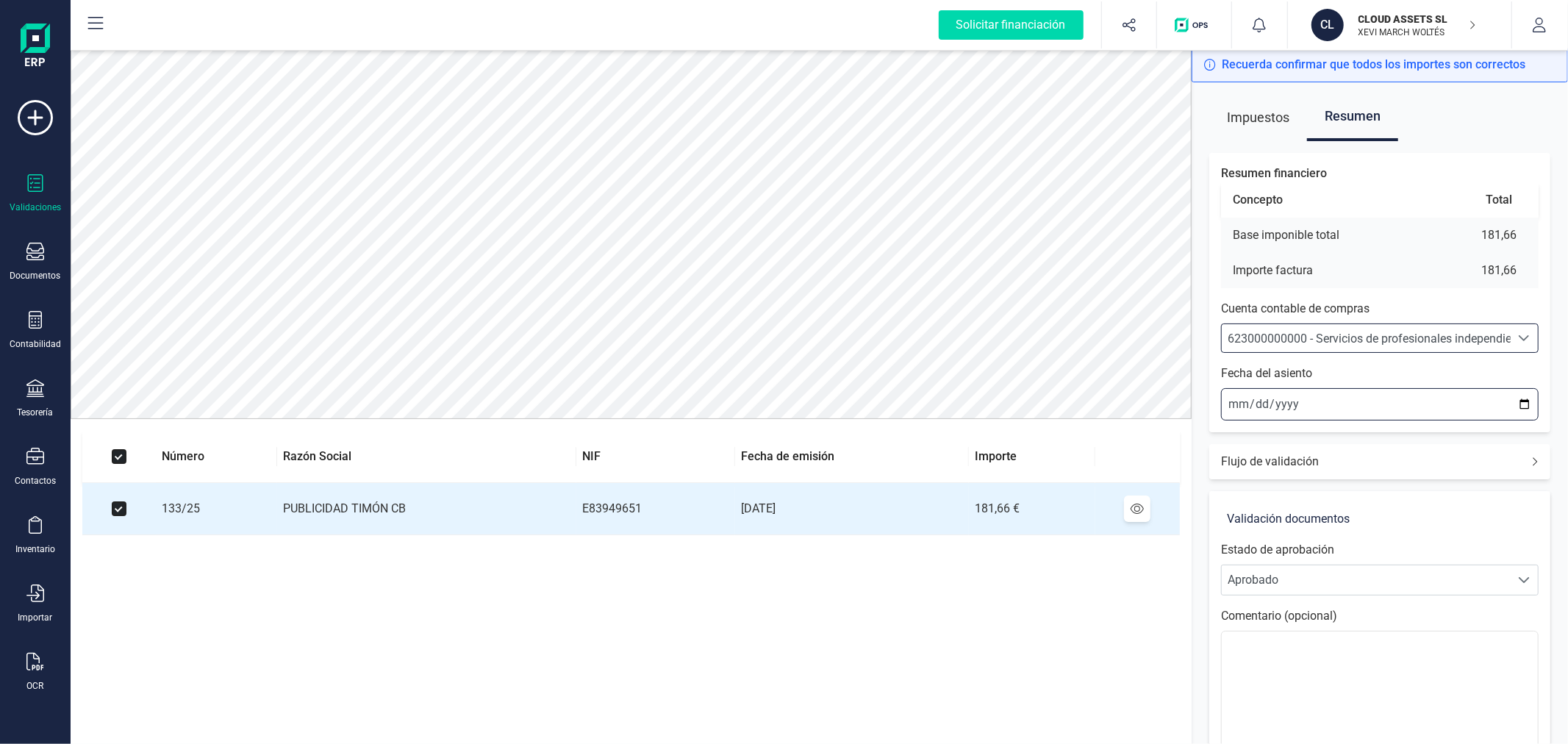
click at [1233, 405] on input "2025-09-30" at bounding box center [1379, 404] width 318 height 32
type input "2025-09-21"
type input "2025-02-21"
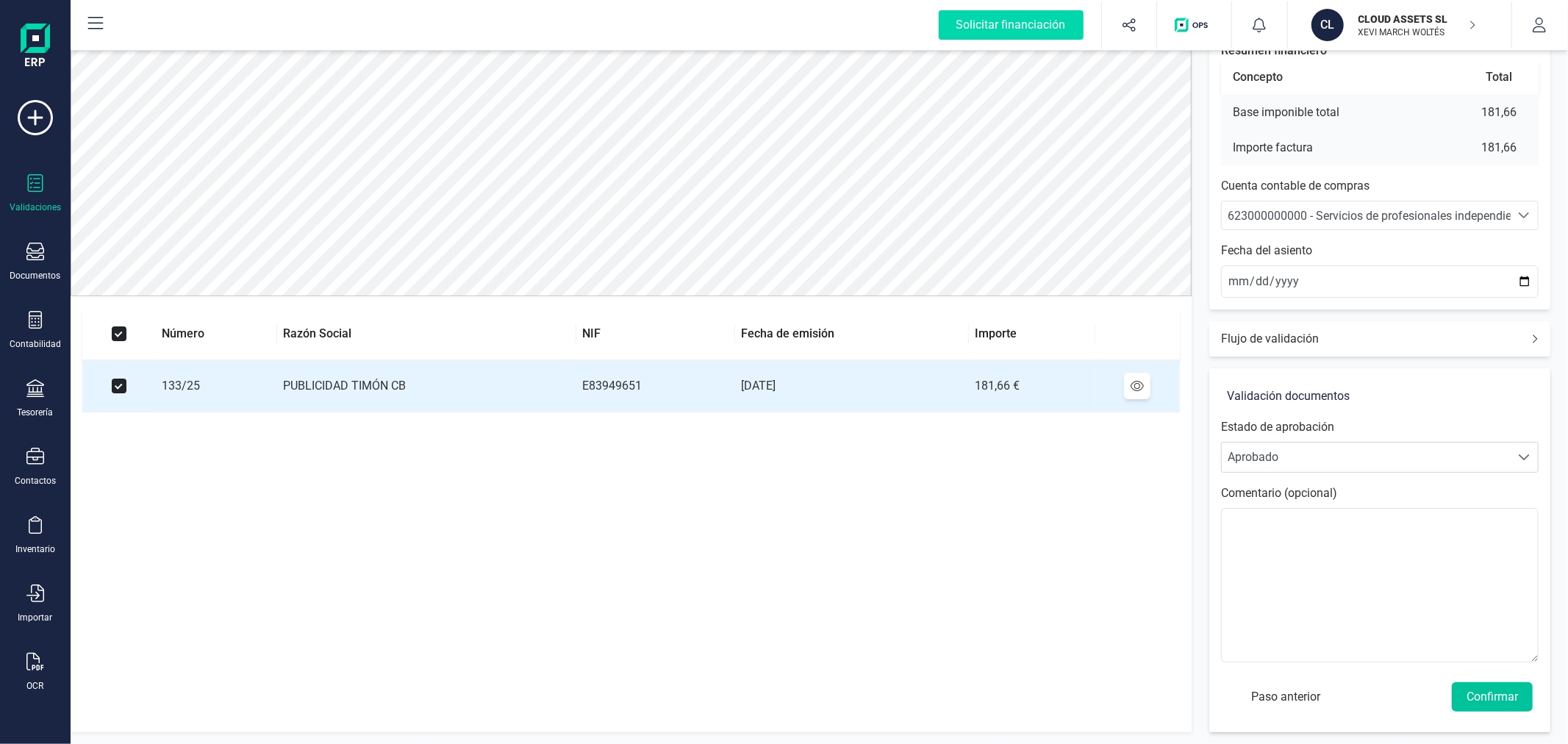
click at [1493, 694] on button "Confirmar" at bounding box center [1491, 698] width 81 height 30
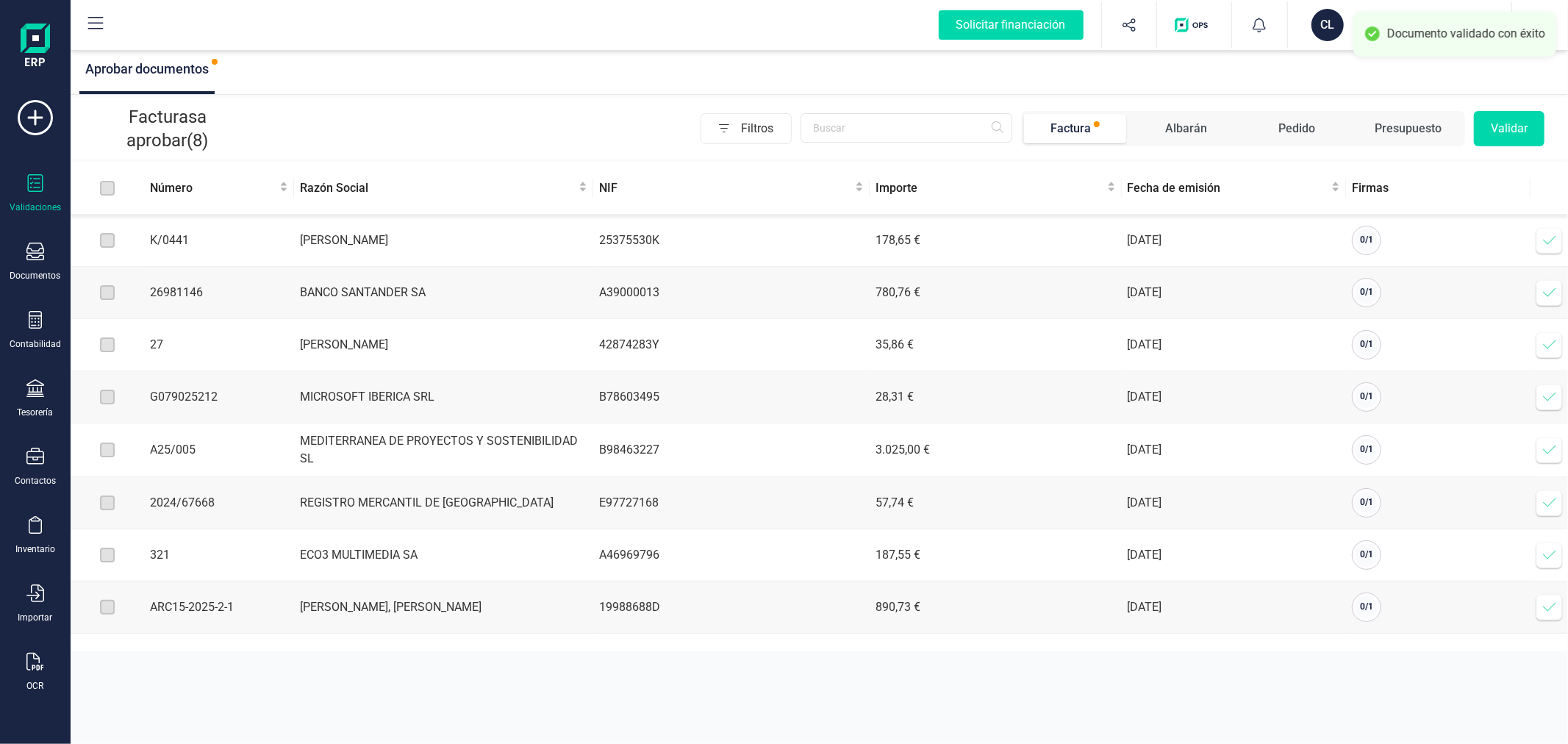
click at [1540, 297] on span at bounding box center [1549, 293] width 30 height 30
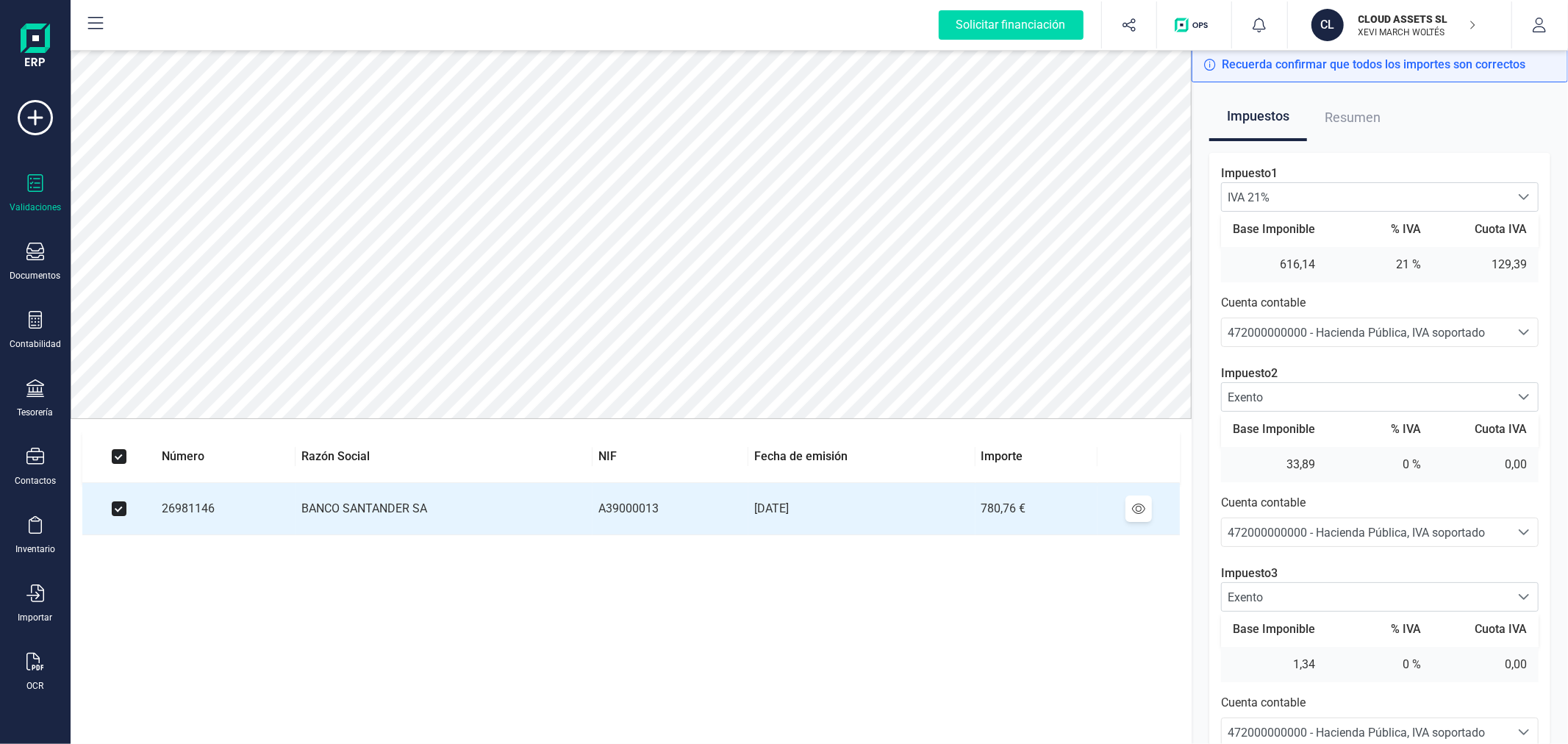
scroll to position [67, 0]
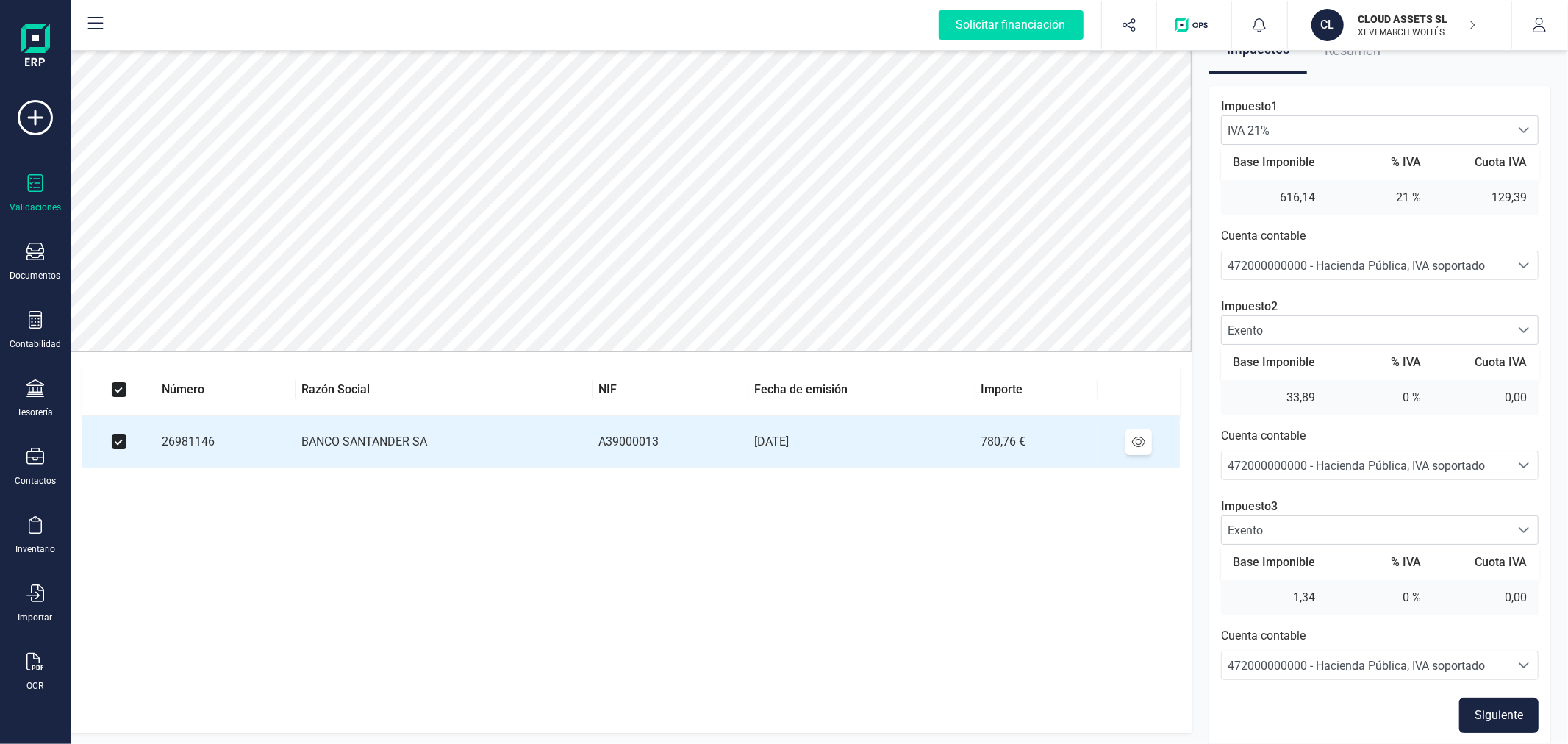
click at [1494, 718] on button "Siguiente" at bounding box center [1499, 715] width 80 height 35
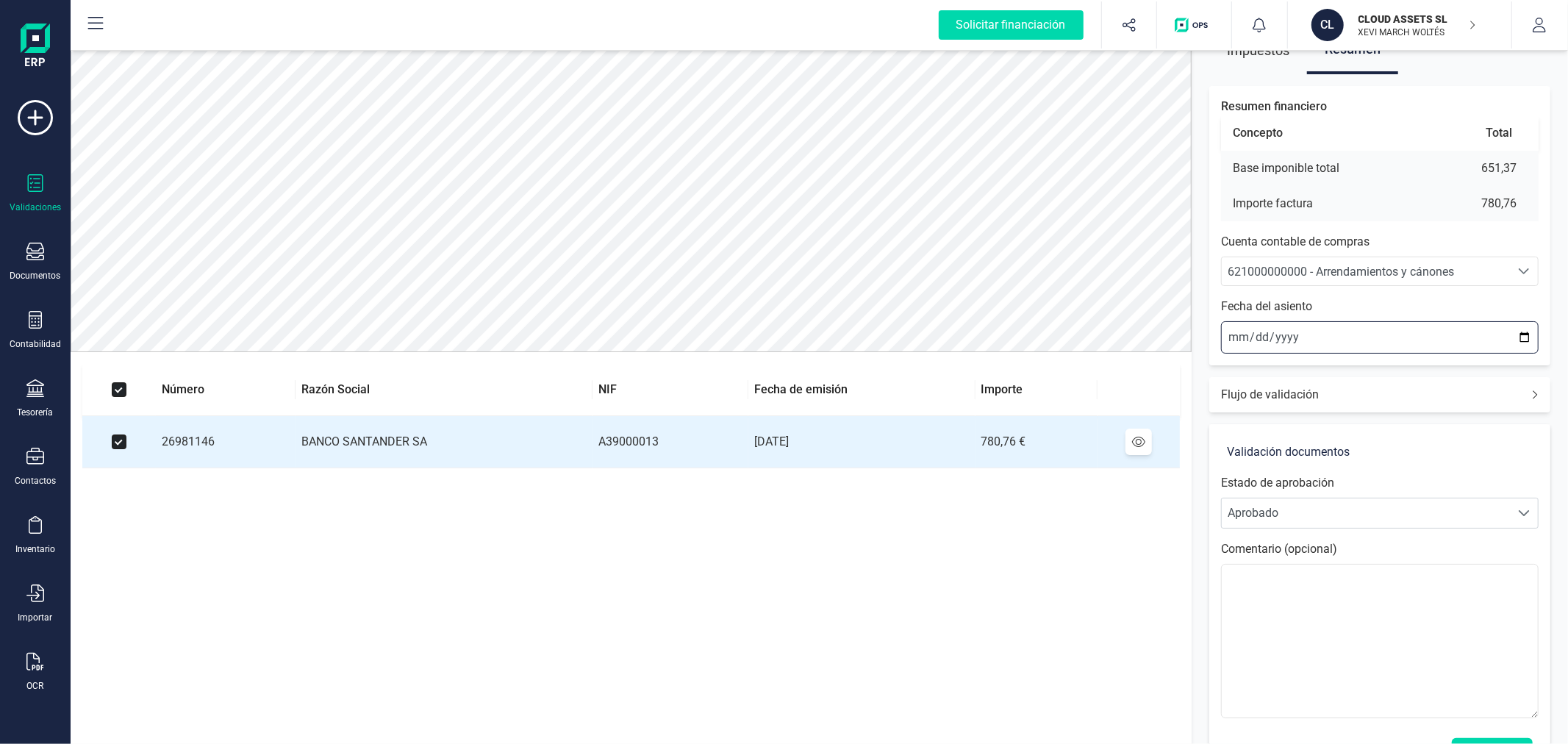
click at [1245, 338] on input "2025-09-30" at bounding box center [1379, 337] width 318 height 32
type input "2025-09-03"
type input "2025-02-03"
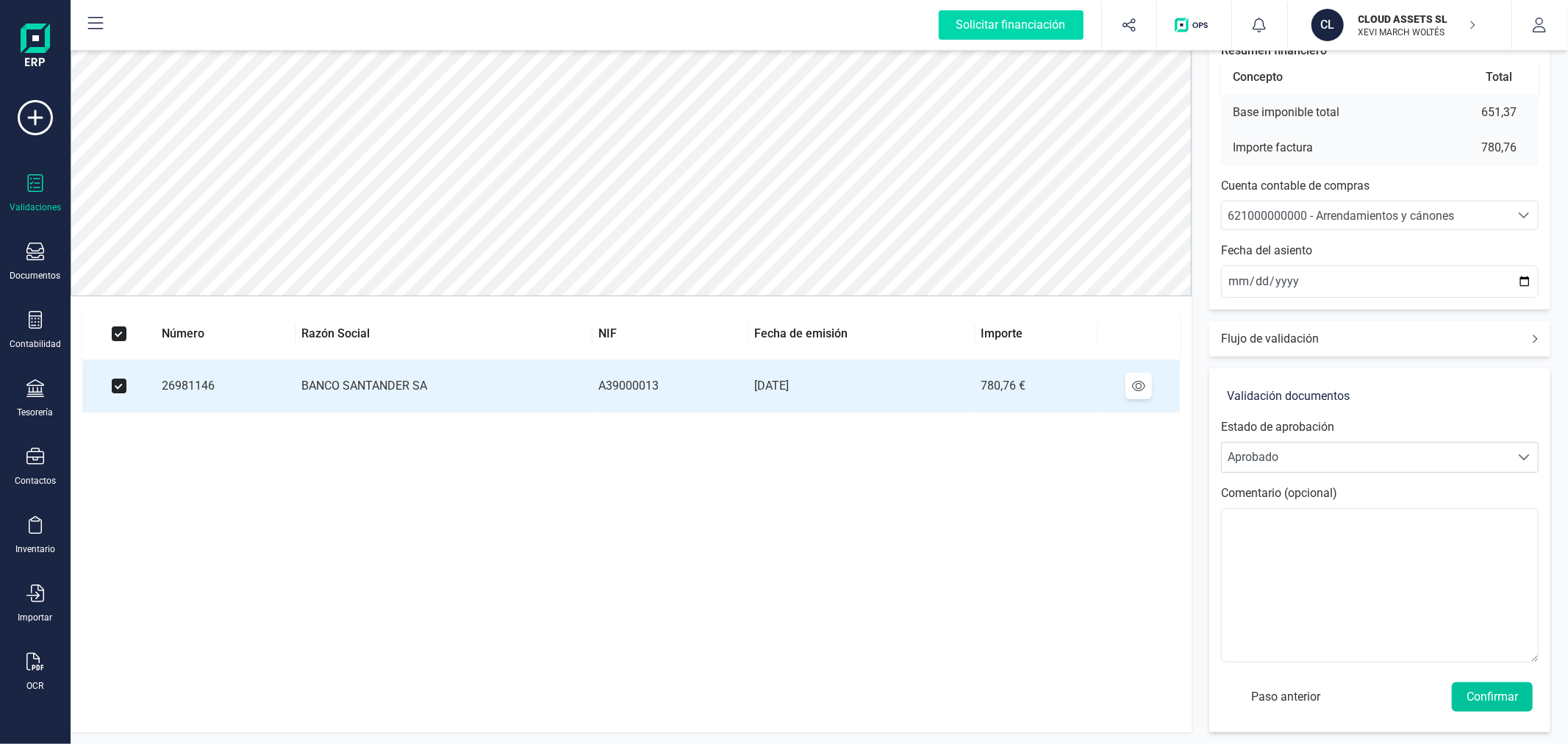
click at [1497, 693] on button "Confirmar" at bounding box center [1491, 698] width 81 height 30
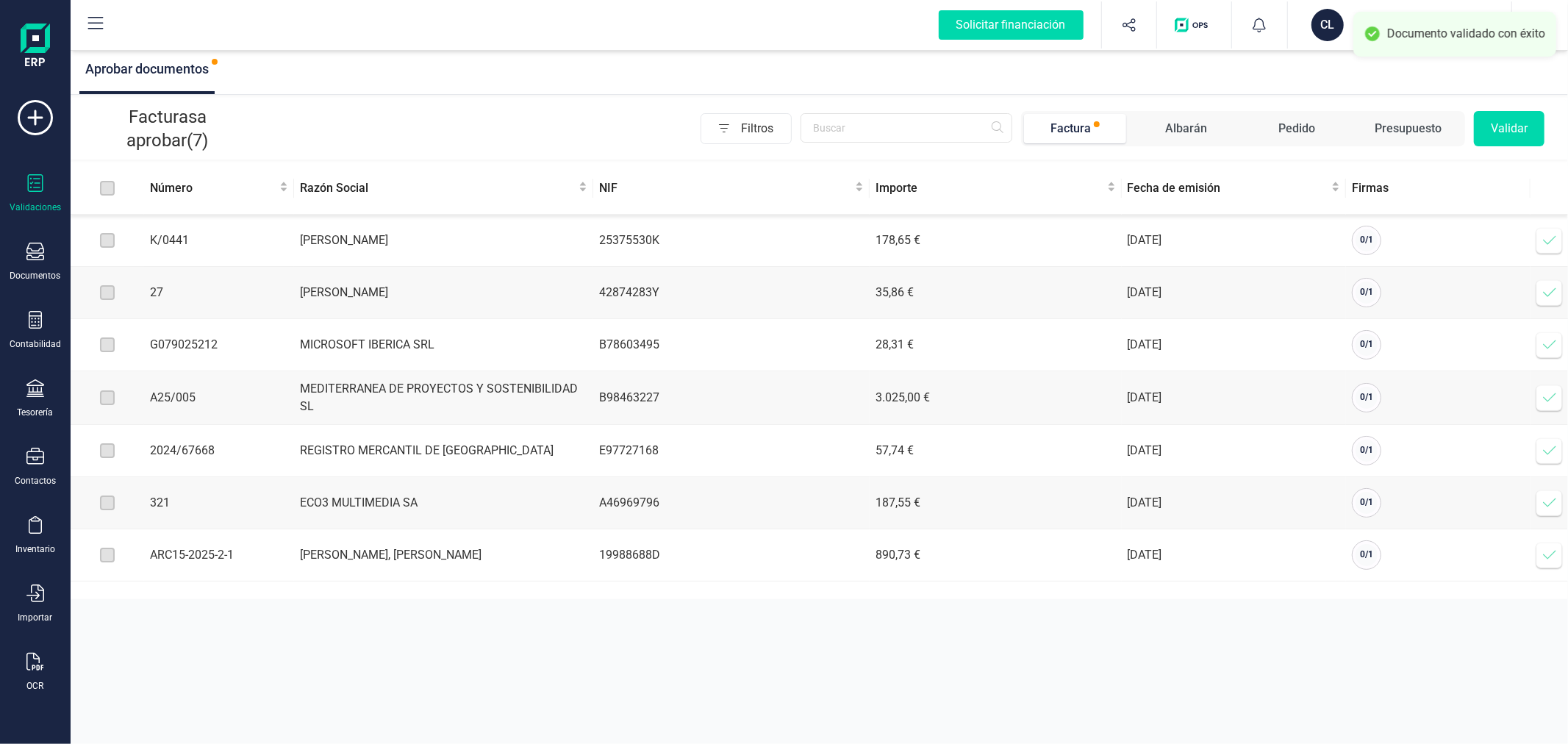
click at [1560, 298] on span at bounding box center [1549, 293] width 30 height 30
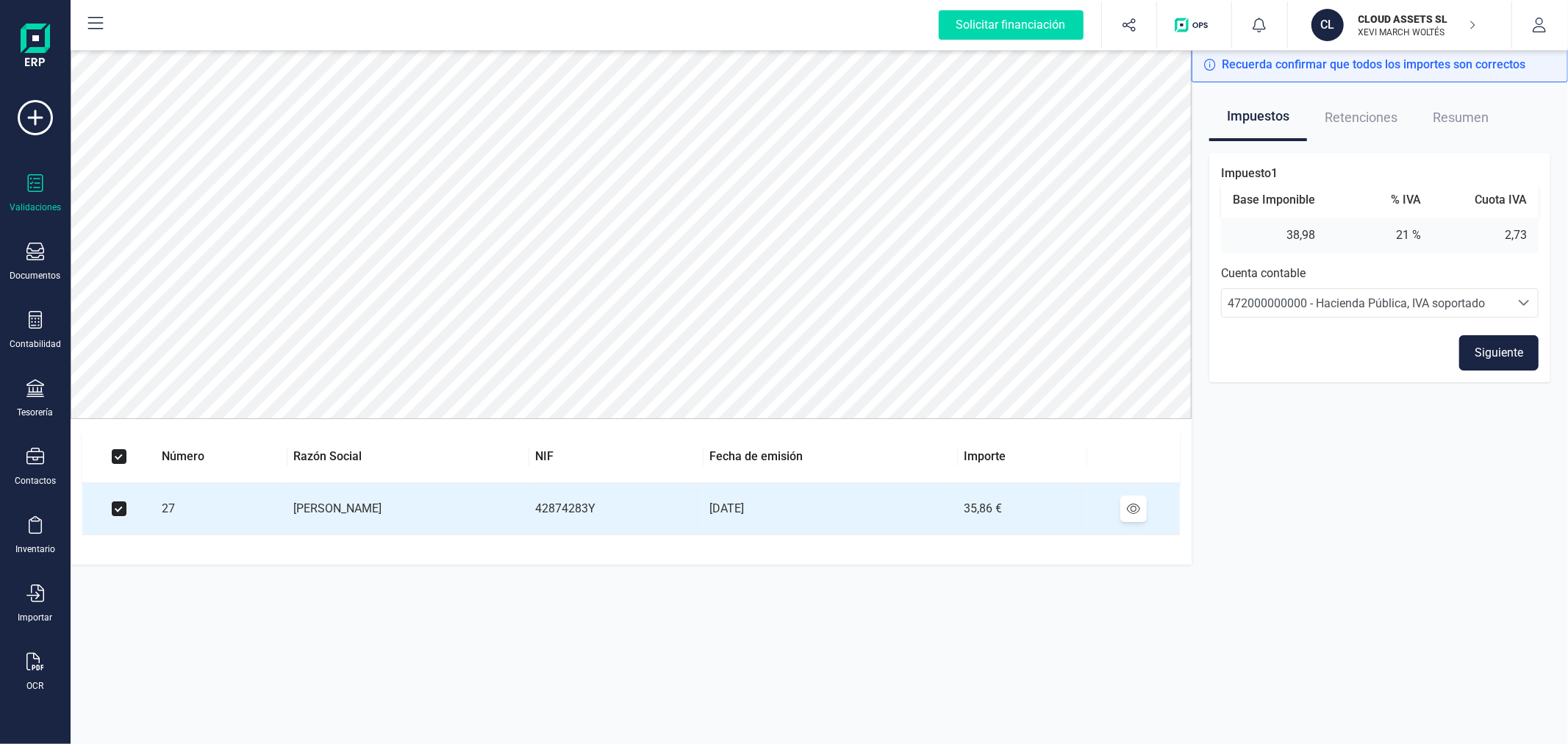
click at [1480, 355] on button "Siguiente" at bounding box center [1499, 353] width 80 height 35
click at [1400, 295] on div "473000000000 - Hacienda Pública, Retenciones y pagos a cuenta" at bounding box center [1365, 303] width 276 height 18
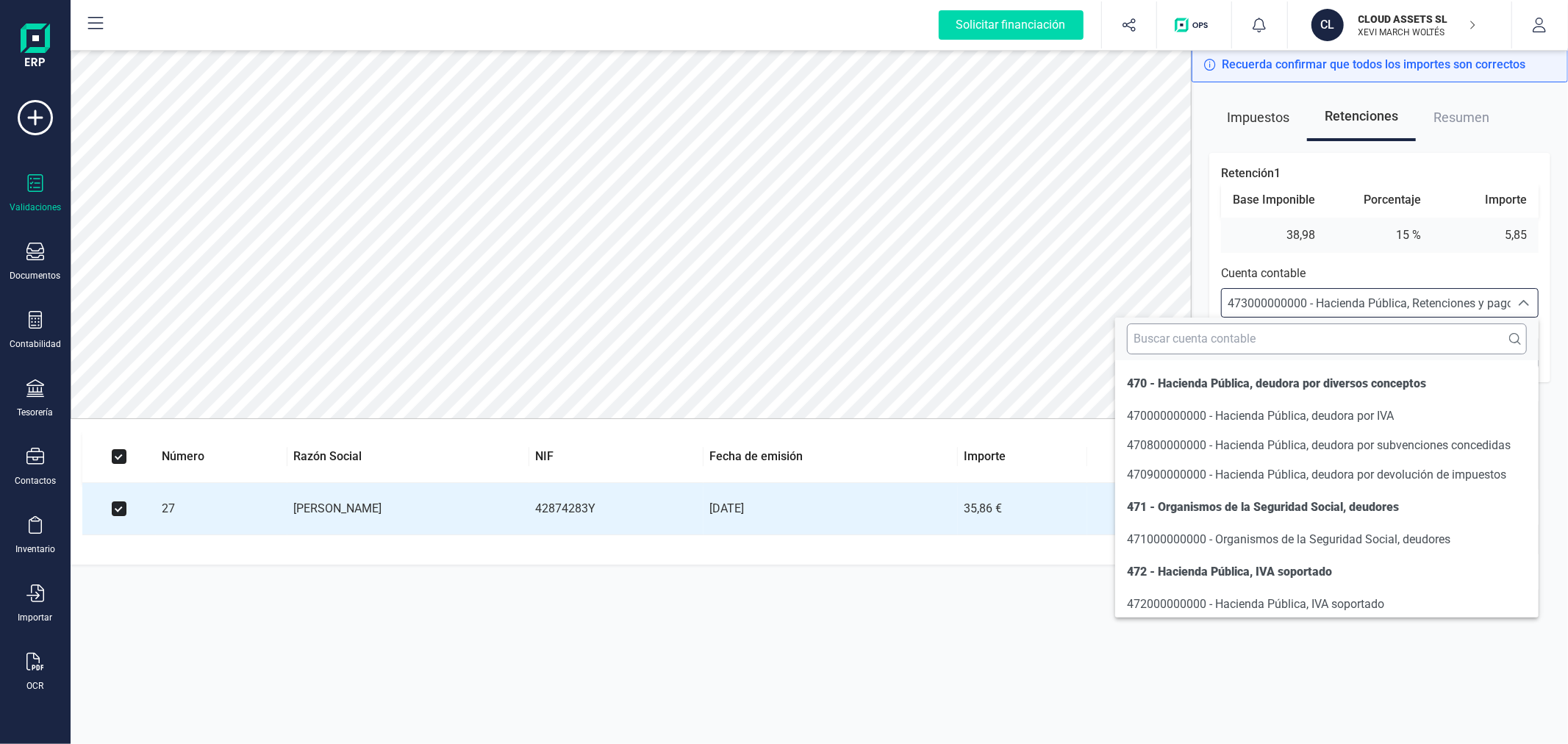
scroll to position [66, 0]
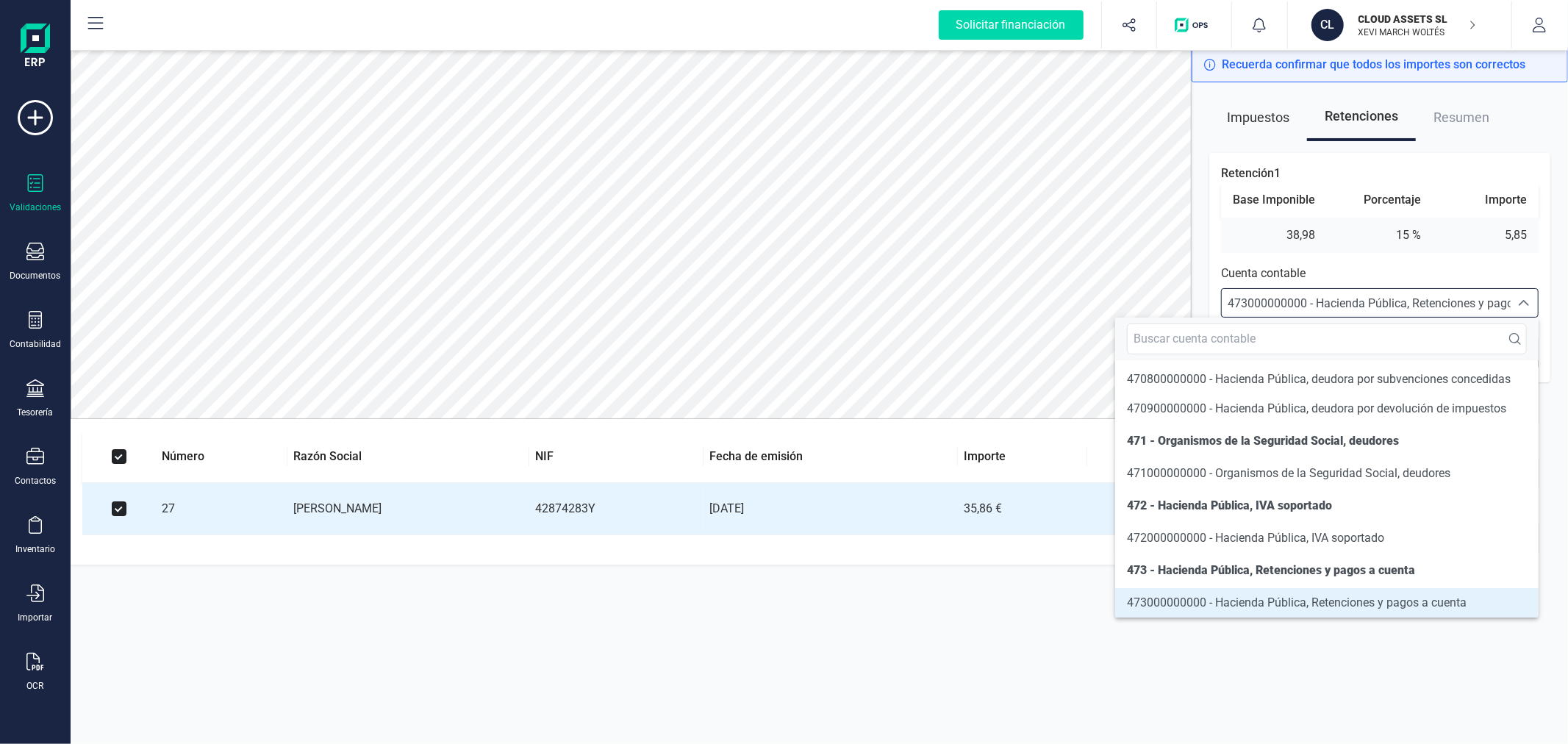
click at [1128, 687] on div "Número Razón Social NIF Fecha de emisión Importe 27 PALMIRA CAÑETE ABENGOCHEA 4…" at bounding box center [819, 396] width 1498 height 697
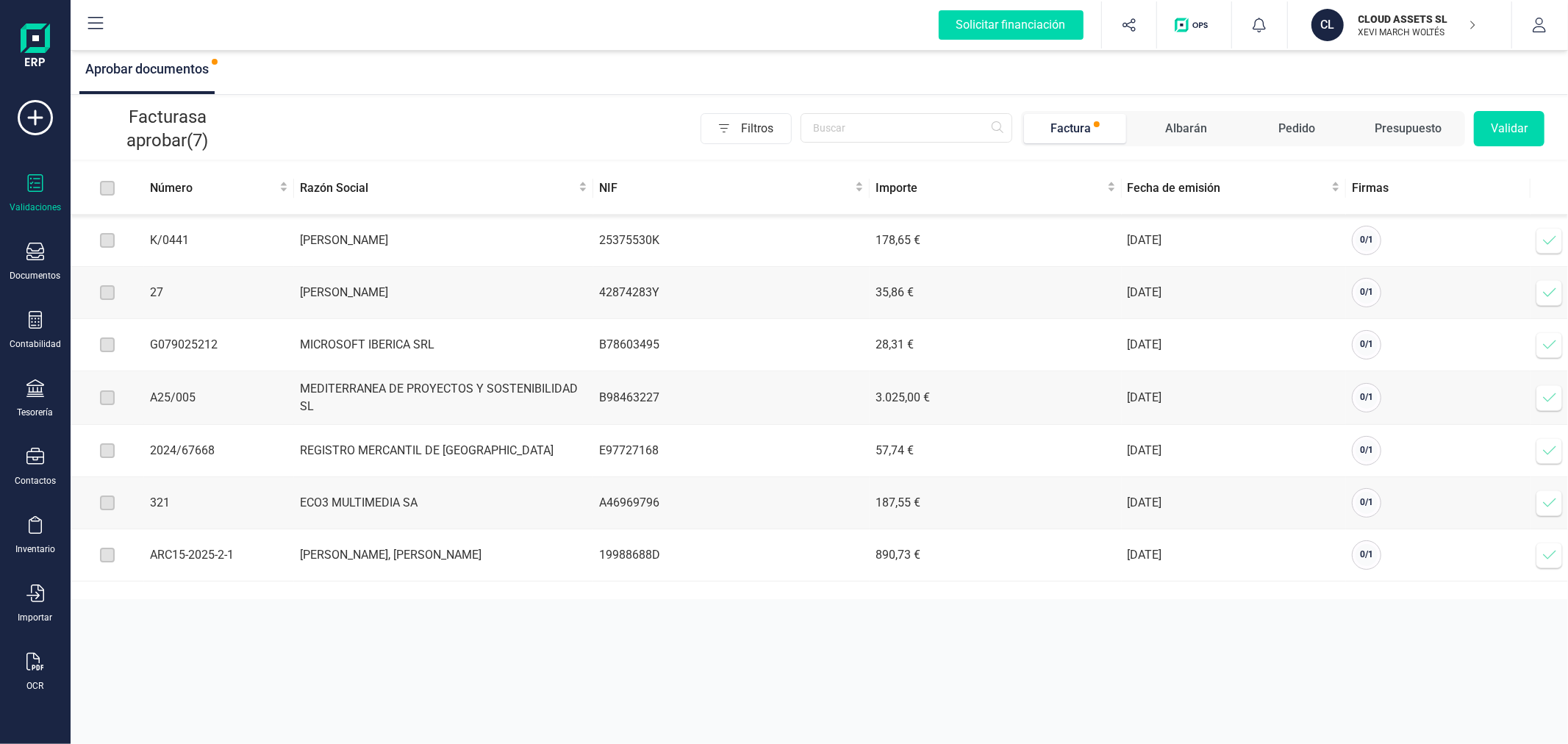
click at [1544, 349] on icon at bounding box center [1549, 345] width 15 height 15
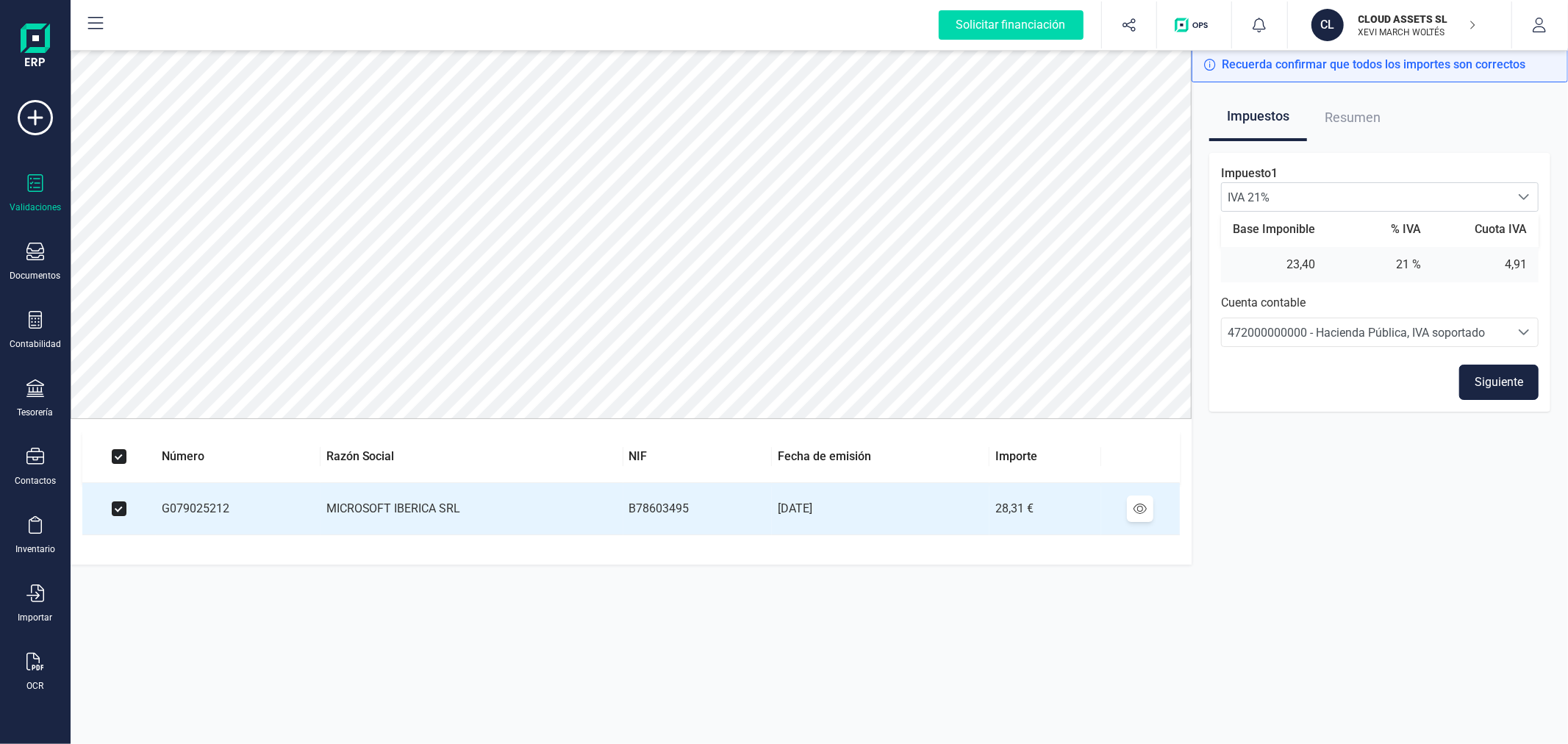
click at [1509, 384] on button "Siguiente" at bounding box center [1499, 383] width 80 height 35
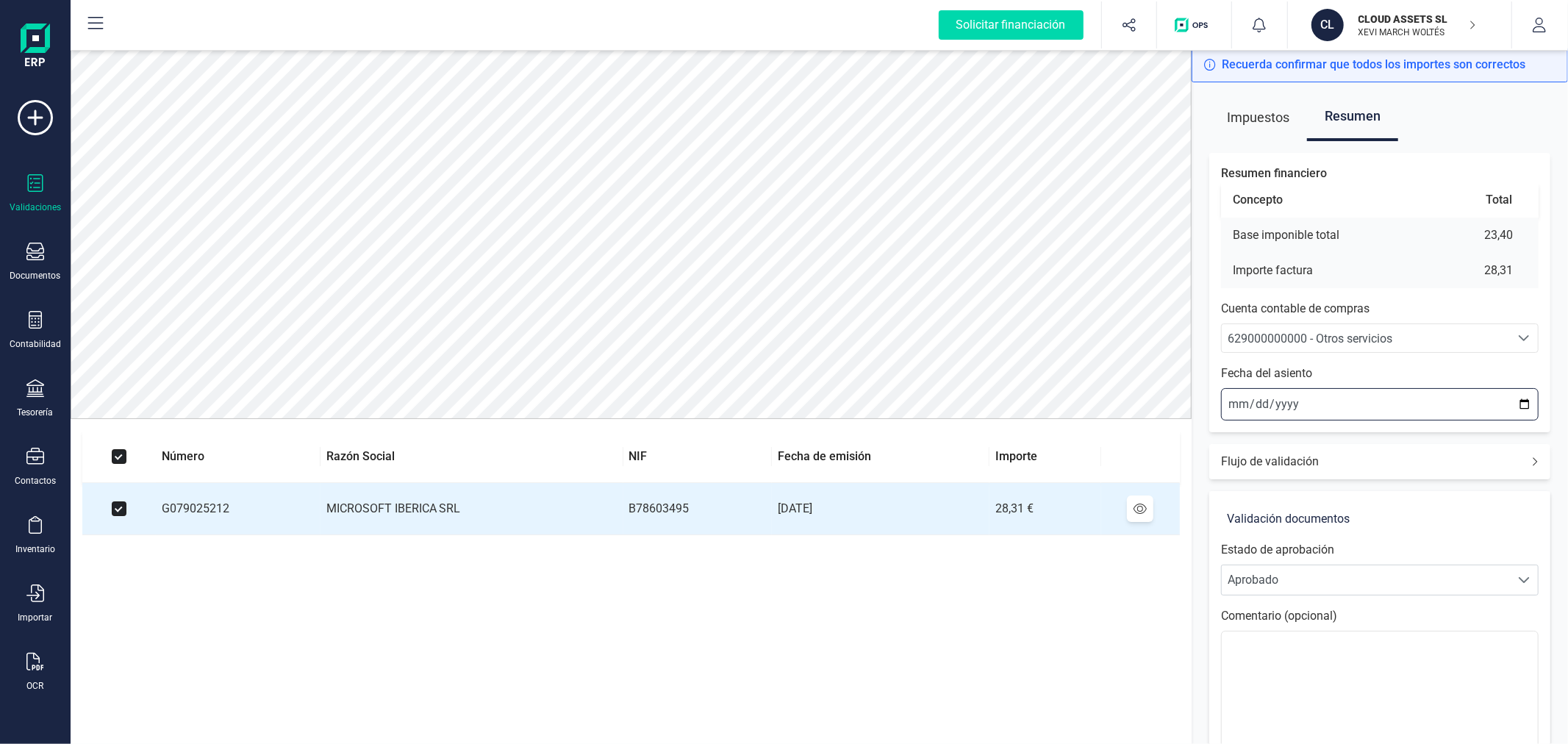
click at [1237, 397] on input "2025-09-30" at bounding box center [1379, 404] width 318 height 32
type input "2025-09-18"
type input "2025-02-18"
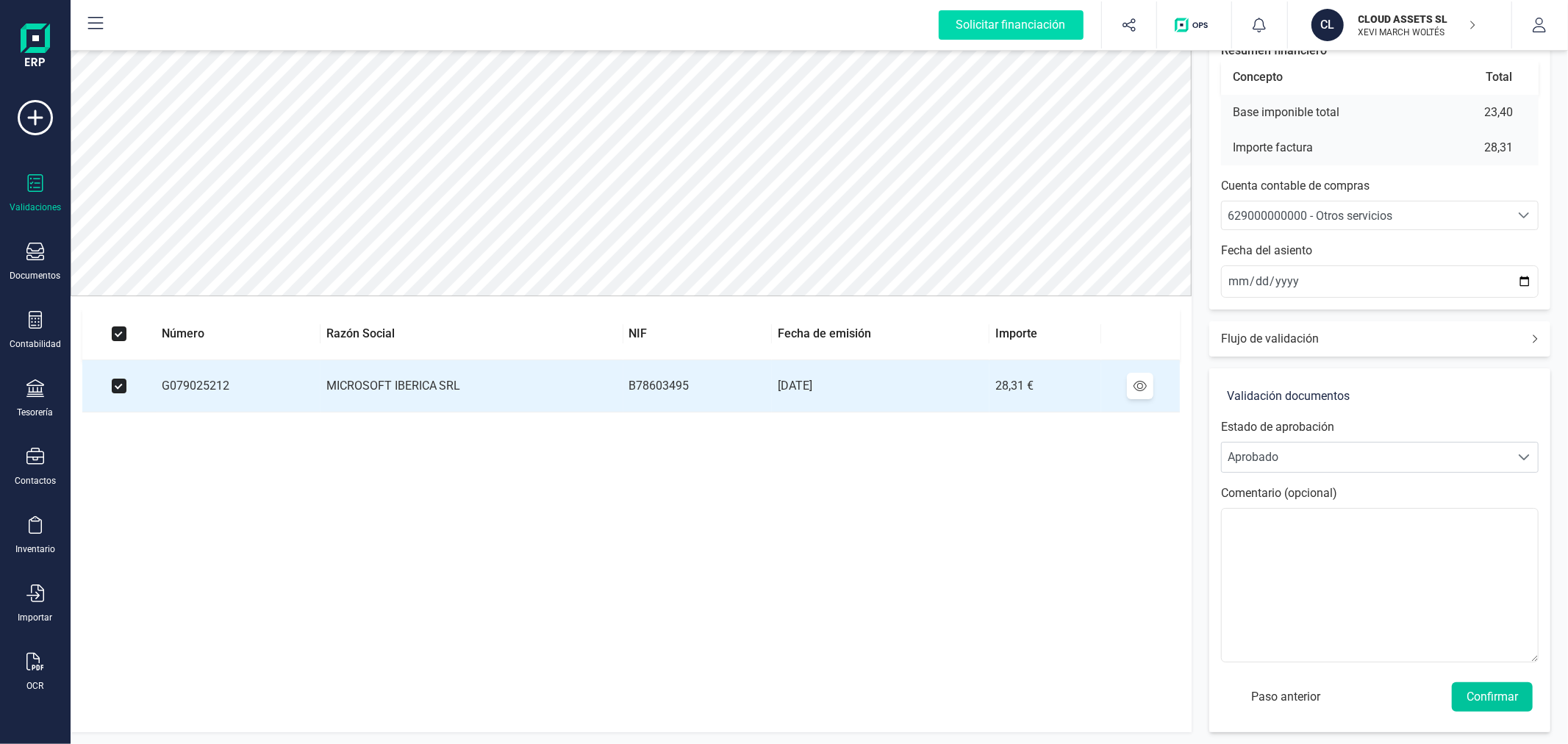
click at [1498, 695] on button "Confirmar" at bounding box center [1491, 698] width 81 height 30
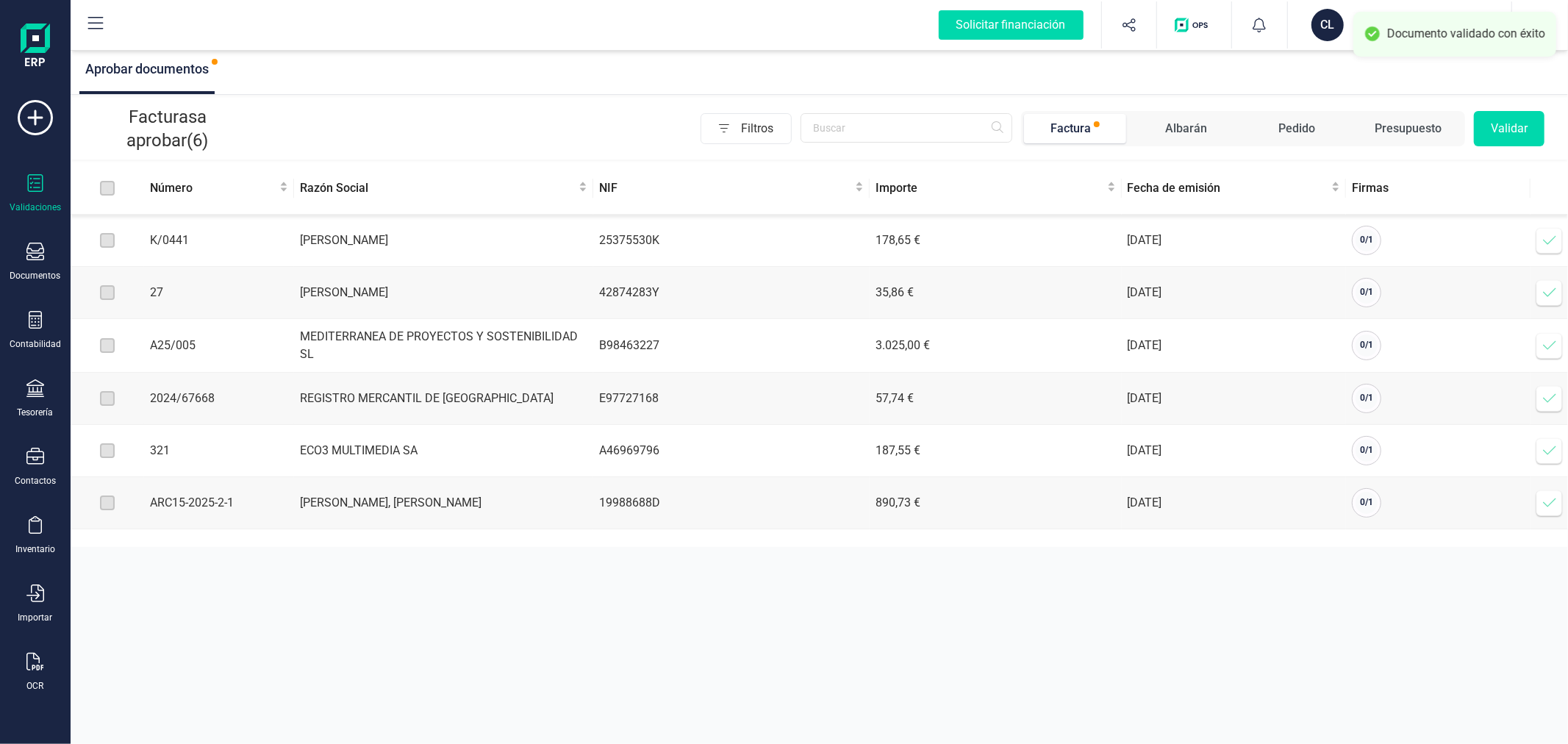
click at [1551, 351] on icon at bounding box center [1549, 346] width 15 height 15
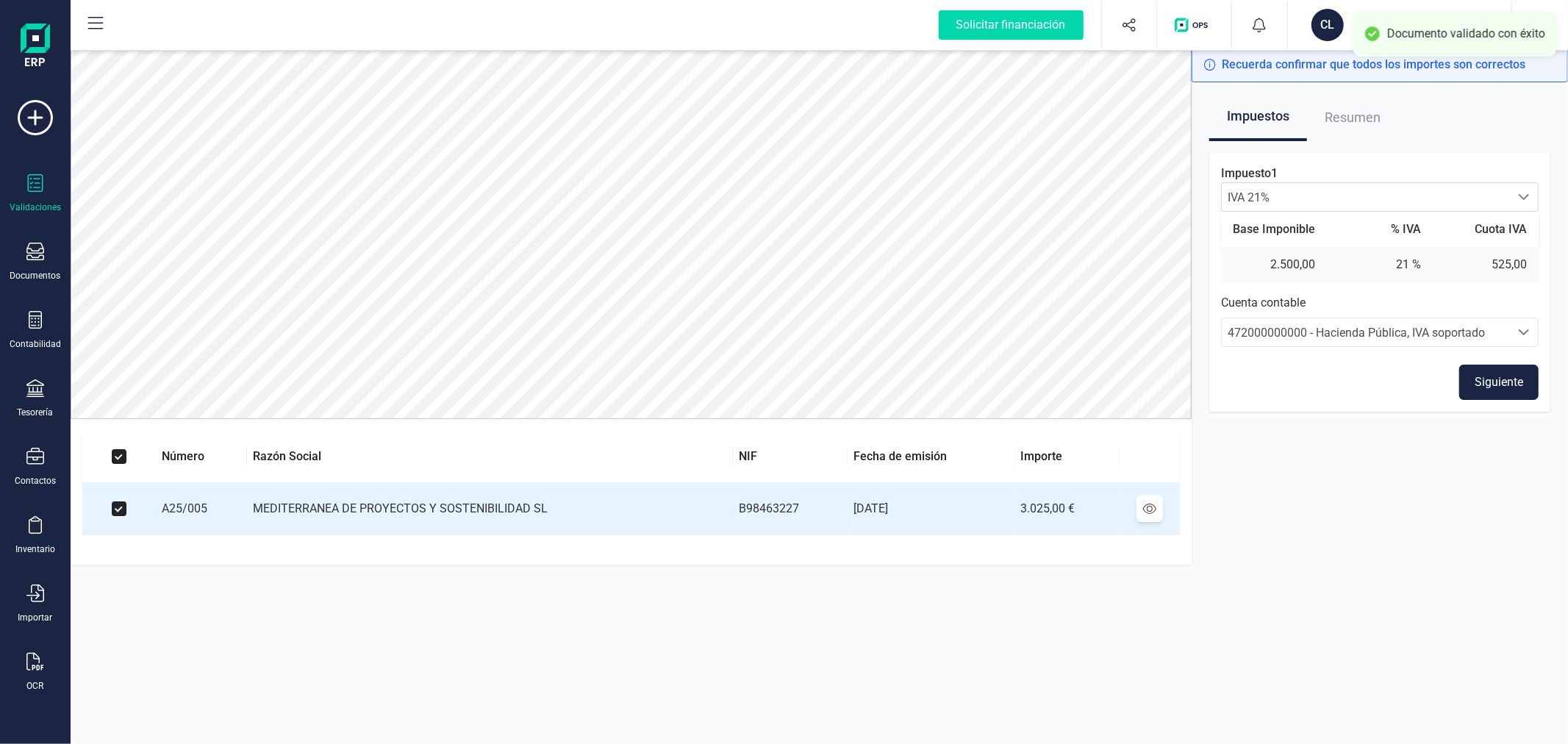
click at [1524, 383] on button "Siguiente" at bounding box center [1499, 383] width 80 height 35
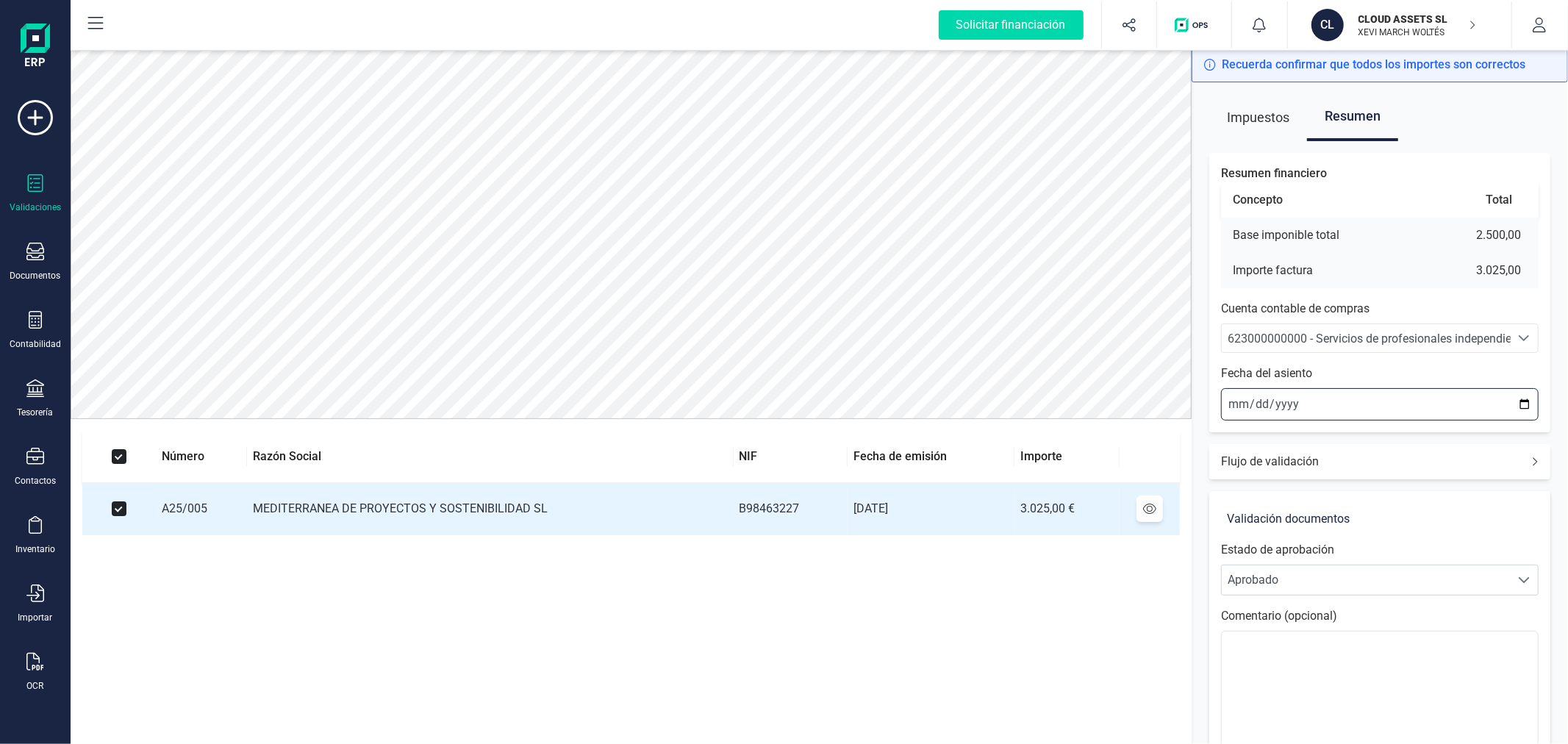
click at [1239, 408] on input "2025-09-30" at bounding box center [1379, 404] width 318 height 32
type input "2025-09-03"
type input "2025-02-03"
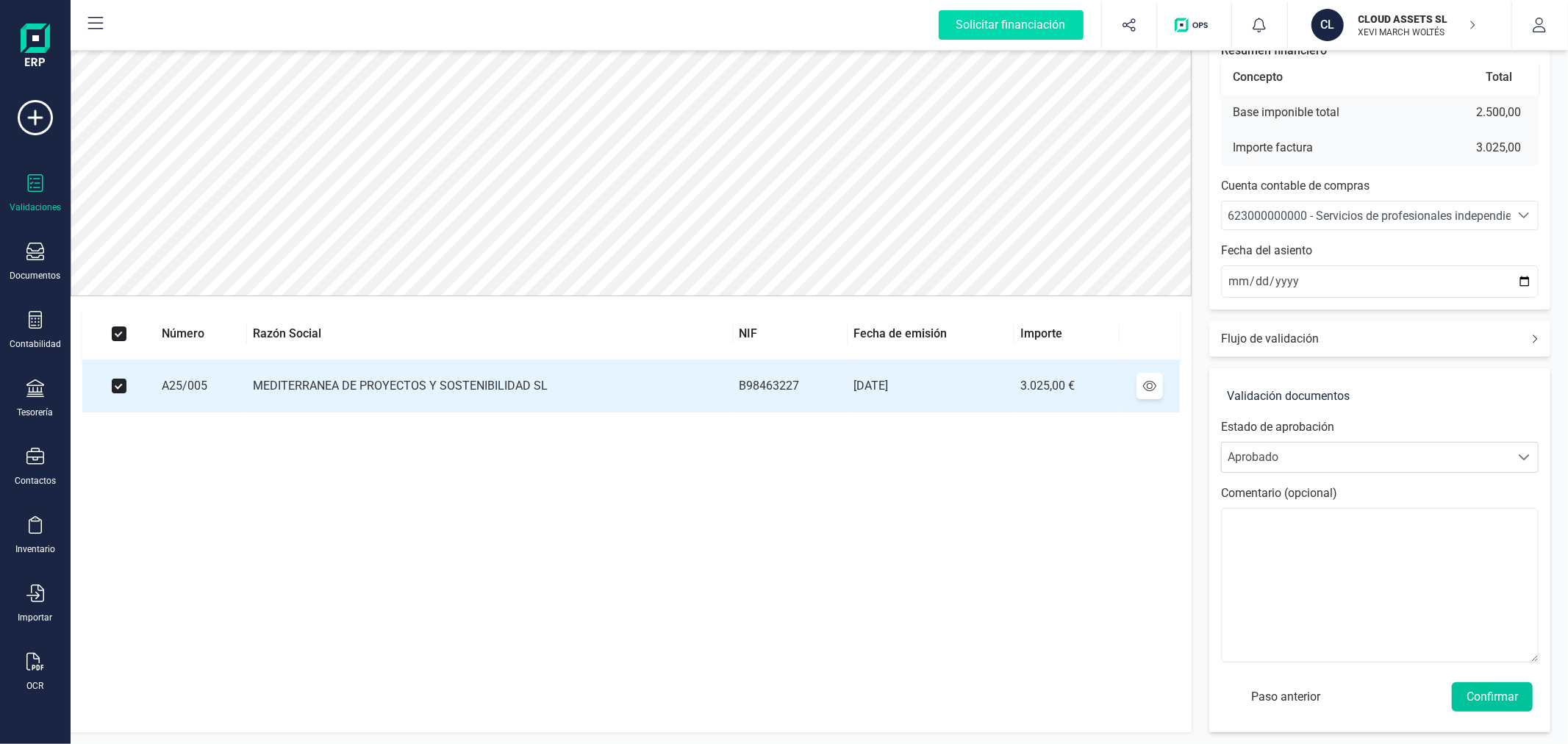
click at [1470, 697] on button "Confirmar" at bounding box center [1491, 698] width 81 height 30
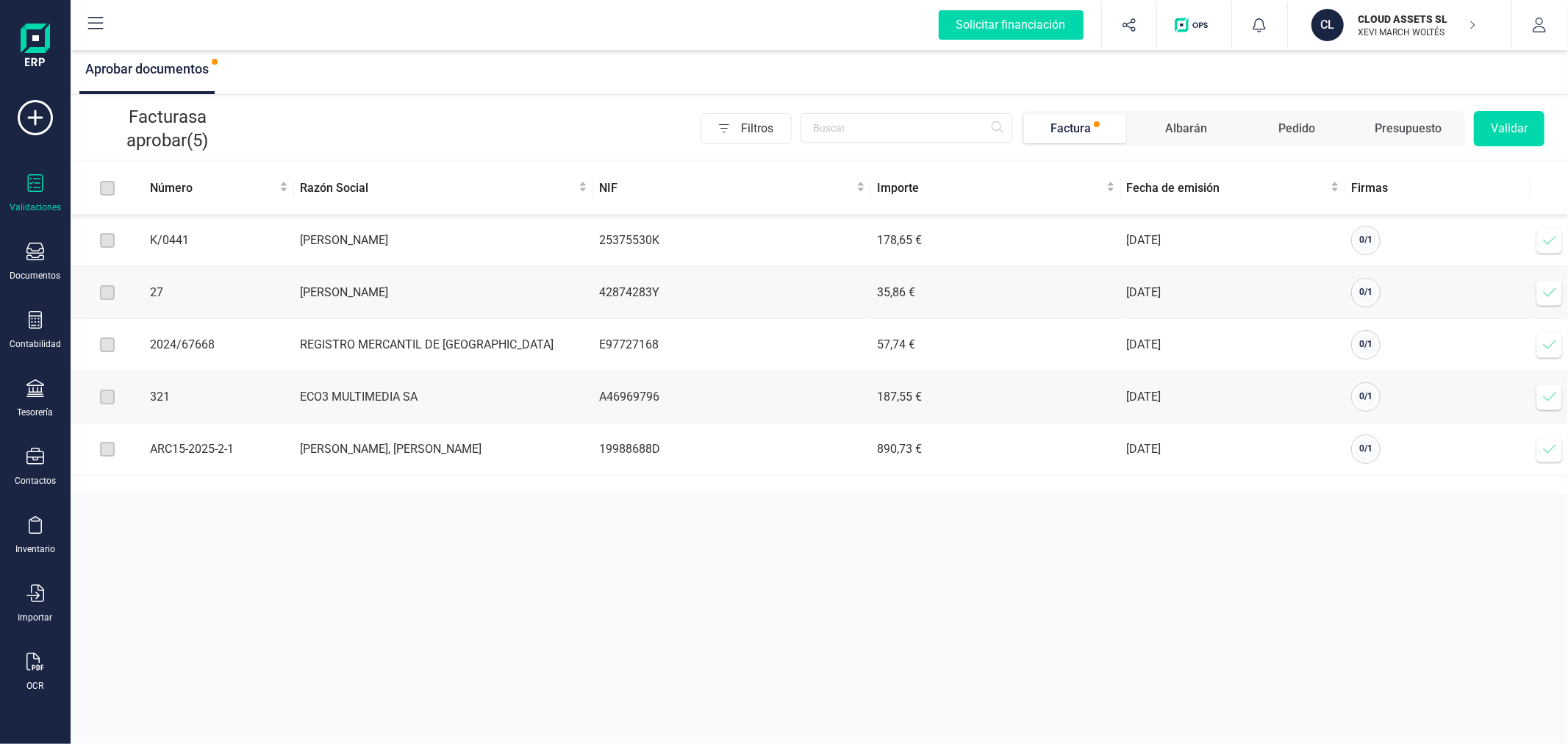
click at [1549, 346] on icon at bounding box center [1549, 345] width 15 height 15
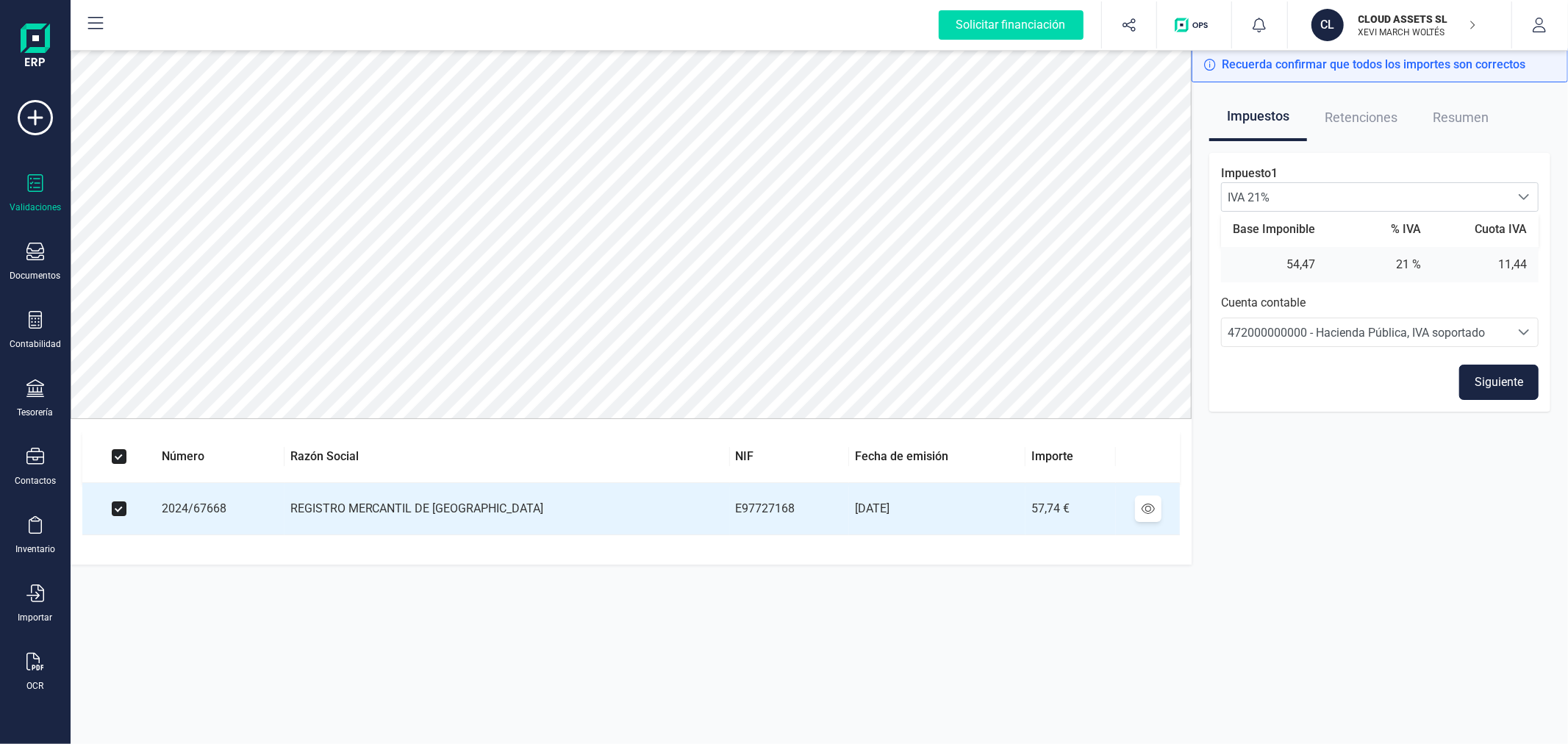
click at [1504, 384] on button "Siguiente" at bounding box center [1499, 383] width 80 height 35
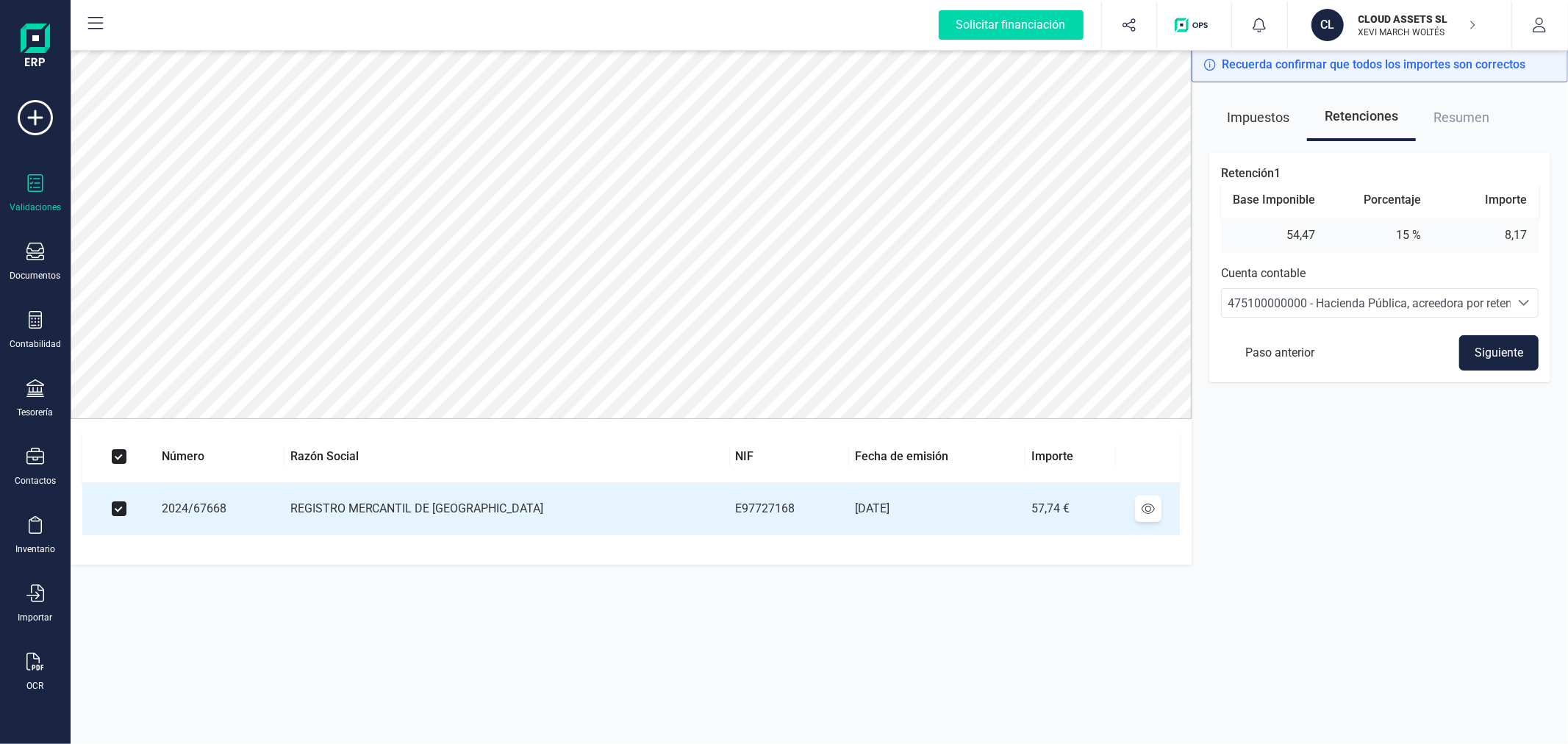
click at [1497, 349] on button "Siguiente" at bounding box center [1499, 353] width 80 height 35
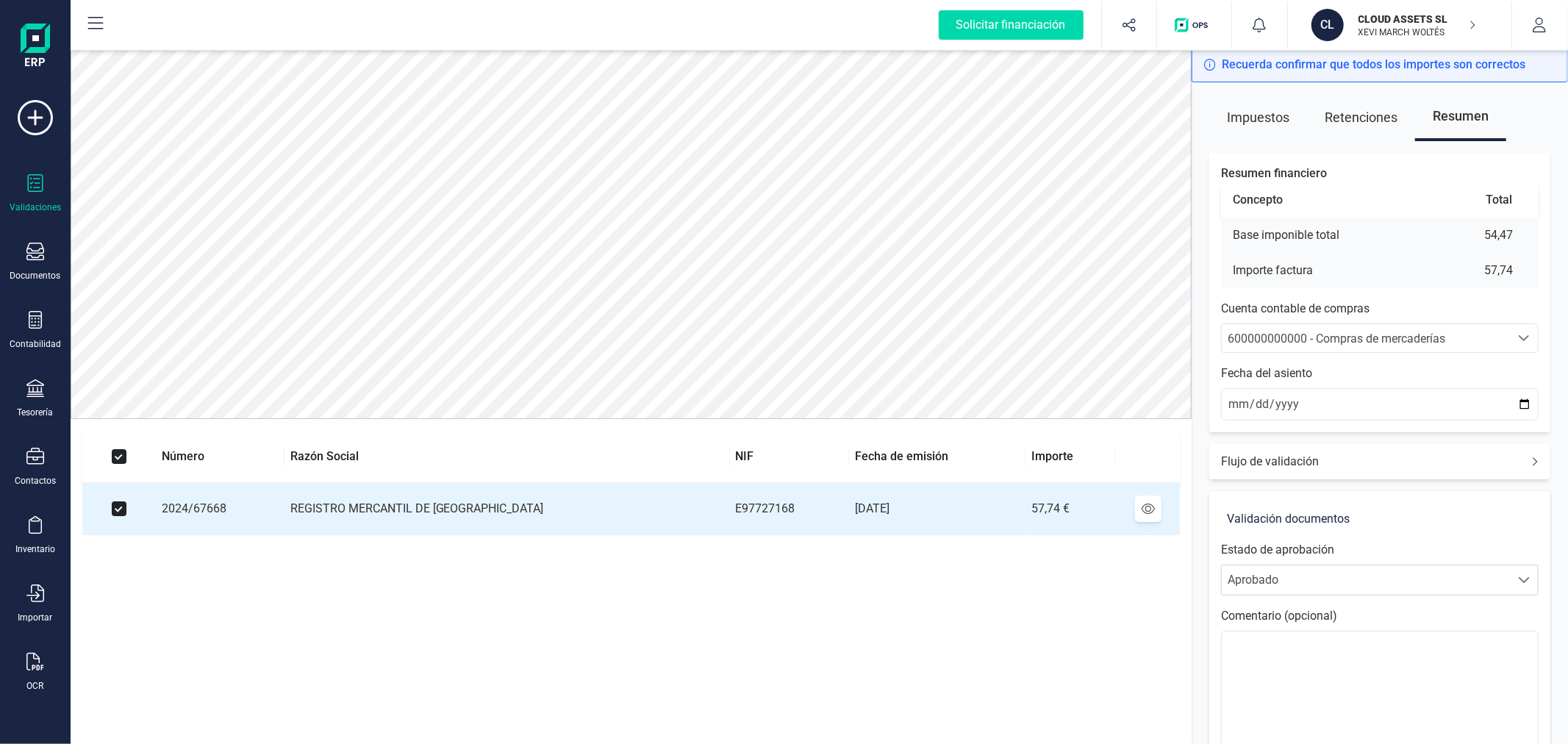
click at [1316, 340] on span "600000000000 - Compras de mercaderías" at bounding box center [1336, 338] width 218 height 14
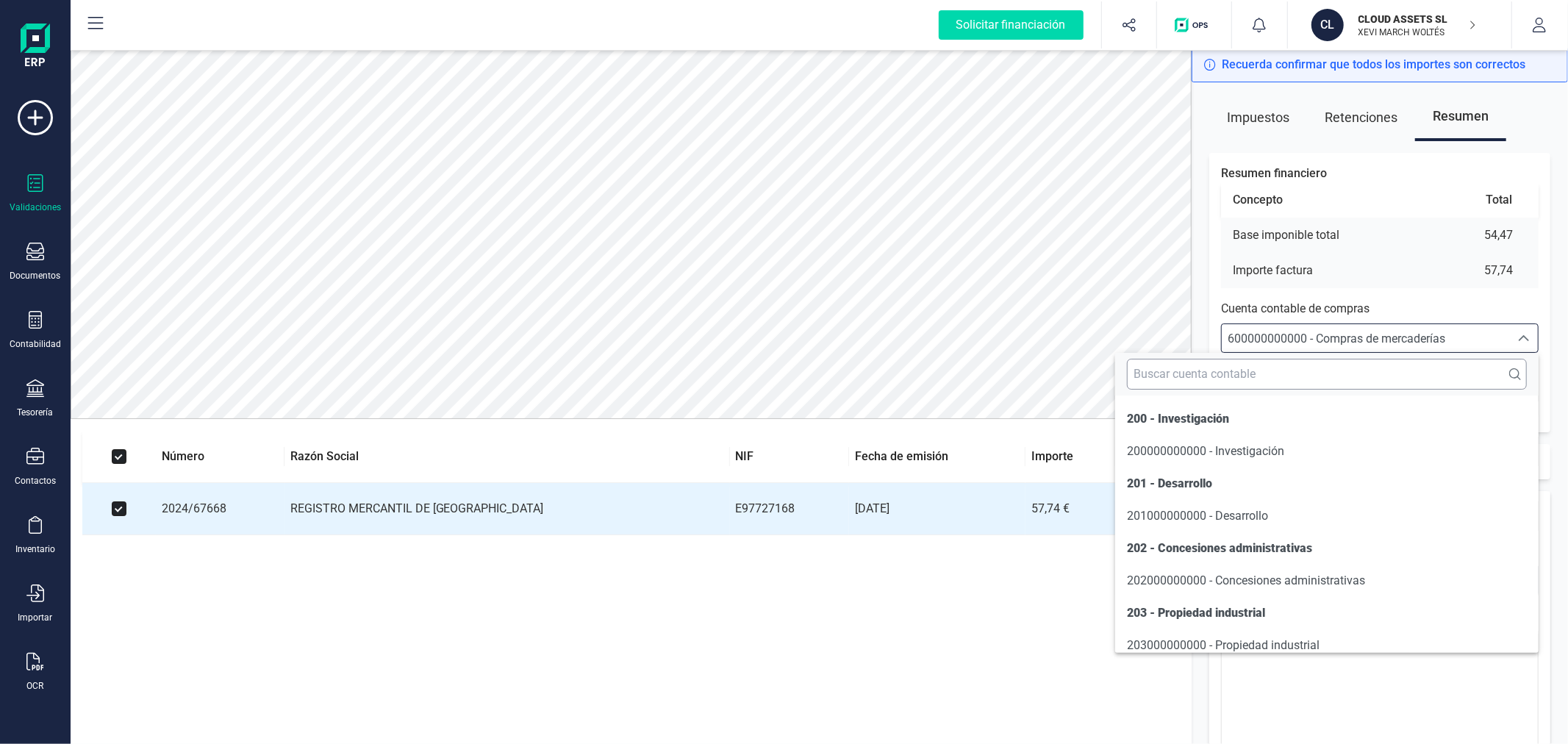
scroll to position [7147, 0]
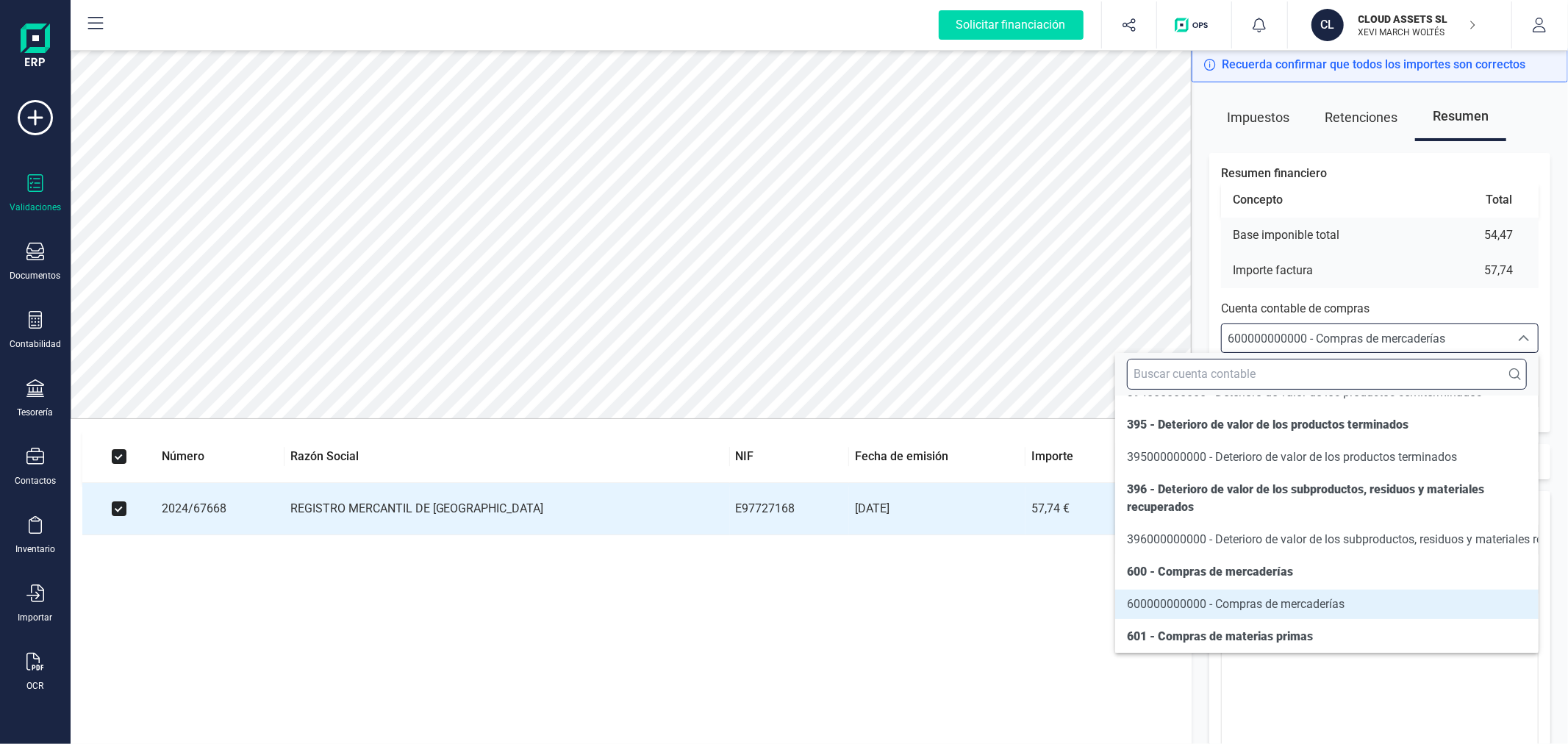
click at [1290, 370] on input "text" at bounding box center [1327, 373] width 400 height 31
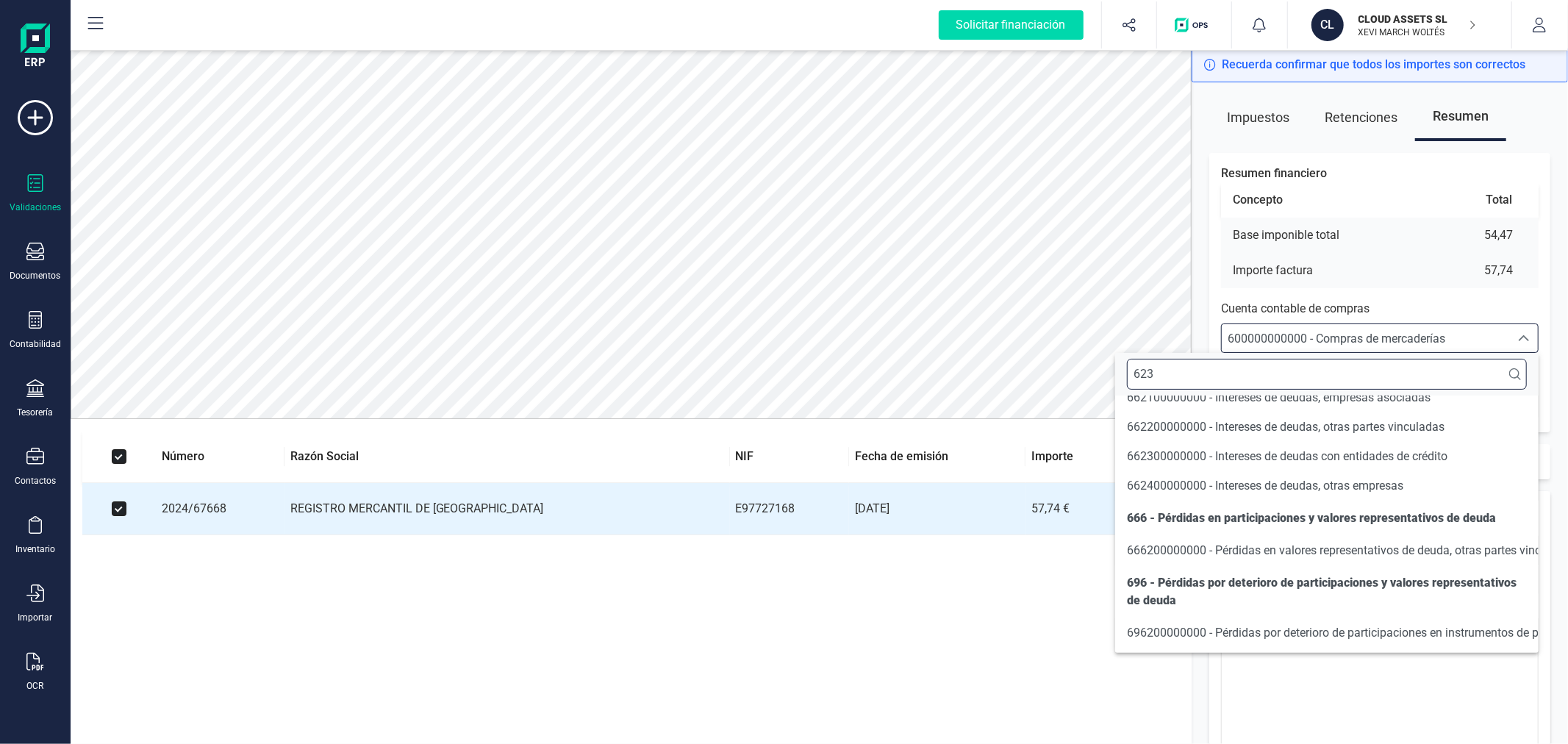
scroll to position [0, 0]
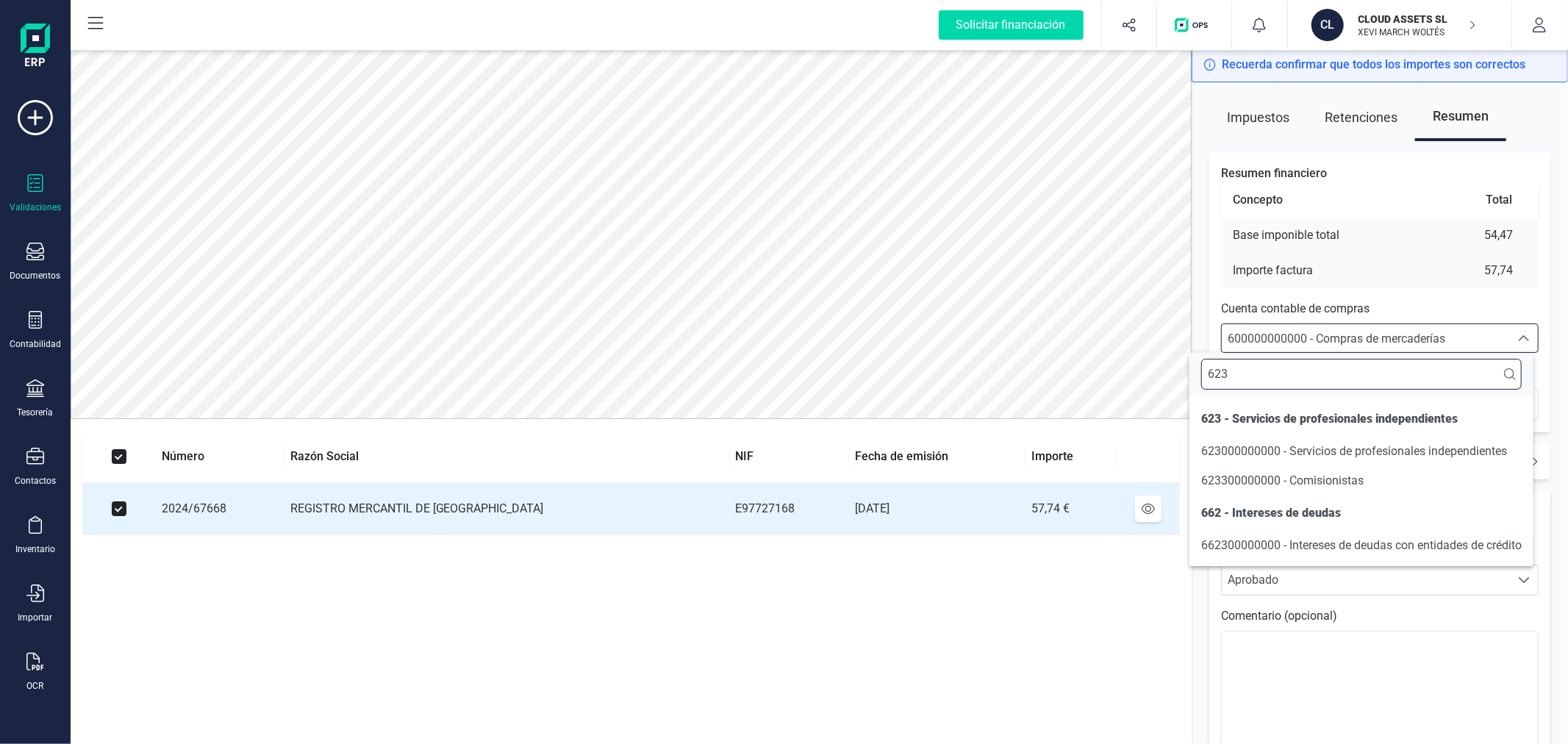
type input "623"
click at [1309, 443] on span "623000000000 - Servicios de profesionales independientes" at bounding box center [1354, 451] width 306 height 18
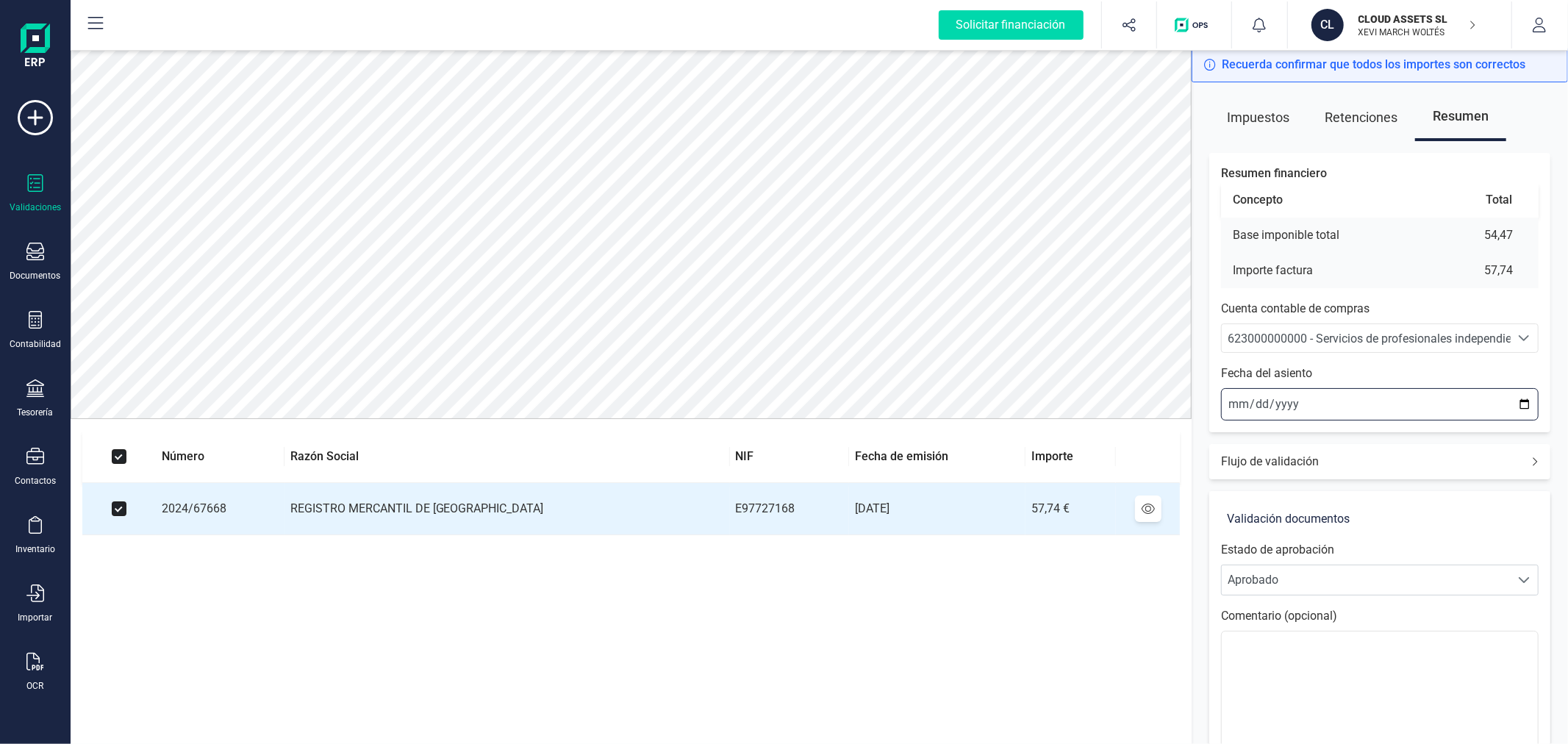
click at [1226, 402] on input "2025-09-30" at bounding box center [1379, 404] width 318 height 32
type input "2025-09-01"
type input "2025-02-01"
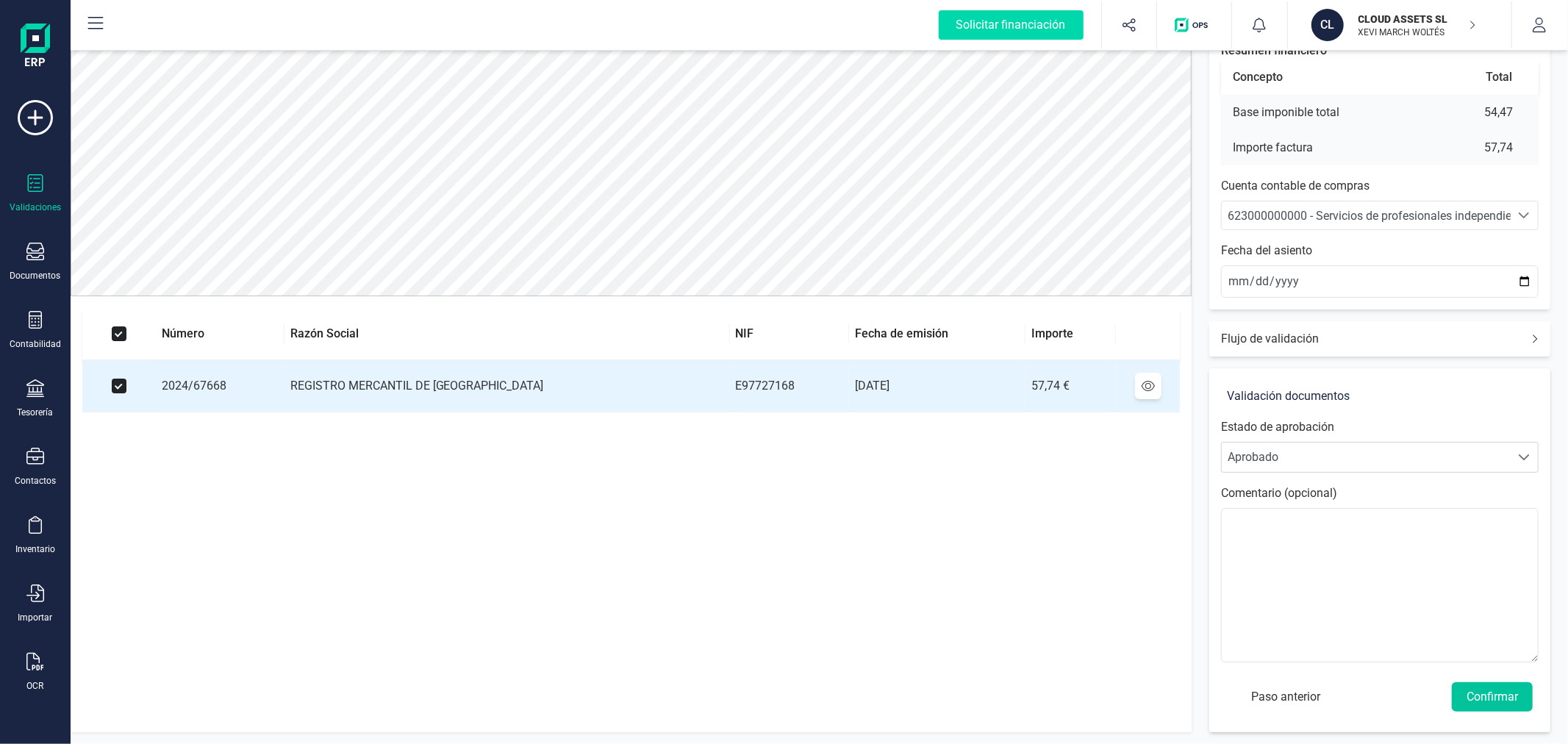
click at [1510, 683] on button "Confirmar" at bounding box center [1491, 698] width 81 height 30
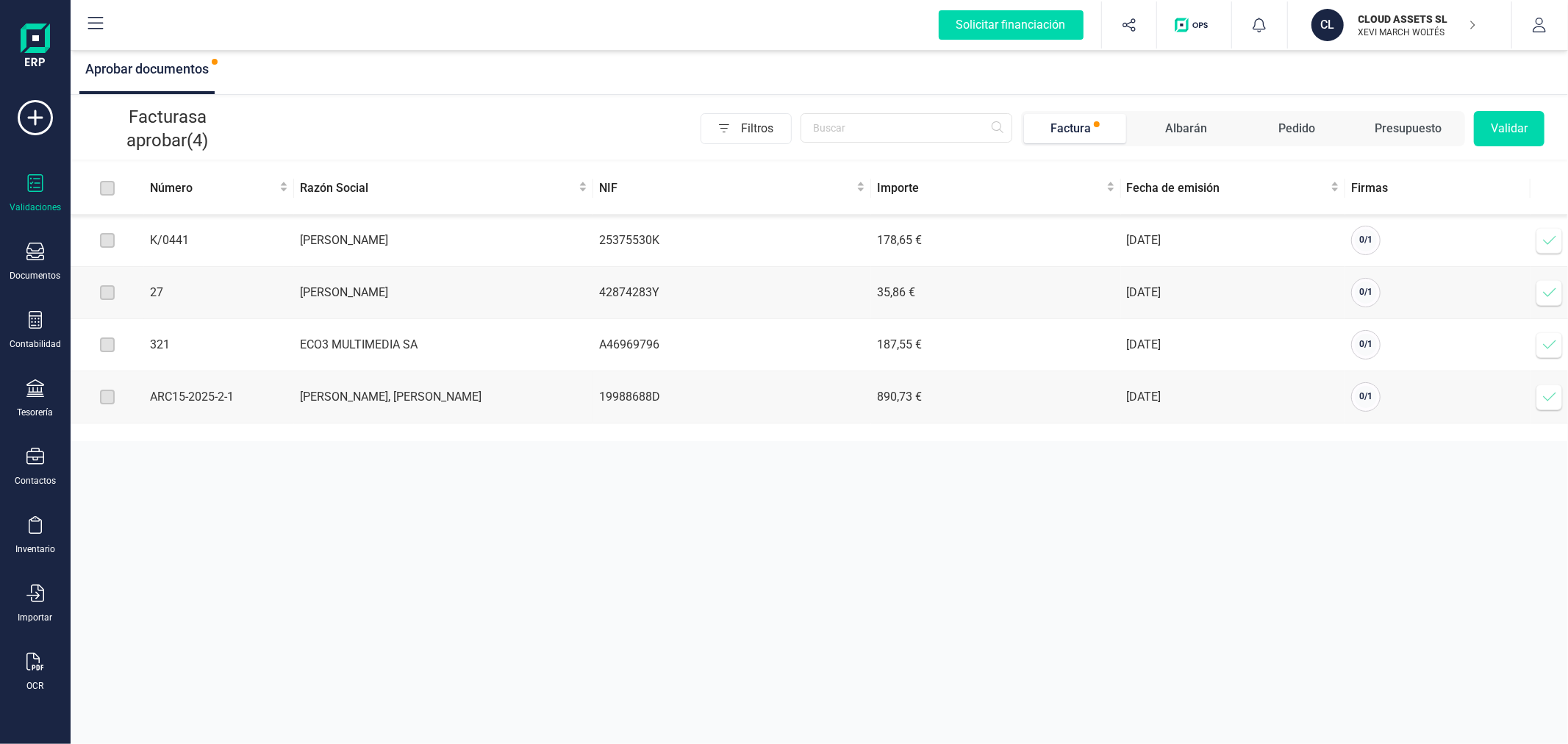
click at [1551, 397] on icon at bounding box center [1549, 397] width 15 height 15
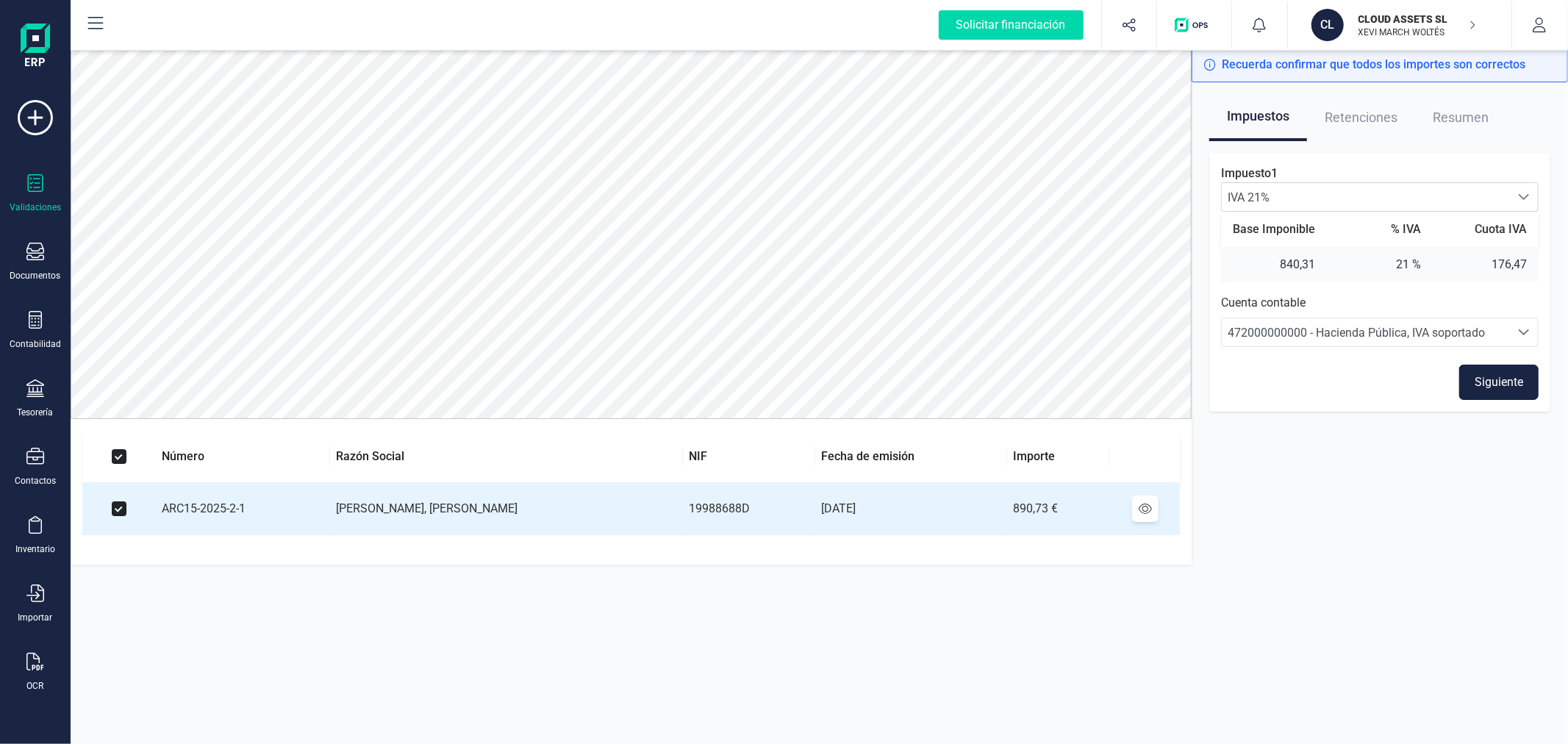
click at [1505, 385] on button "Siguiente" at bounding box center [1499, 383] width 80 height 35
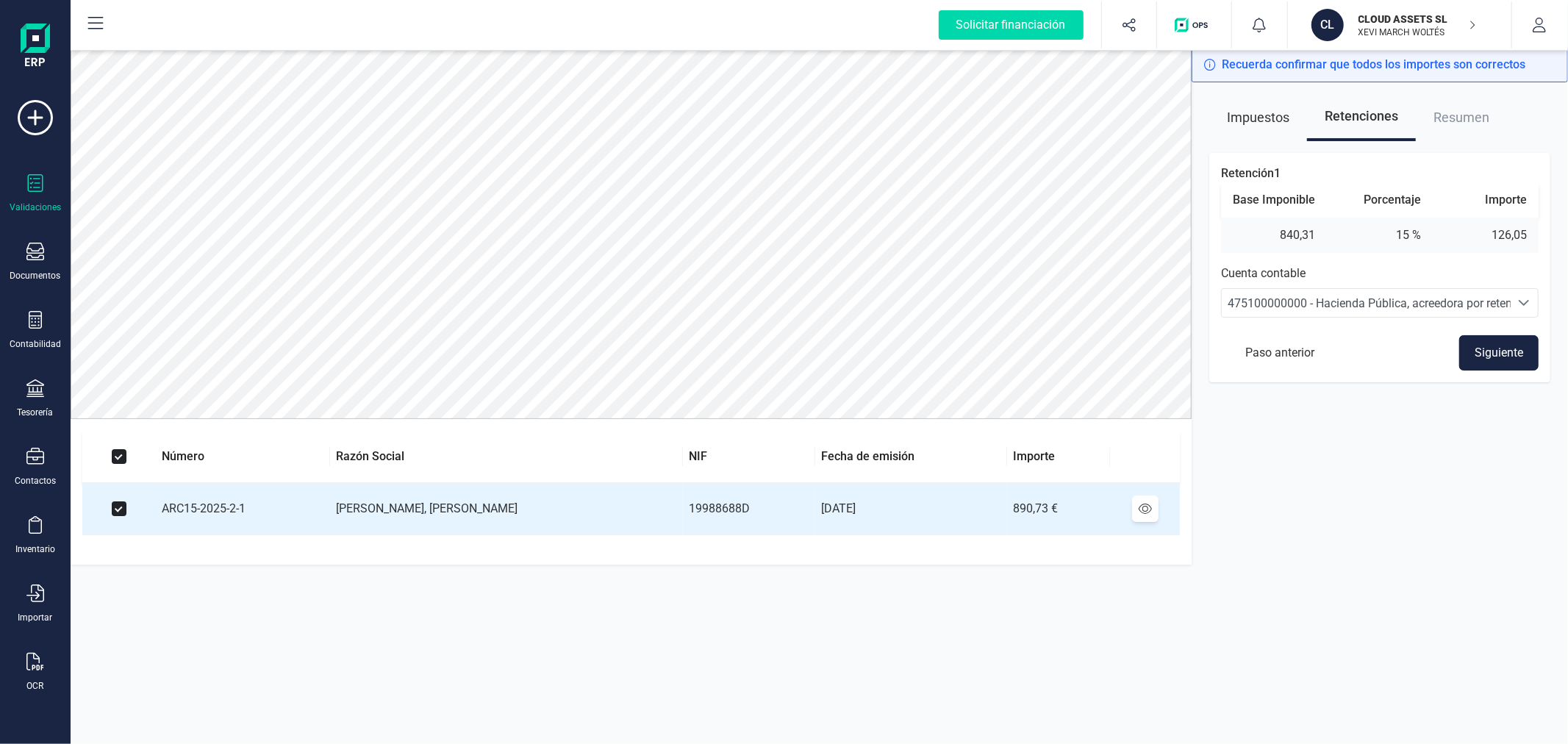
click at [1482, 355] on button "Siguiente" at bounding box center [1499, 353] width 80 height 35
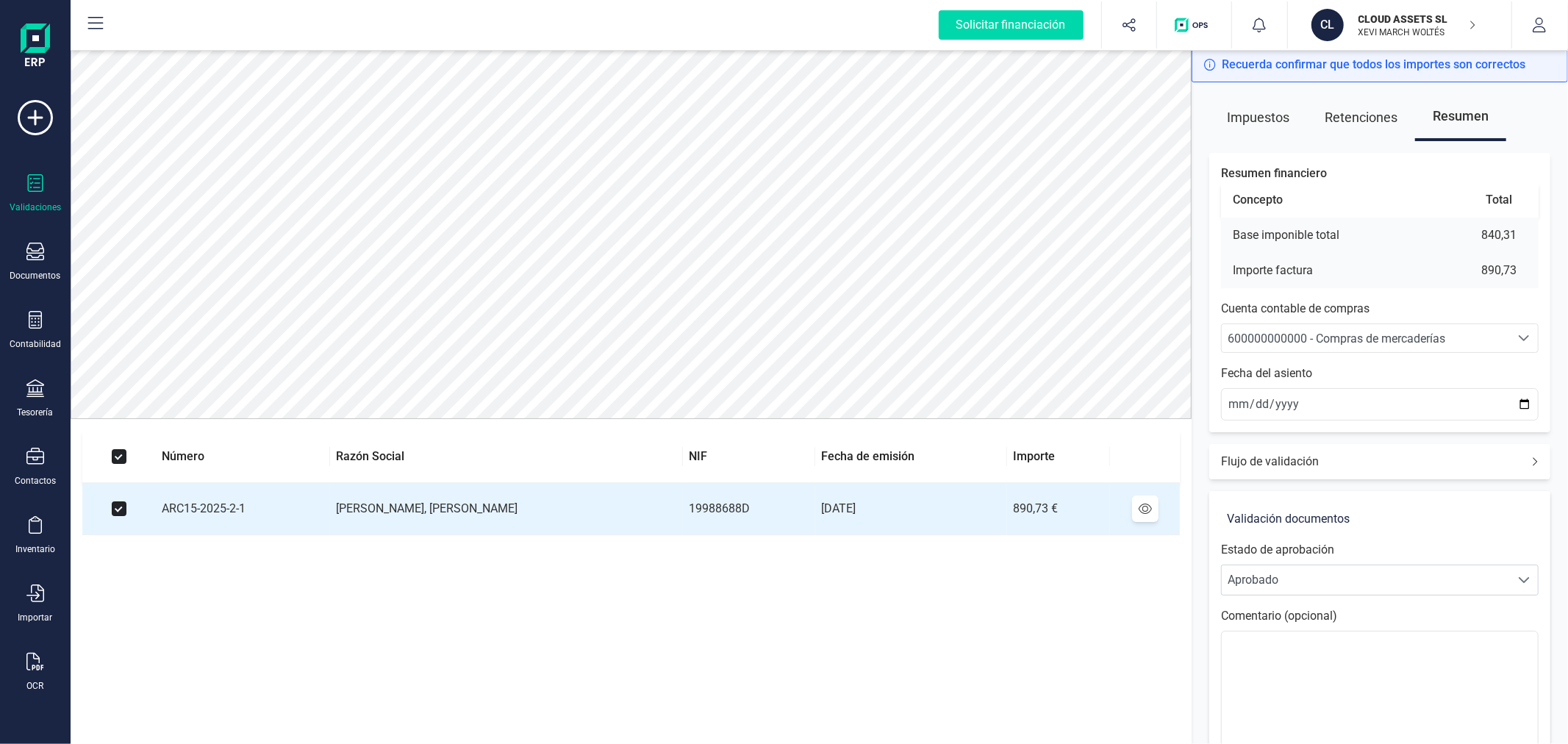
click at [1333, 336] on span "600000000000 - Compras de mercaderías" at bounding box center [1336, 338] width 218 height 14
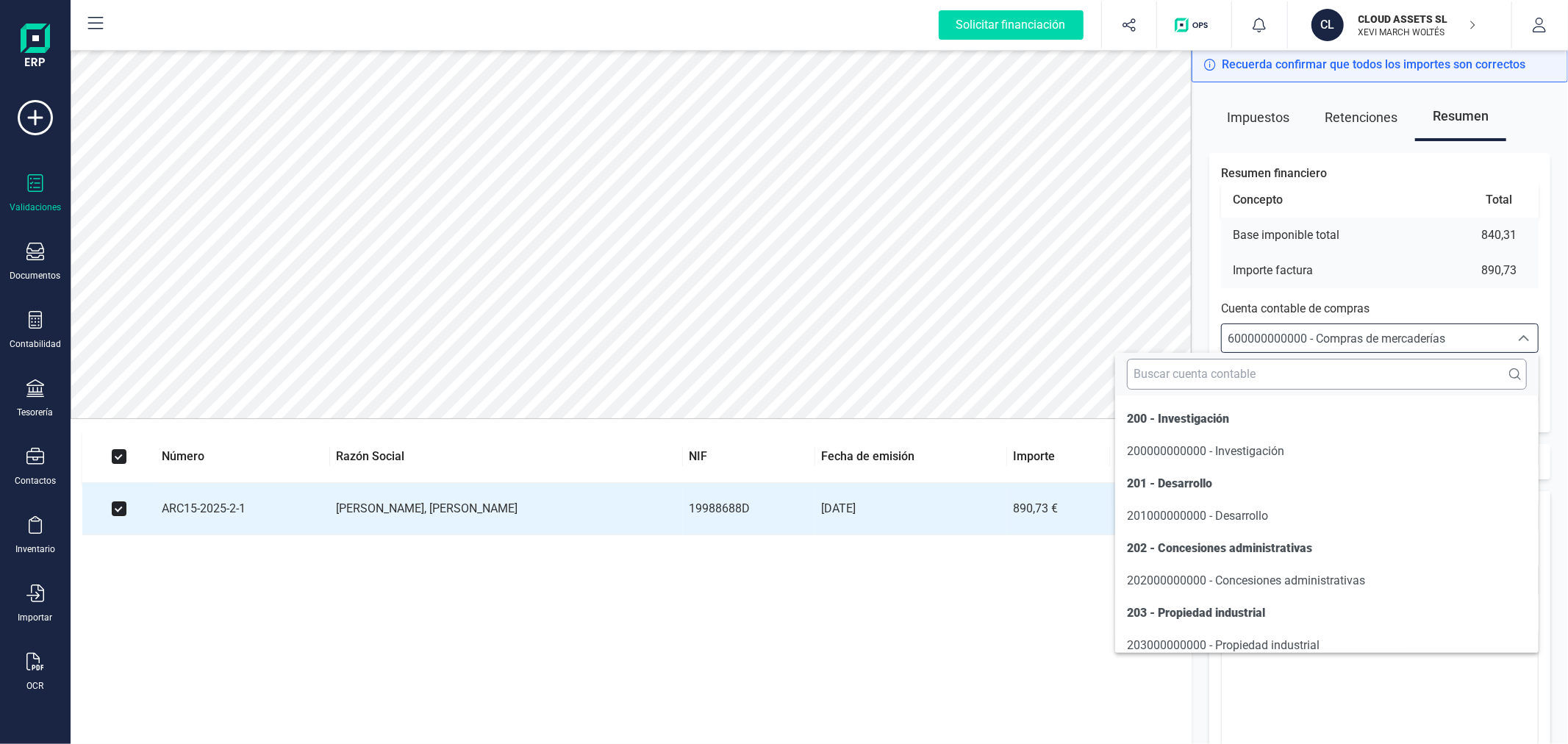
scroll to position [7147, 0]
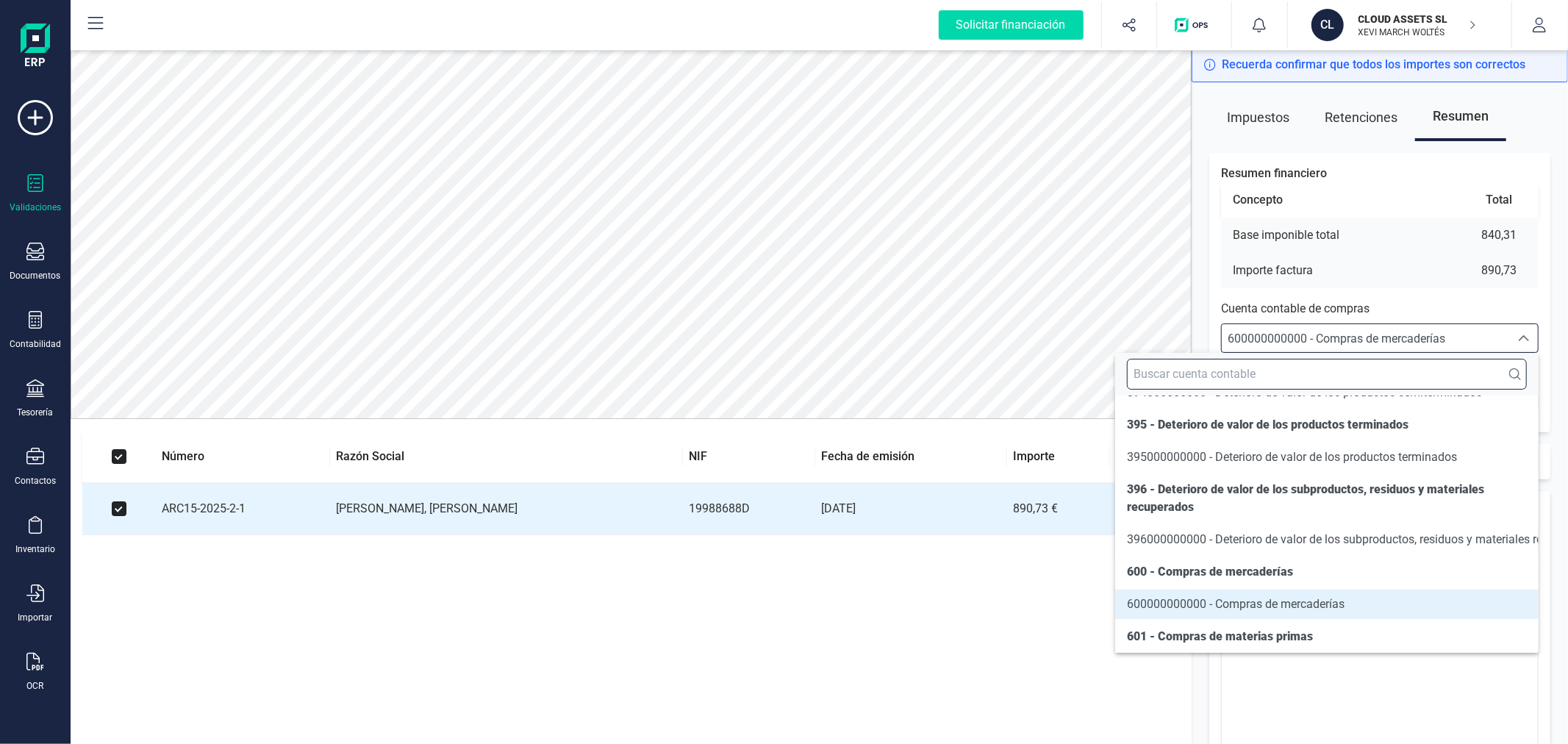
click at [1155, 383] on input "text" at bounding box center [1327, 373] width 400 height 31
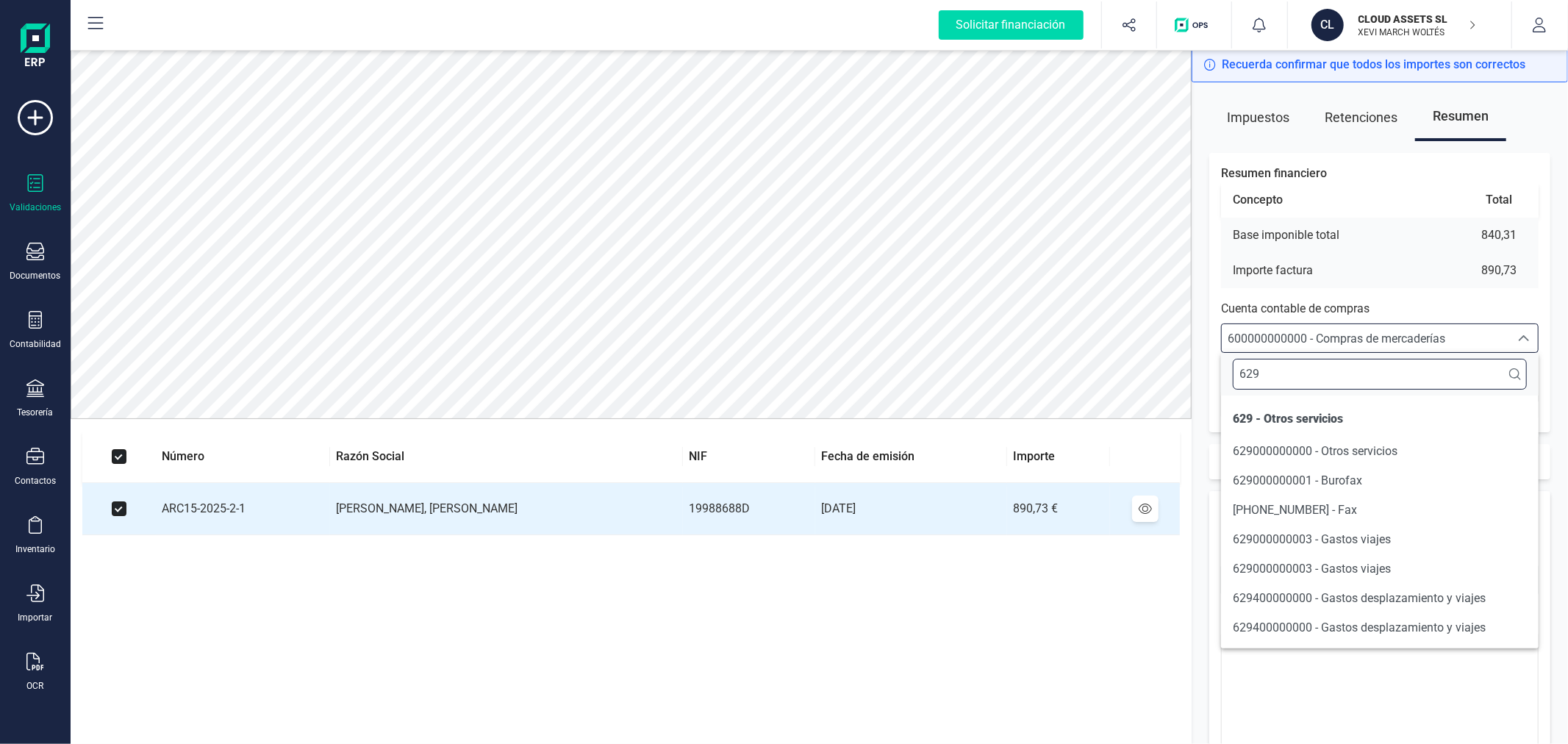
scroll to position [0, 0]
type input "629"
click at [1276, 444] on span "629000000000 - Otros servicios" at bounding box center [1315, 450] width 165 height 14
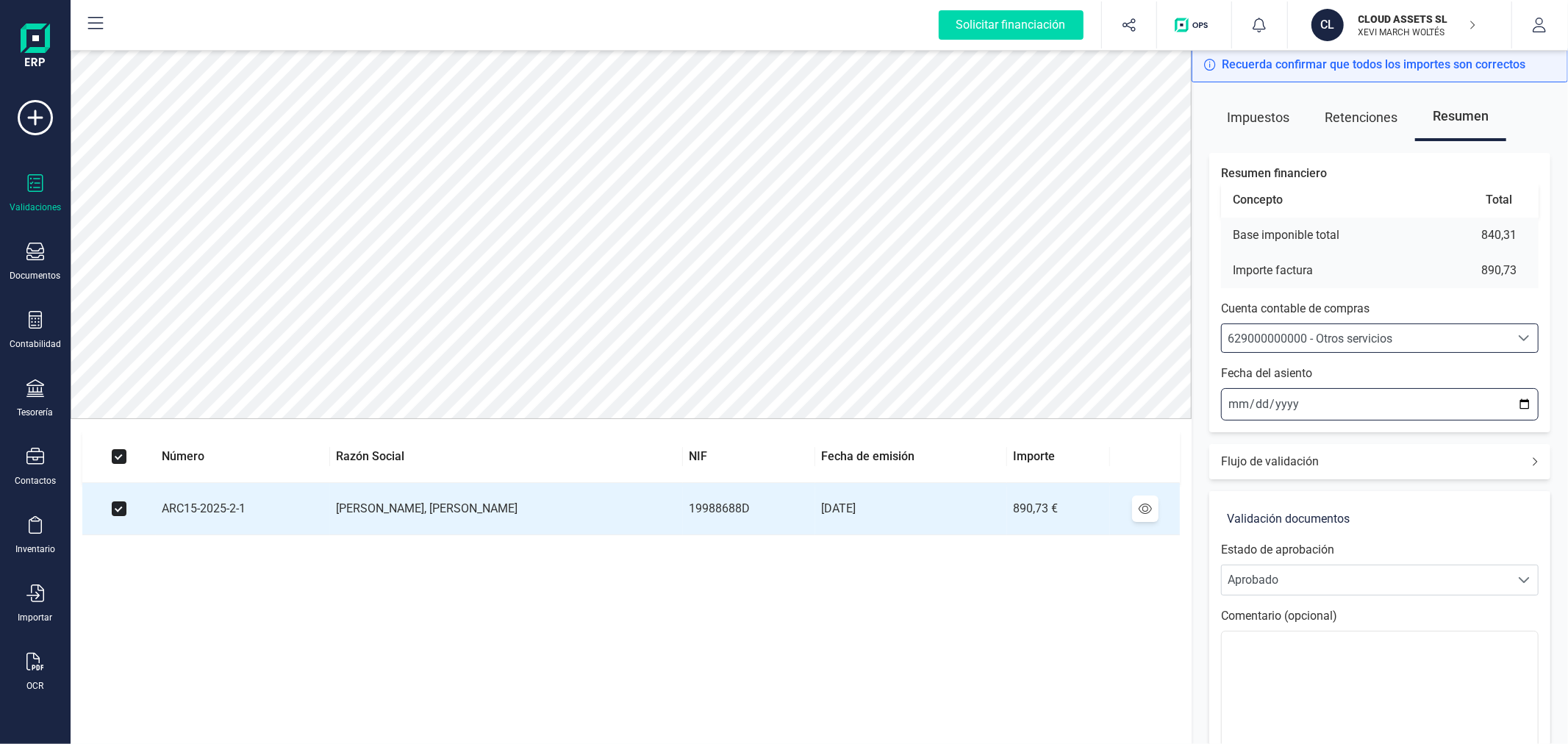
click at [1241, 401] on input "2025-09-30" at bounding box center [1379, 404] width 318 height 32
type input "2025-09-04"
type input "2025-02-04"
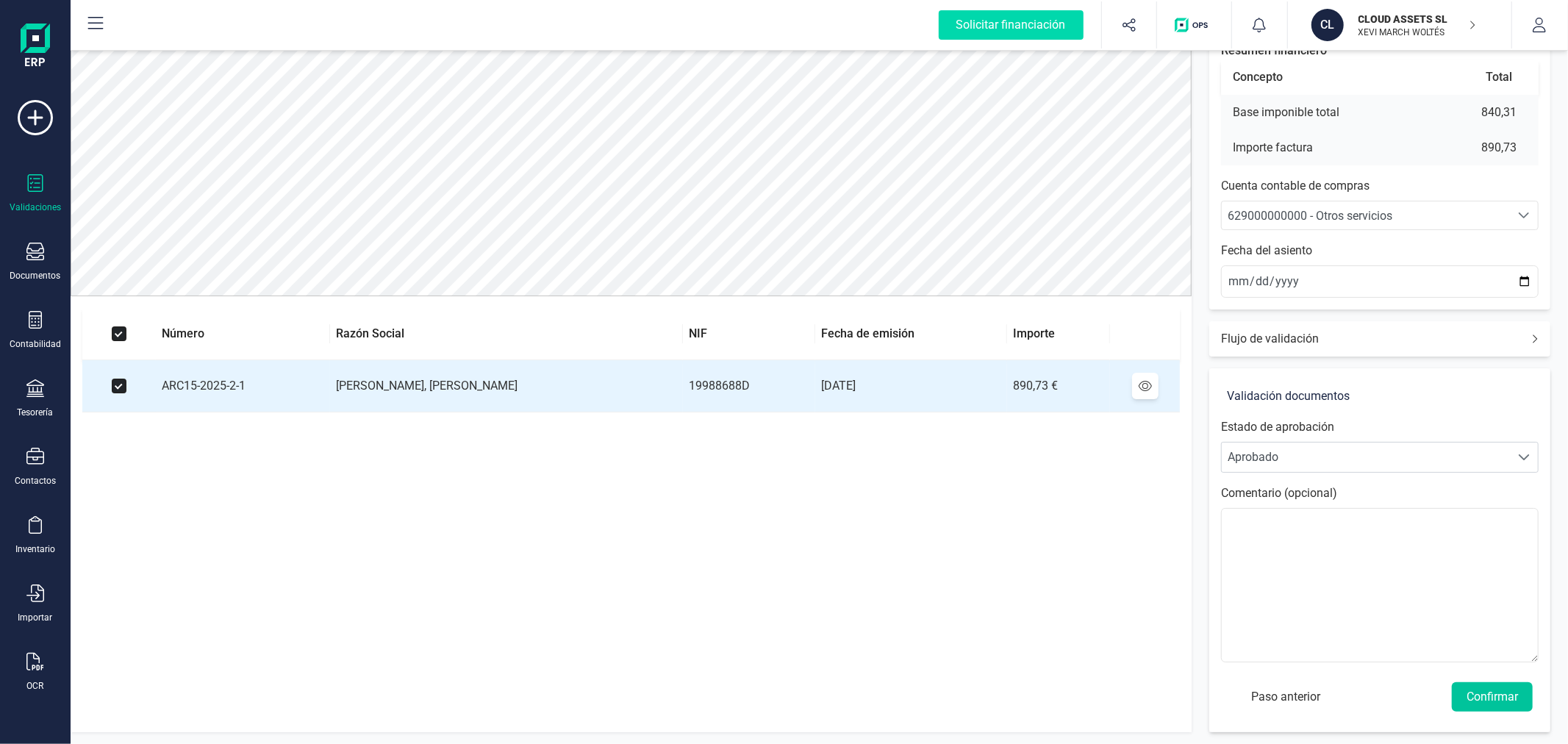
click at [1487, 701] on button "Confirmar" at bounding box center [1491, 698] width 81 height 30
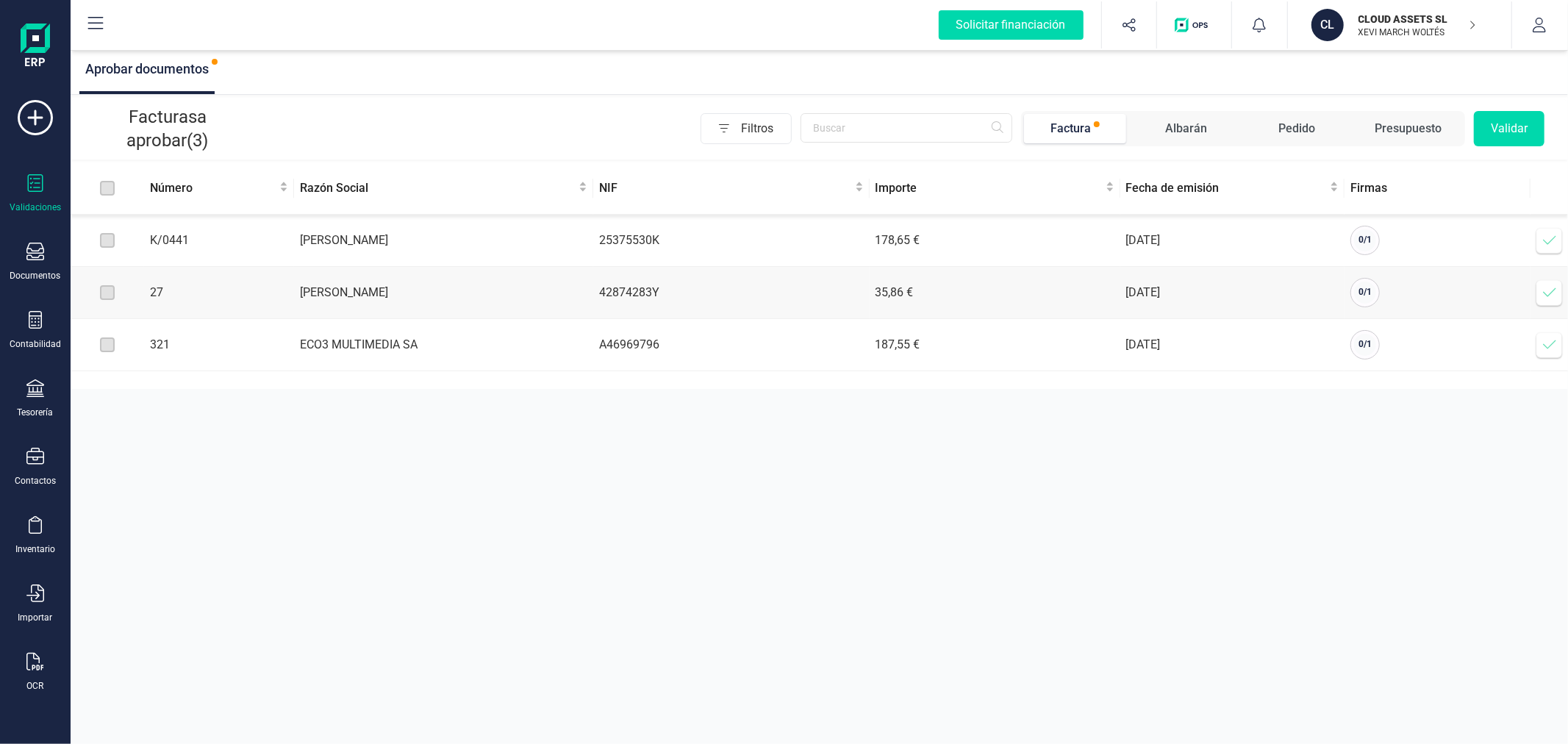
click at [893, 563] on div "Aprobar documentos Facturas a aprobar (3) Filtros Factura Albarán Pedido Presup…" at bounding box center [819, 372] width 1498 height 744
click at [922, 548] on div "Aprobar documentos Facturas a aprobar (3) Filtros Factura Albarán Pedido Presup…" at bounding box center [819, 372] width 1498 height 744
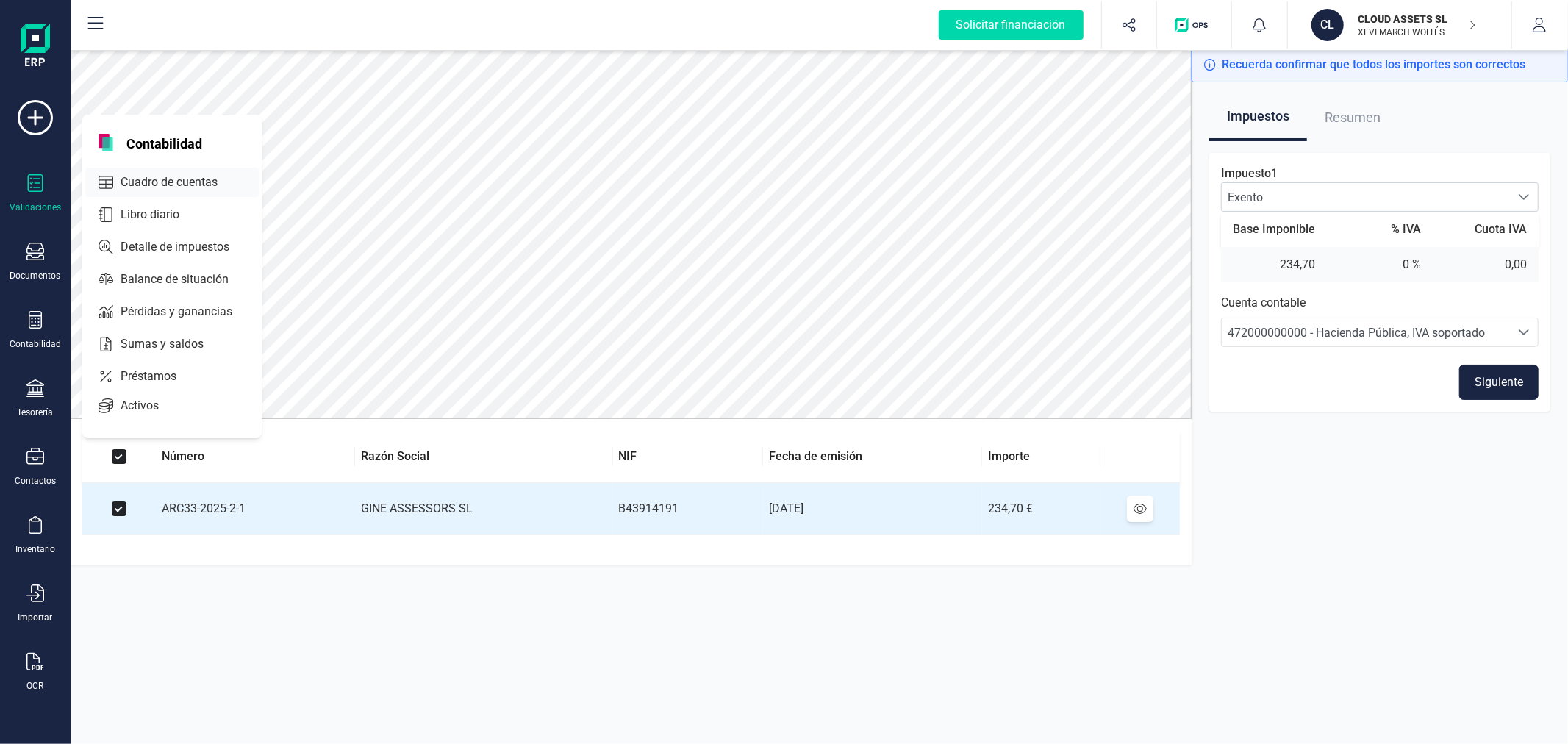
click at [210, 182] on span "Cuadro de cuentas" at bounding box center [180, 182] width 130 height 18
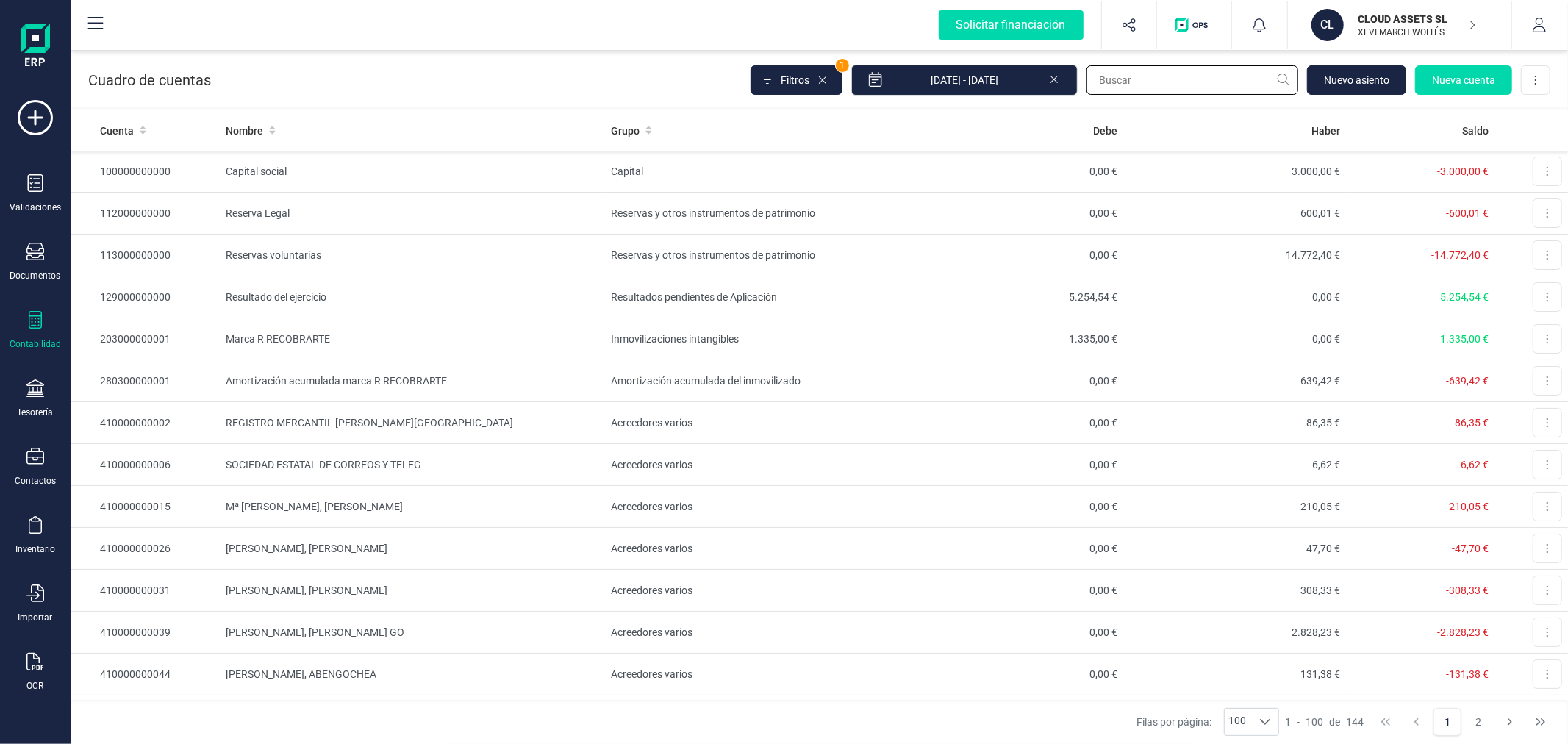
click at [1152, 90] on input "text" at bounding box center [1192, 81] width 212 height 30
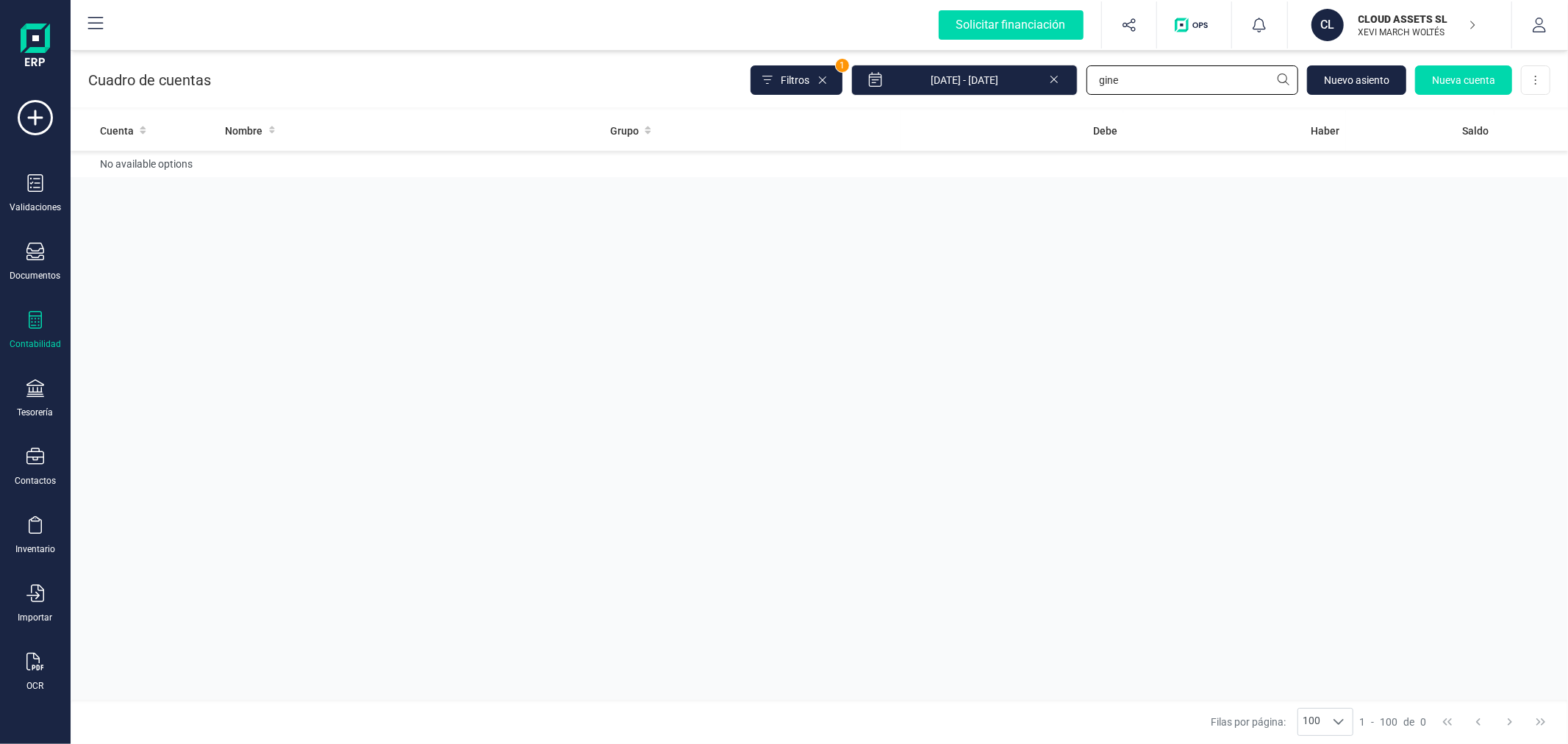
type input "gine"
click at [1053, 78] on icon at bounding box center [1054, 78] width 12 height 15
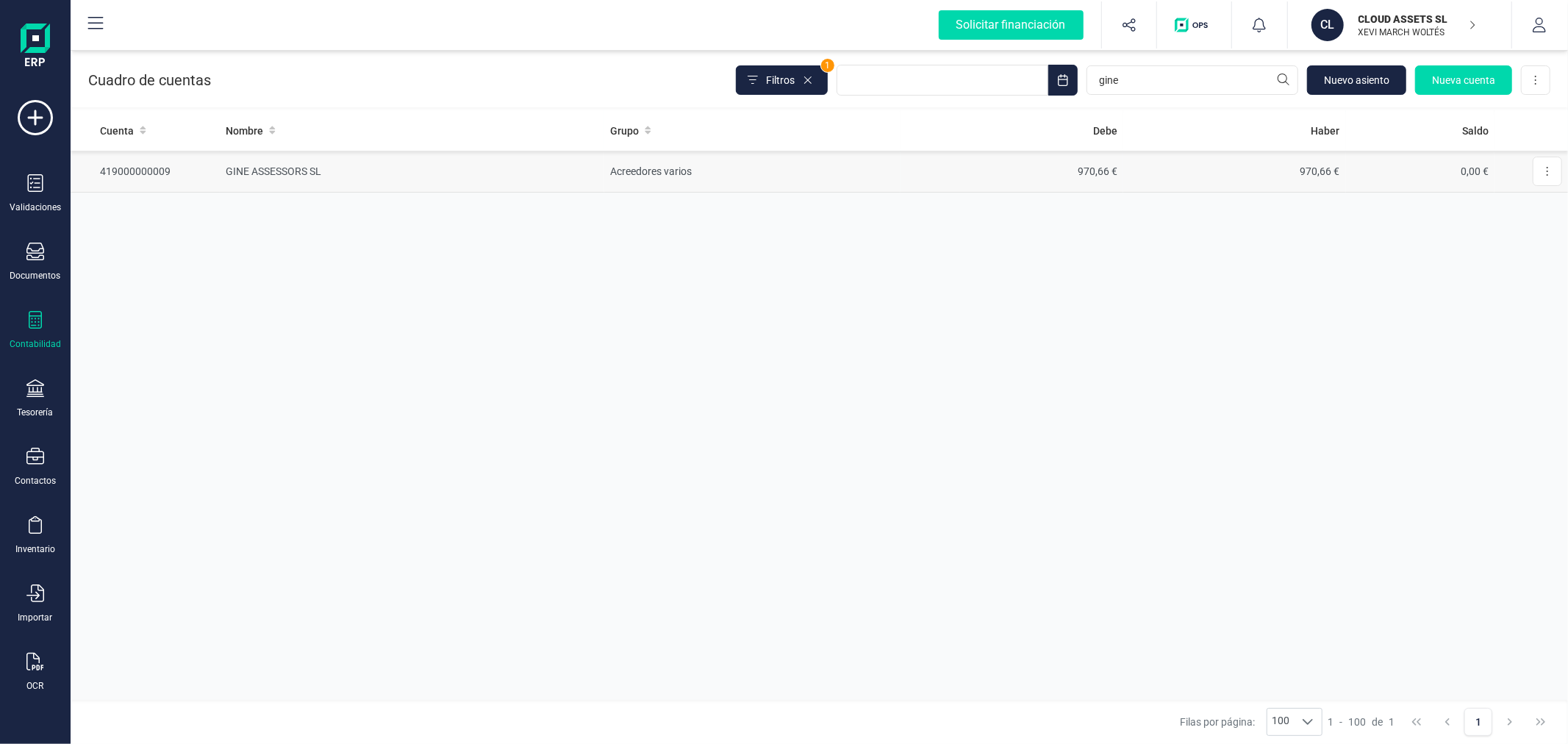
click at [569, 171] on td "GINE ASSESSORS SL" at bounding box center [412, 171] width 385 height 42
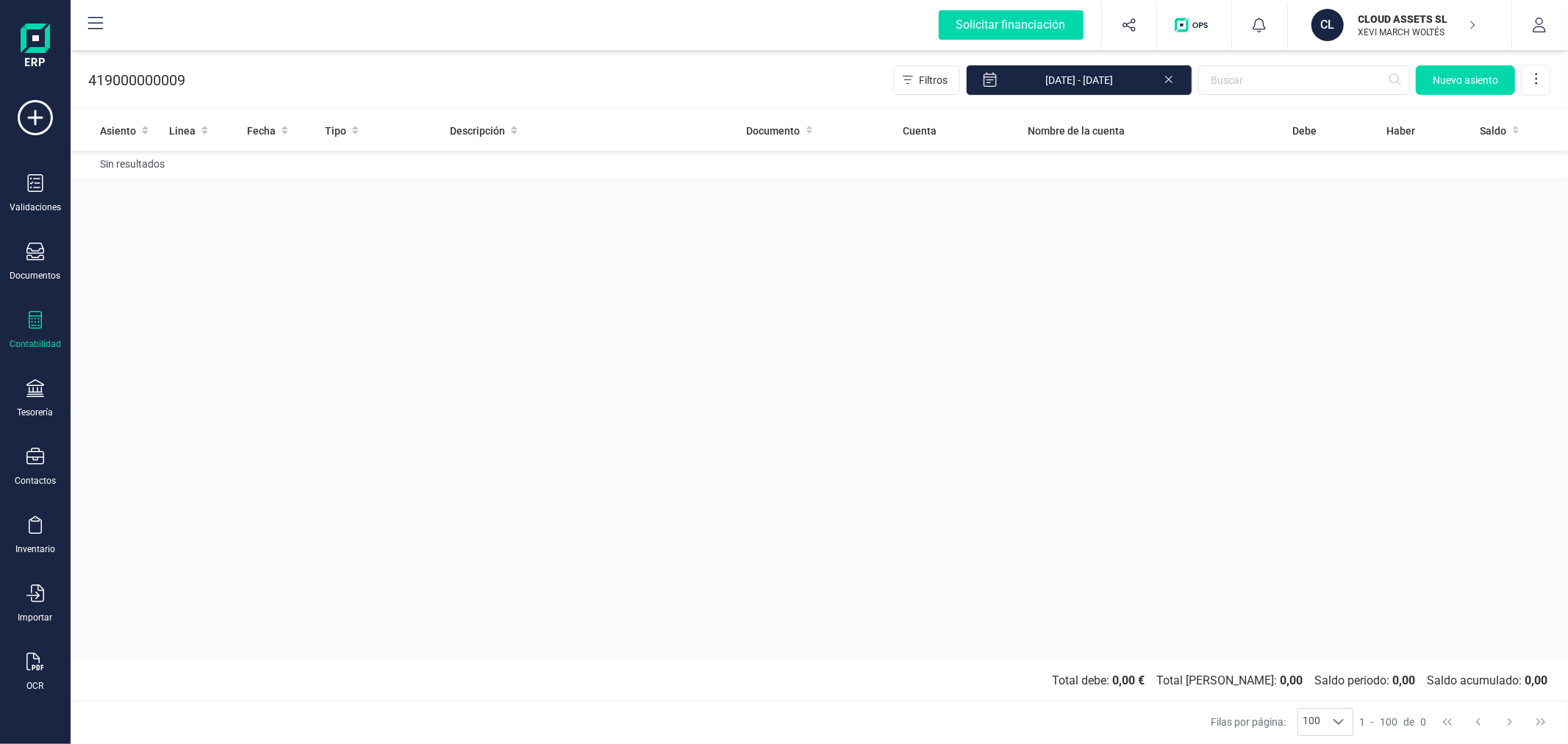
click at [1166, 77] on icon at bounding box center [1169, 78] width 12 height 15
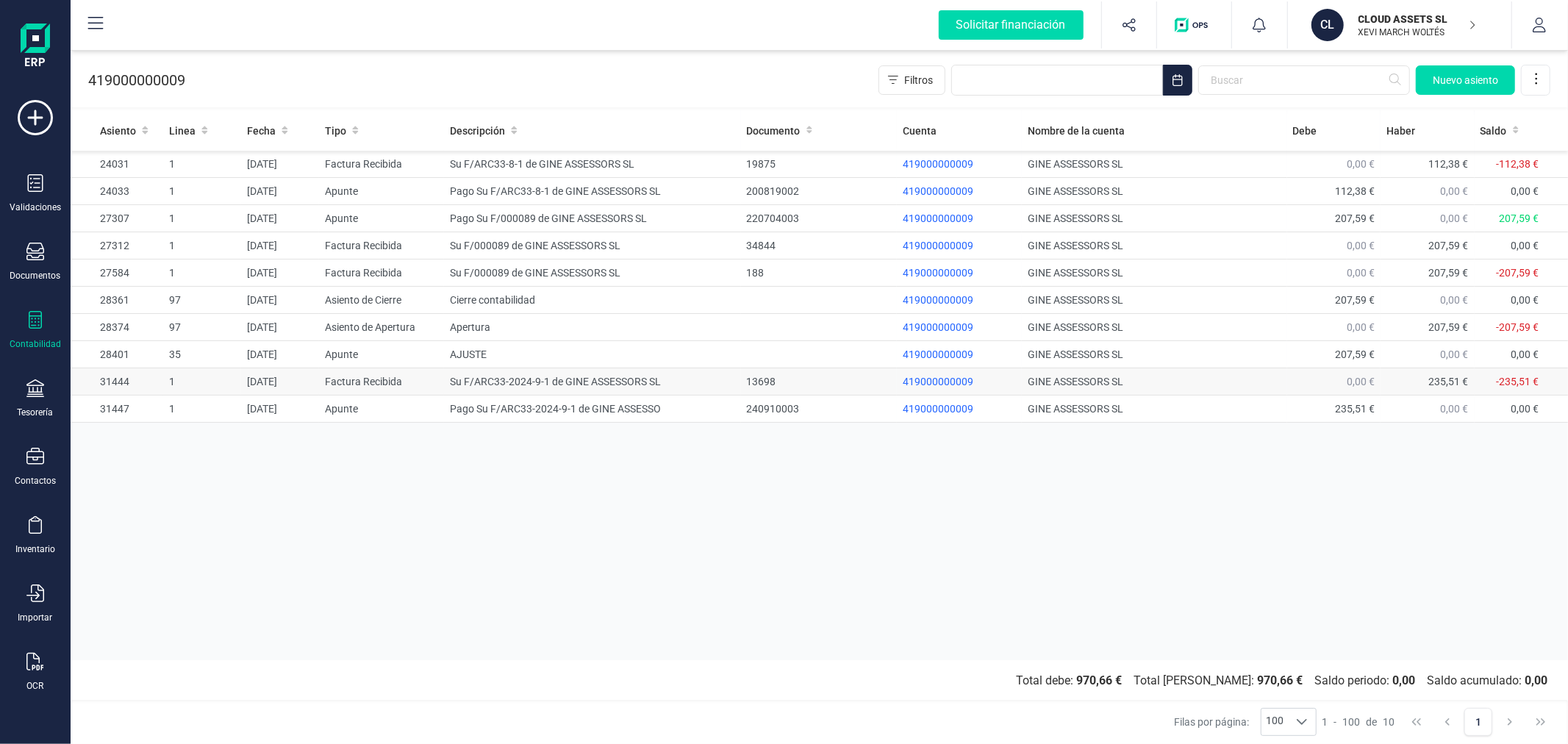
click at [554, 375] on td "Su F/ARC33-2024-9-1 de GINE ASSESSORS SL" at bounding box center [592, 382] width 296 height 27
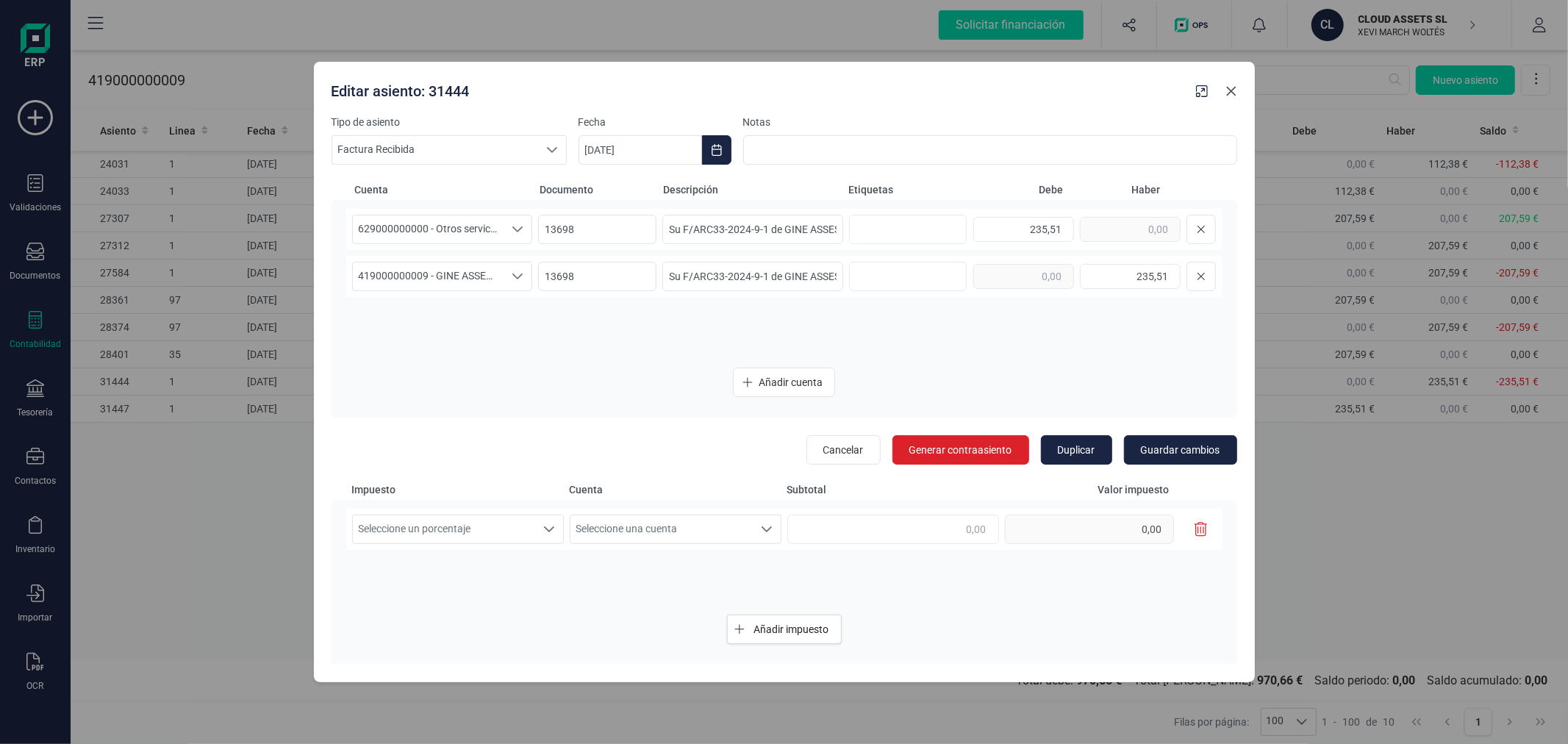
click at [1226, 91] on icon "Close" at bounding box center [1231, 91] width 12 height 12
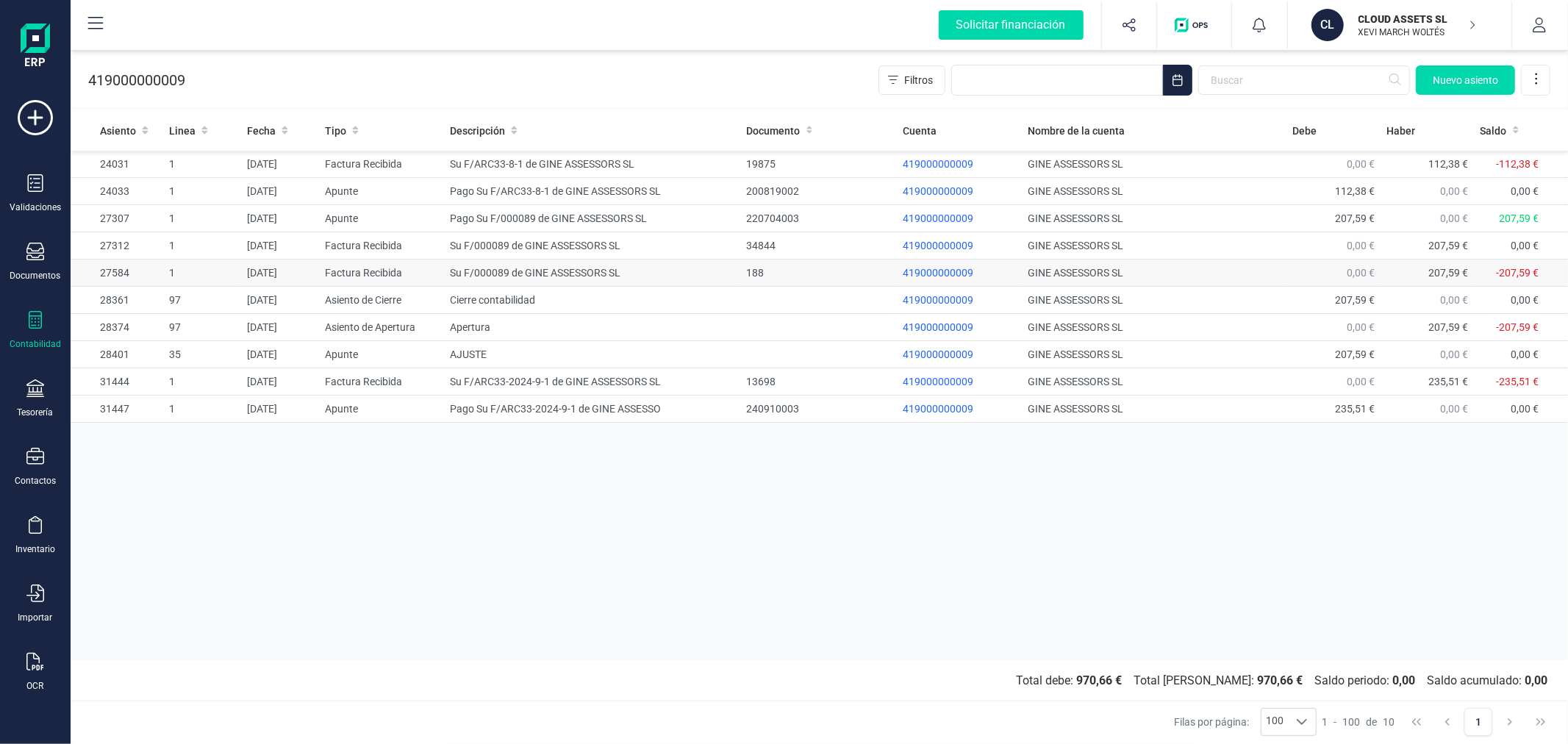
click at [510, 271] on td "Su F/000089 de GINE ASSESSORS SL" at bounding box center [592, 272] width 296 height 27
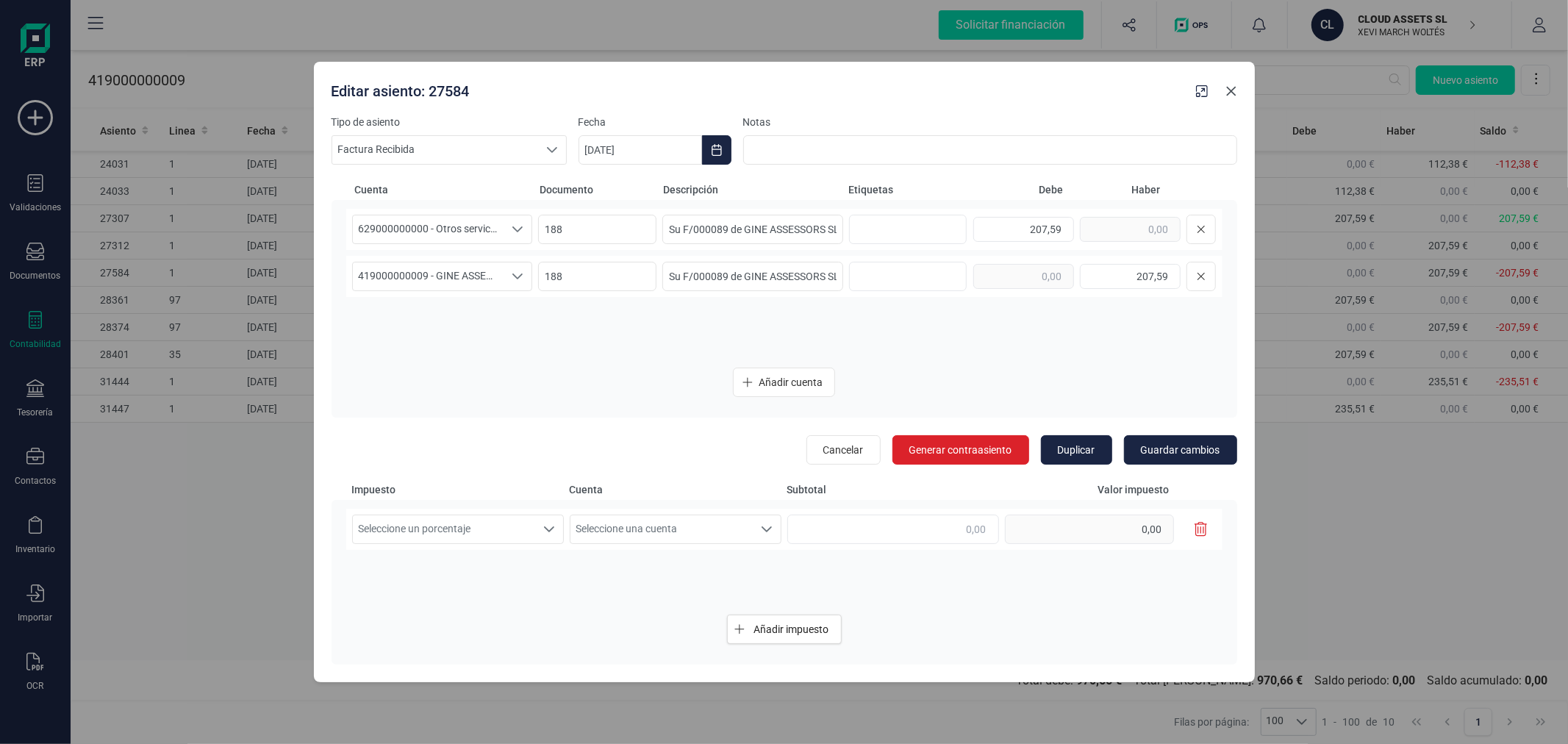
click at [1225, 98] on button "Close" at bounding box center [1231, 91] width 23 height 23
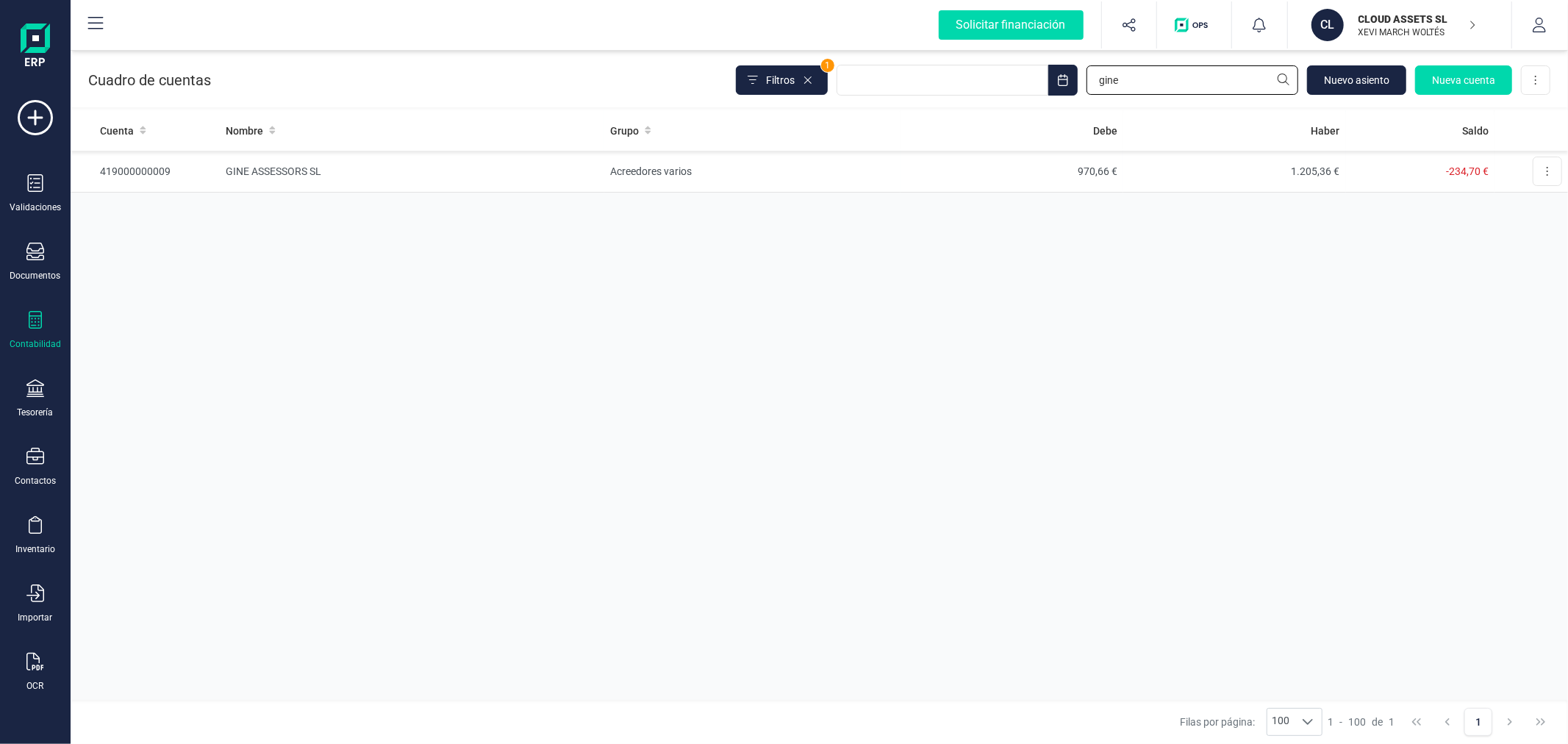
click at [1195, 77] on input "gine" at bounding box center [1192, 81] width 212 height 30
type input "timon"
click at [924, 177] on td "3.974,38 €" at bounding box center [1011, 171] width 222 height 42
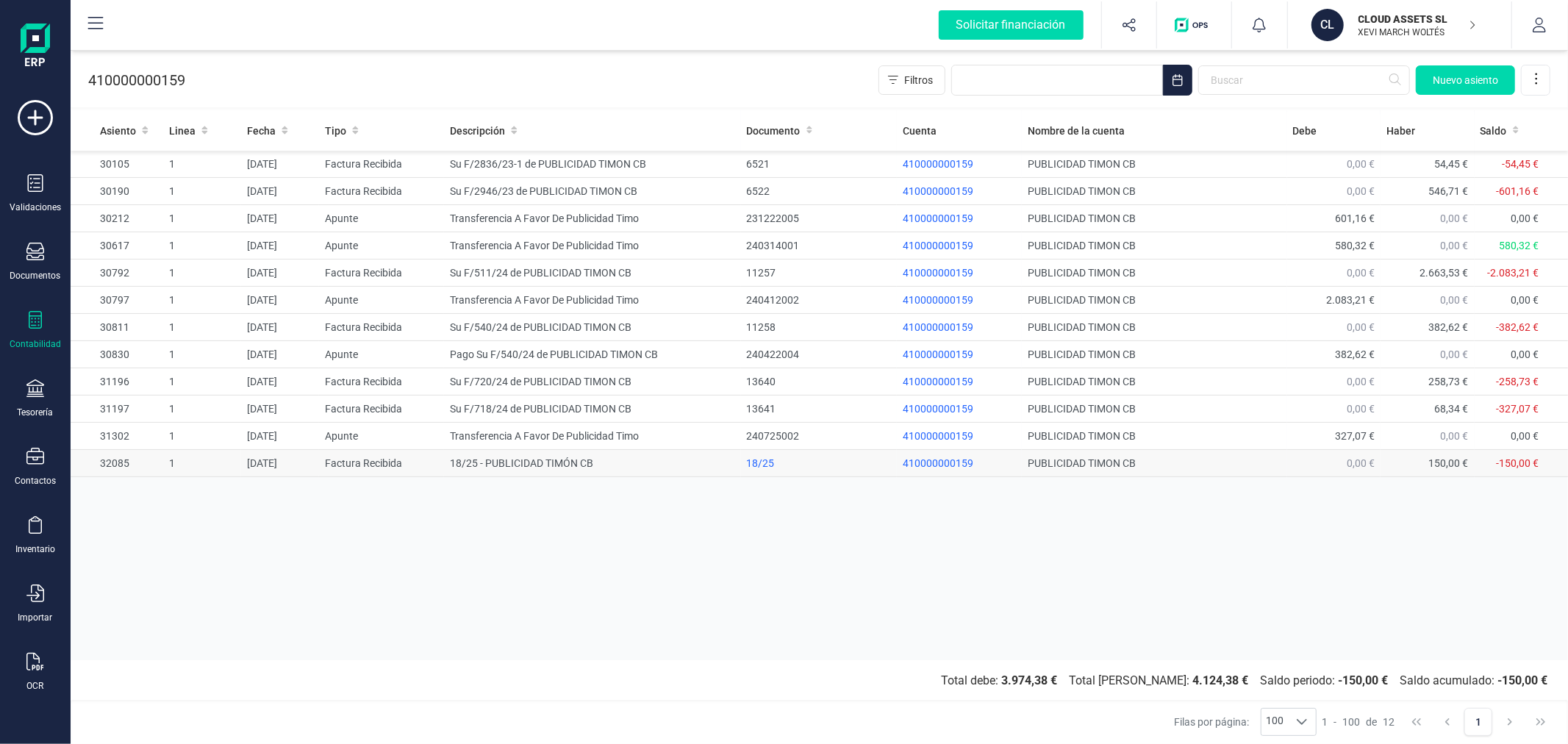
click at [504, 461] on td "18/25 - PUBLICIDAD TIMÓN CB" at bounding box center [592, 463] width 296 height 27
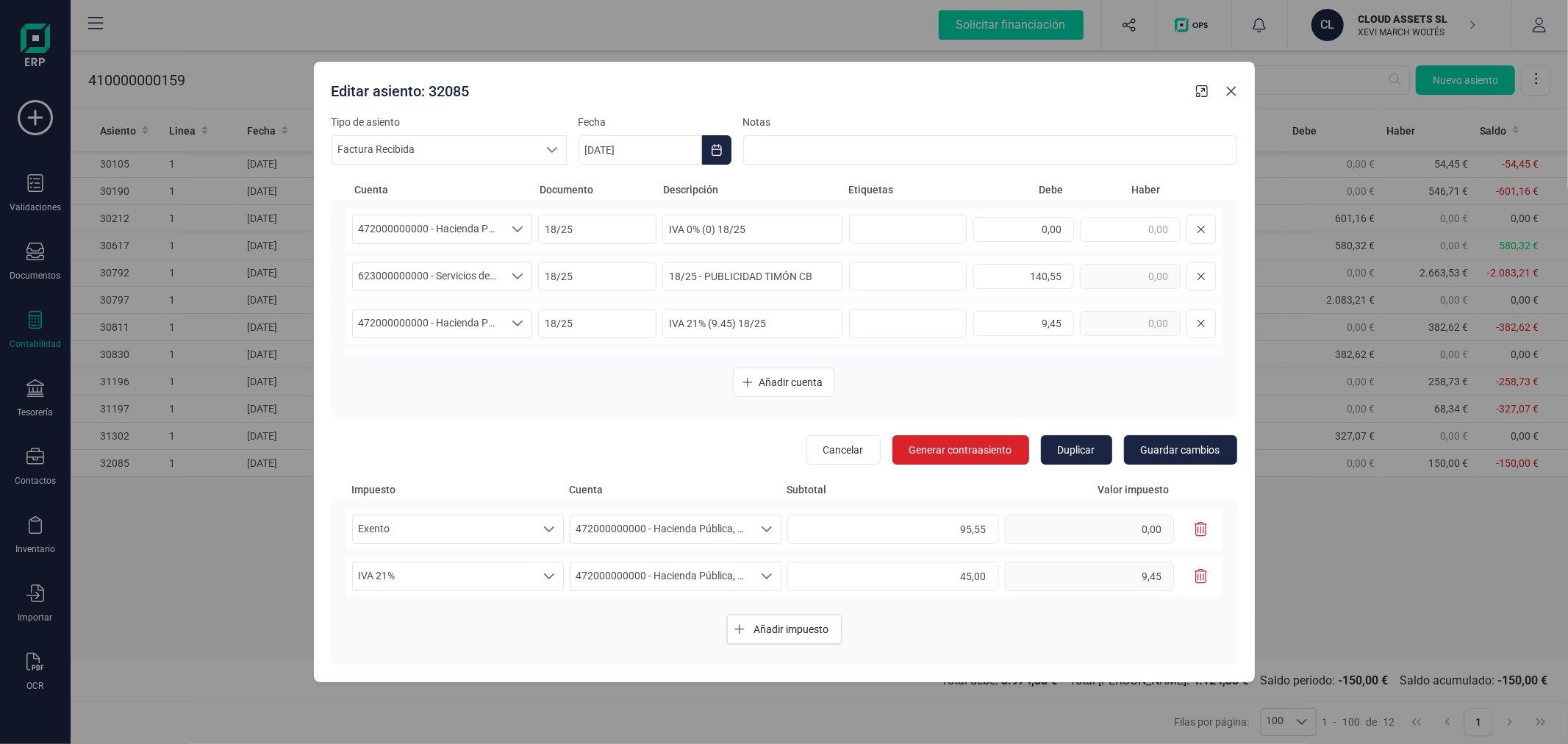
click at [1231, 91] on icon "Close" at bounding box center [1231, 92] width 9 height 9
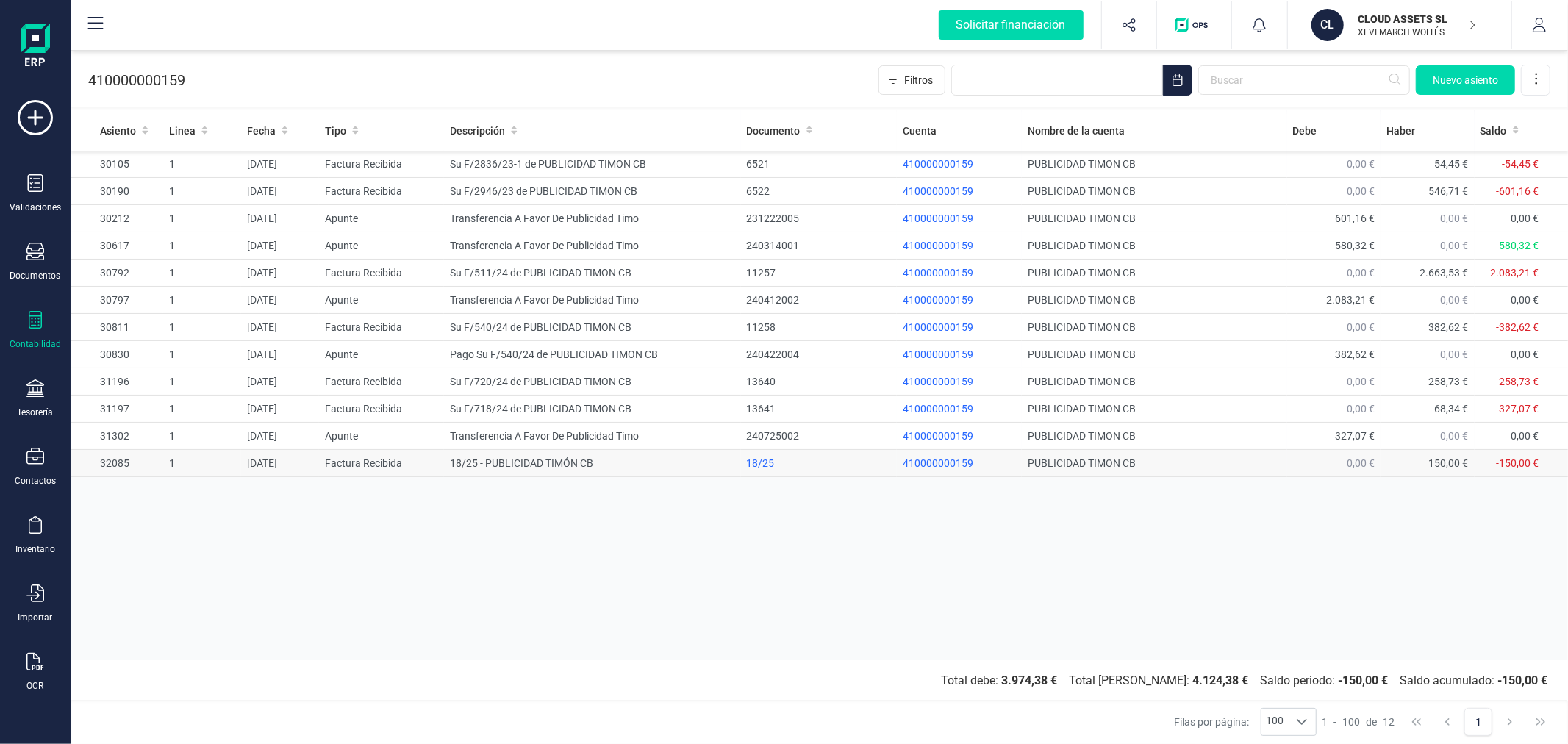
click at [558, 465] on td "18/25 - PUBLICIDAD TIMÓN CB" at bounding box center [592, 463] width 296 height 27
drag, startPoint x: 536, startPoint y: 171, endPoint x: 522, endPoint y: 187, distance: 21.3
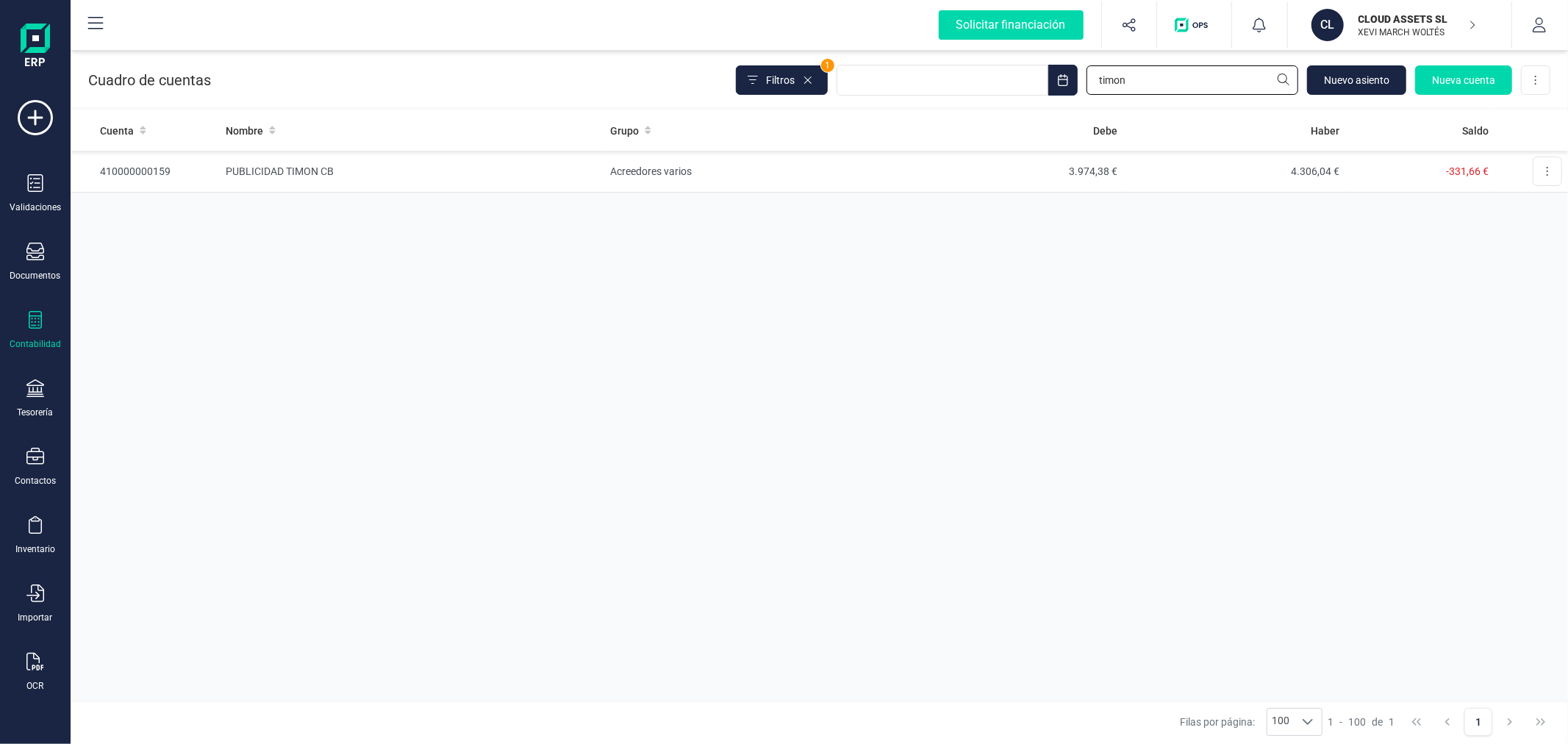
click at [1173, 69] on input "timon" at bounding box center [1192, 81] width 212 height 30
type input "registro"
click at [667, 172] on td "Acreedores varios" at bounding box center [753, 171] width 296 height 42
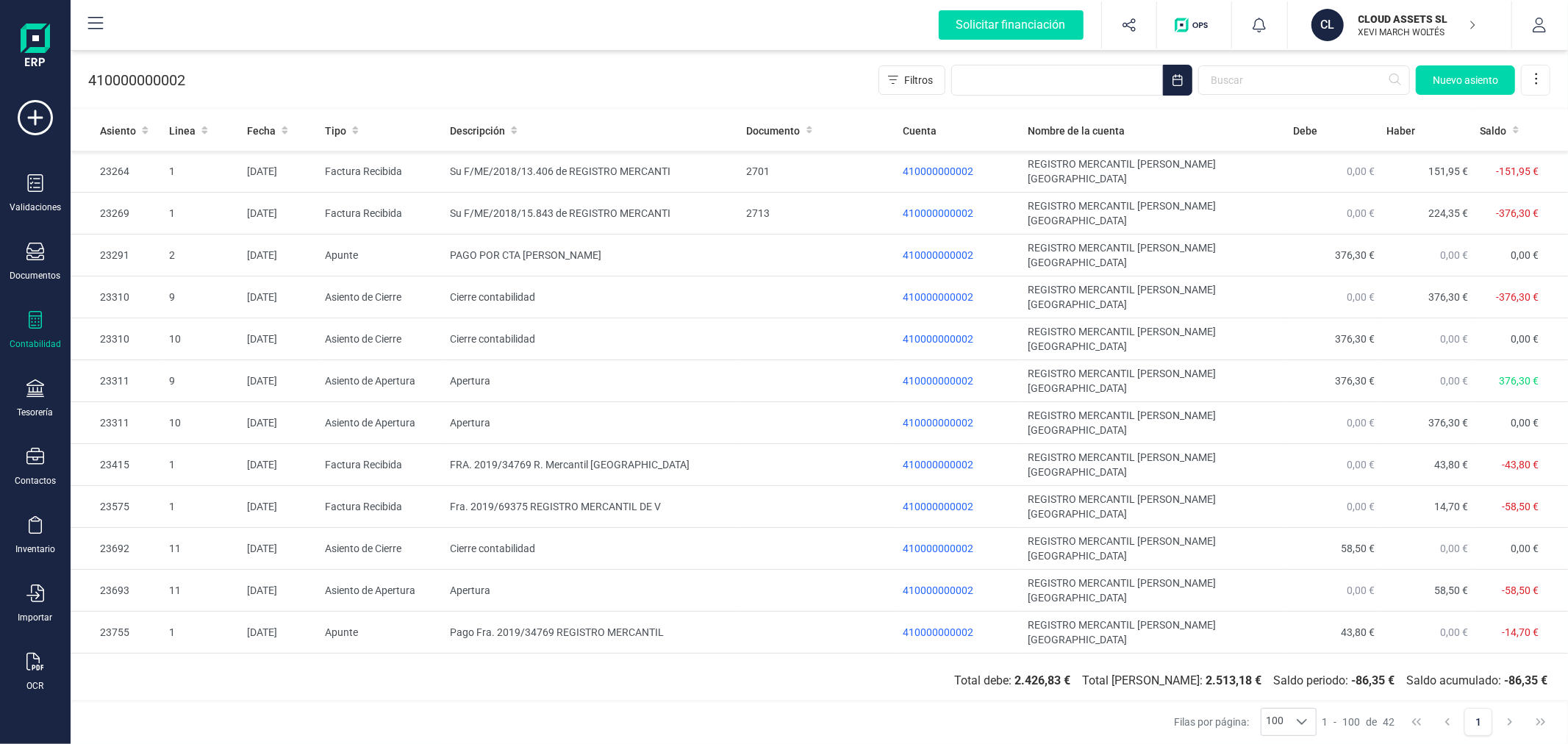
scroll to position [635, 0]
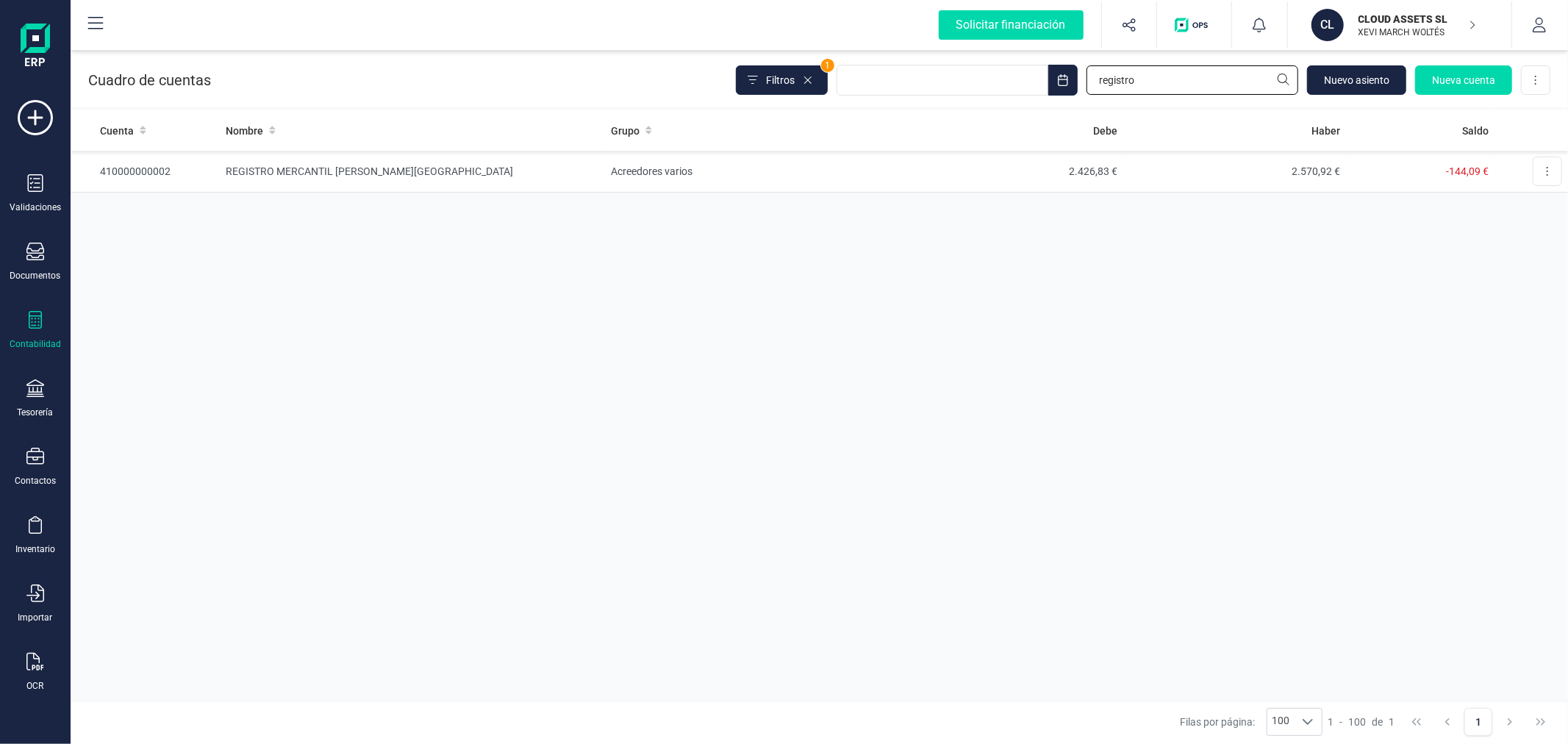
click at [1135, 82] on input "registro" at bounding box center [1192, 81] width 212 height 30
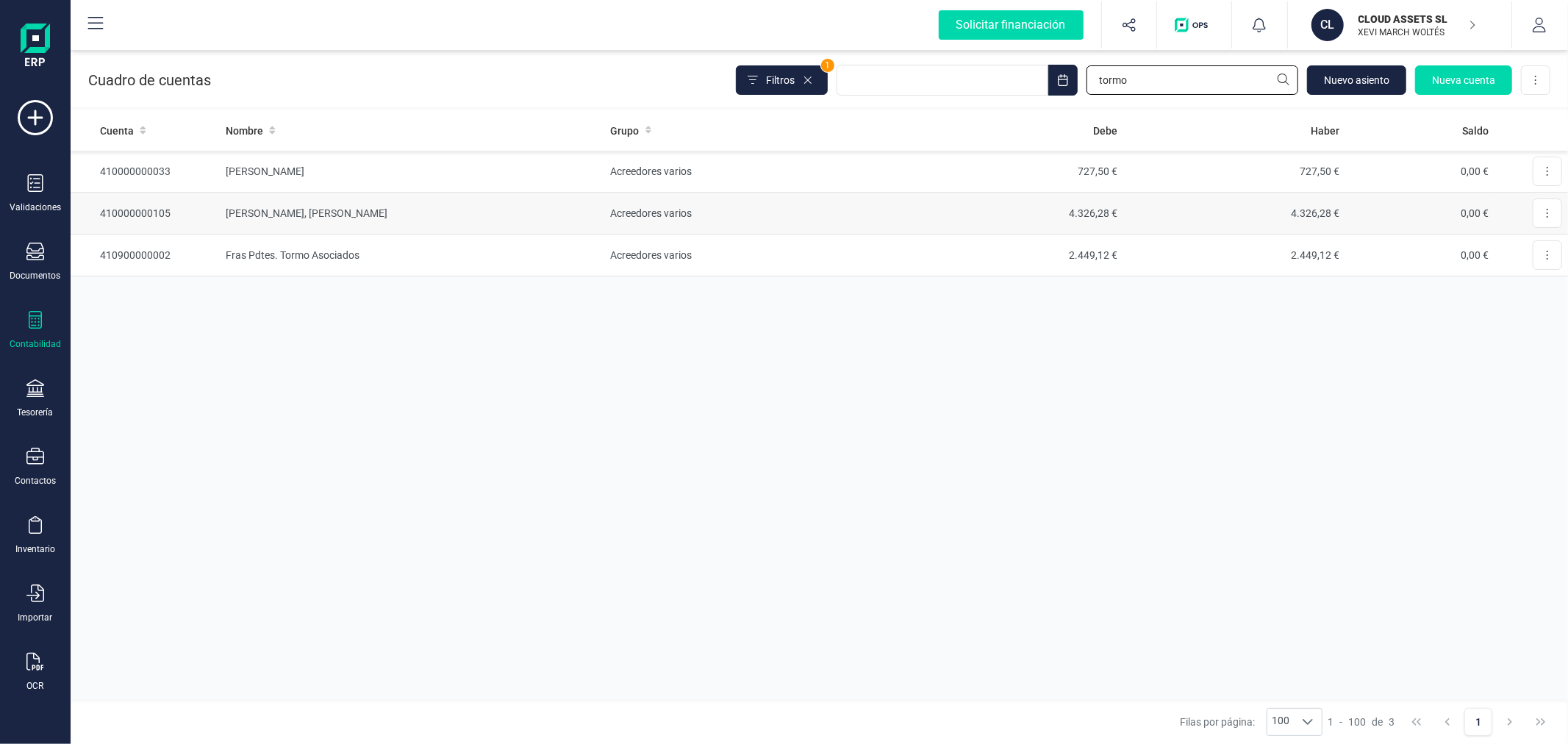
type input "tormo"
click at [822, 203] on td "Acreedores varios" at bounding box center [753, 213] width 296 height 42
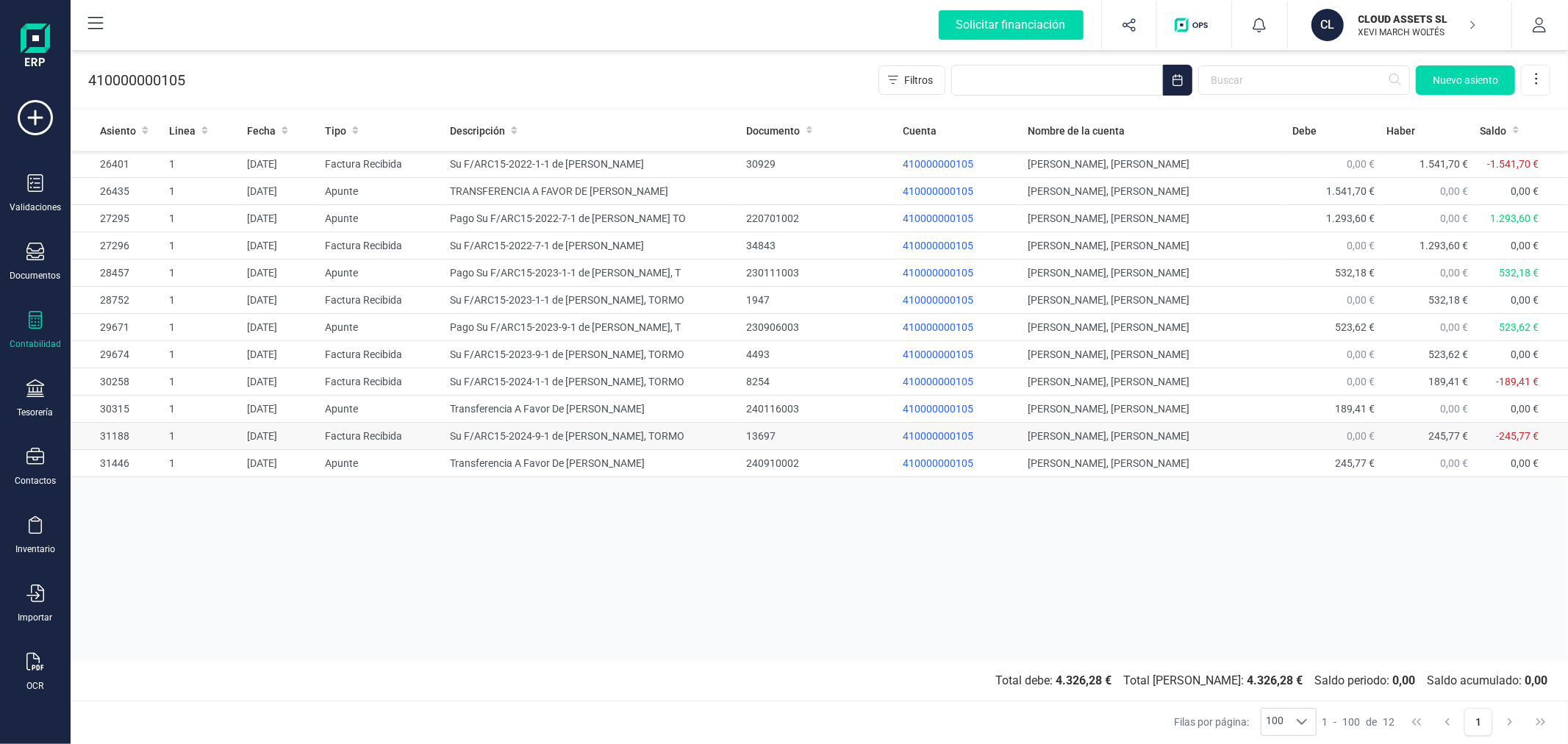
click at [503, 442] on td "Su F/ARC15-2024-9-1 de [PERSON_NAME], TORMO" at bounding box center [592, 435] width 296 height 27
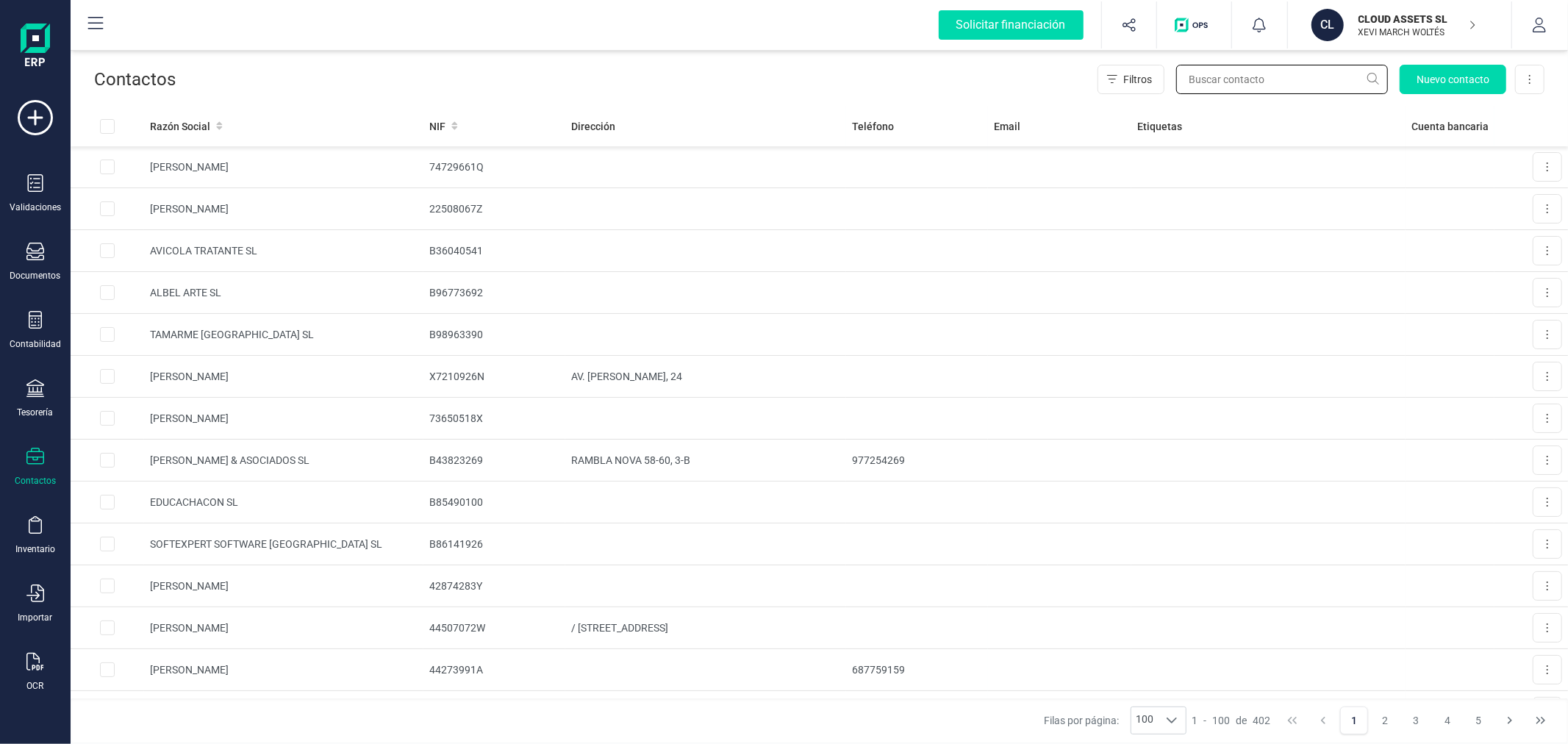
click at [1252, 72] on input "text" at bounding box center [1282, 80] width 212 height 30
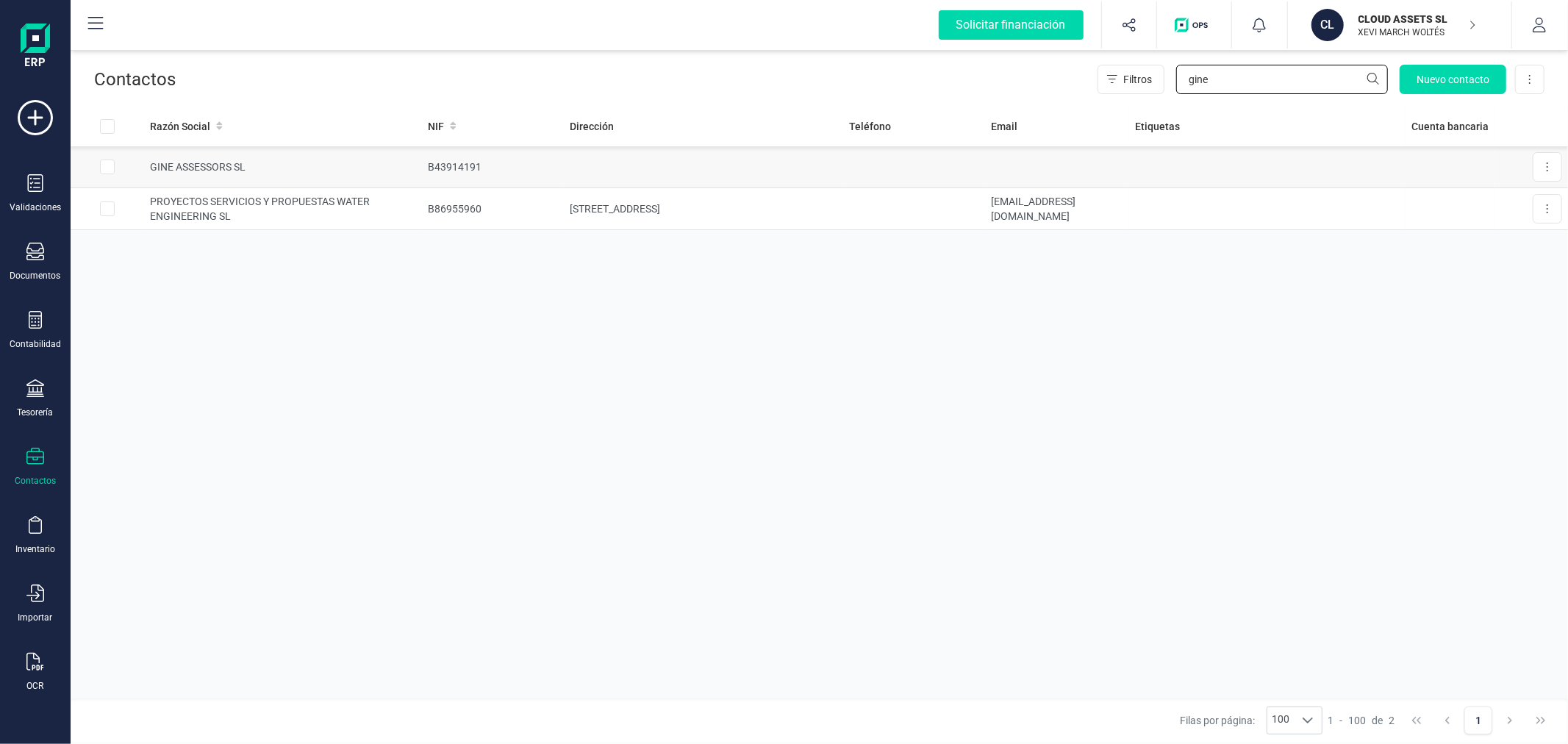
type input "gine"
click at [717, 158] on td at bounding box center [704, 167] width 280 height 42
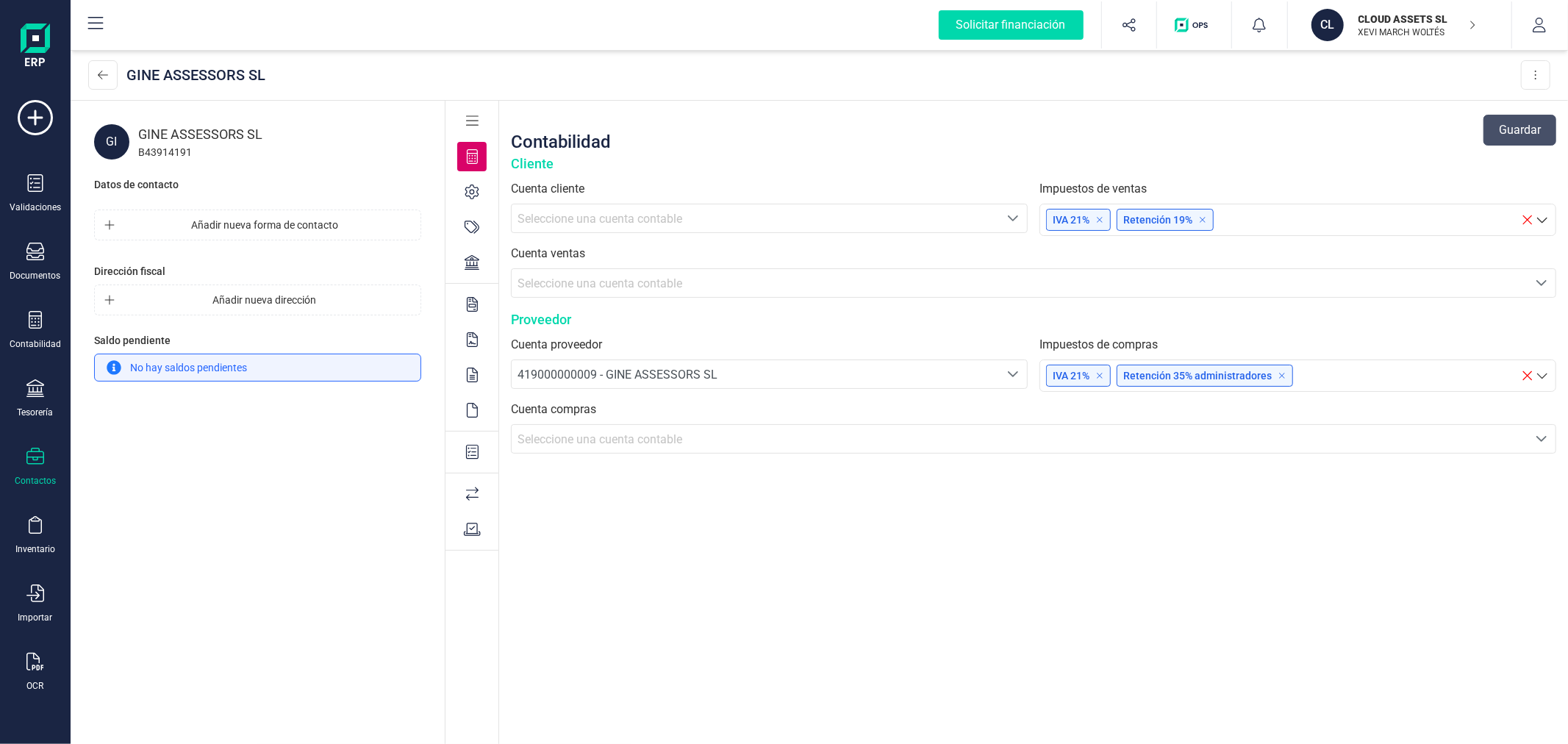
click at [651, 440] on span "Seleccione una cuenta contable" at bounding box center [600, 439] width 165 height 14
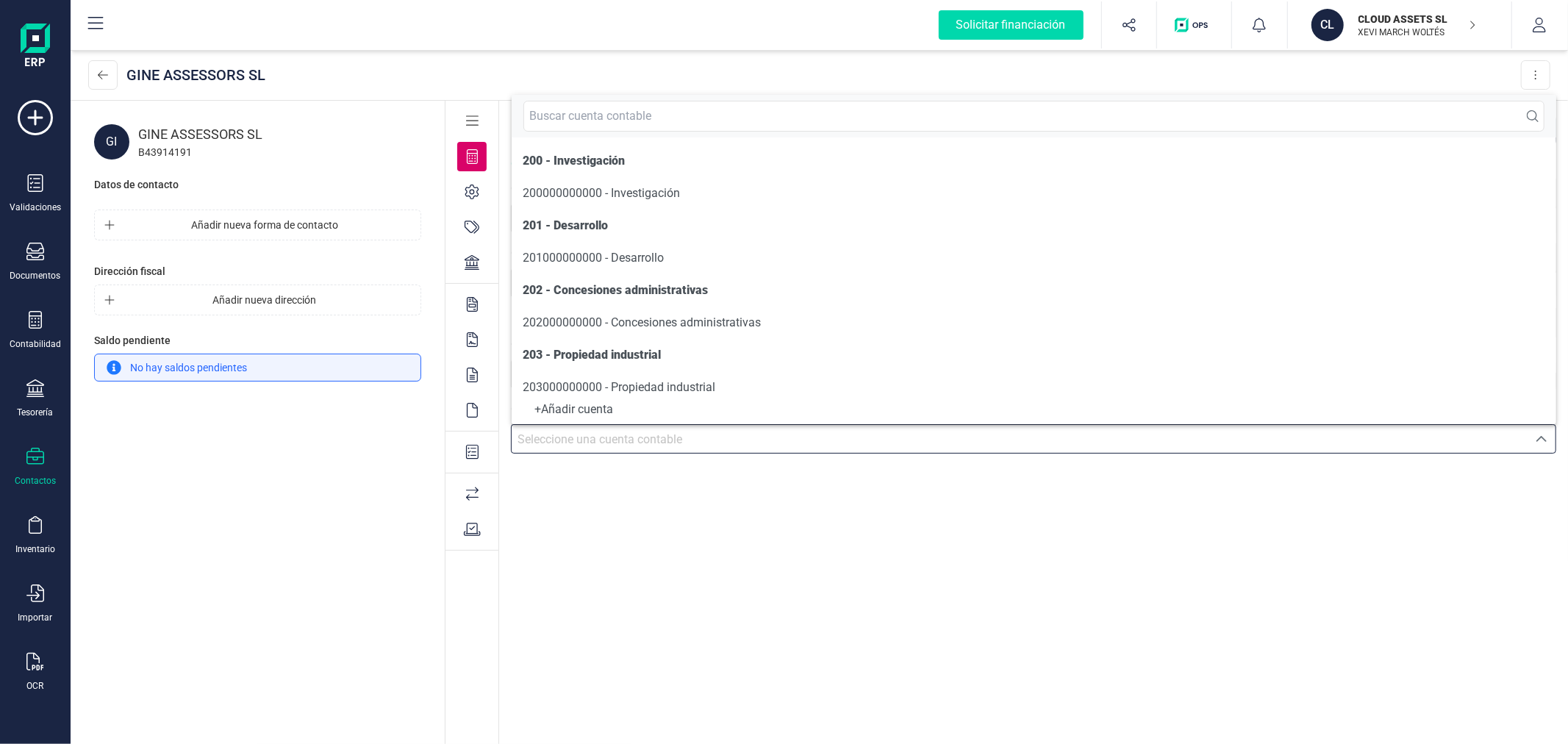
scroll to position [7, 0]
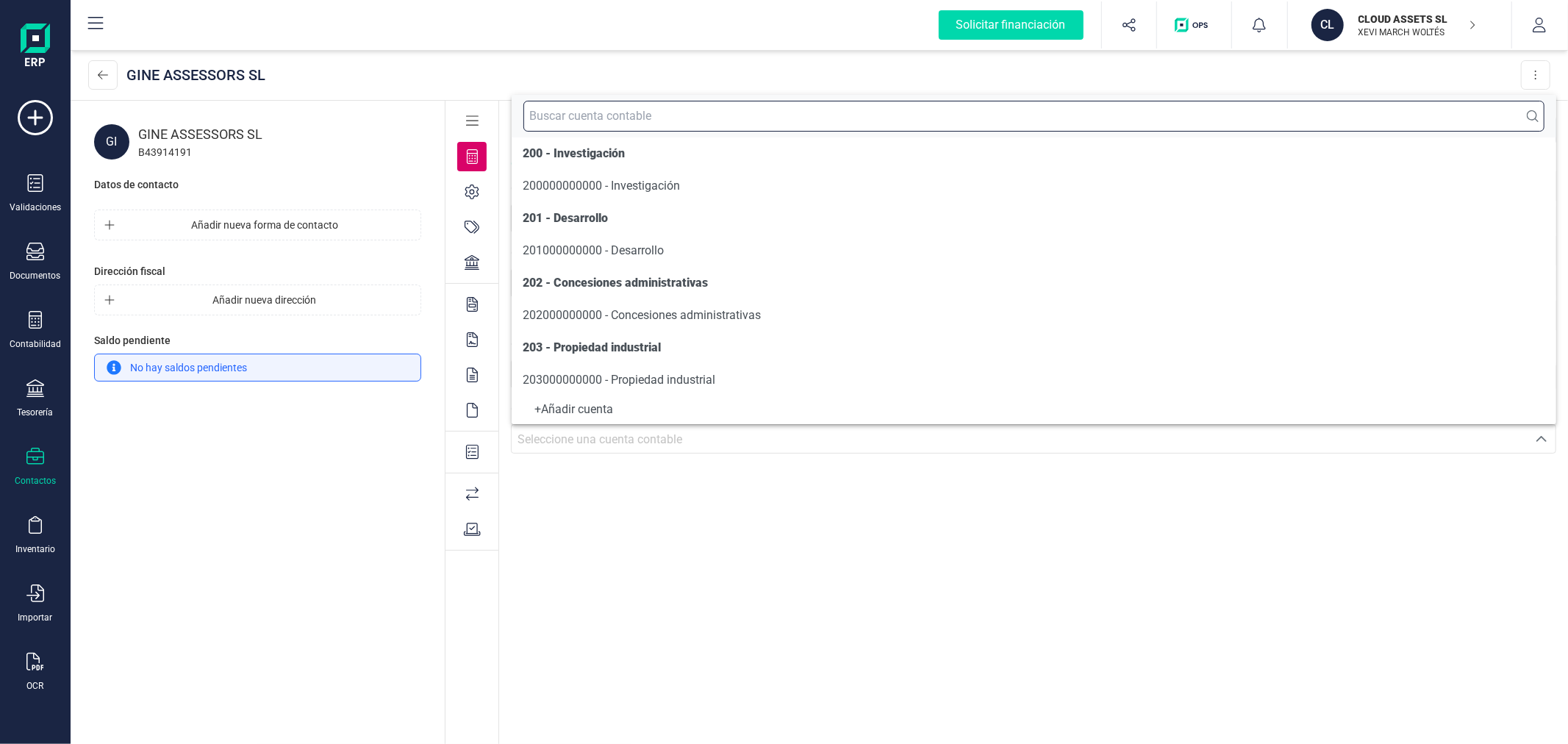
click at [668, 112] on input "text" at bounding box center [1034, 116] width 1022 height 31
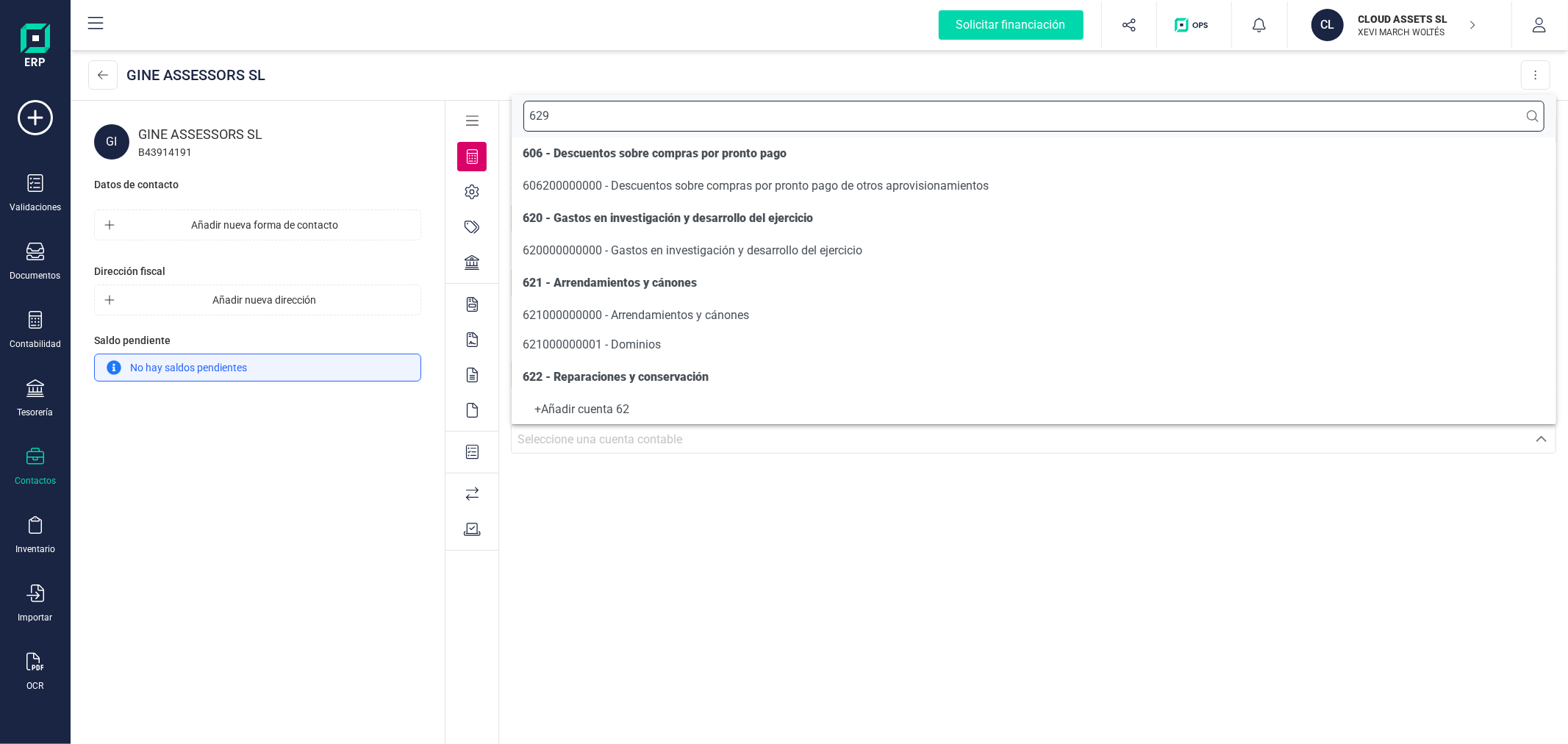
scroll to position [0, 0]
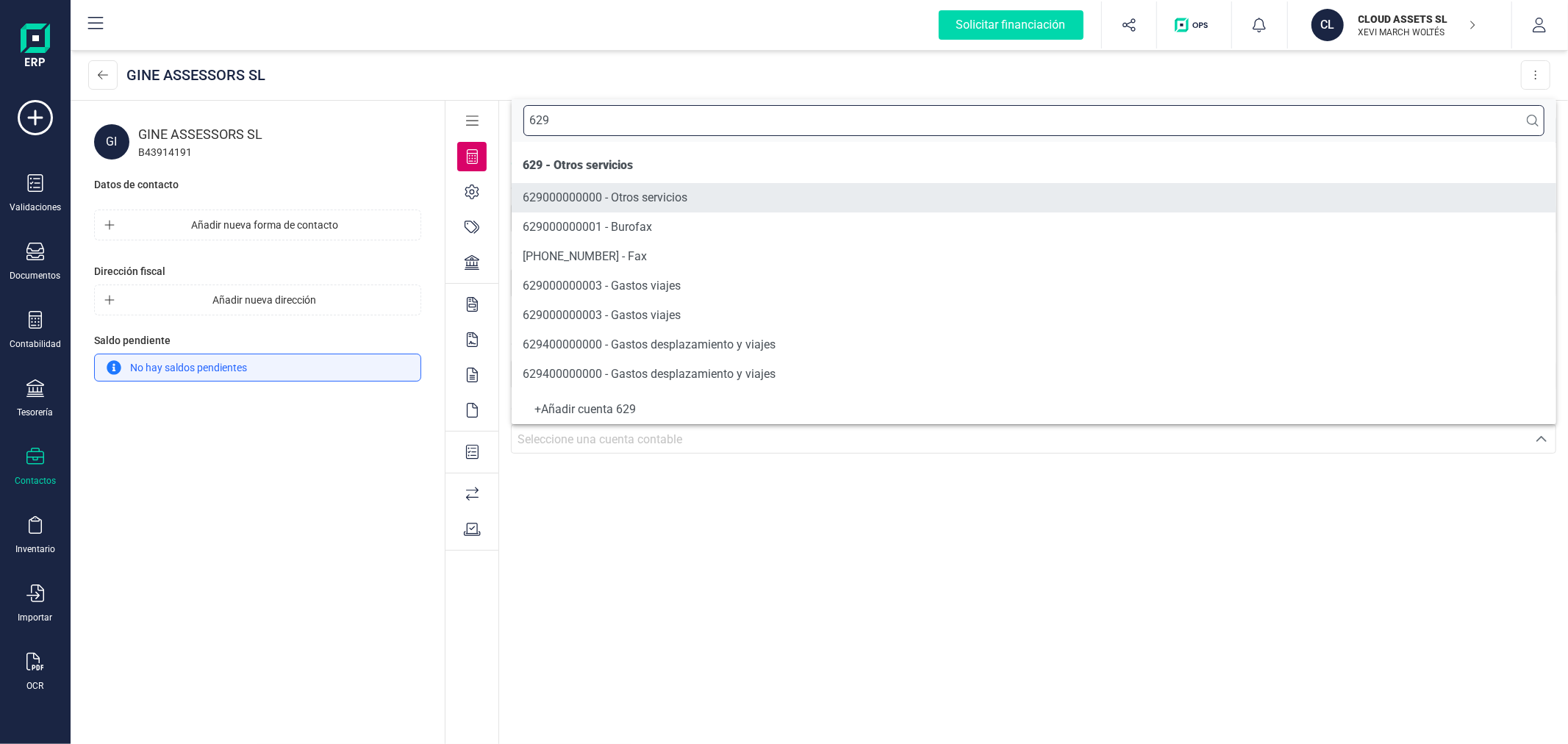
type input "629"
click at [659, 204] on span "629000000000 - Otros servicios" at bounding box center [606, 197] width 165 height 14
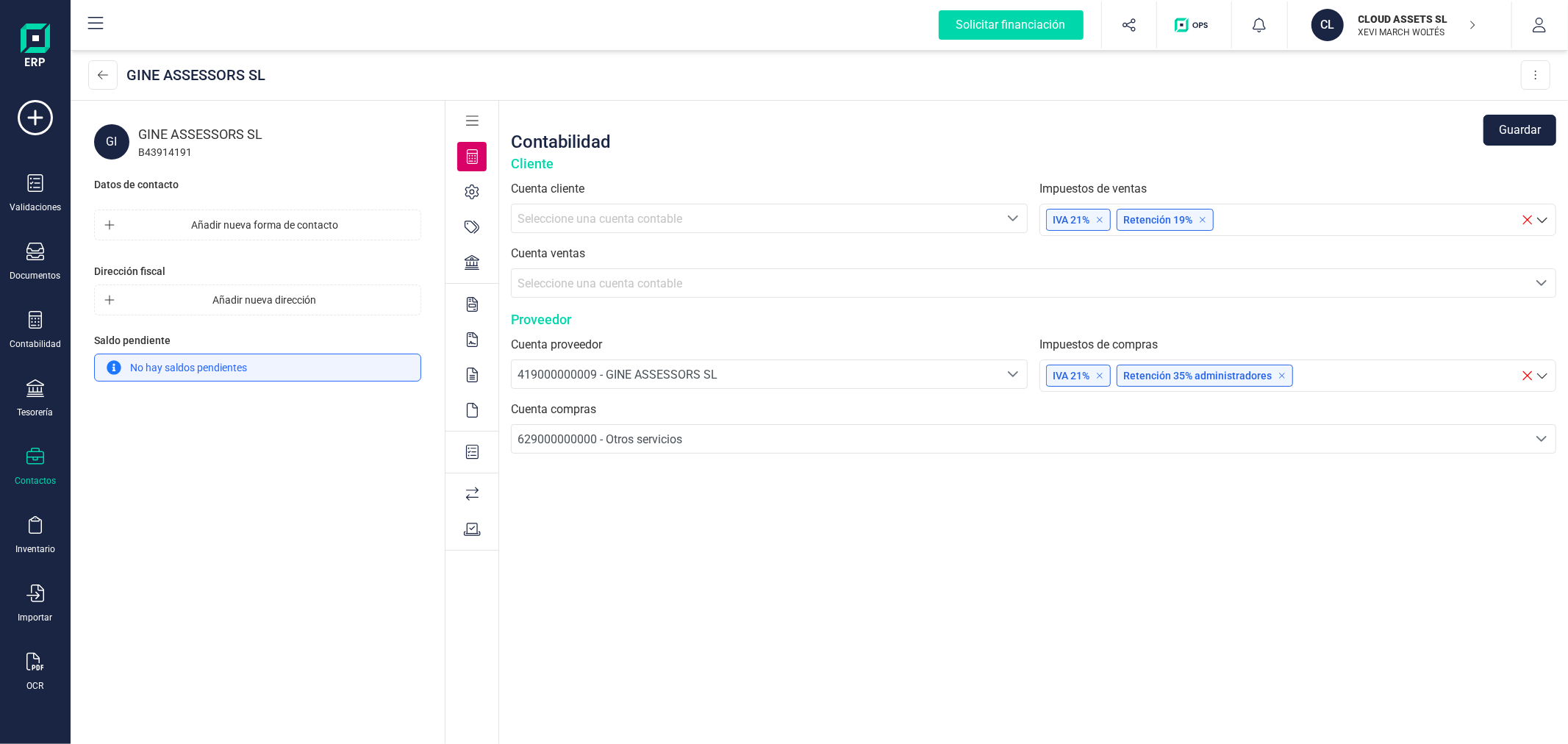
click at [1514, 127] on button "Guardar" at bounding box center [1520, 130] width 73 height 31
click at [104, 77] on icon at bounding box center [103, 75] width 10 height 12
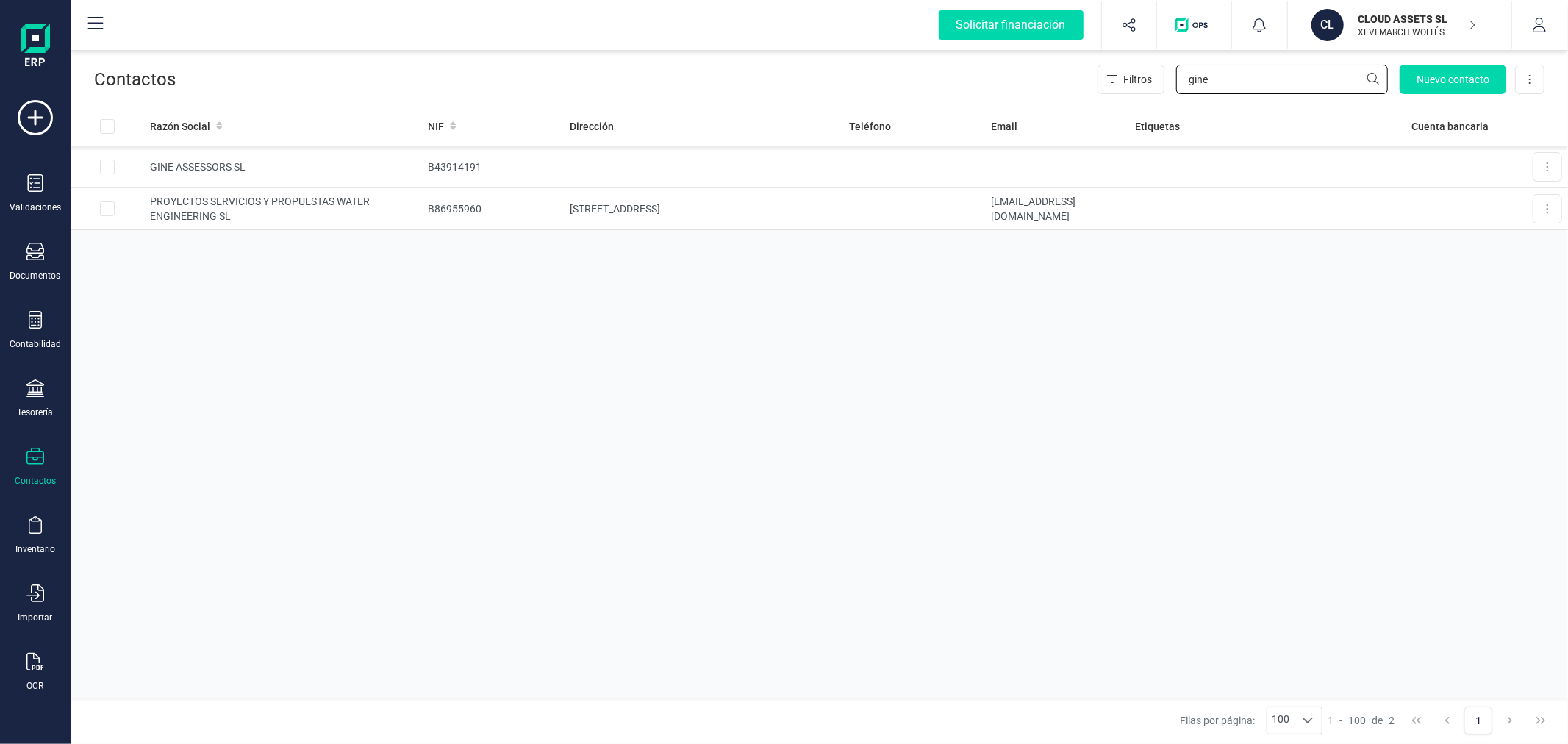
click at [1230, 69] on input "gine" at bounding box center [1282, 80] width 212 height 30
click at [1236, 83] on input "timon" at bounding box center [1282, 80] width 212 height 30
type input "publ"
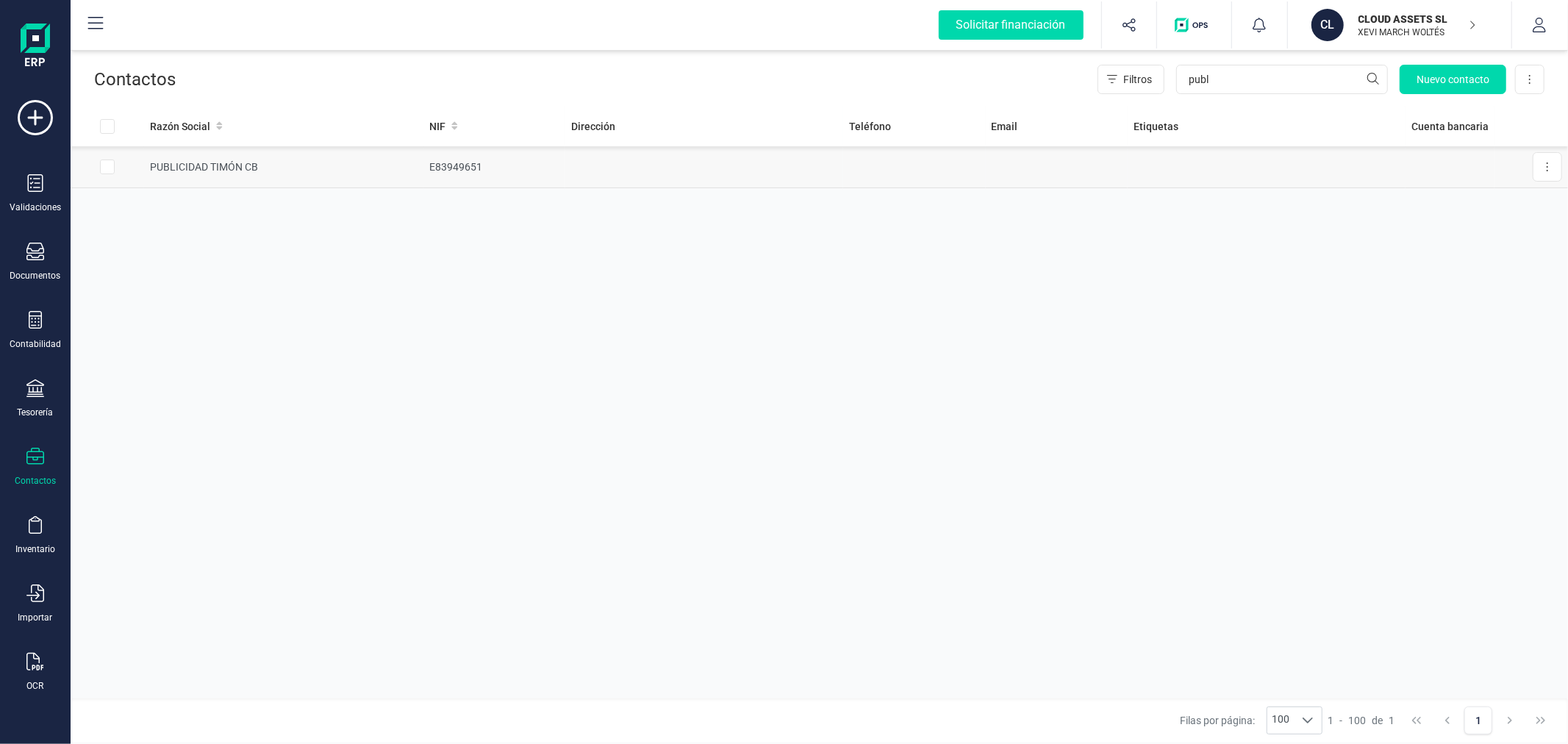
click at [612, 167] on td at bounding box center [704, 167] width 278 height 42
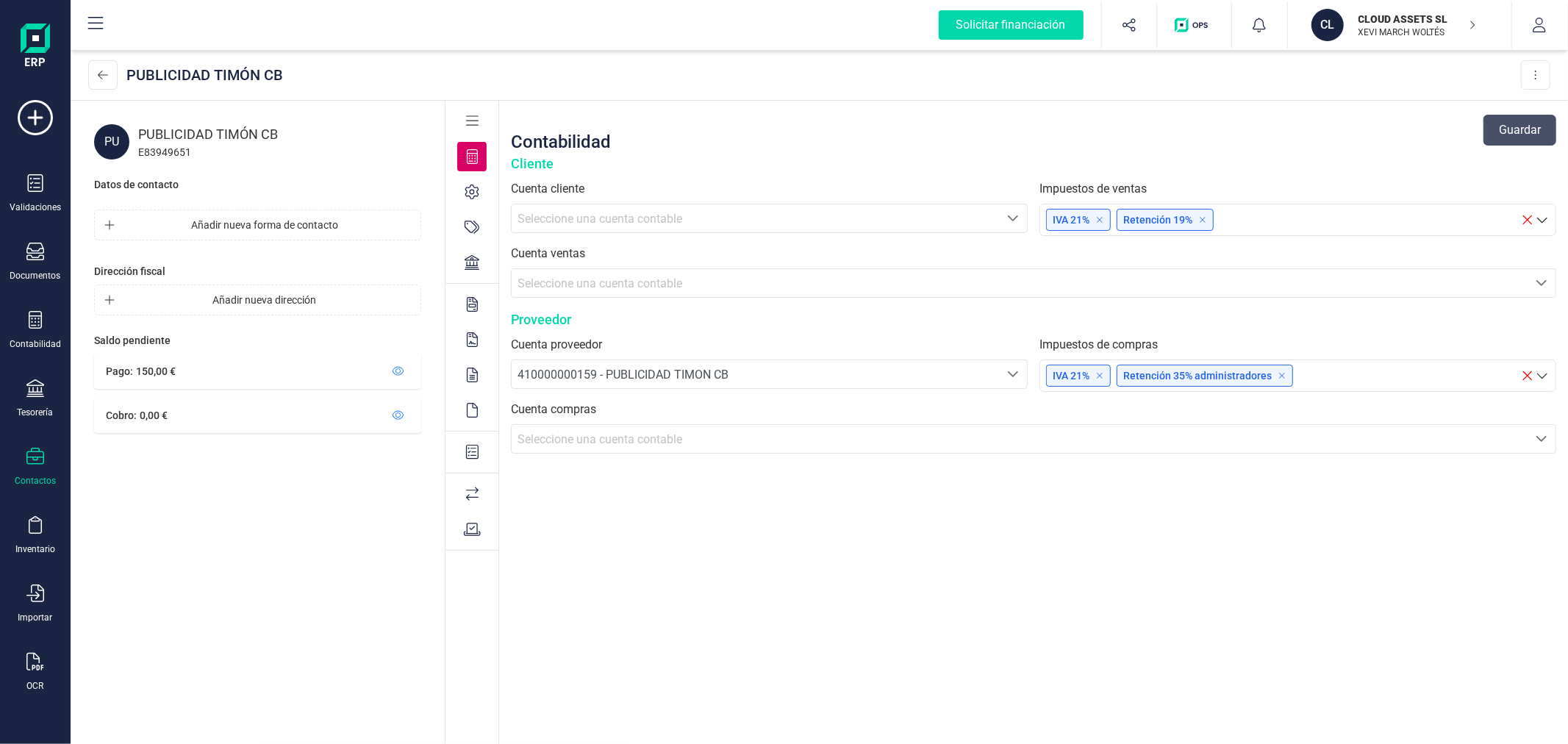
click at [668, 434] on span "Seleccione una cuenta contable" at bounding box center [600, 439] width 165 height 14
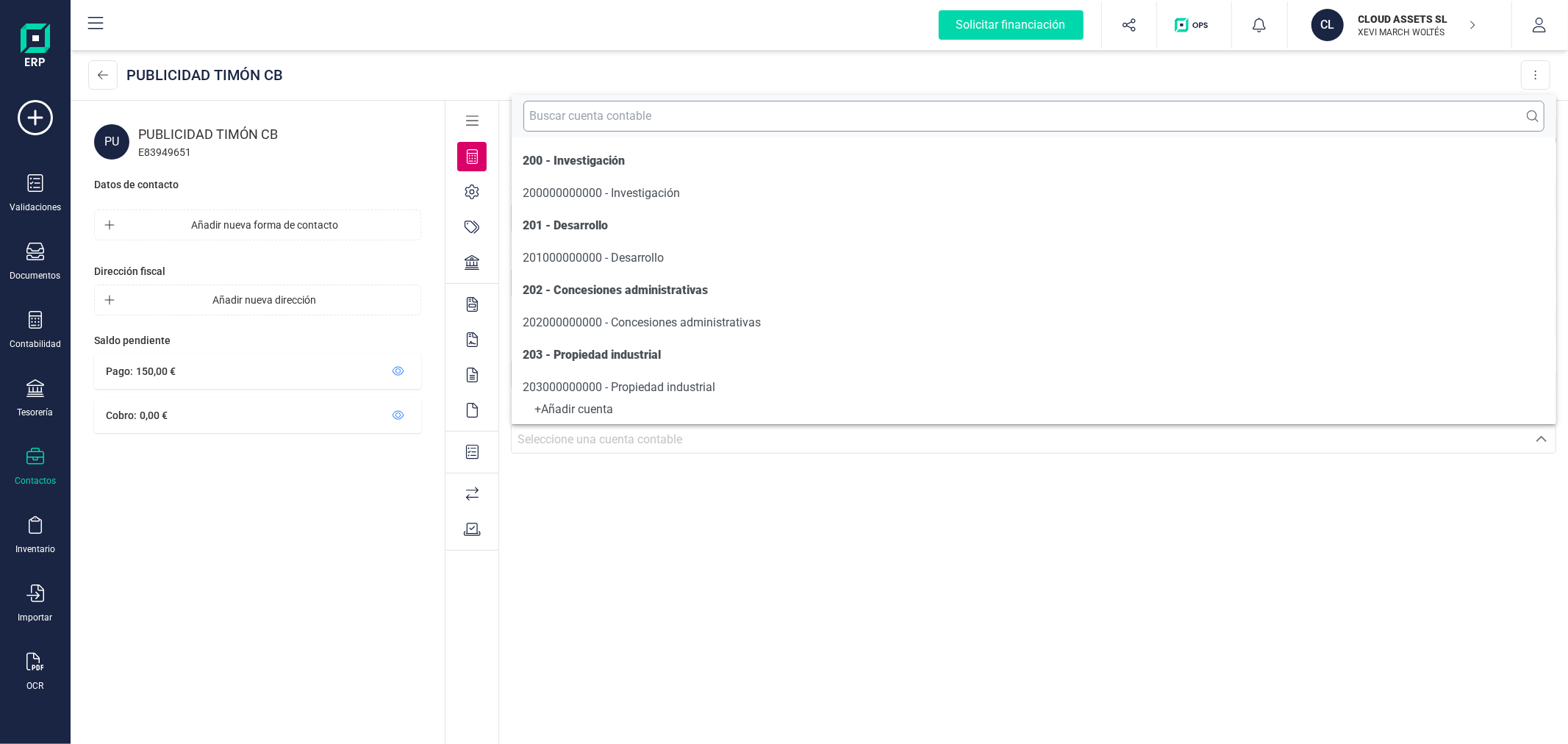
scroll to position [7, 0]
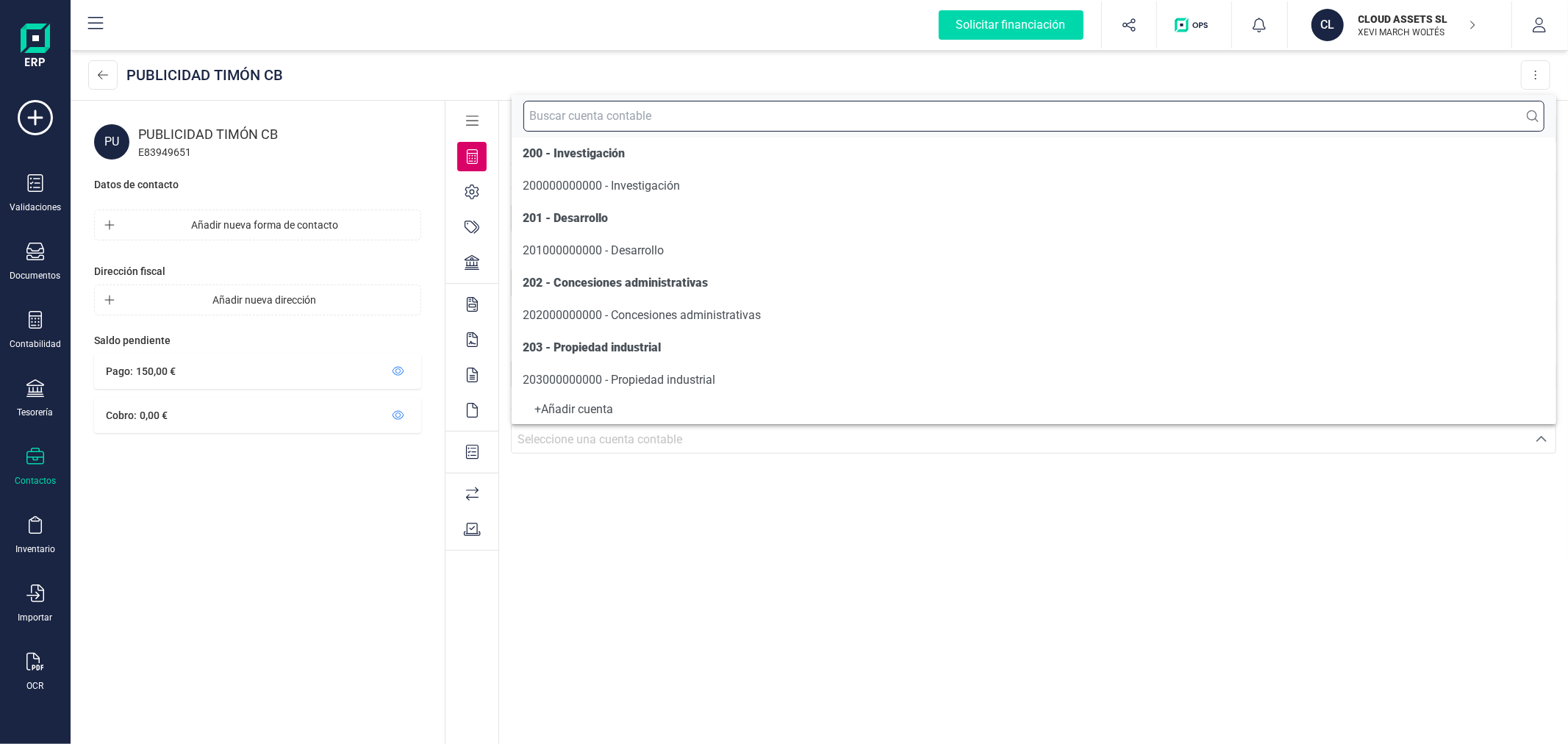
click at [723, 107] on input "text" at bounding box center [1034, 116] width 1022 height 31
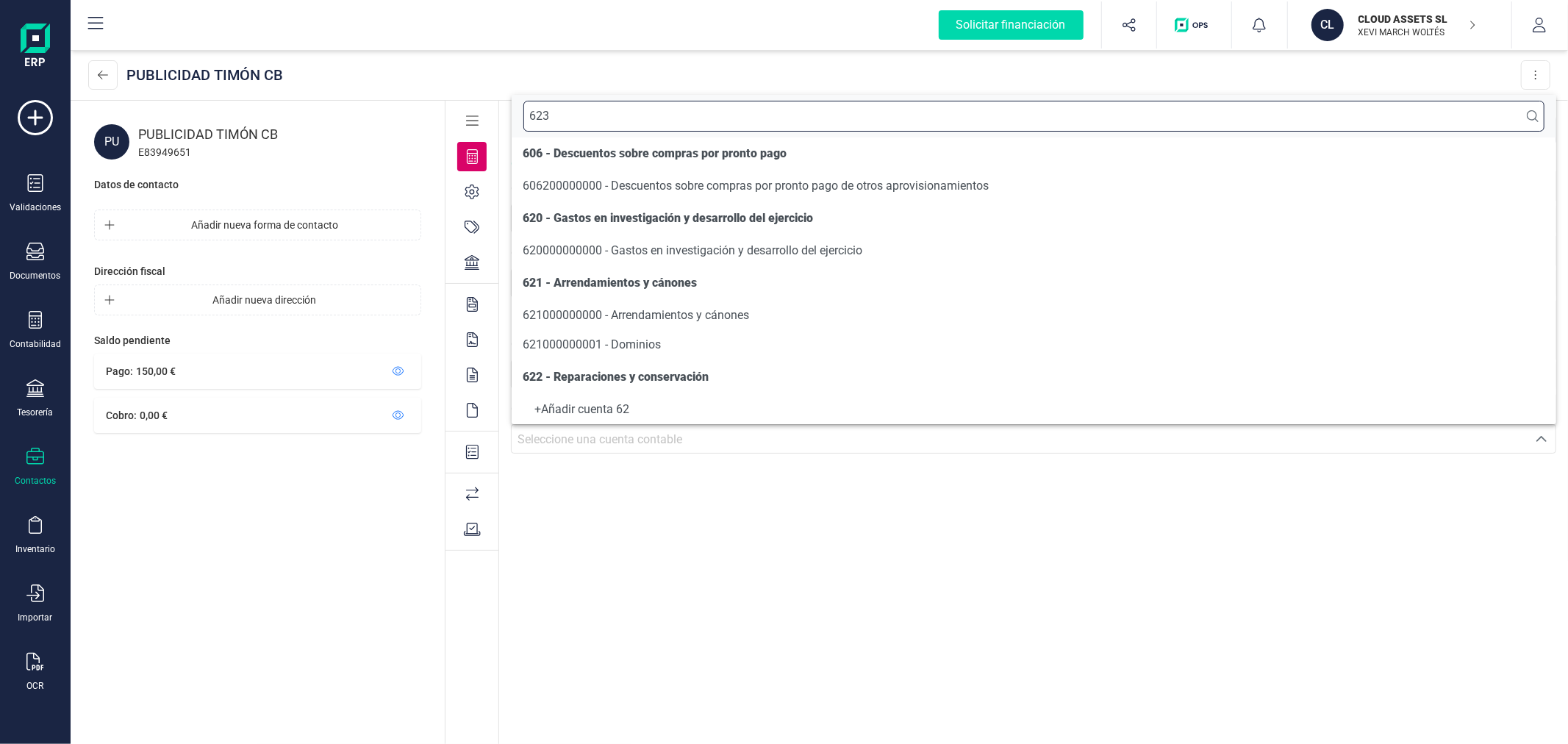
scroll to position [0, 0]
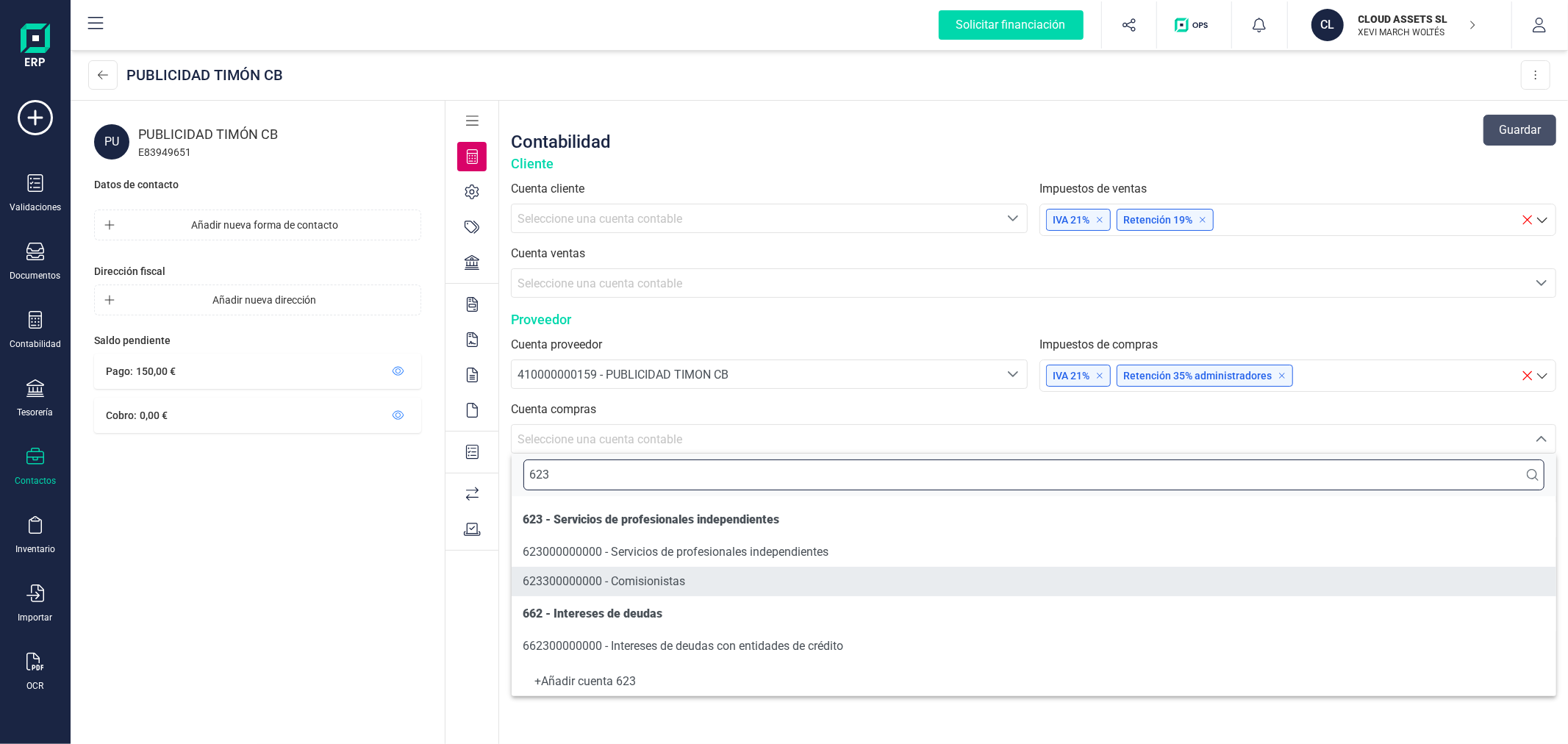
type input "623"
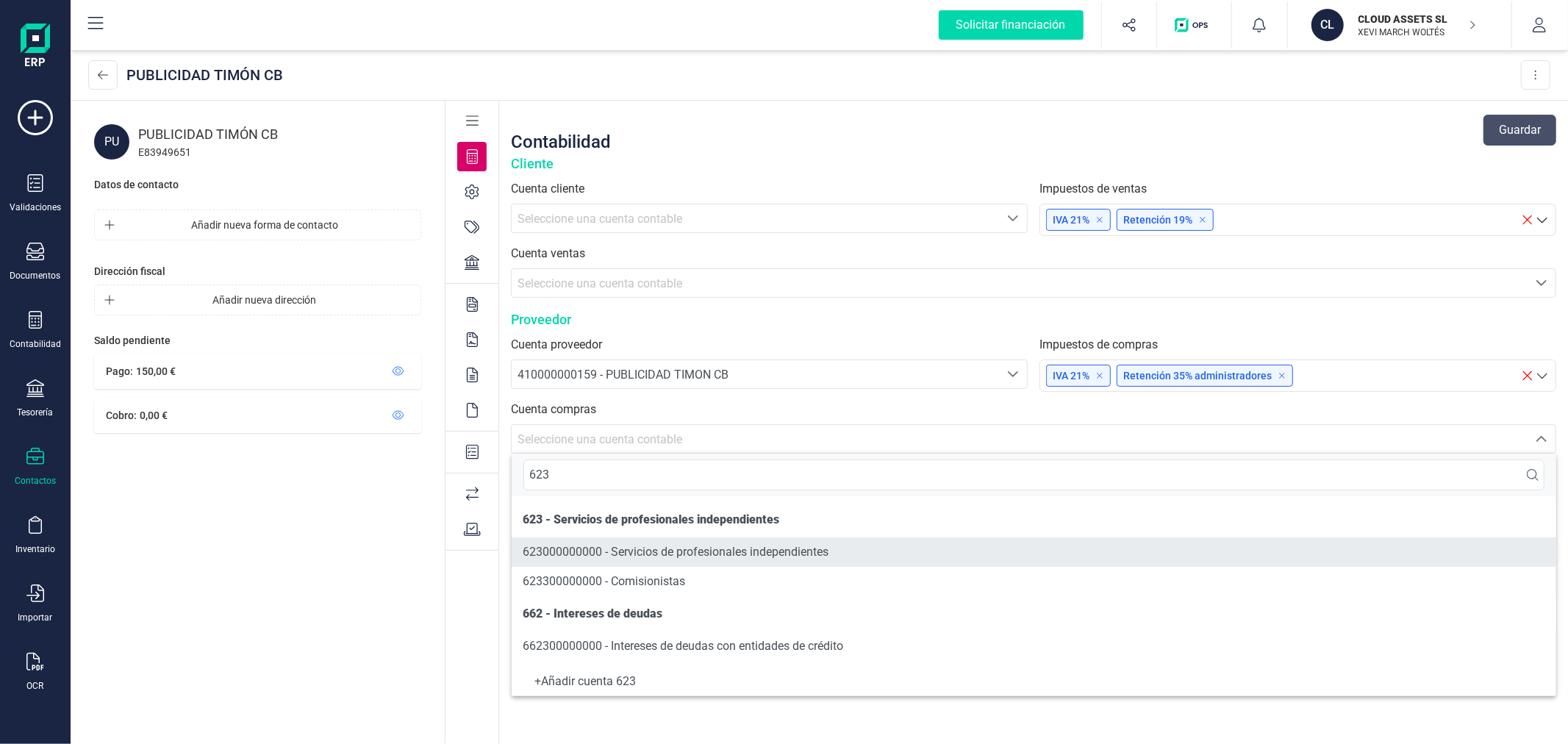
click at [737, 561] on li "623000000000 - Servicios de profesionales independientes" at bounding box center [1034, 552] width 1046 height 30
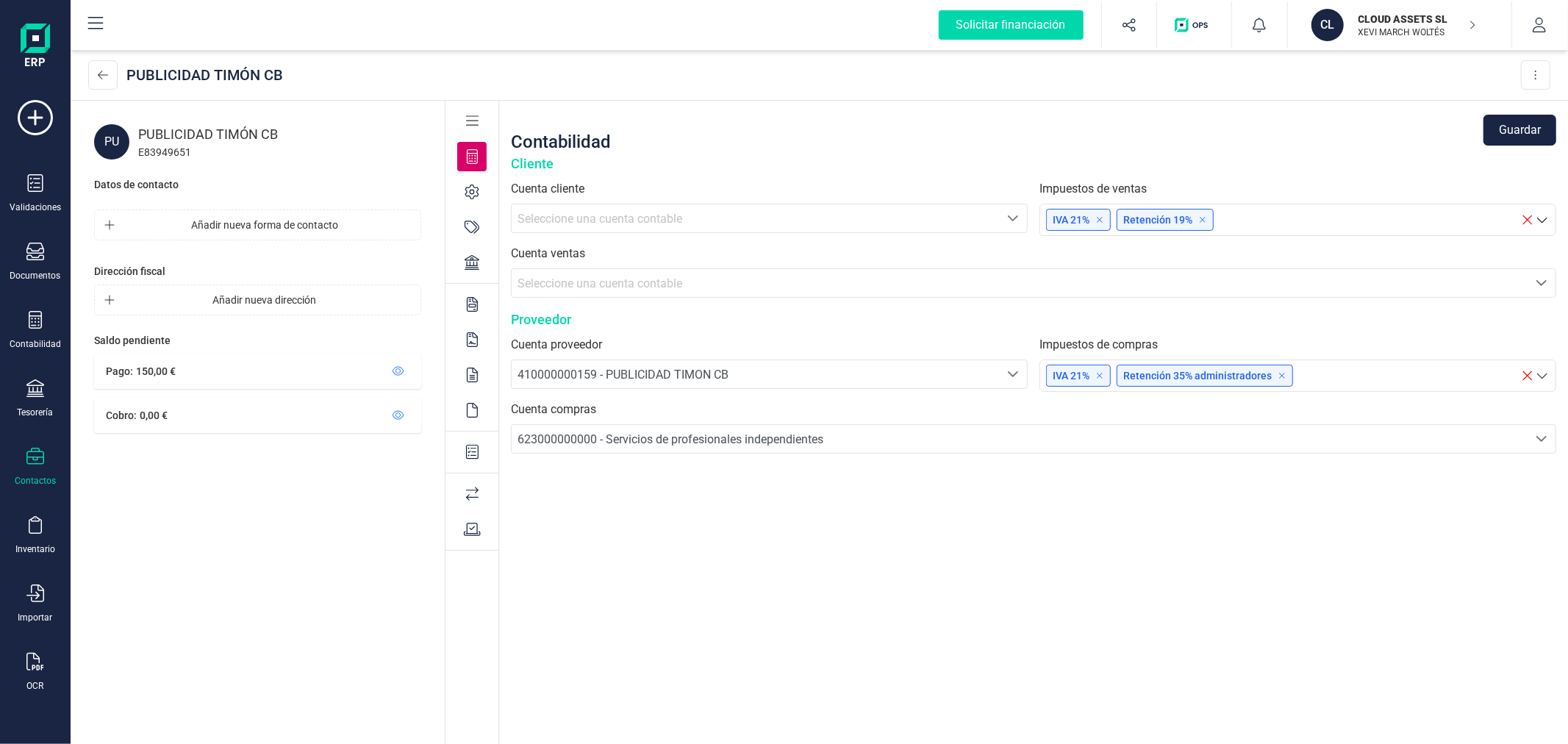
click at [1512, 130] on button "Guardar" at bounding box center [1520, 130] width 73 height 31
click at [95, 70] on button at bounding box center [103, 75] width 30 height 30
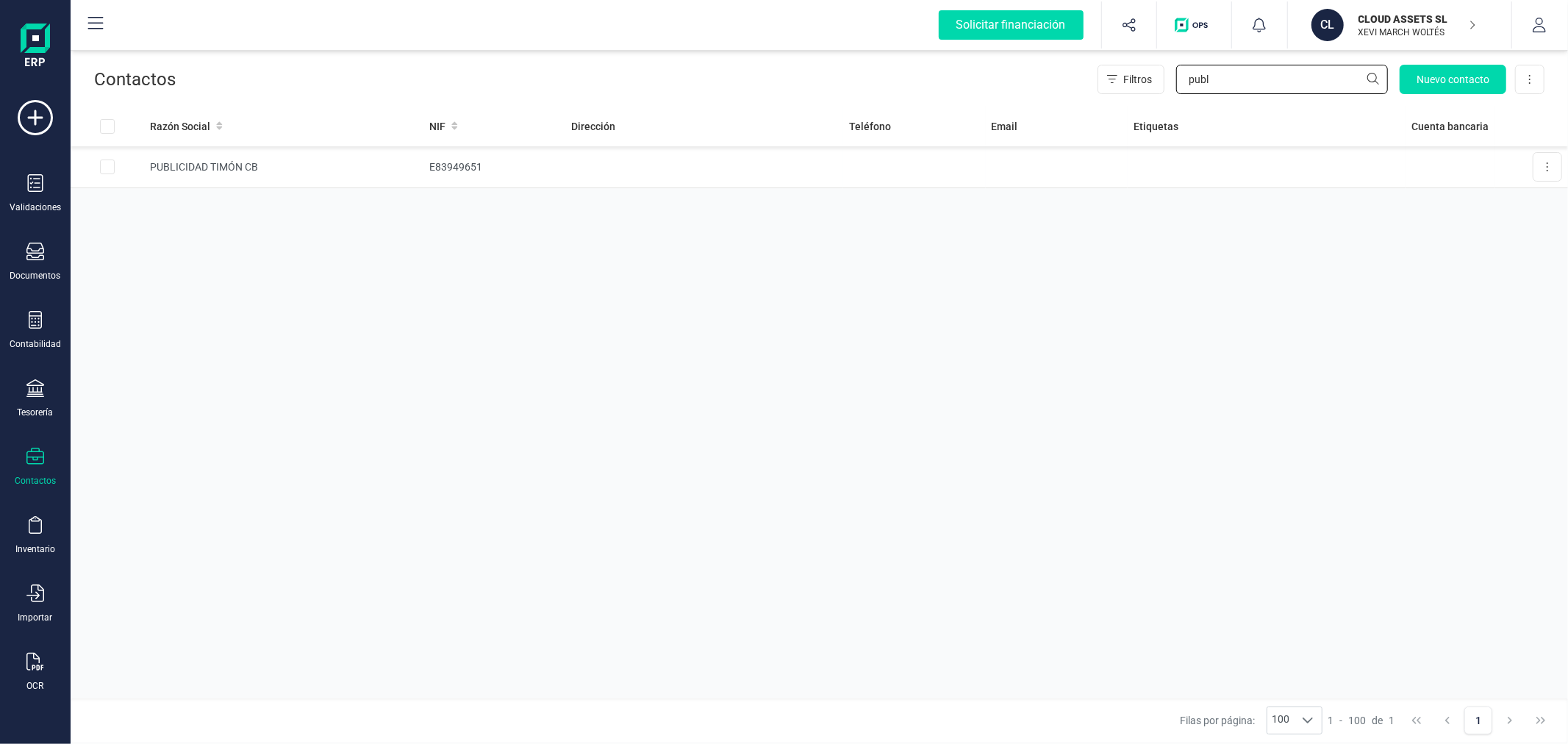
click at [1208, 79] on input "publ" at bounding box center [1282, 80] width 212 height 30
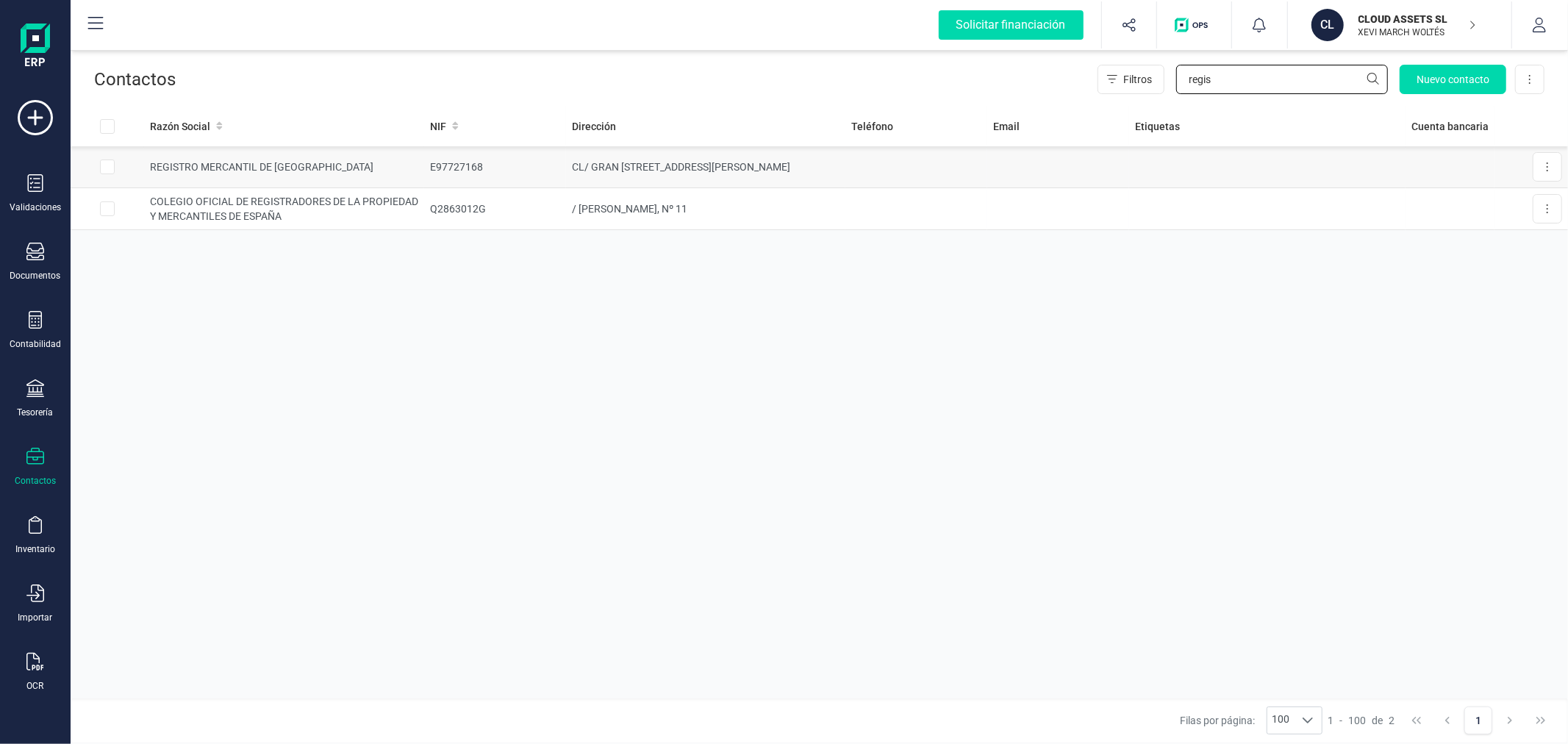
type input "regis"
click at [732, 160] on td "CL/ GRAN VIA MARQUES DEL TURIA, Nº 57" at bounding box center [706, 167] width 280 height 42
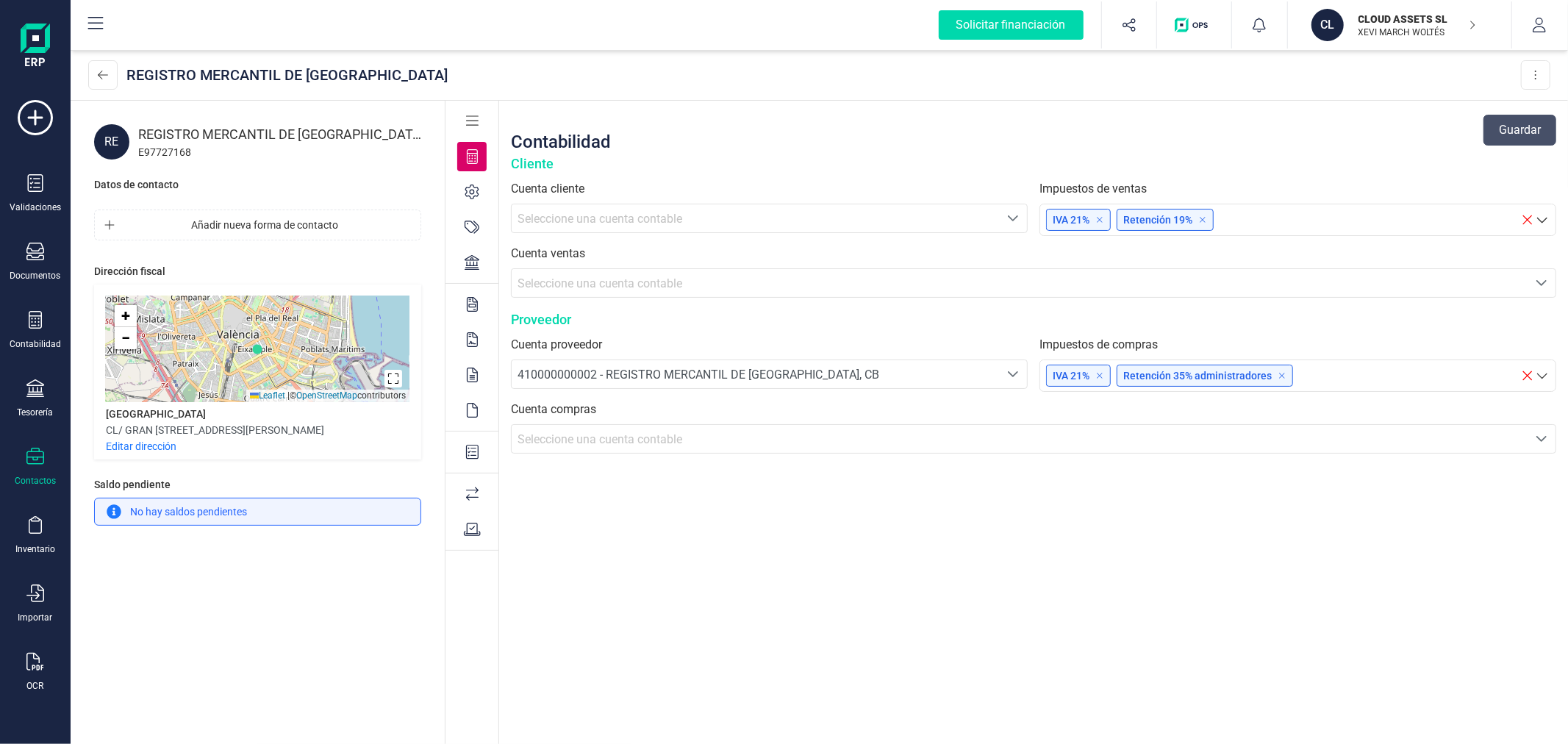
click at [590, 433] on span "Seleccione una cuenta contable" at bounding box center [600, 439] width 165 height 14
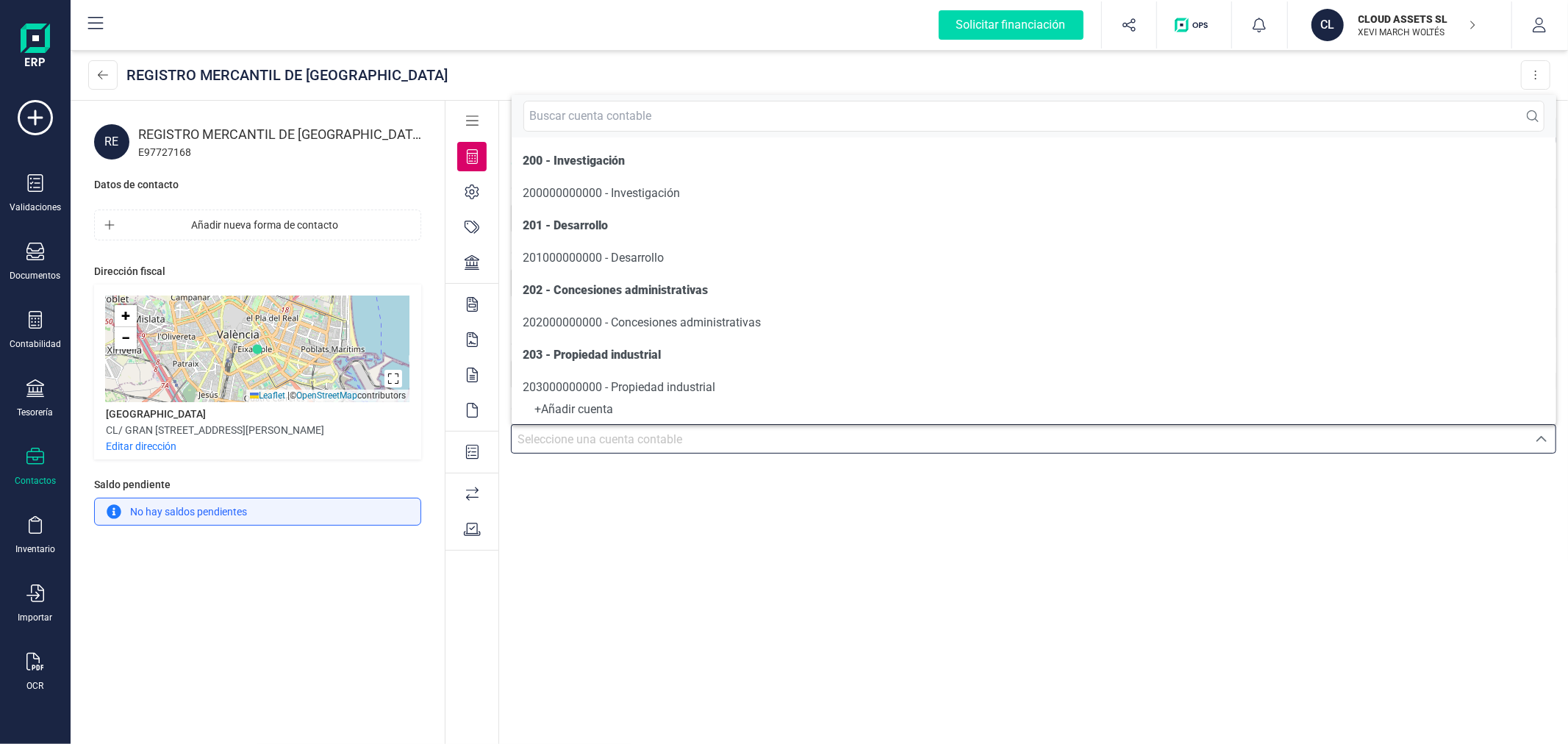
scroll to position [7, 0]
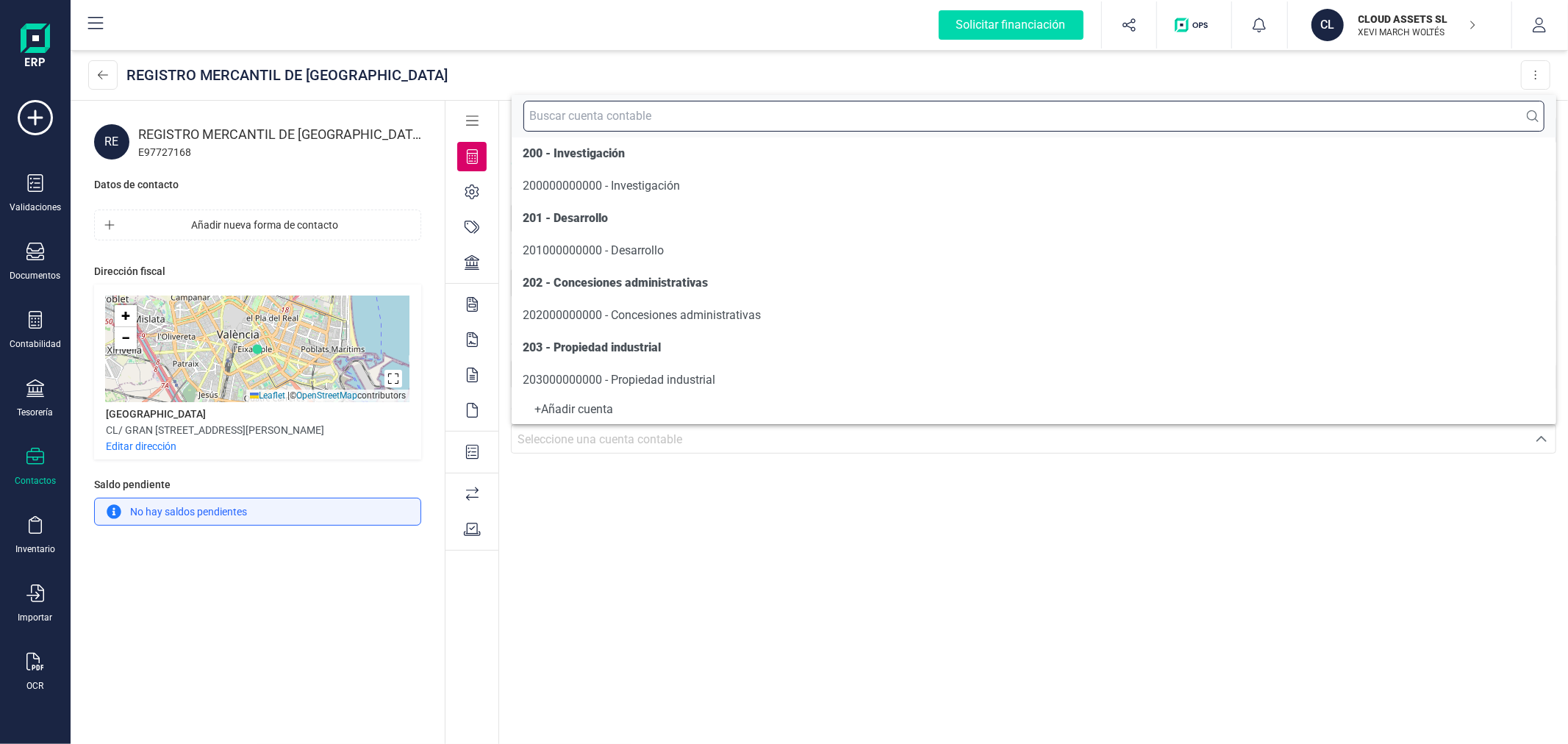
click at [622, 120] on input "text" at bounding box center [1034, 116] width 1022 height 31
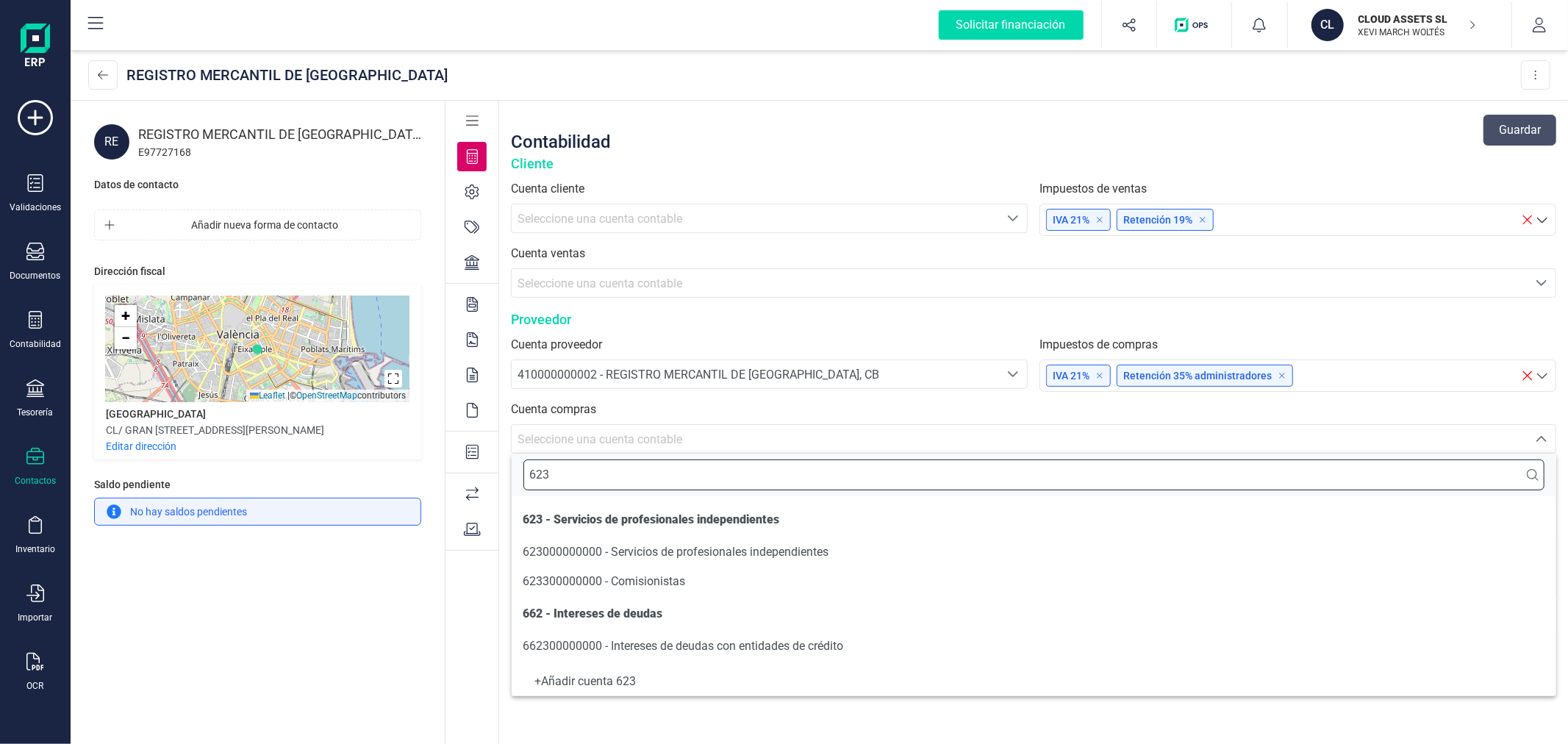
scroll to position [0, 0]
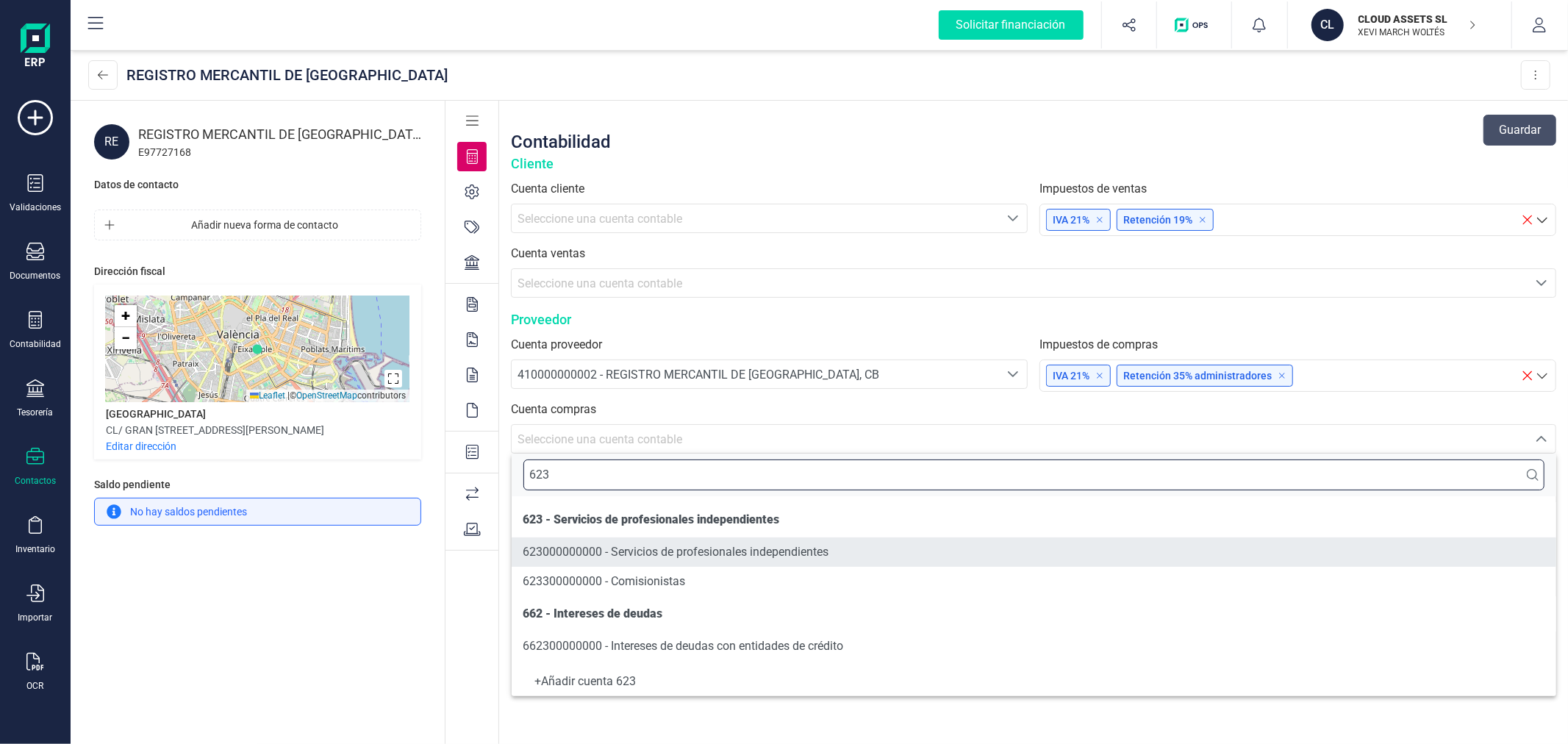
type input "623"
click at [646, 555] on span "623000000000 - Servicios de profesionales independientes" at bounding box center [676, 551] width 306 height 14
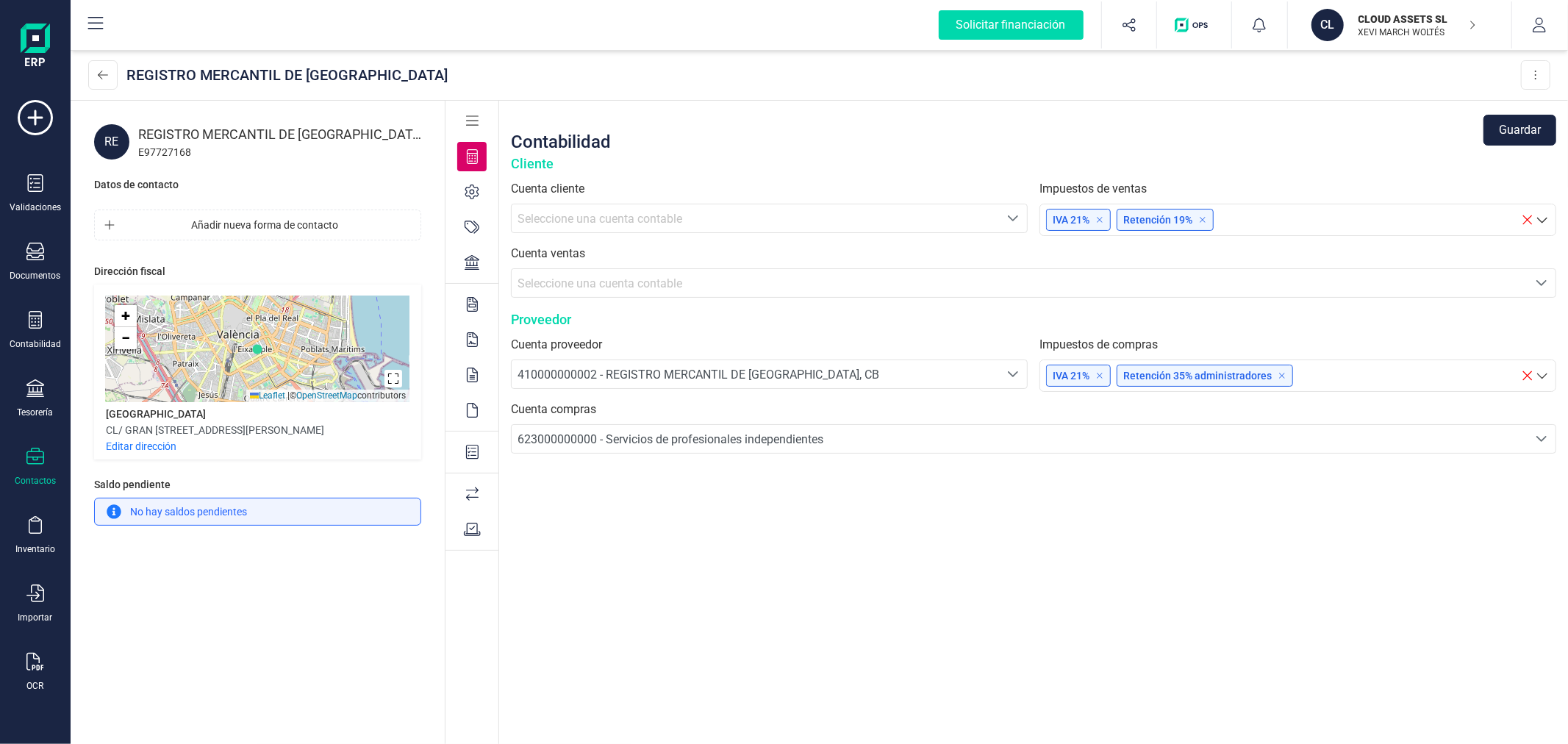
click at [646, 554] on div "Contabilidad Guardar Cliente Cuenta cliente Seleccione una cuenta Seleccione un…" at bounding box center [1034, 423] width 1069 height 646
click at [1515, 131] on button "Guardar" at bounding box center [1520, 130] width 73 height 31
click at [104, 72] on icon at bounding box center [103, 75] width 10 height 12
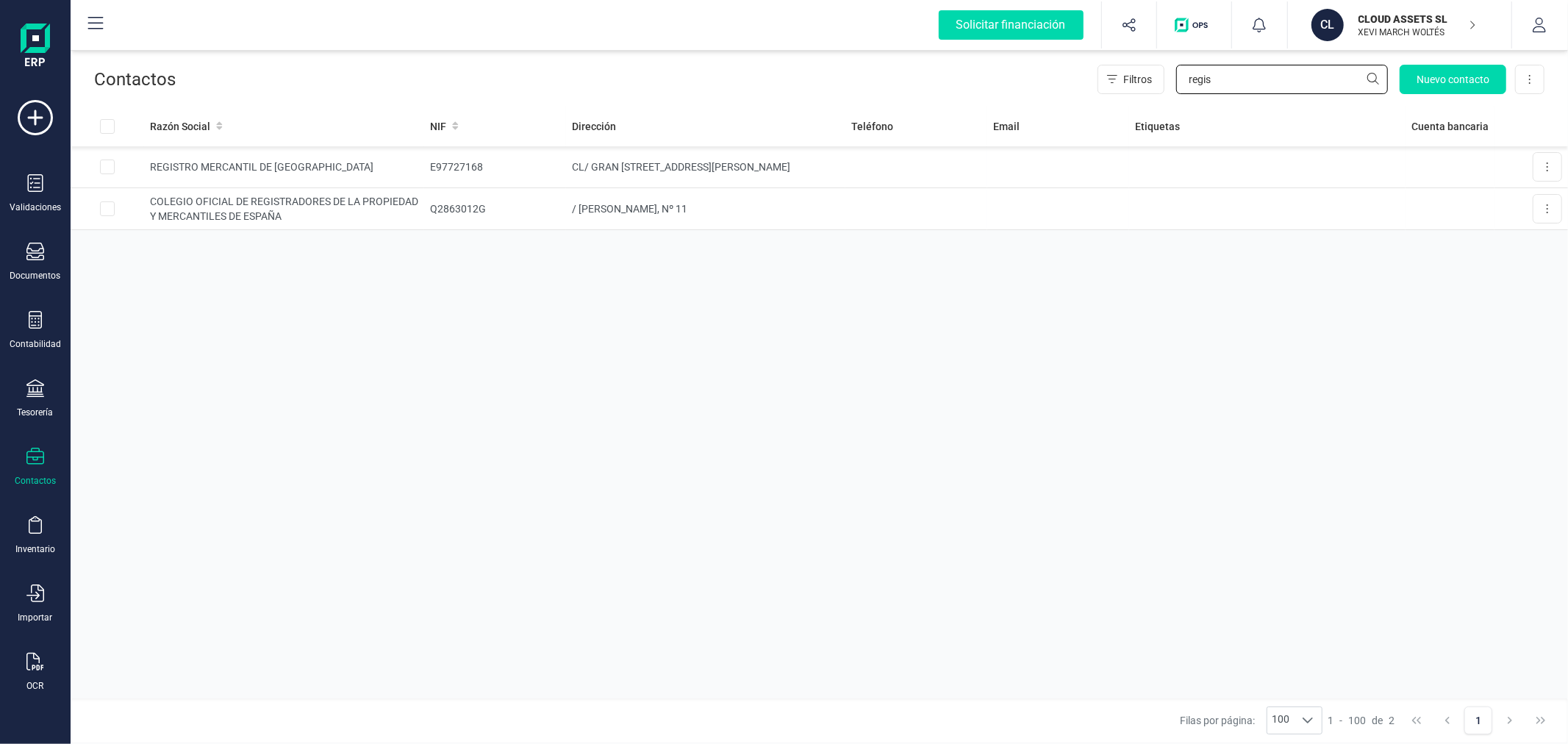
click at [1226, 85] on input "regis" at bounding box center [1282, 80] width 212 height 30
type input "tormo"
click at [735, 173] on td "RD/RCDA PADRE LEANDRO CALVO,2,1" at bounding box center [705, 167] width 280 height 42
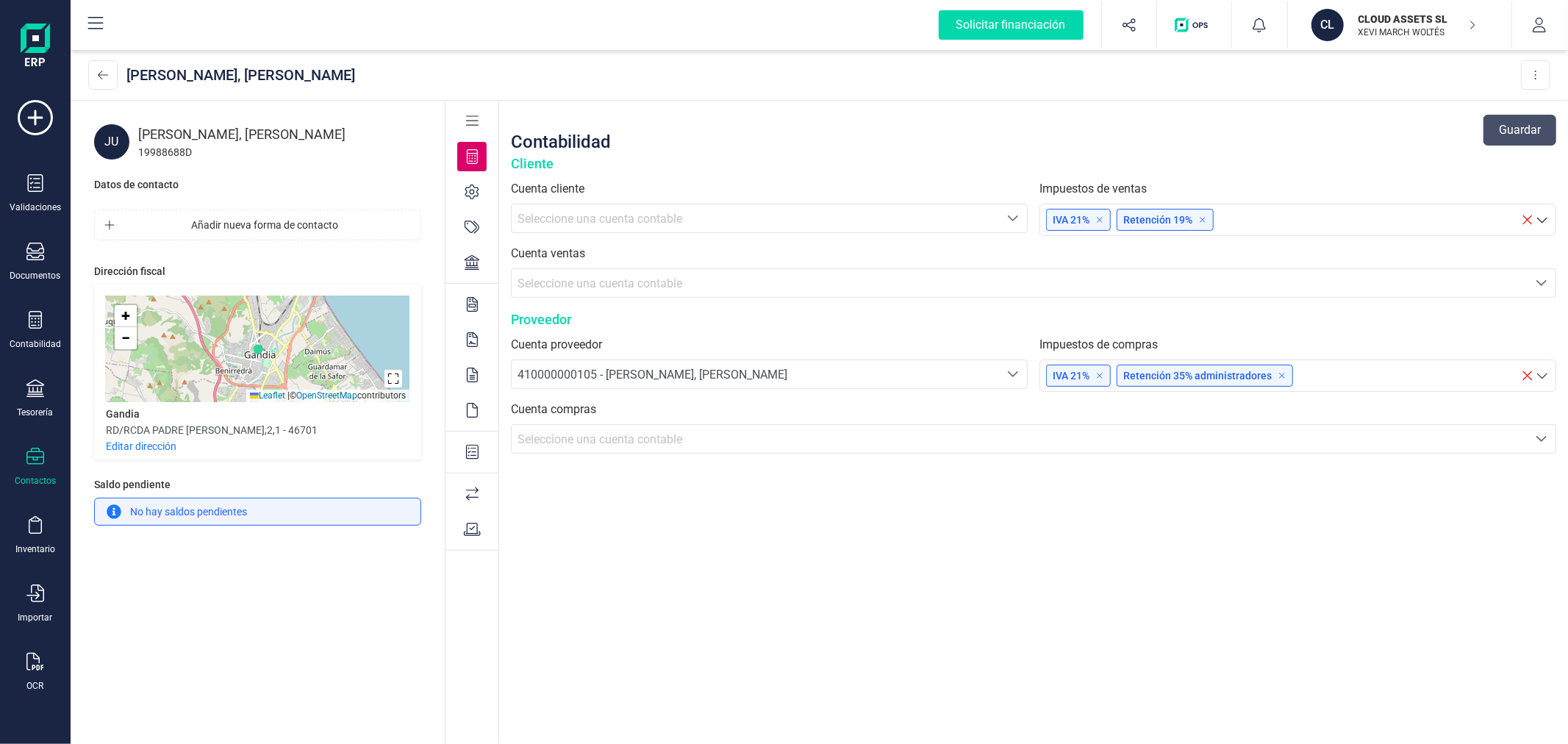
click at [641, 439] on span "Seleccione una cuenta contable" at bounding box center [600, 439] width 165 height 14
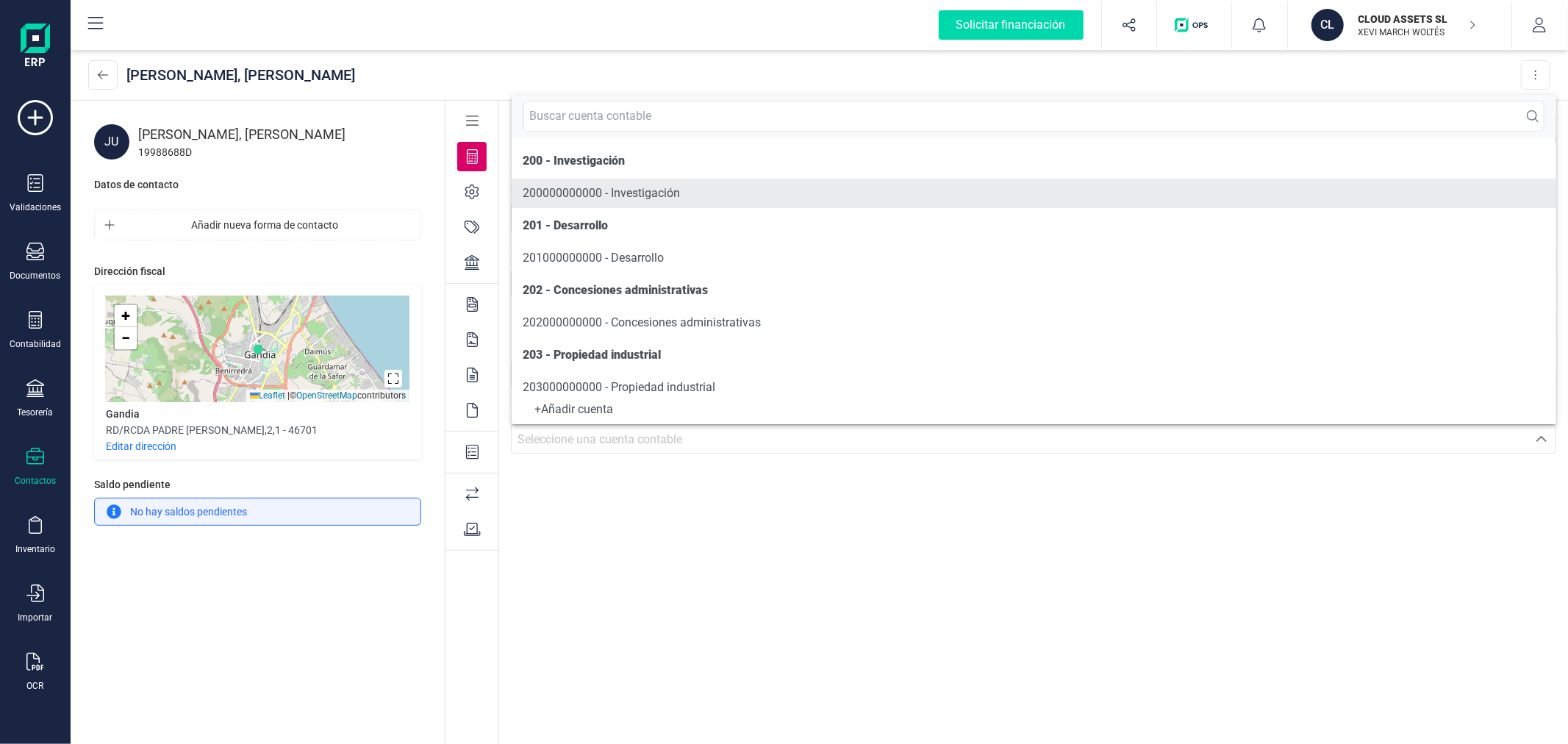
scroll to position [7, 0]
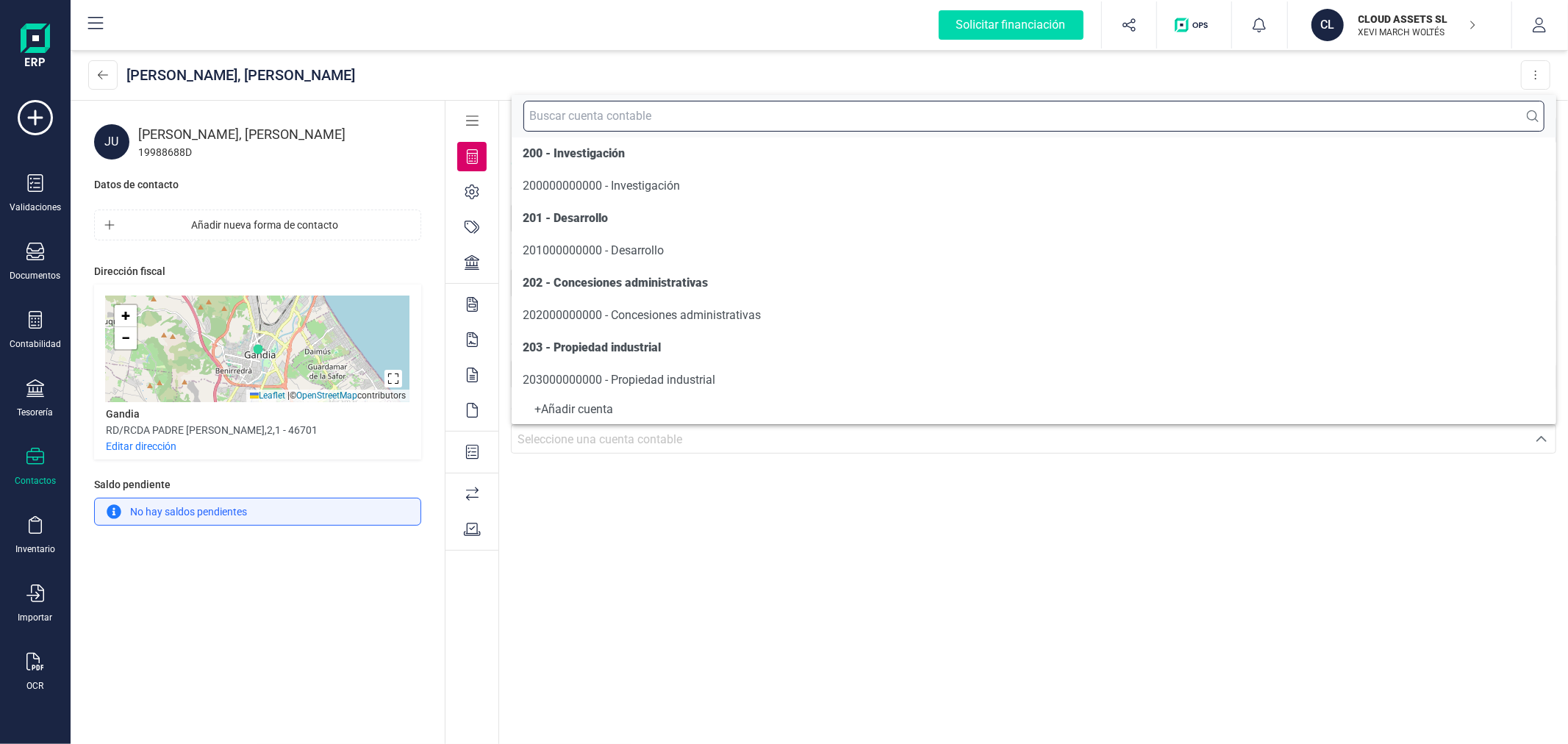
click at [669, 111] on input "text" at bounding box center [1034, 116] width 1022 height 31
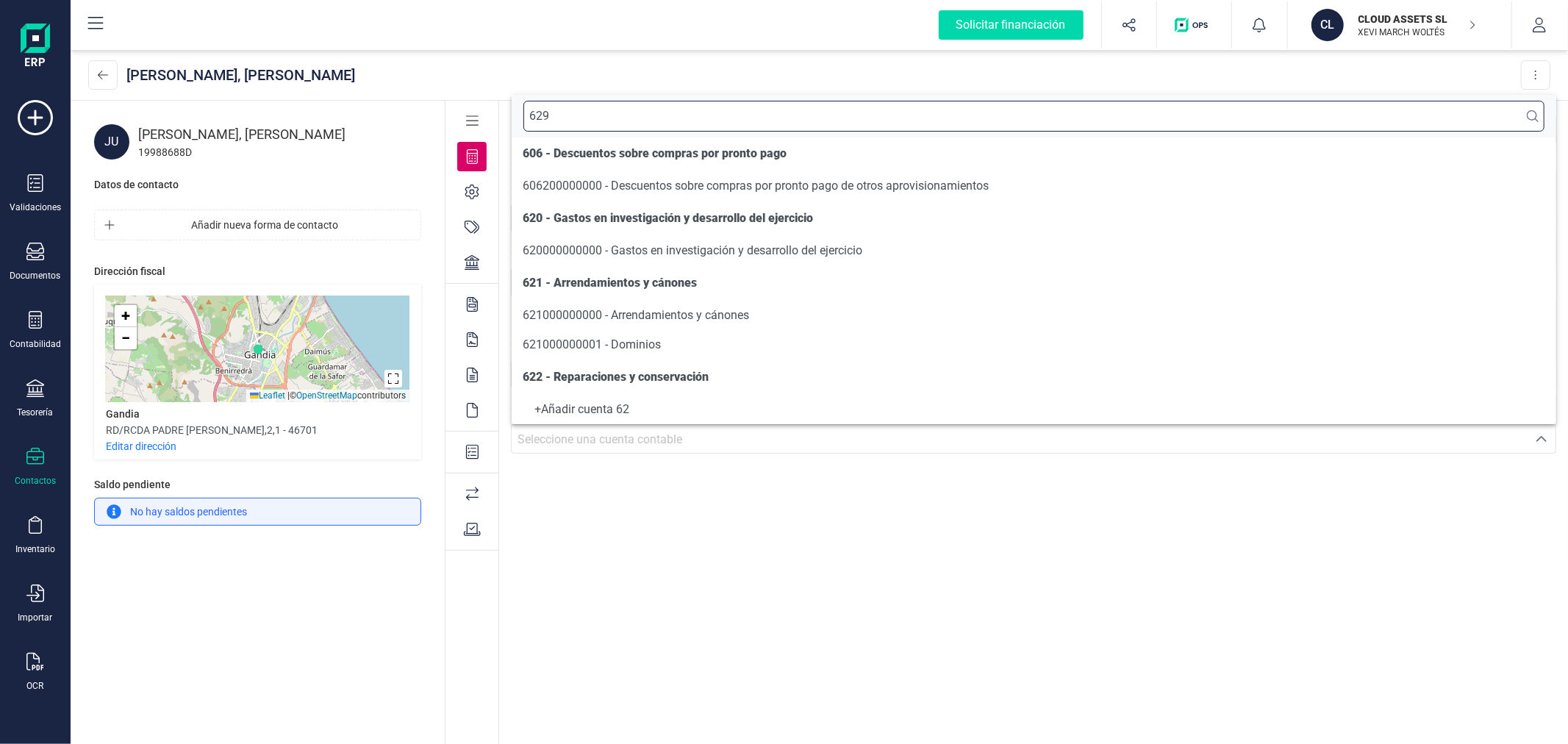
scroll to position [0, 0]
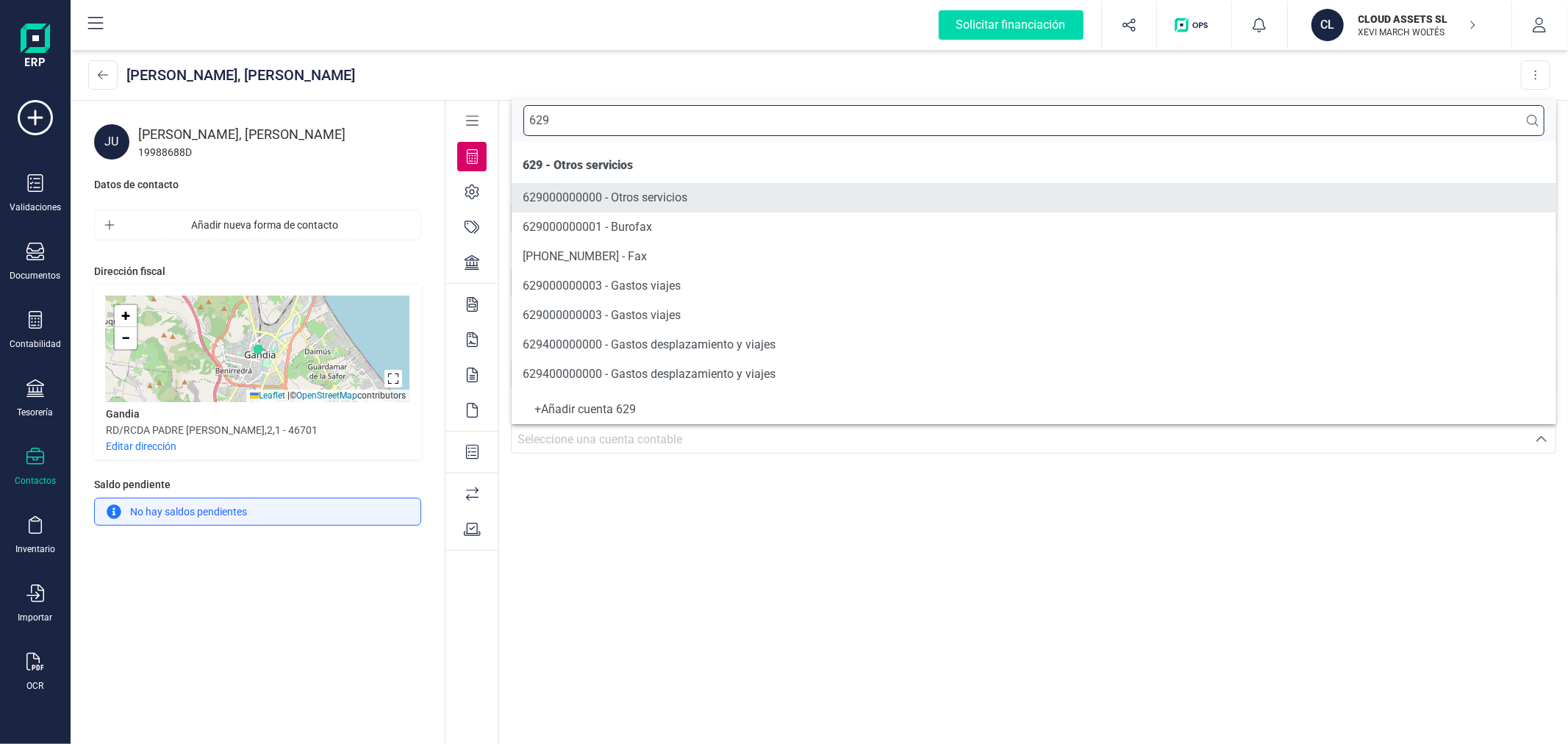
type input "629"
click at [738, 192] on li "629000000000 - Otros servicios" at bounding box center [1034, 198] width 1046 height 30
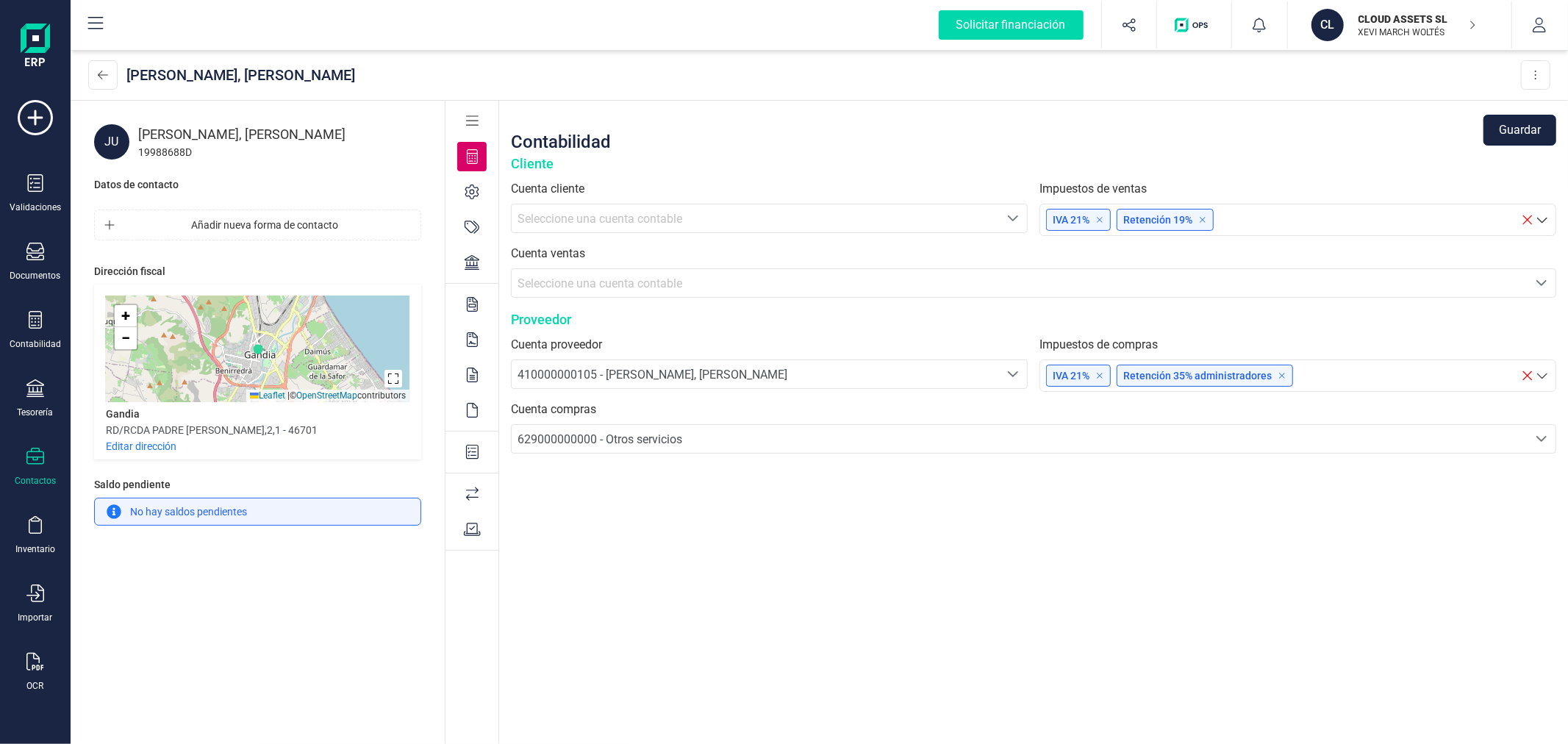
click at [1512, 130] on button "Guardar" at bounding box center [1520, 130] width 73 height 31
click at [108, 73] on button at bounding box center [103, 75] width 30 height 30
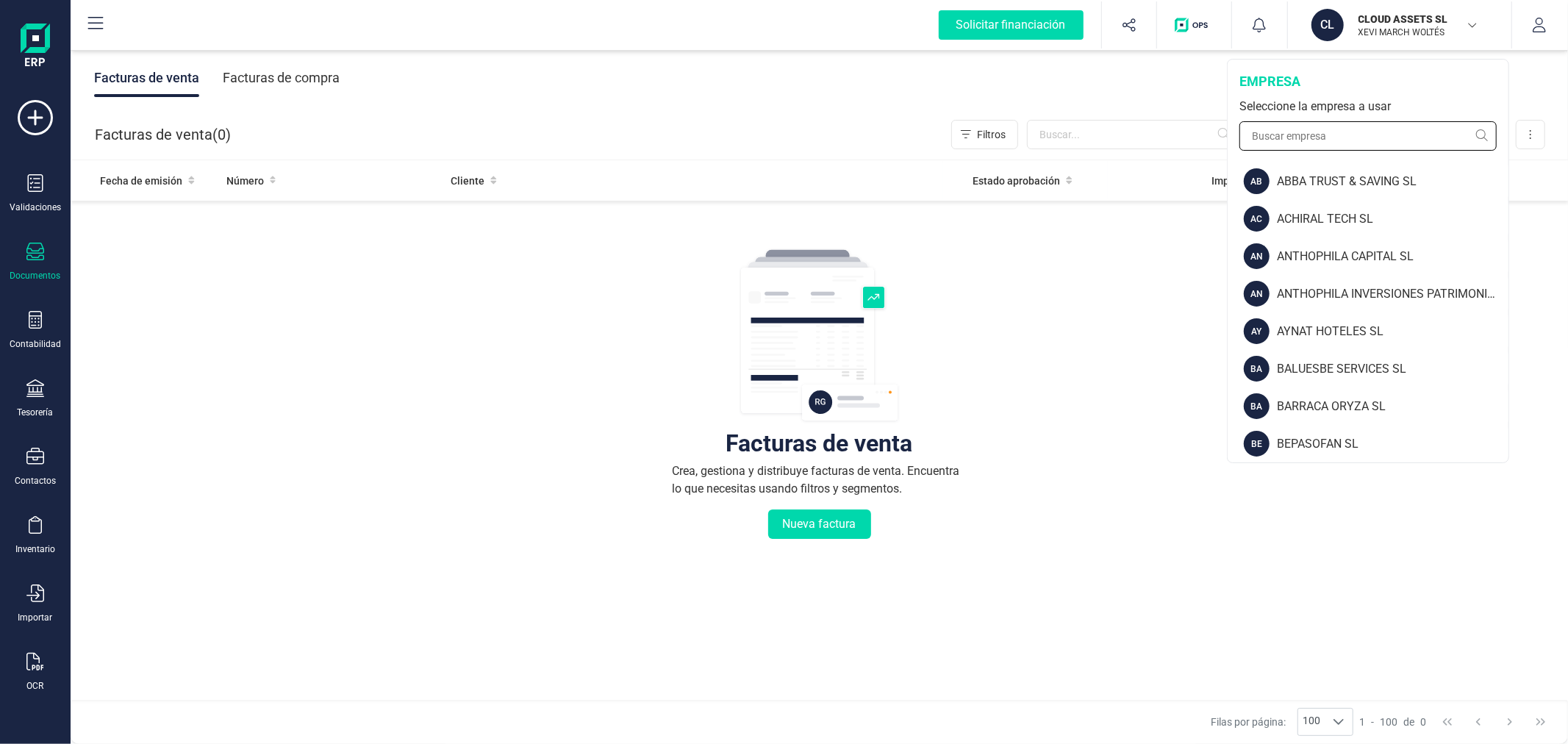
click at [1307, 136] on input "text" at bounding box center [1368, 136] width 257 height 30
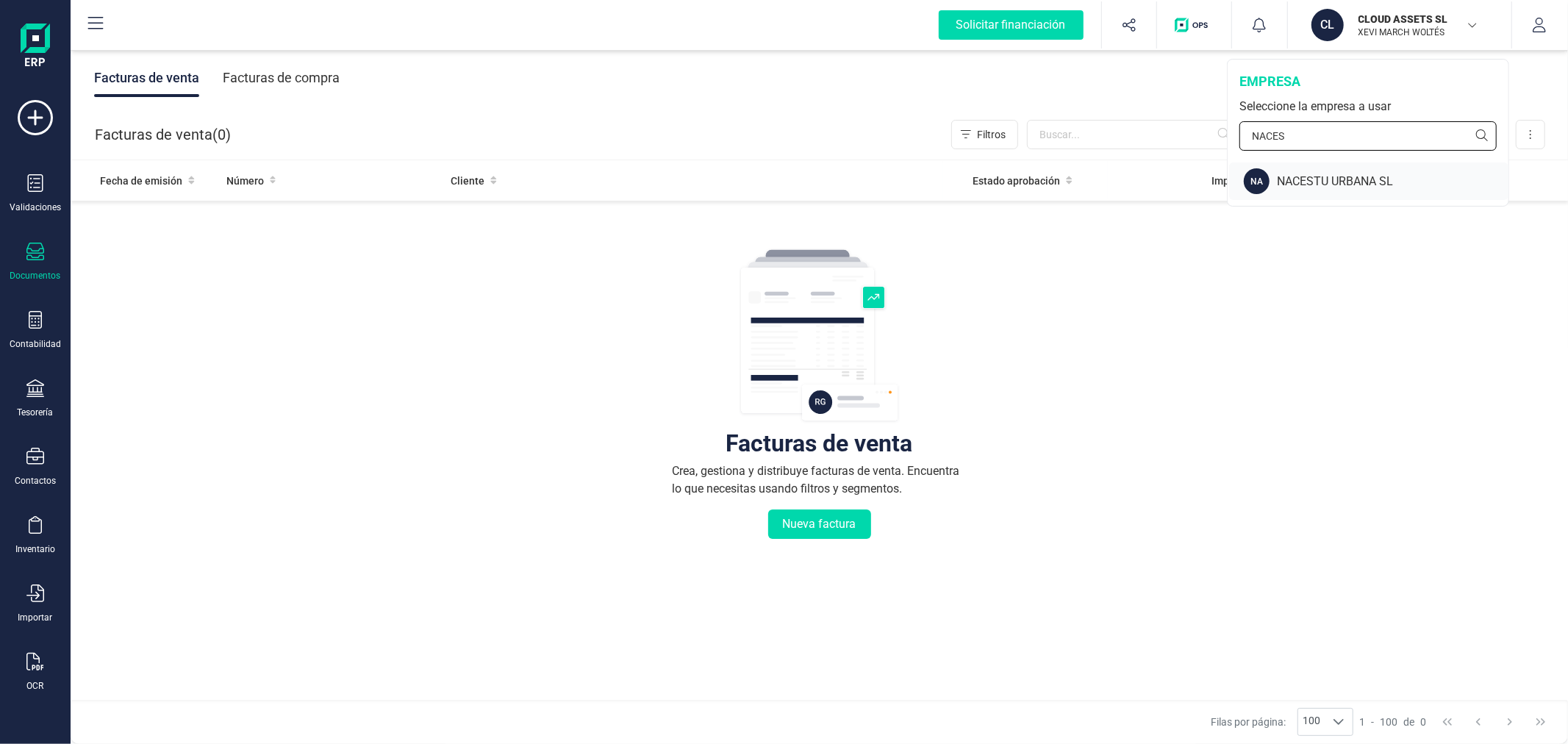
type input "NACES"
click at [1310, 183] on div "NACESTU URBANA SL" at bounding box center [1393, 182] width 232 height 18
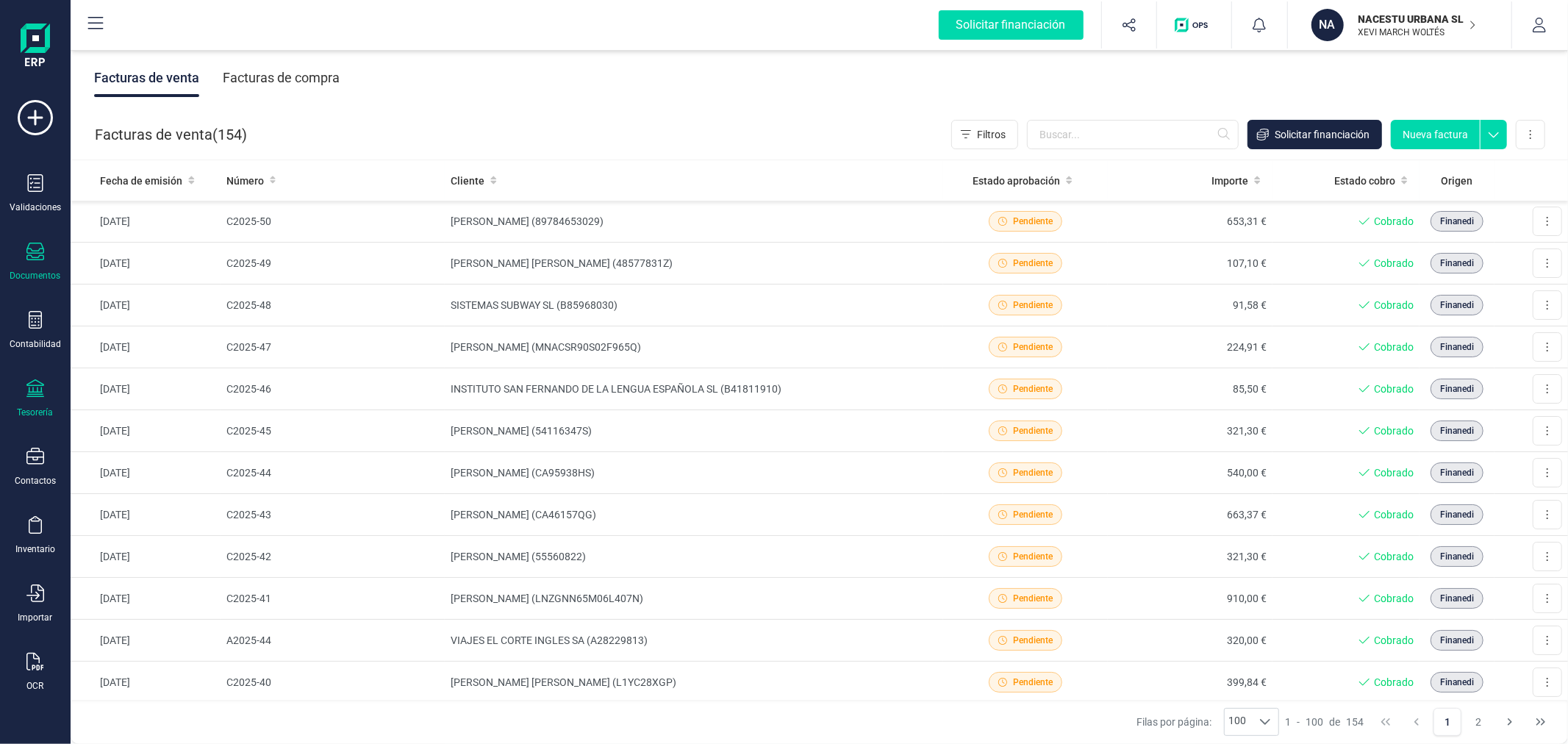
click at [27, 398] on div at bounding box center [35, 390] width 18 height 21
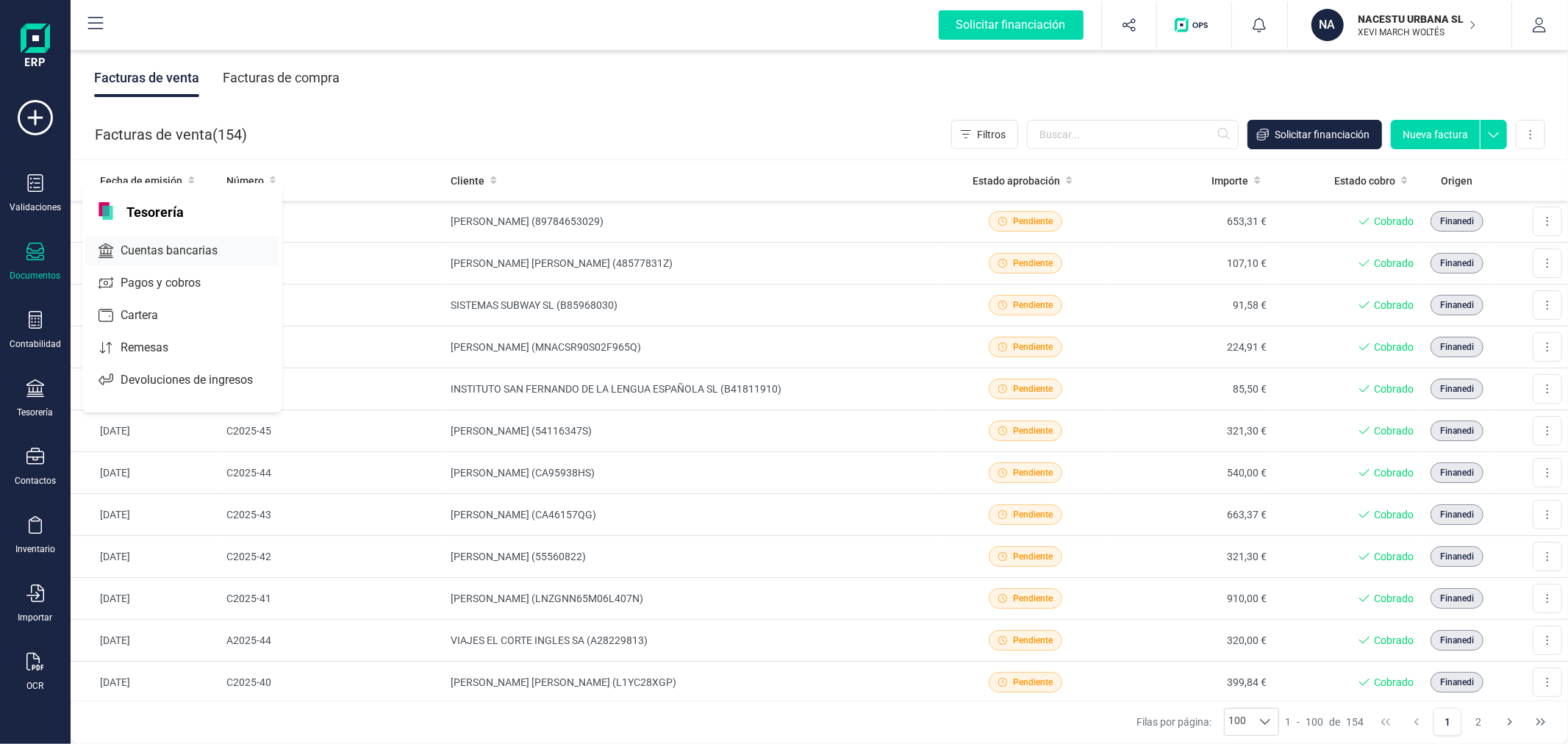
click at [147, 251] on span "Cuentas bancarias" at bounding box center [180, 250] width 130 height 18
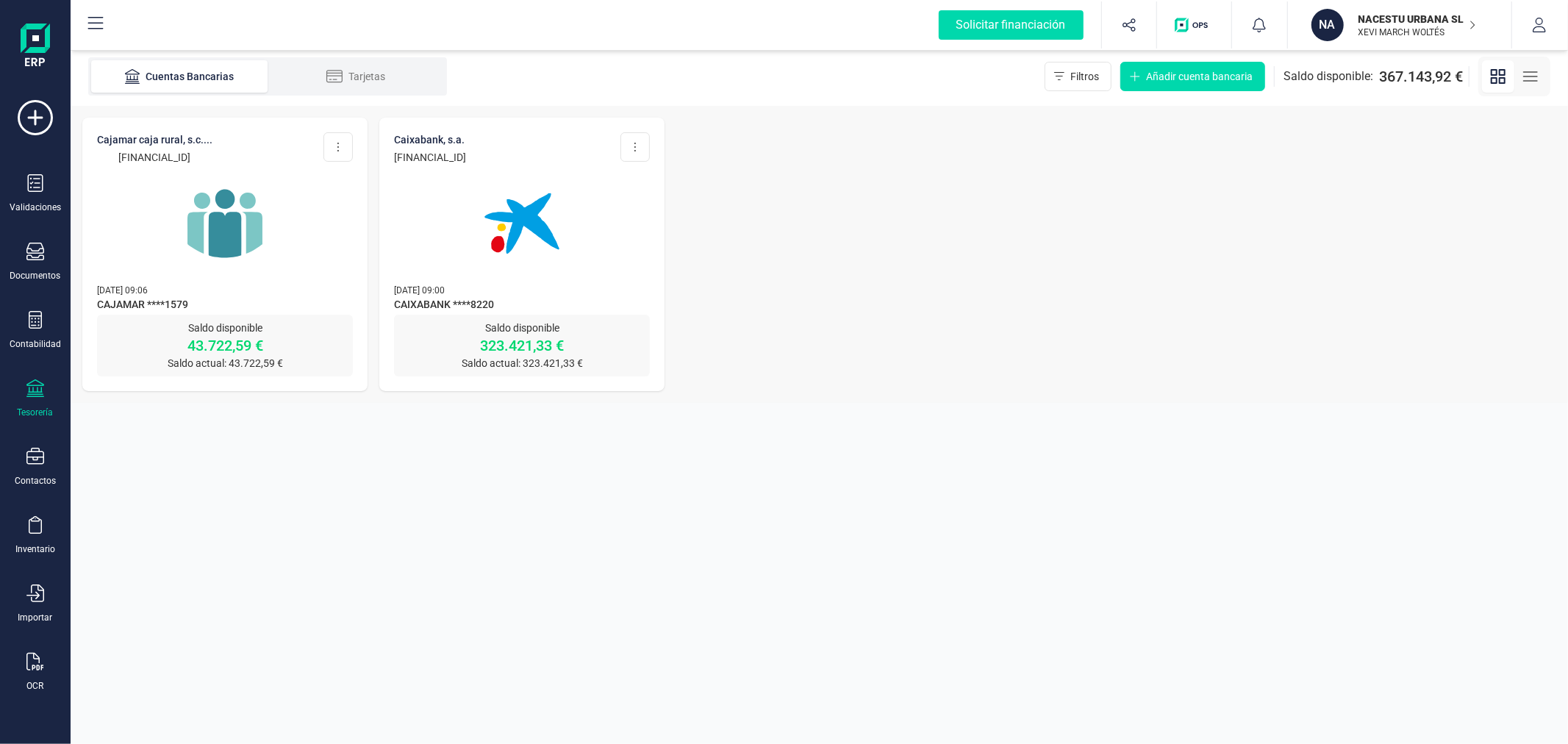
click at [527, 210] on img at bounding box center [521, 223] width 123 height 123
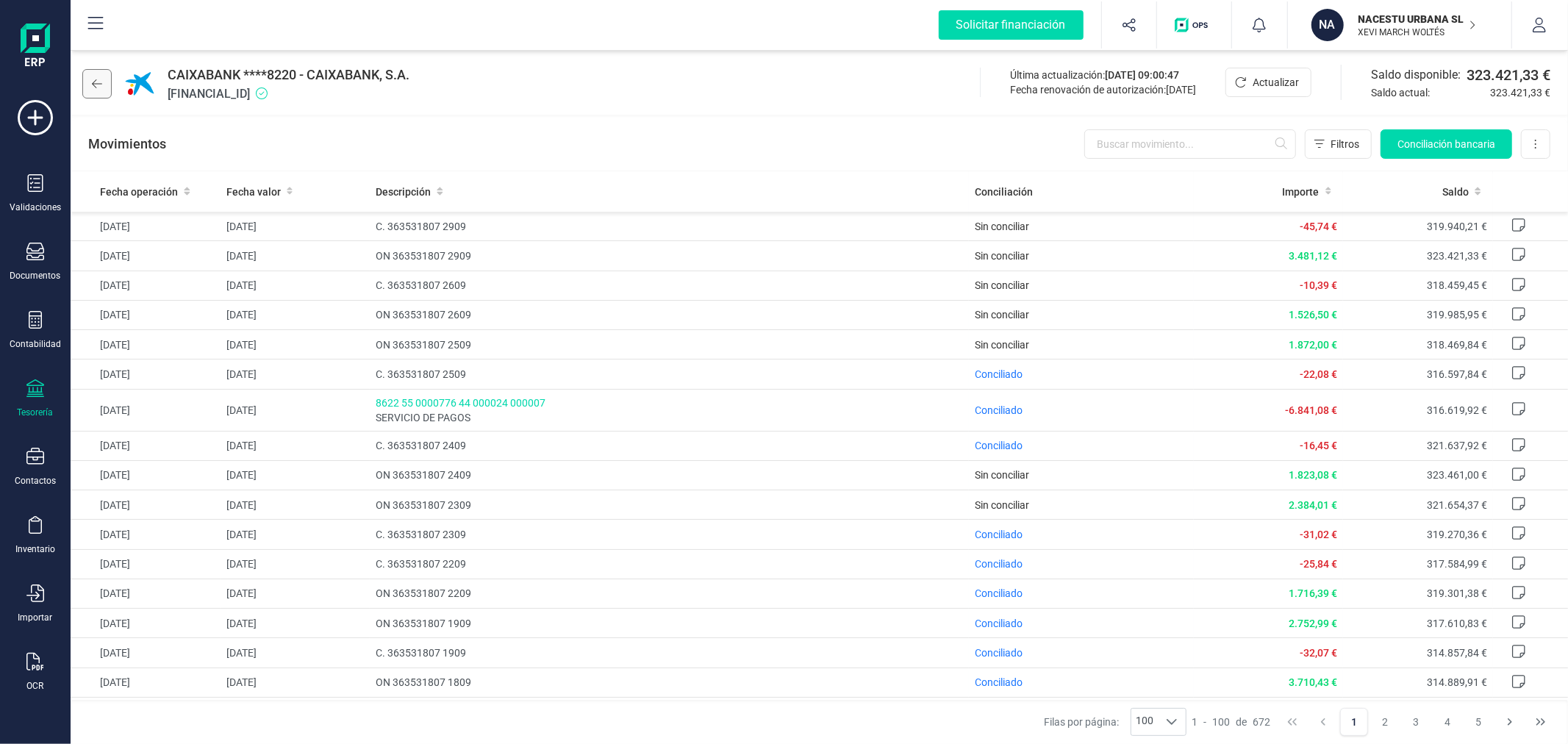
click at [98, 82] on icon at bounding box center [96, 83] width 10 height 12
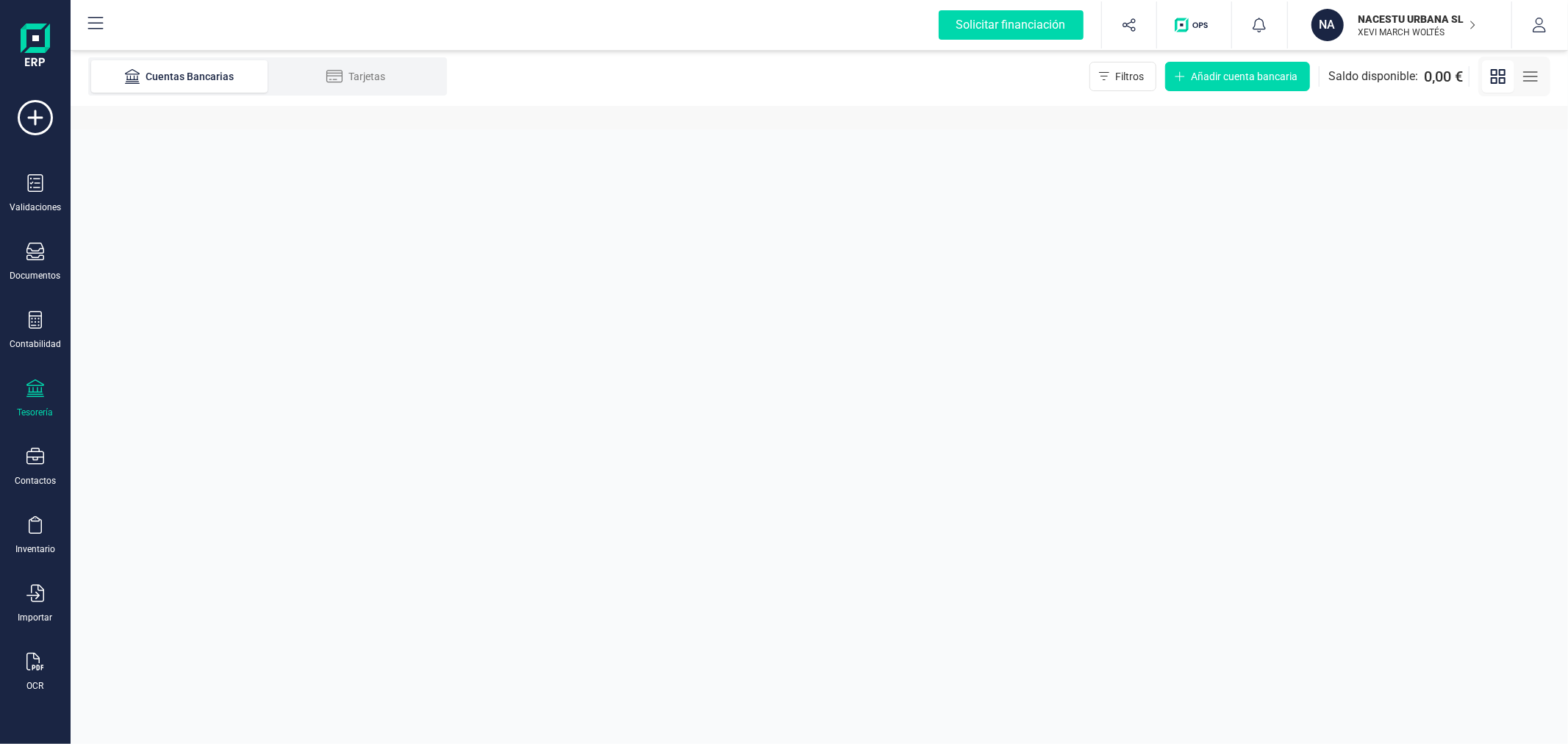
click at [861, 323] on section "Cuentas Bancarias Tarjetas Filtros Añadir cuenta bancaria Saldo disponible: 0,0…" at bounding box center [819, 396] width 1498 height 697
click at [44, 394] on div "Tesorería" at bounding box center [34, 399] width 58 height 39
click at [169, 291] on span "Pagos y cobros" at bounding box center [170, 283] width 112 height 18
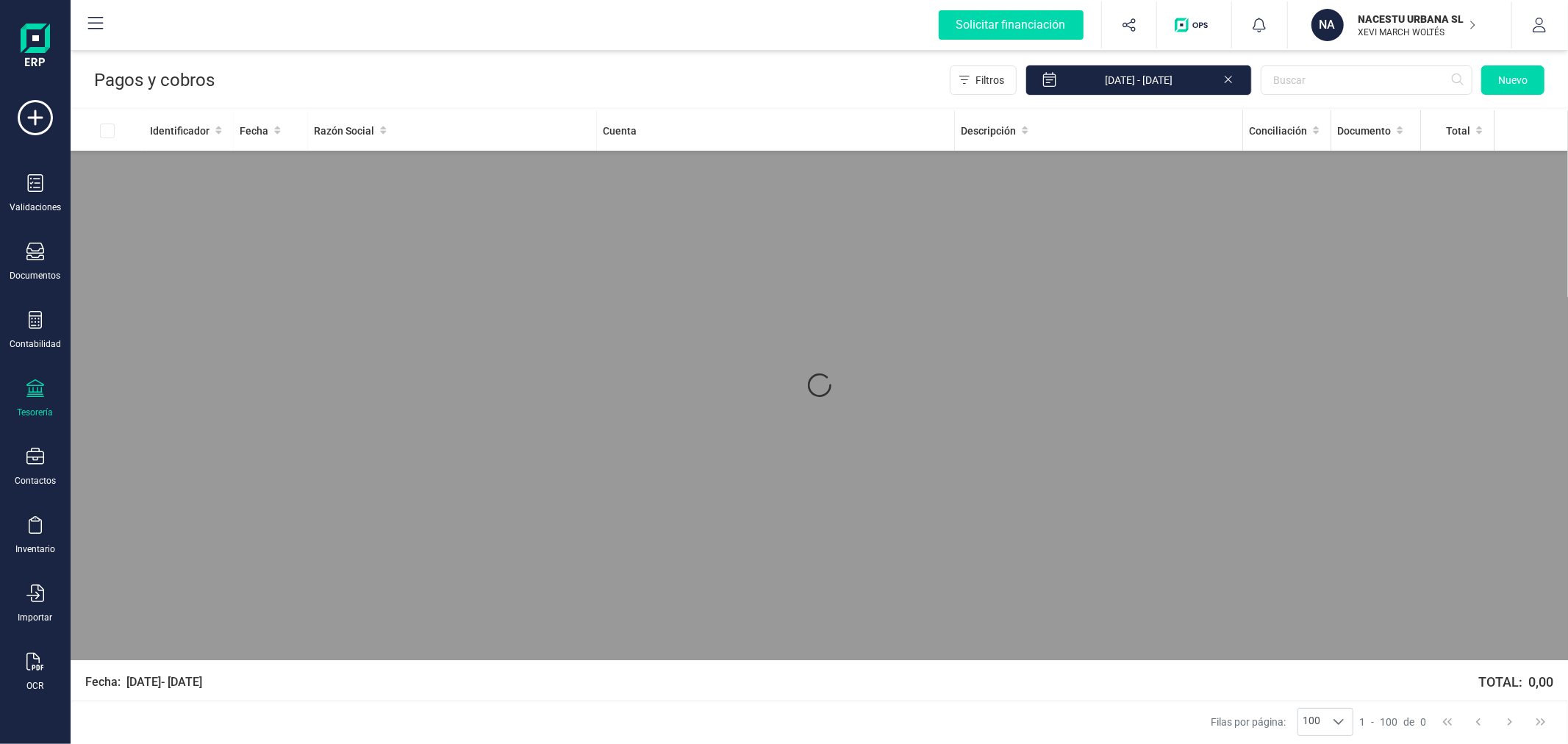
click at [39, 403] on div "Tesorería" at bounding box center [34, 399] width 58 height 39
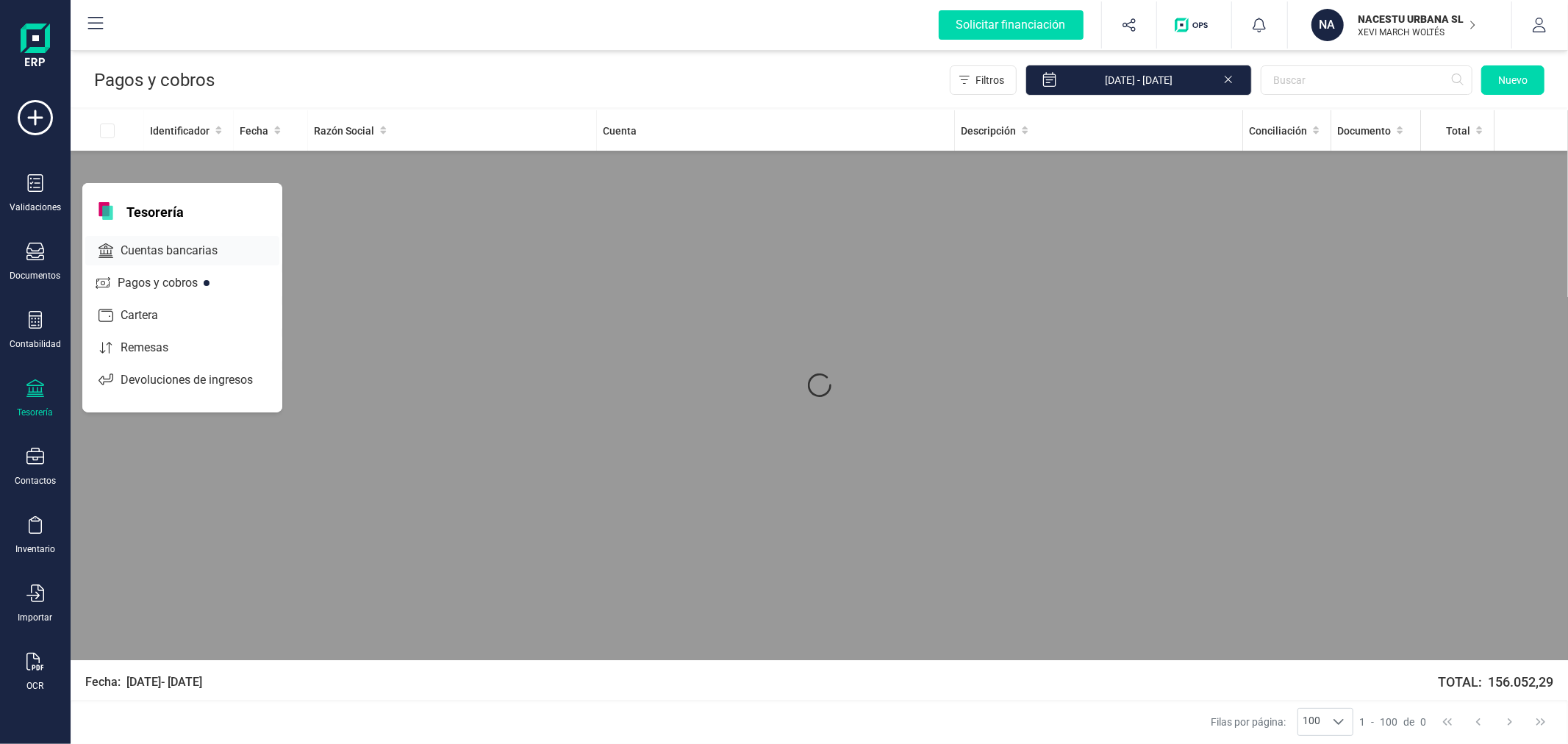
click at [208, 258] on span "Cuentas bancarias" at bounding box center [180, 250] width 130 height 18
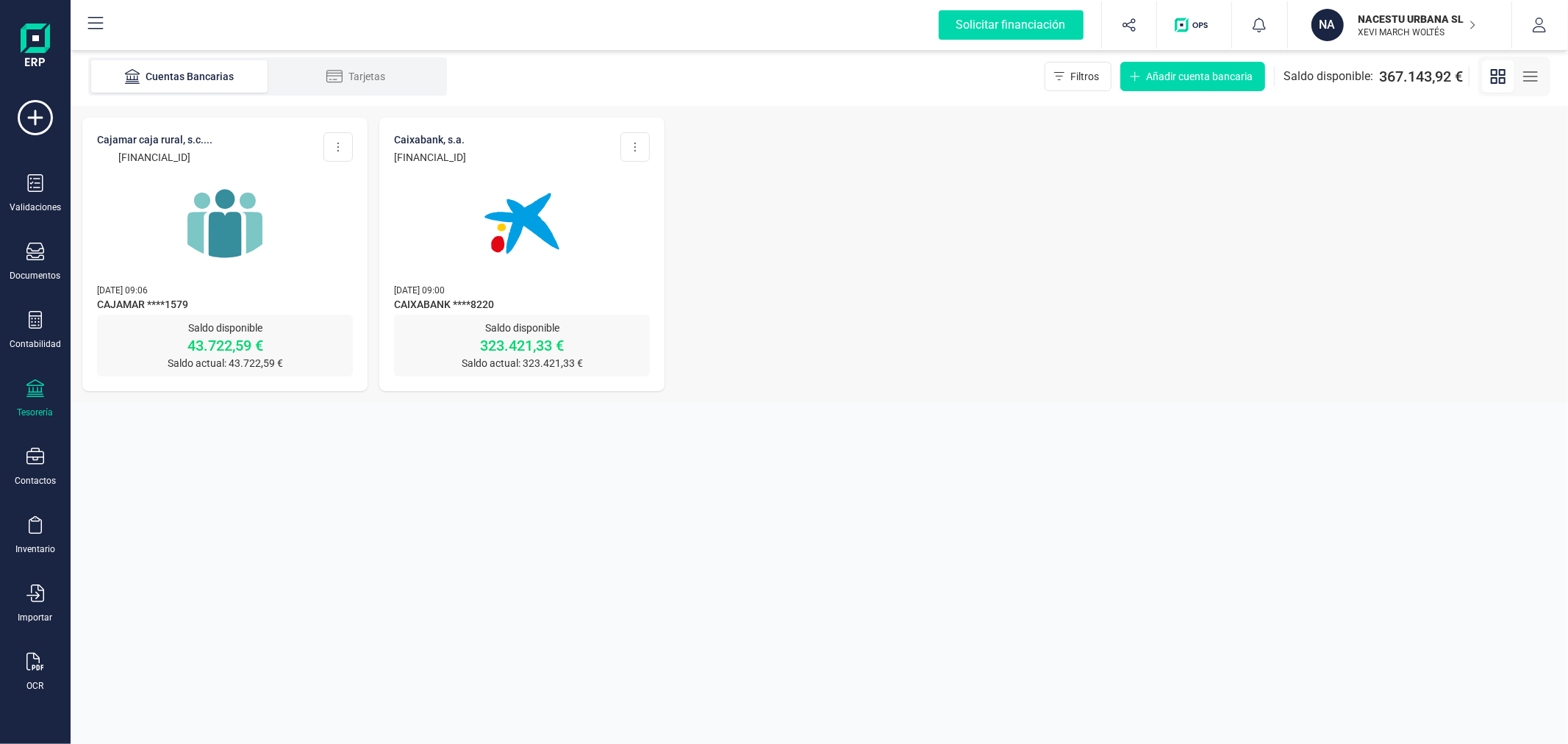
click at [230, 239] on img at bounding box center [224, 223] width 123 height 123
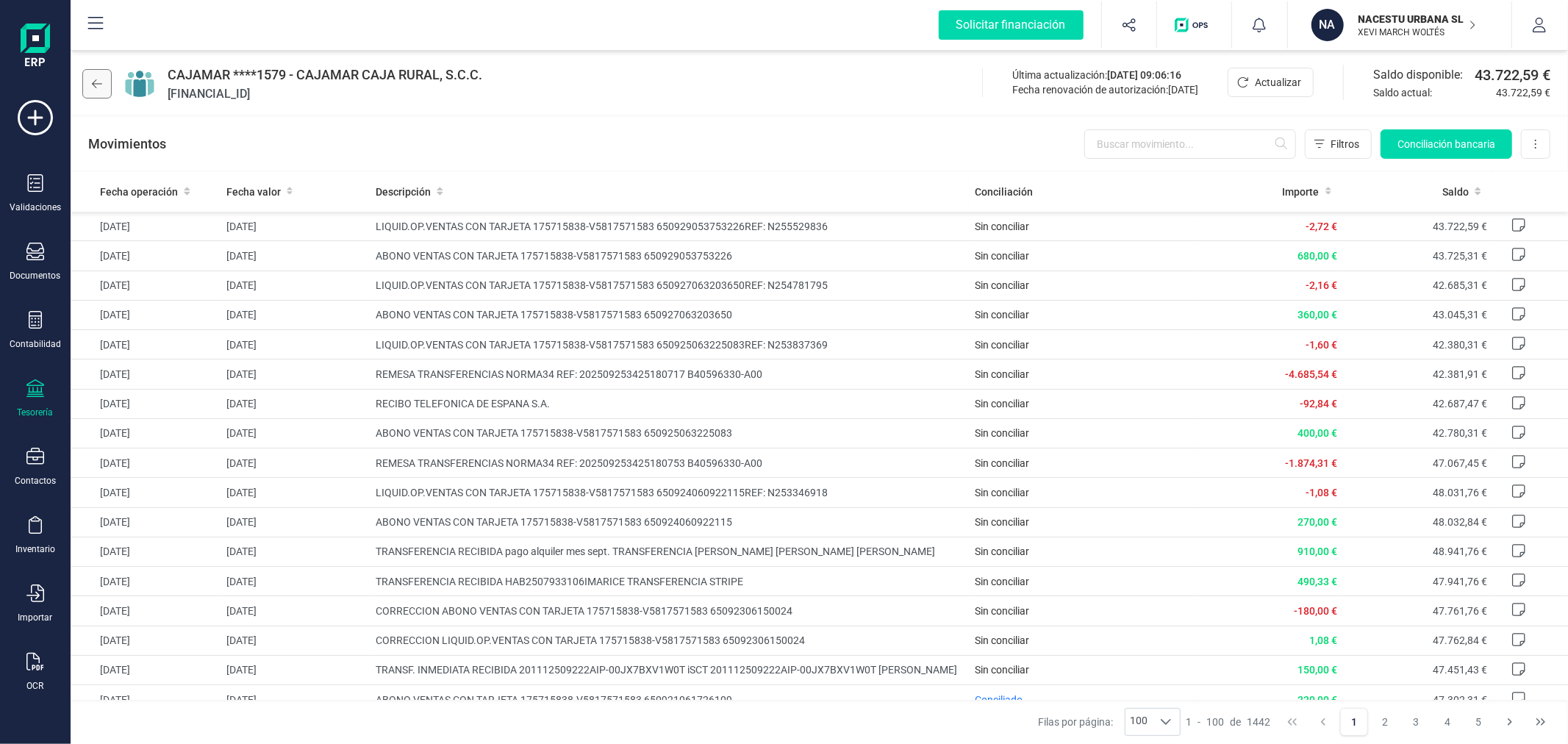
click at [97, 85] on icon at bounding box center [96, 83] width 10 height 12
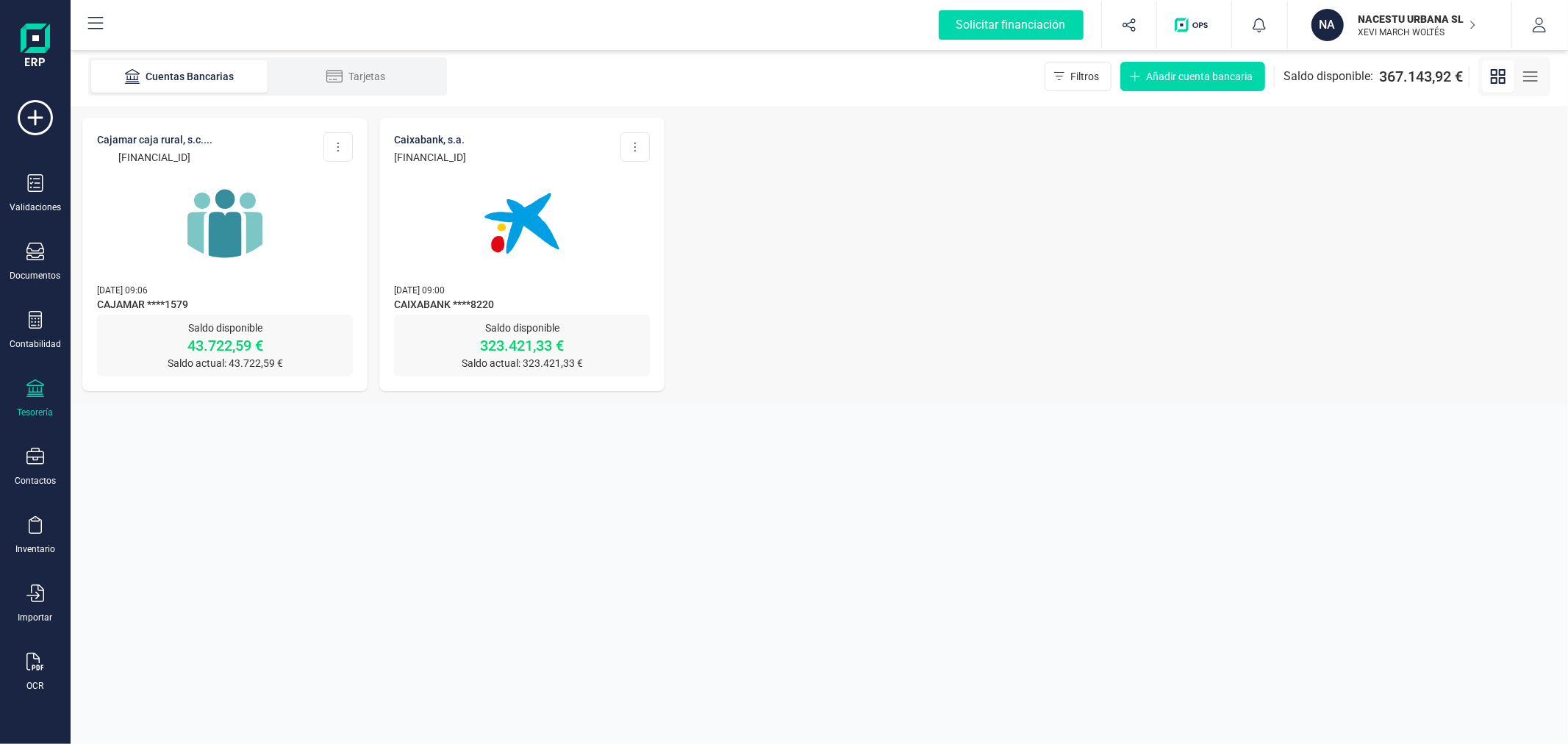
click at [525, 239] on img at bounding box center [521, 223] width 123 height 123
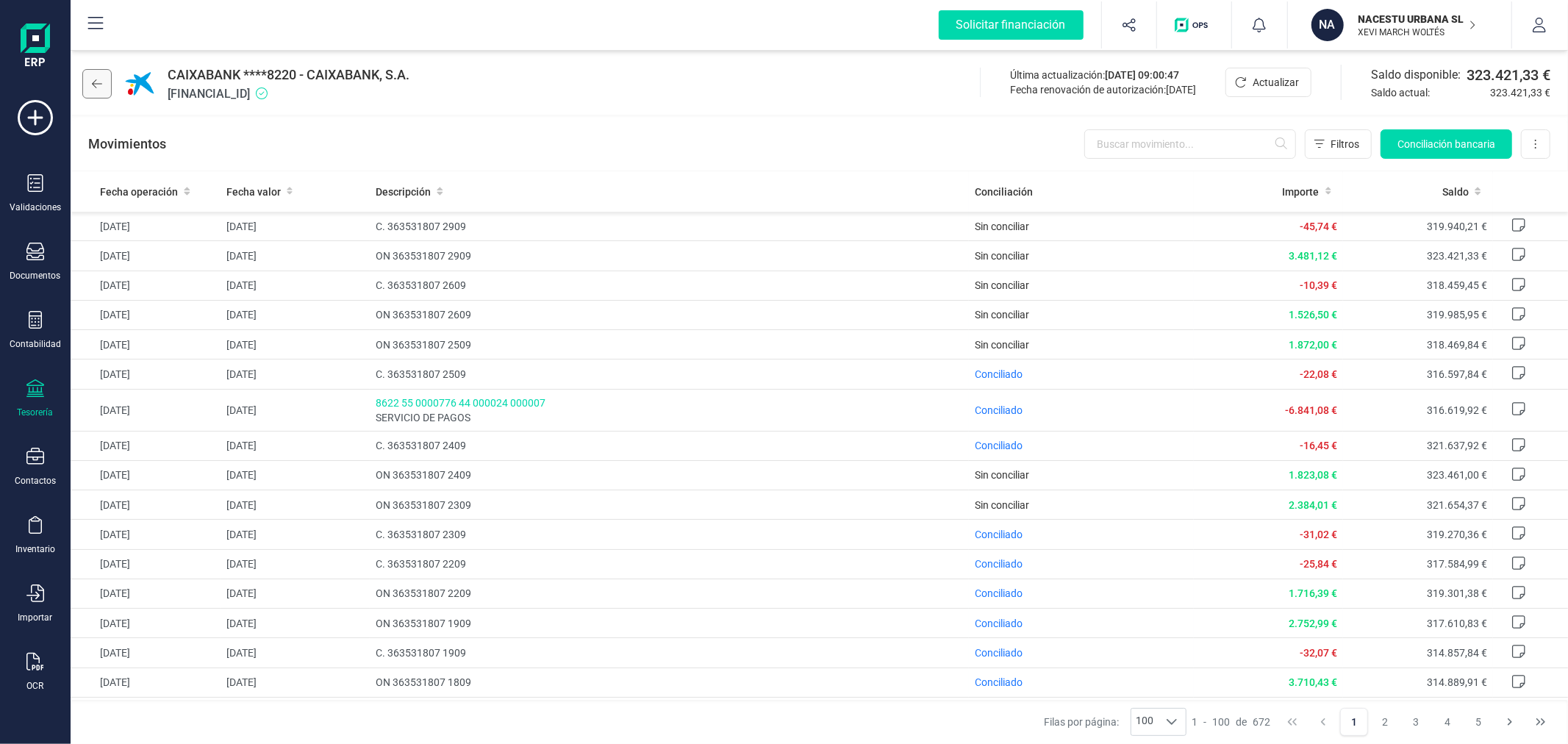
click at [104, 87] on button at bounding box center [97, 84] width 30 height 30
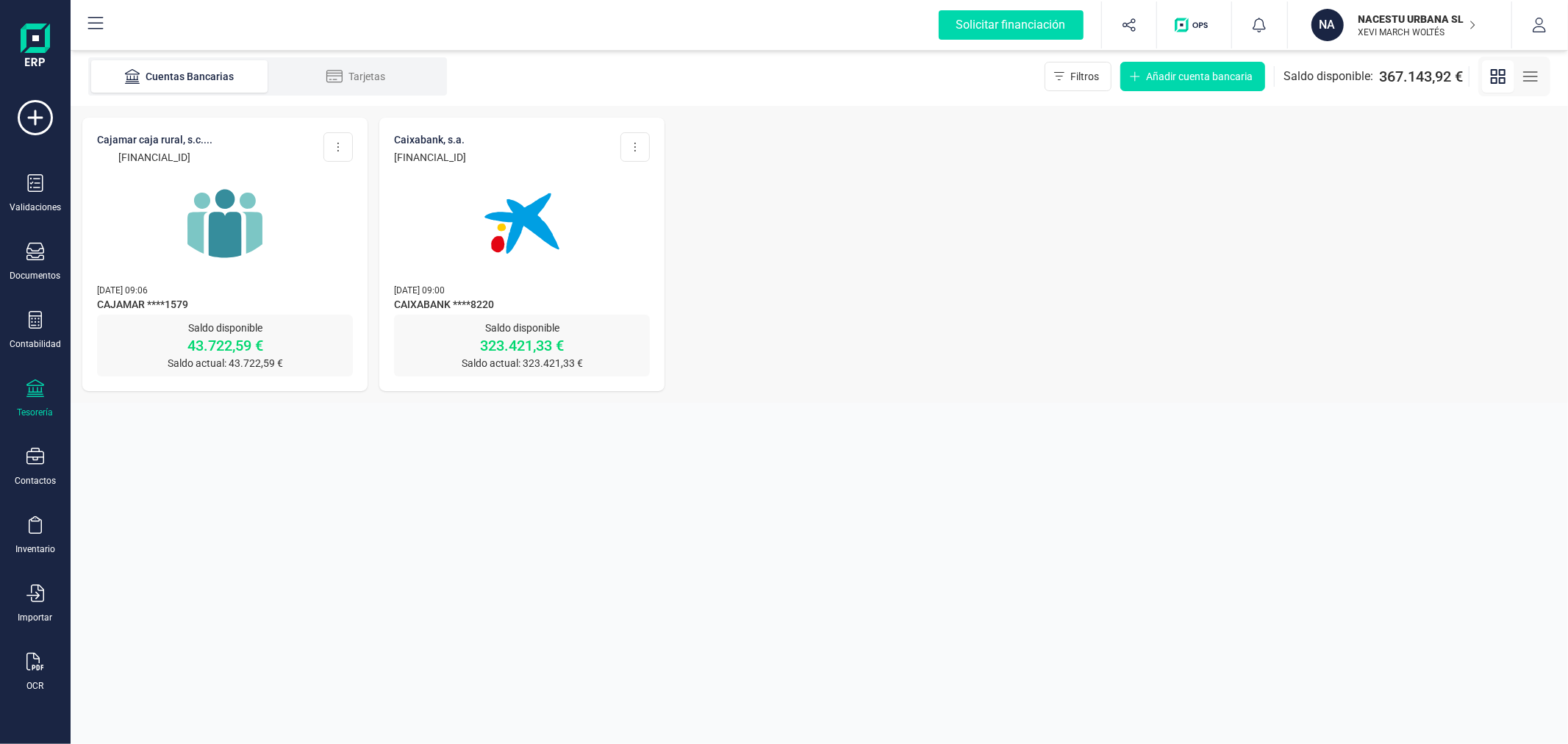
click at [244, 208] on img at bounding box center [224, 223] width 123 height 123
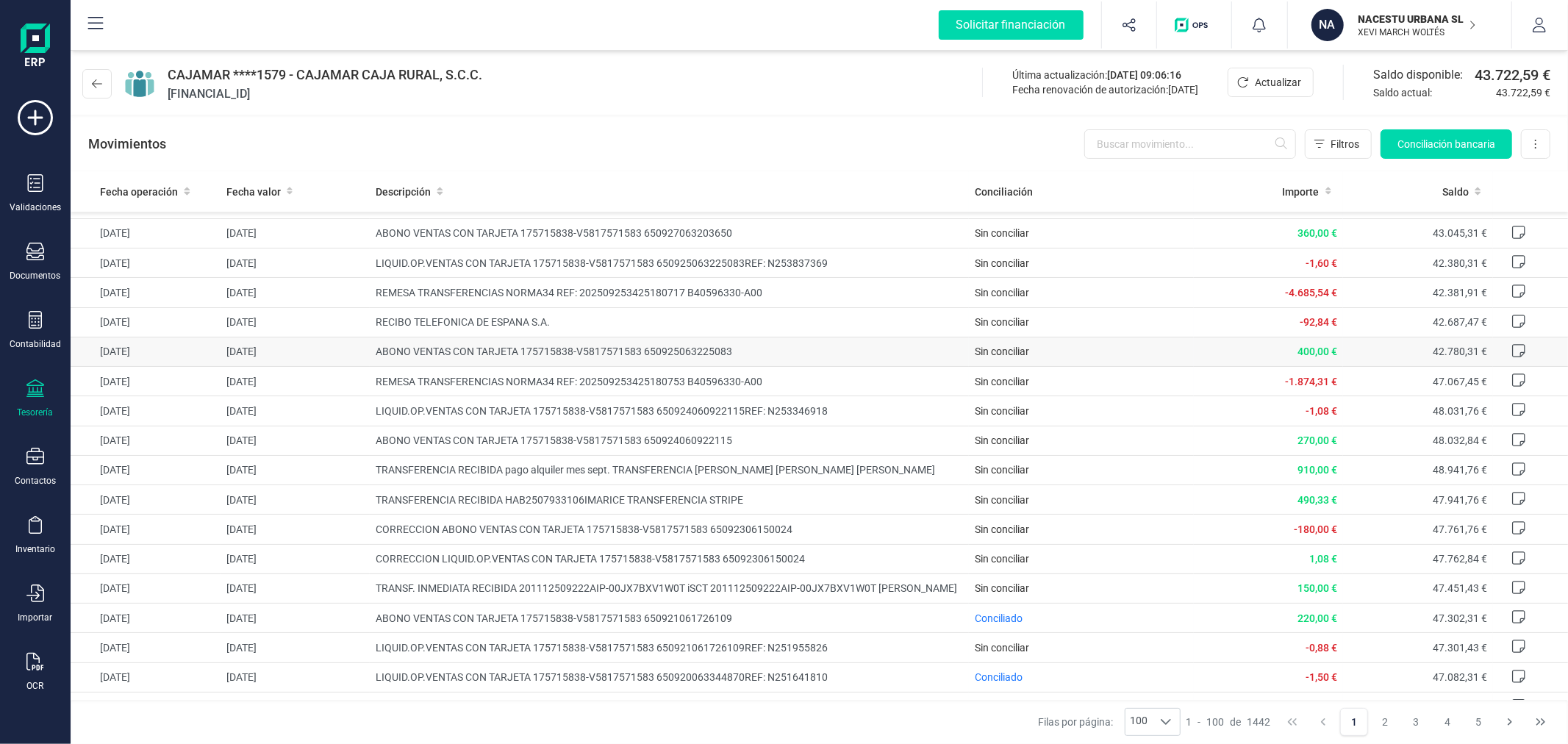
scroll to position [163, 0]
